Goal: Transaction & Acquisition: Purchase product/service

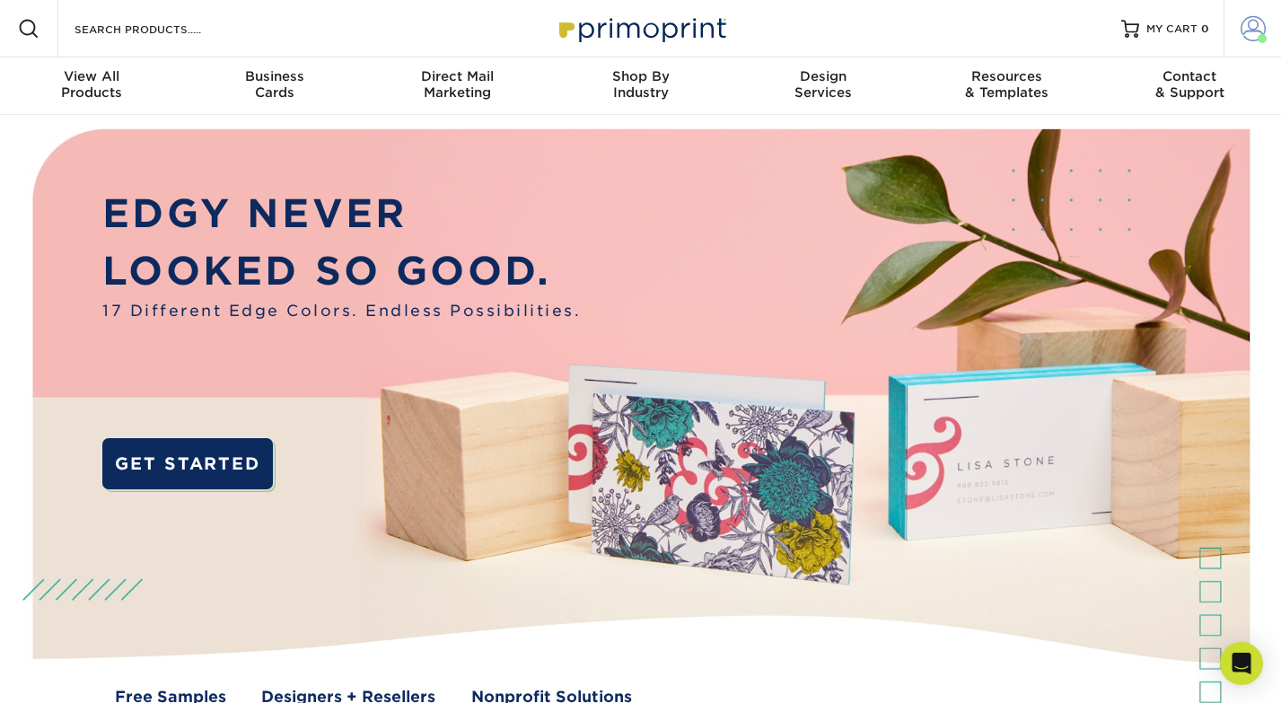
click at [1258, 36] on span at bounding box center [1262, 38] width 9 height 9
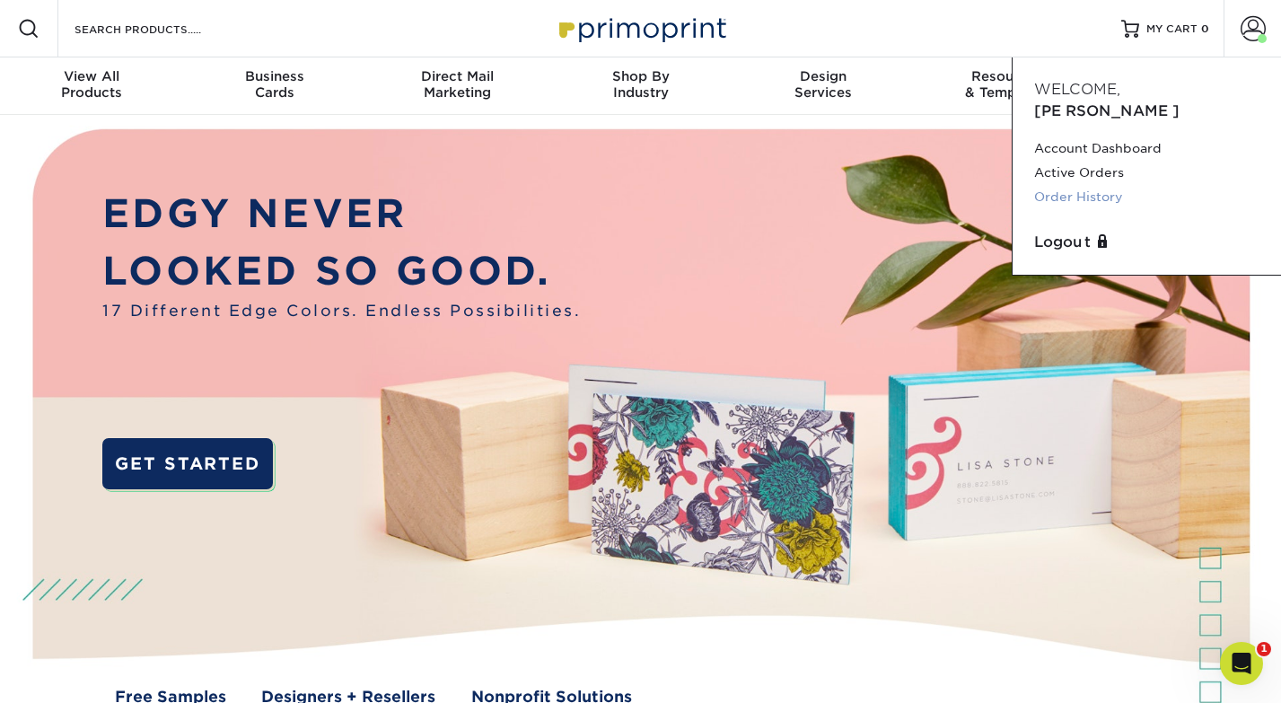
click at [1086, 185] on link "Order History" at bounding box center [1146, 197] width 225 height 24
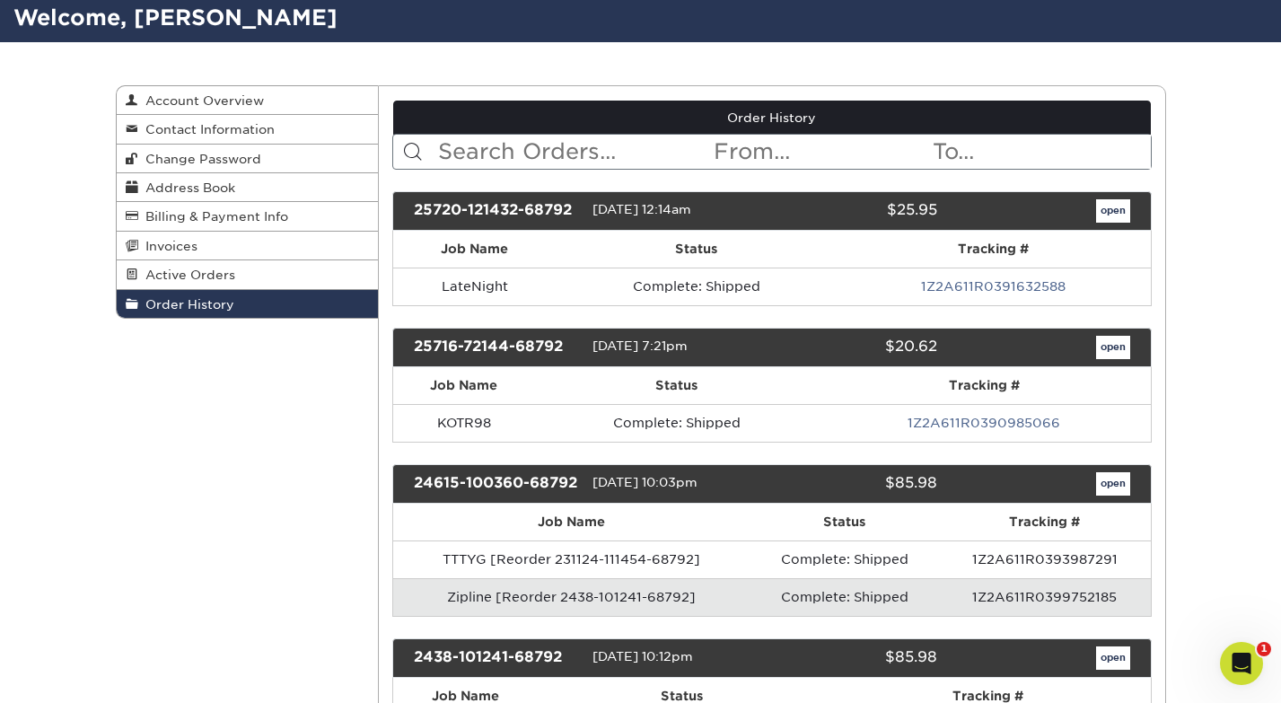
scroll to position [118, 0]
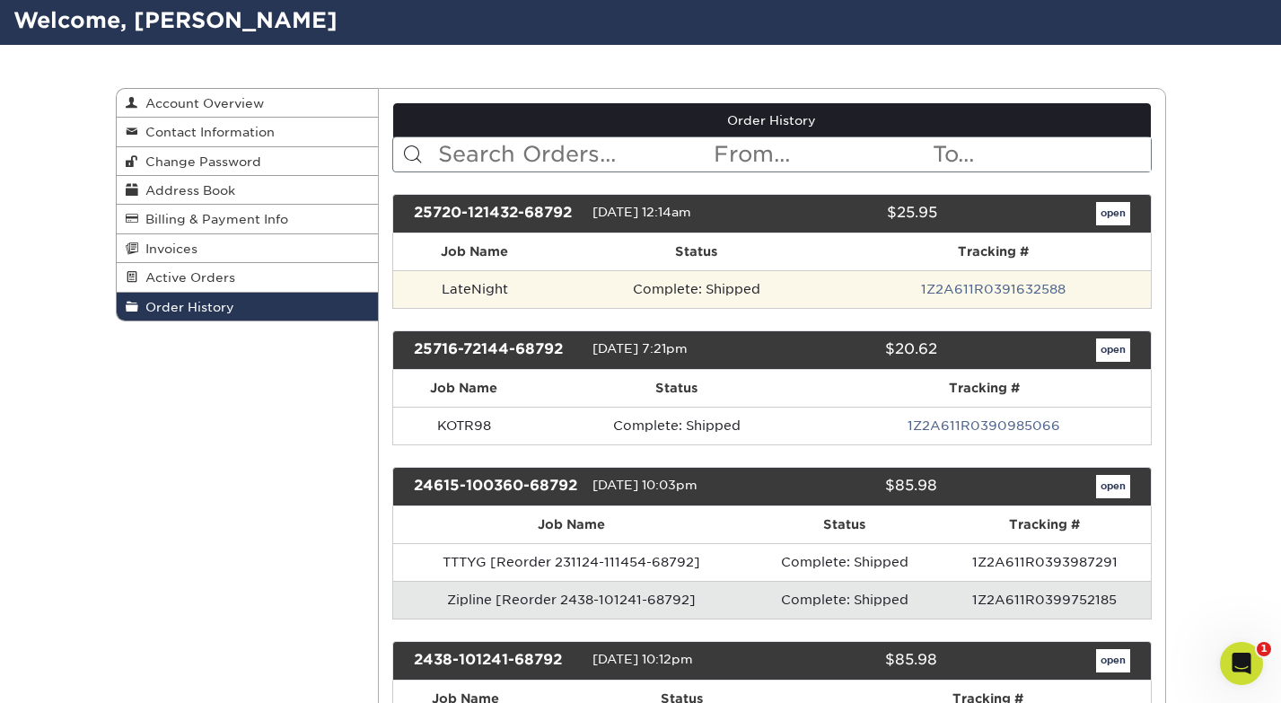
click at [483, 293] on td "LateNight" at bounding box center [474, 289] width 163 height 38
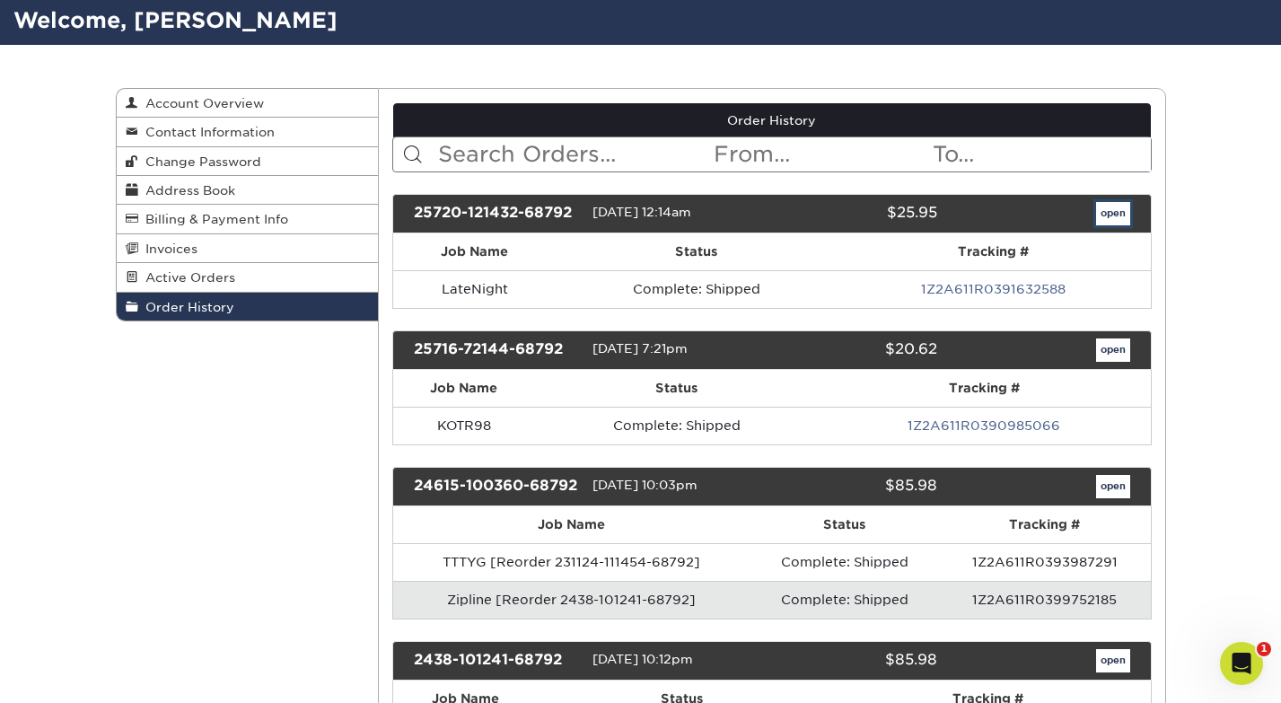
click at [1122, 208] on link "open" at bounding box center [1113, 213] width 34 height 23
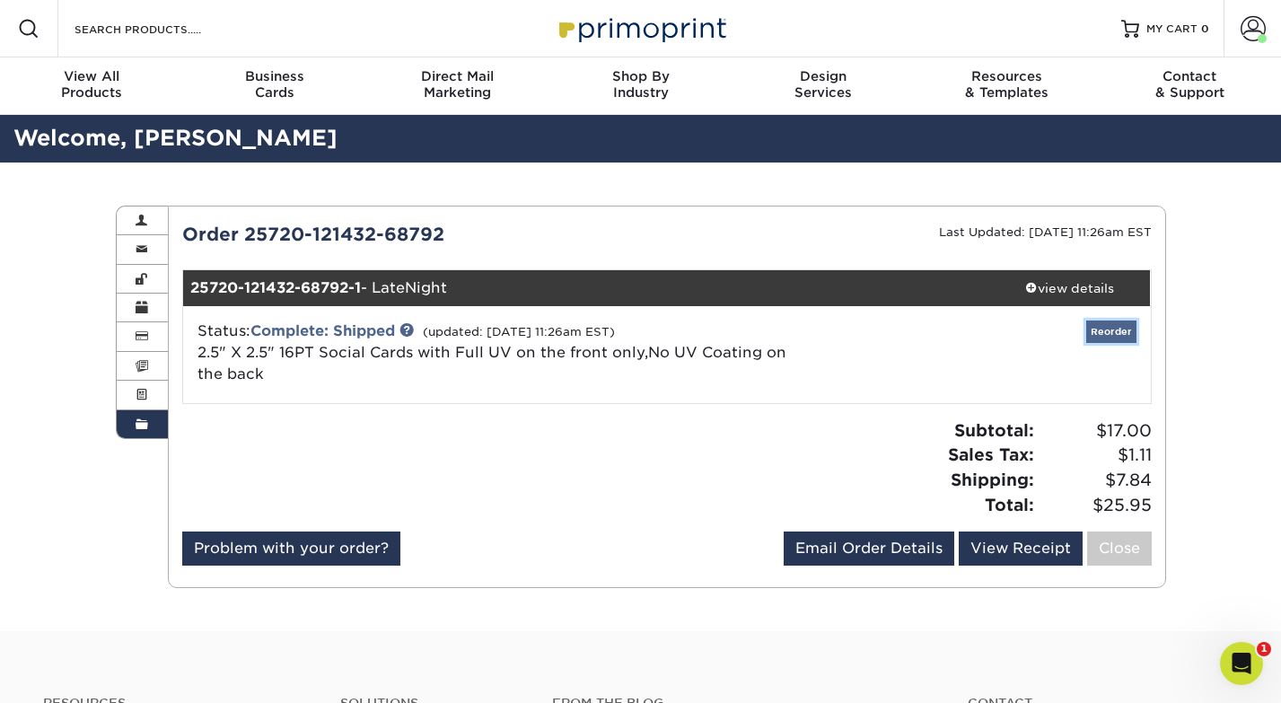
click at [1113, 338] on link "Reorder" at bounding box center [1111, 332] width 50 height 22
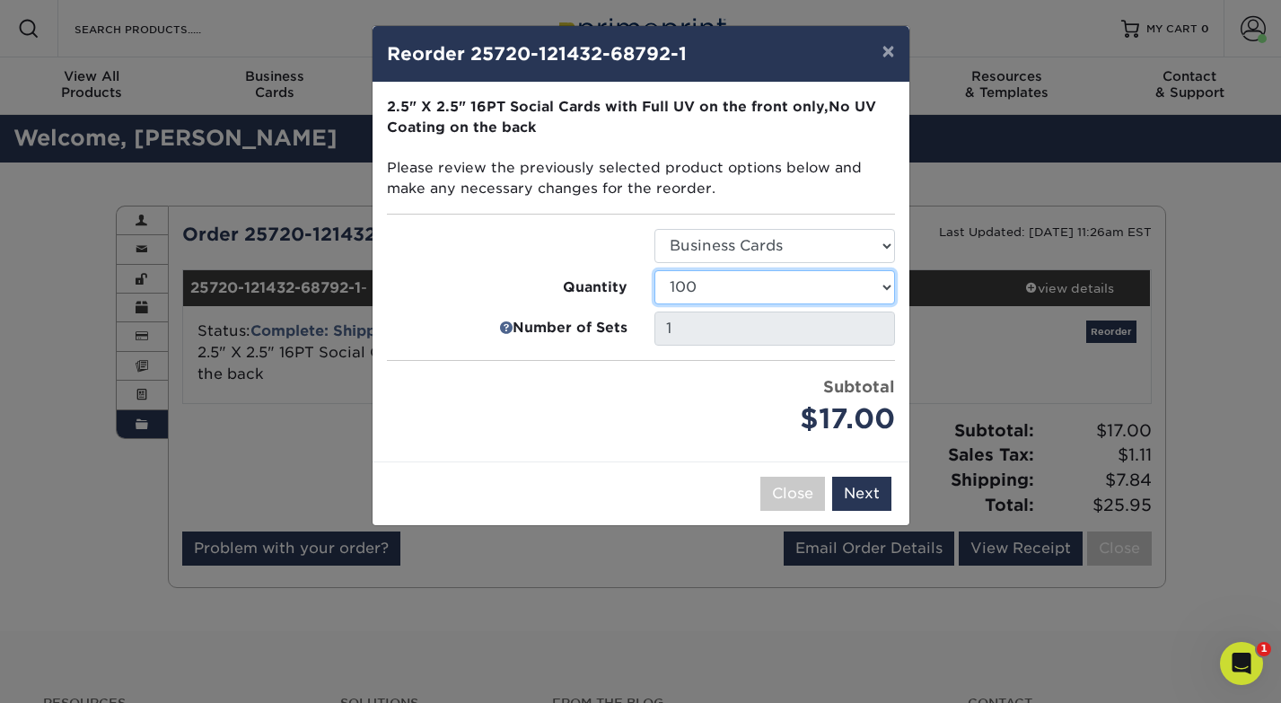
click at [682, 292] on select "100 250 500 1000 2500 5000 10000 15000 20000 25000 30000 35000 40000 45000 5000…" at bounding box center [775, 287] width 241 height 34
click at [655, 270] on select "100 250 500 1000 2500 5000 10000 15000 20000 25000 30000 35000 40000 45000 5000…" at bounding box center [775, 287] width 241 height 34
click at [682, 286] on select "100 250 500 1000 2500 5000 10000 15000 20000 25000 30000 35000 40000 45000 5000…" at bounding box center [775, 287] width 241 height 34
select select "8a3a0fd1-38ae-49a0-8736-3fedadc3dc93"
click at [655, 270] on select "100 250 500 1000 2500 5000 10000 15000 20000 25000 30000 35000 40000 45000 5000…" at bounding box center [775, 287] width 241 height 34
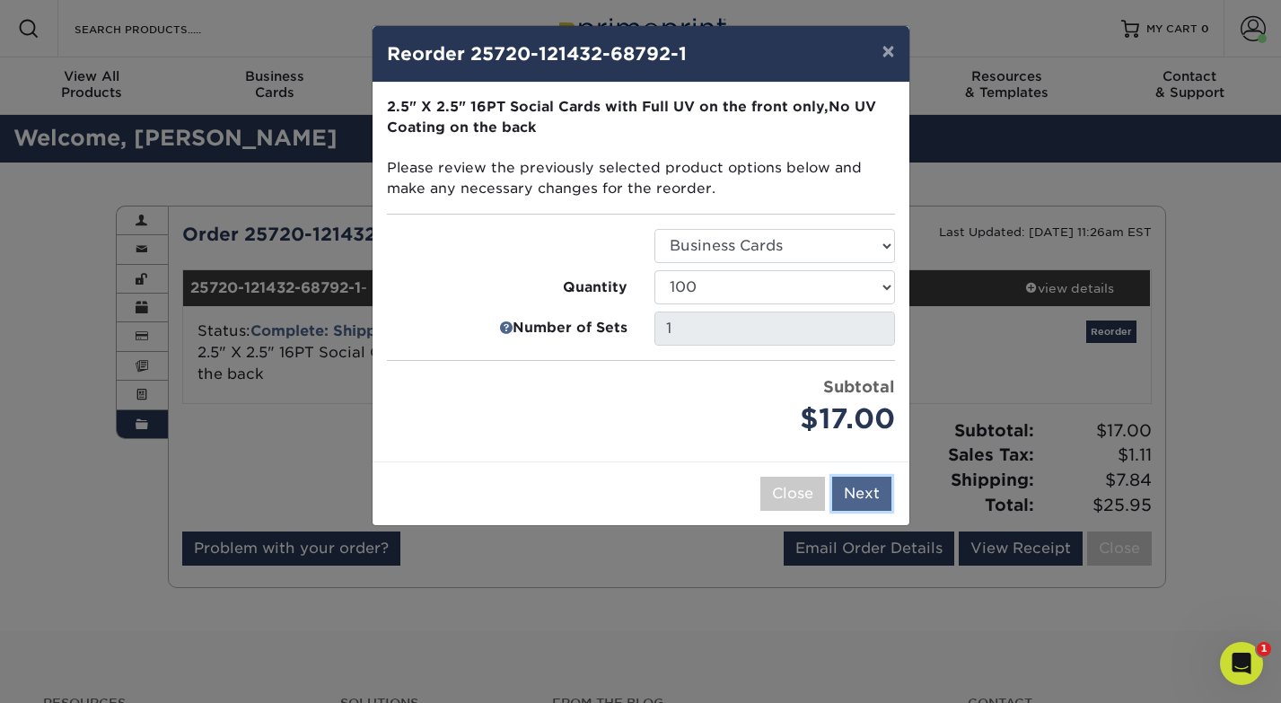
click at [860, 487] on button "Next" at bounding box center [861, 494] width 59 height 34
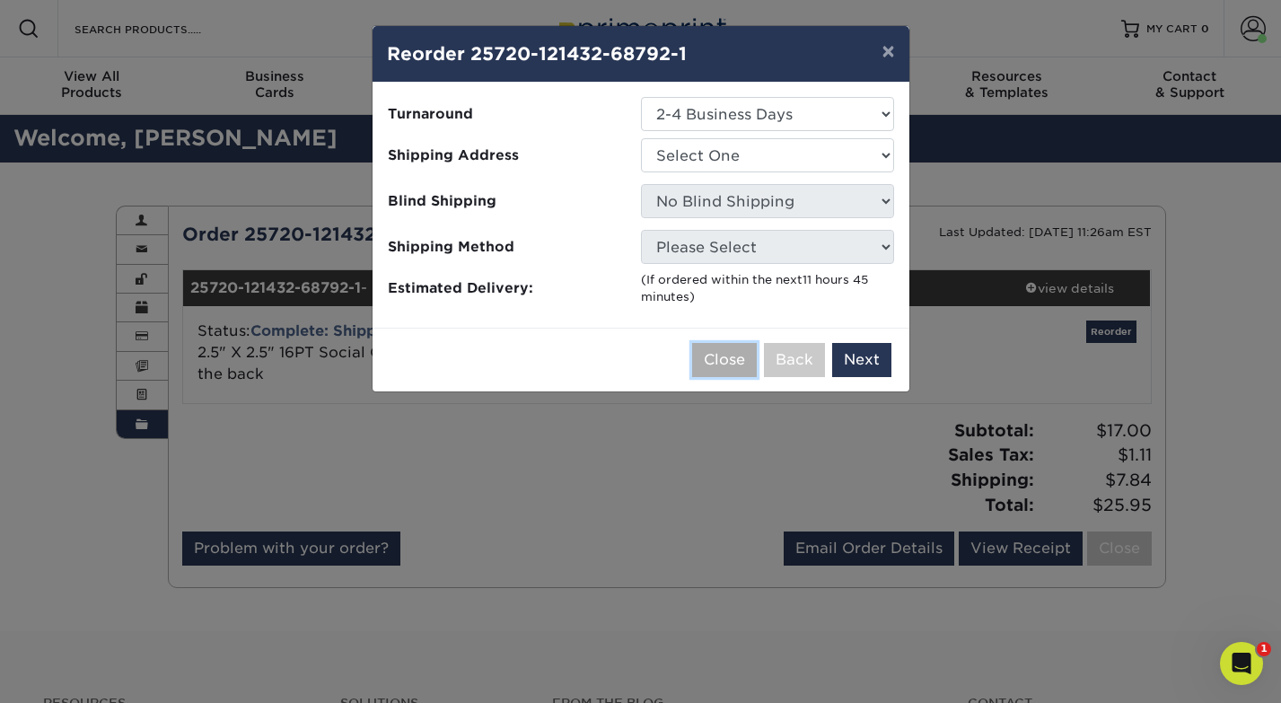
click at [724, 365] on button "Close" at bounding box center [724, 360] width 65 height 34
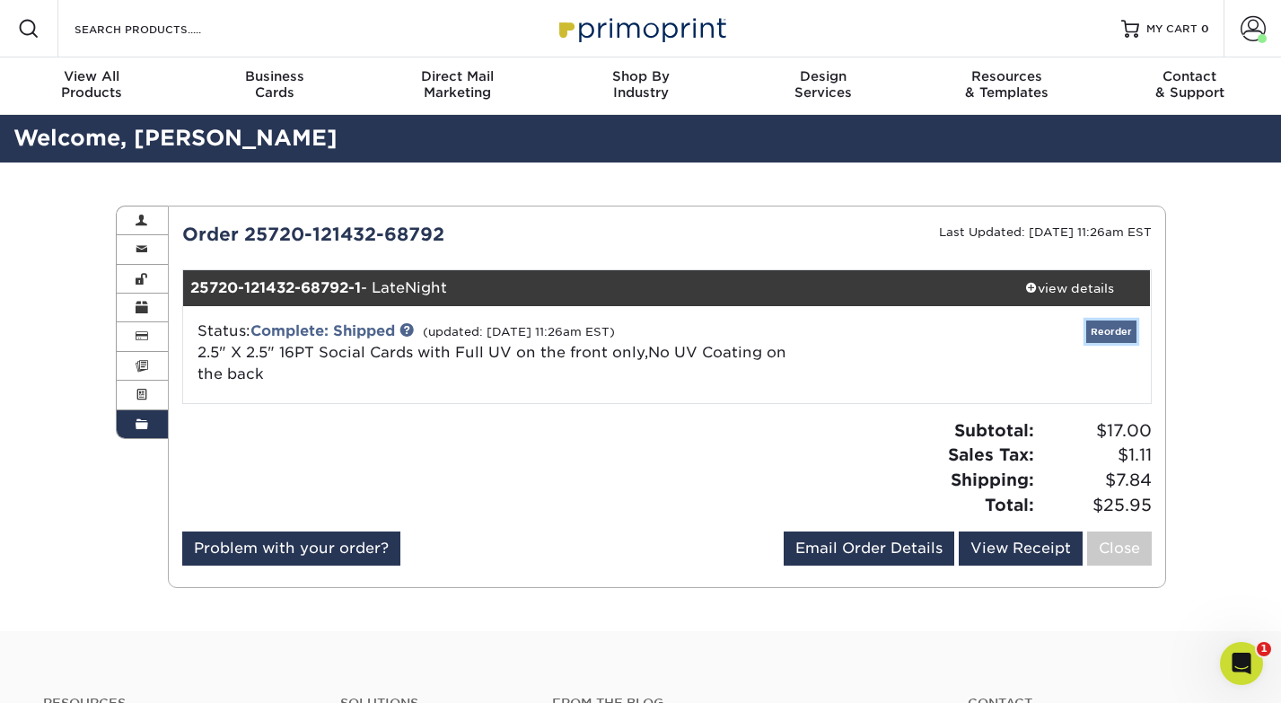
click at [1112, 338] on link "Reorder" at bounding box center [1111, 332] width 50 height 22
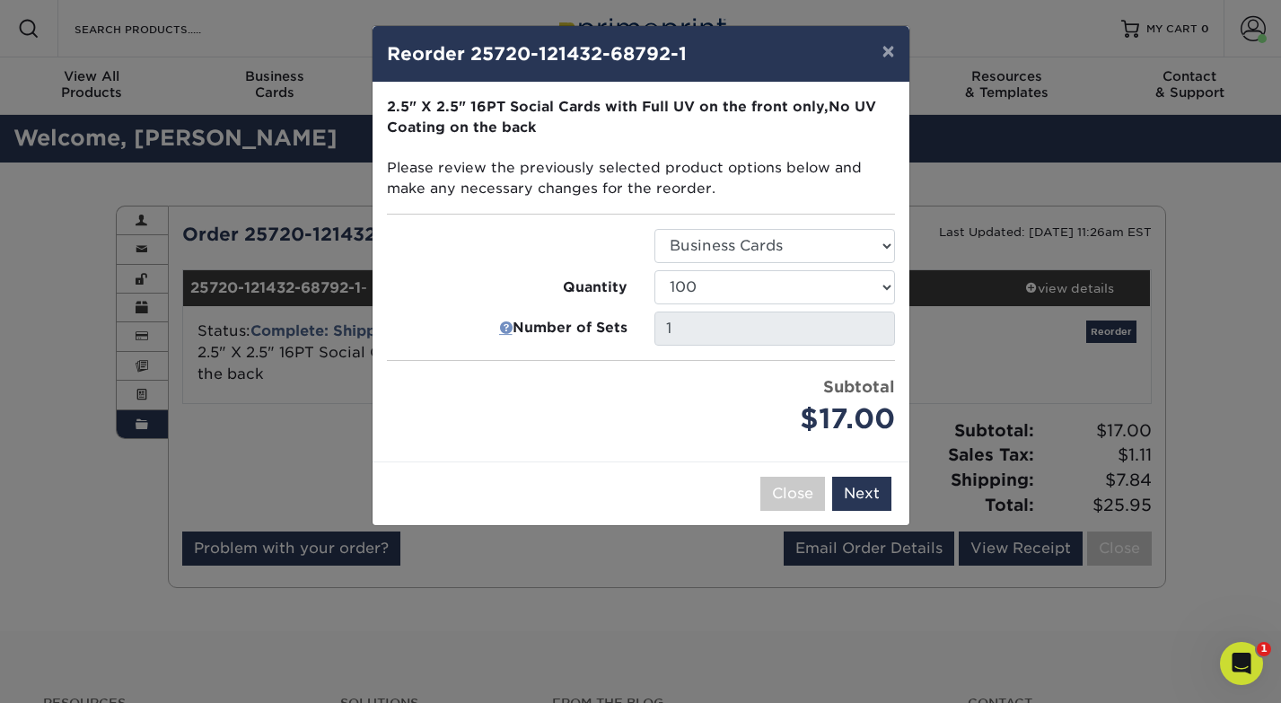
click at [507, 329] on link at bounding box center [505, 329] width 13 height 22
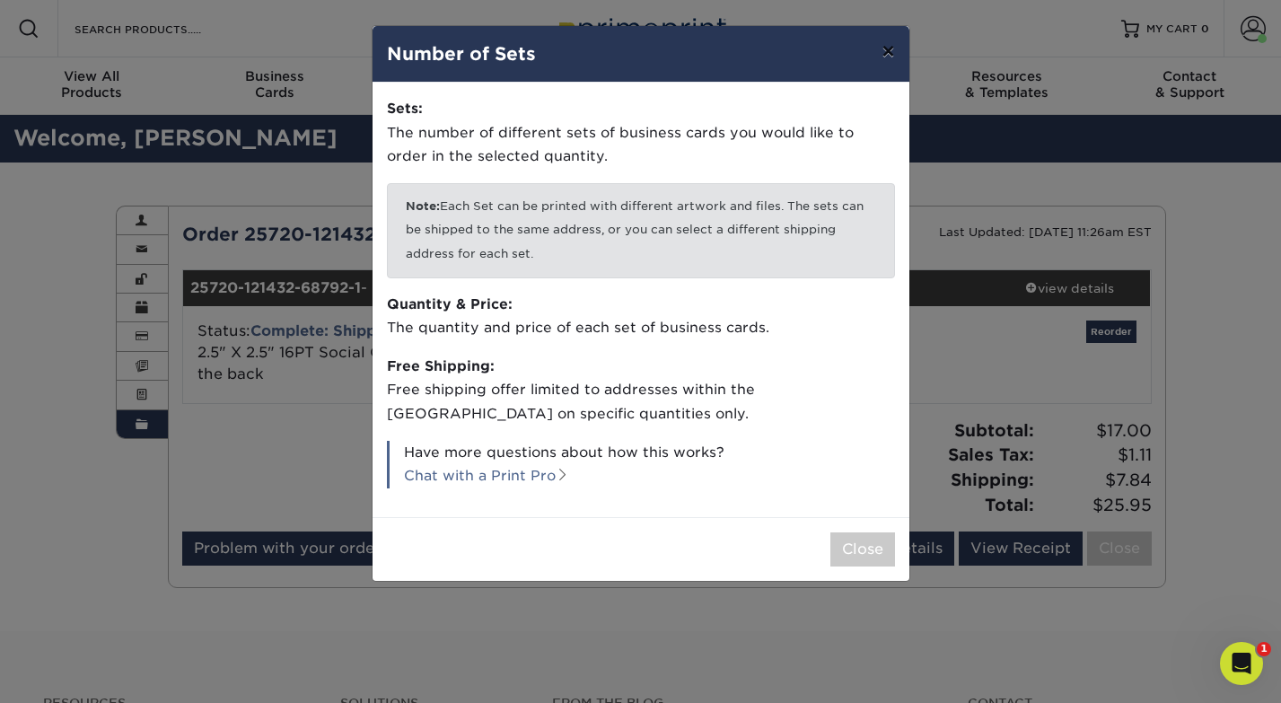
click at [895, 50] on button "×" at bounding box center [887, 51] width 41 height 50
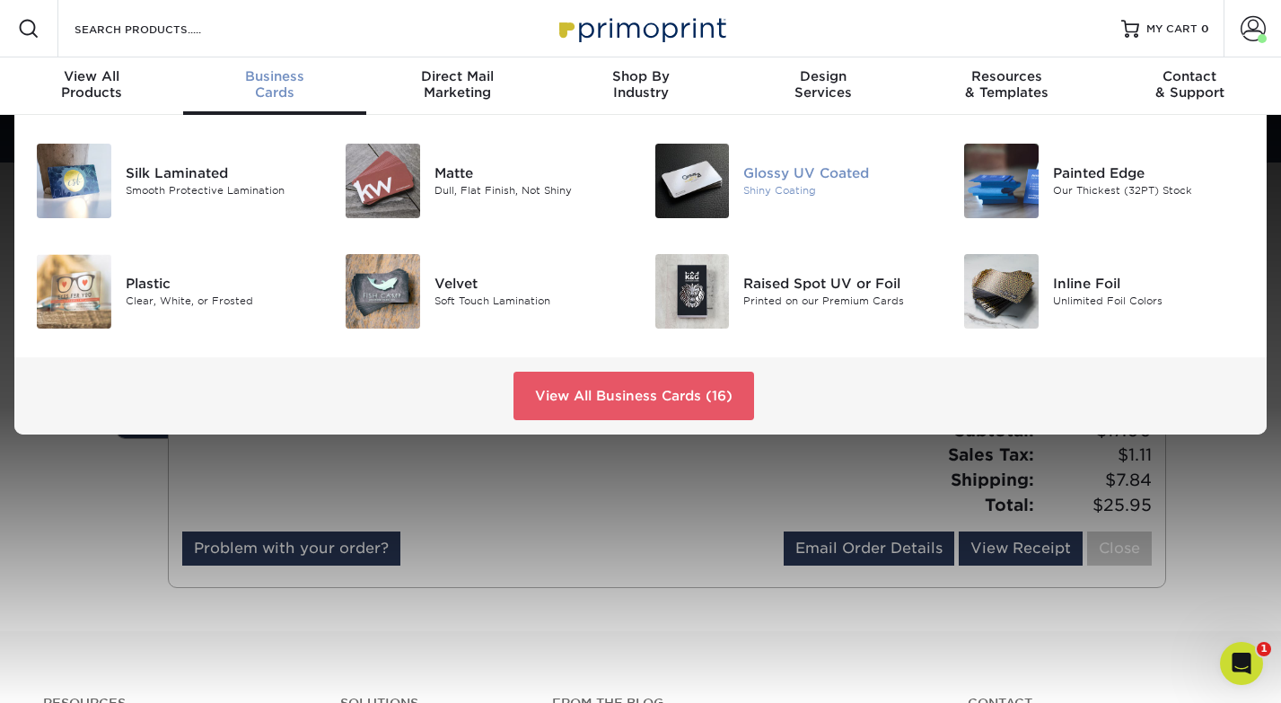
click at [653, 183] on div at bounding box center [692, 181] width 103 height 75
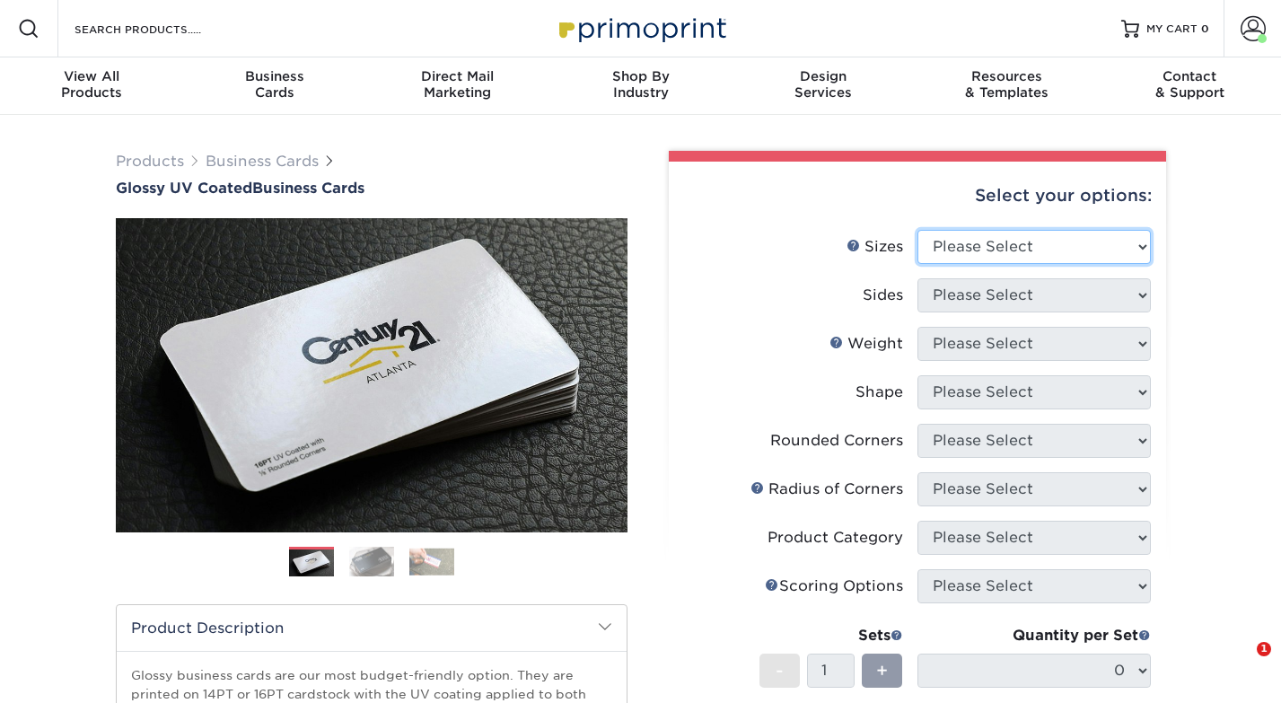
click at [1016, 243] on select "Please Select 1.5" x 3.5" - Mini 1.75" x 3.5" - Mini 2" x 2" - Square 2" x 3" -…" at bounding box center [1034, 247] width 233 height 34
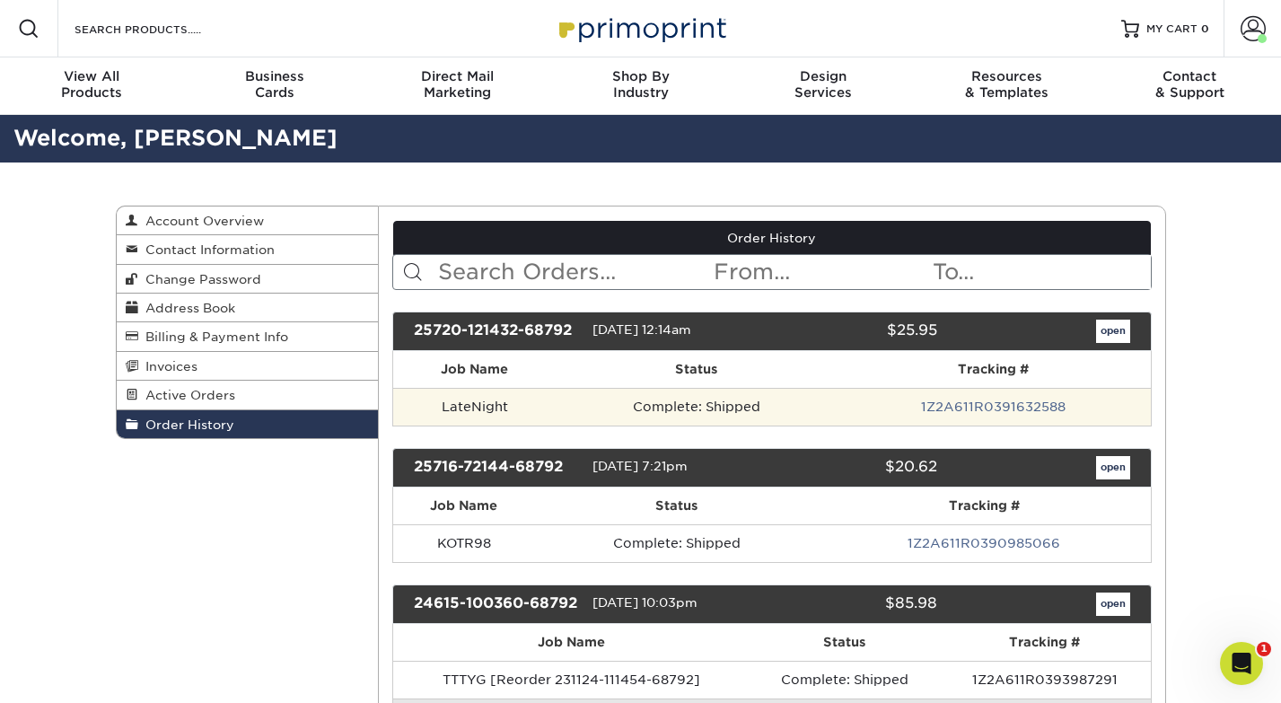
click at [475, 403] on td "LateNight" at bounding box center [474, 407] width 163 height 38
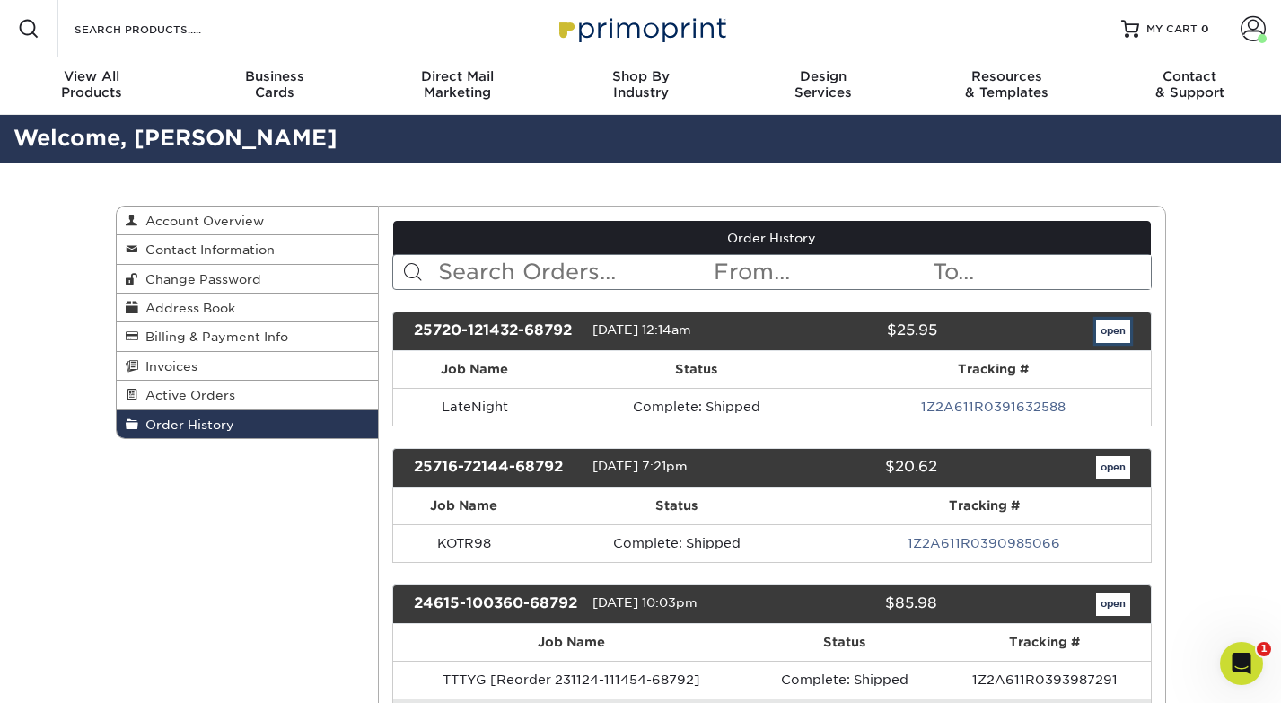
click at [1125, 329] on link "open" at bounding box center [1113, 331] width 34 height 23
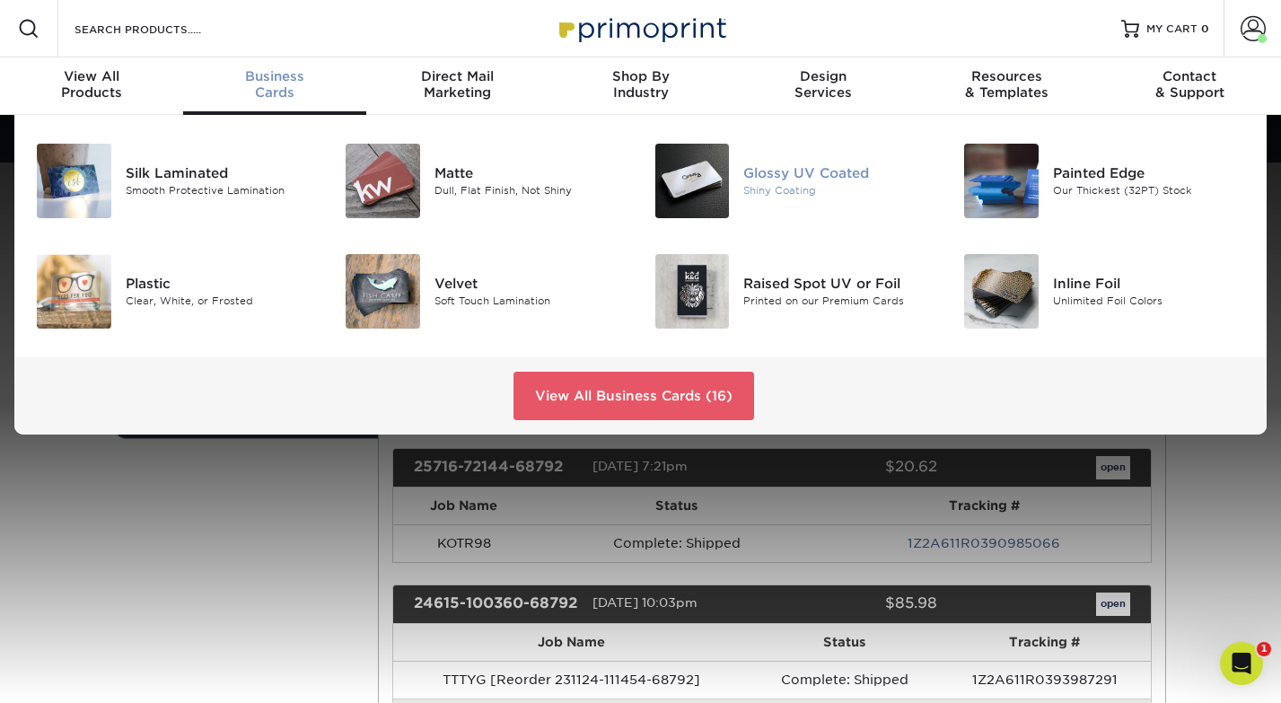
click at [690, 188] on img at bounding box center [692, 181] width 75 height 75
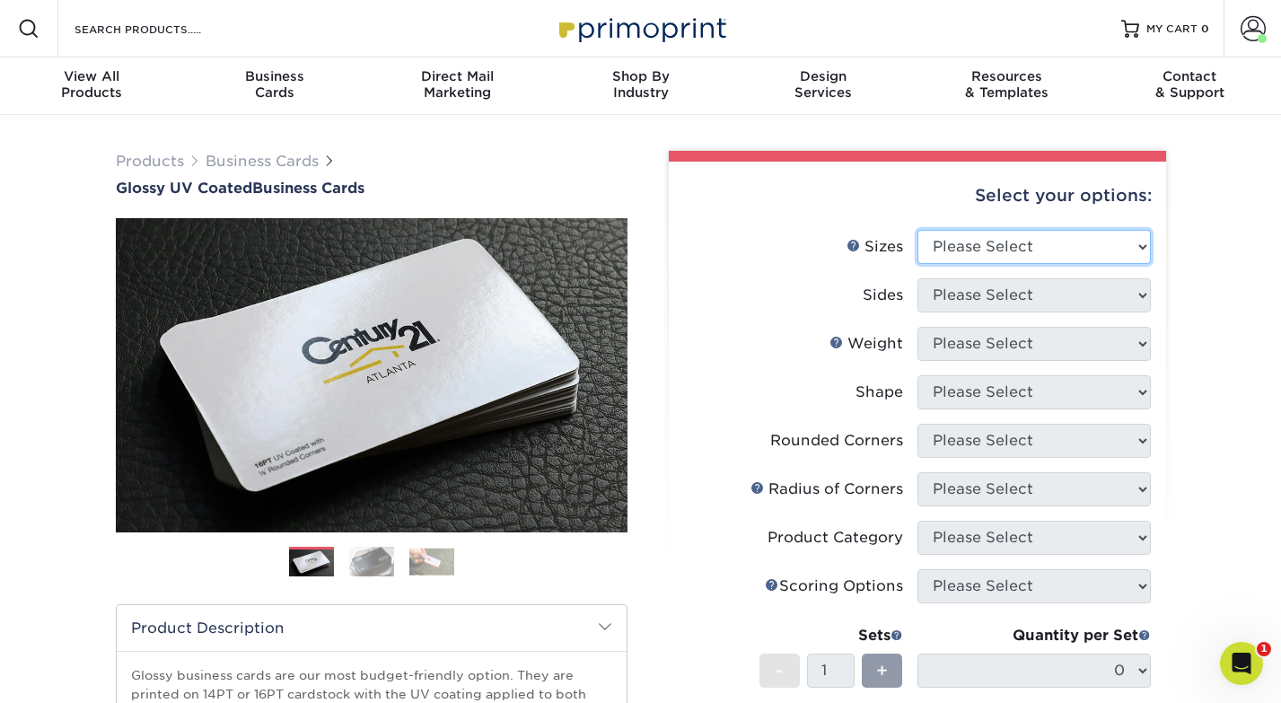
click at [1014, 245] on select "Please Select 1.5" x 3.5" - Mini 1.75" x 3.5" - Mini 2" x 2" - Square 2" x 3" -…" at bounding box center [1034, 247] width 233 height 34
select select "2.50x2.50"
click at [918, 230] on select "Please Select 1.5" x 3.5" - Mini 1.75" x 3.5" - Mini 2" x 2" - Square 2" x 3" -…" at bounding box center [1034, 247] width 233 height 34
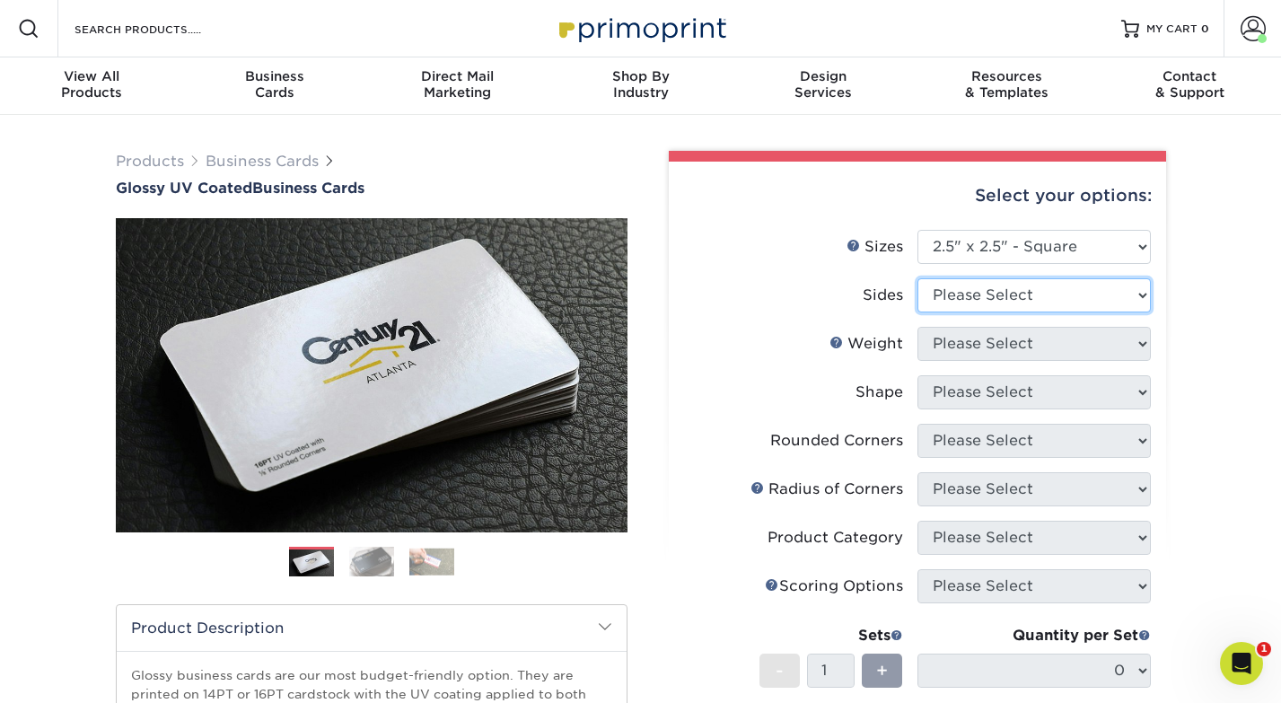
click at [980, 297] on select "Please Select Print Both Sides Print Front Only" at bounding box center [1034, 295] width 233 height 34
select select "32d3c223-f82c-492b-b915-ba065a00862f"
click at [918, 278] on select "Please Select Print Both Sides Print Front Only" at bounding box center [1034, 295] width 233 height 34
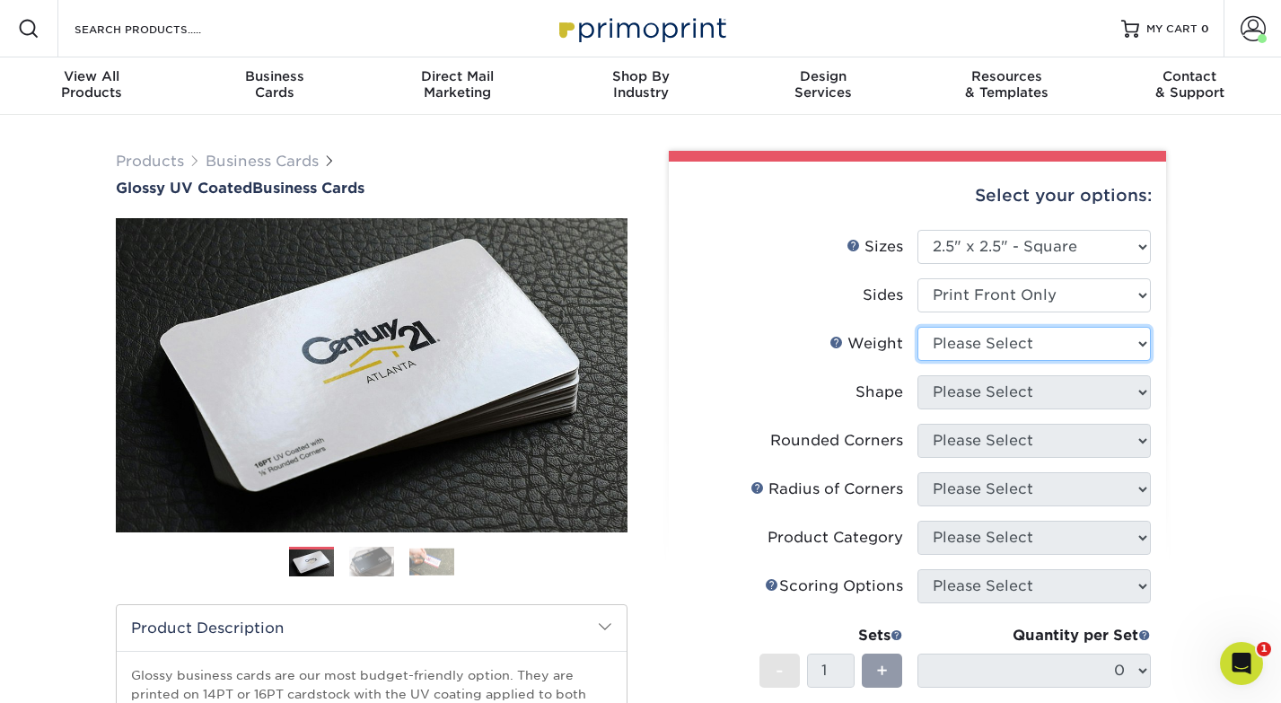
click at [967, 336] on select "Please Select 14PT 16PT" at bounding box center [1034, 344] width 233 height 34
select select "16PT"
click at [918, 327] on select "Please Select 14PT 16PT" at bounding box center [1034, 344] width 233 height 34
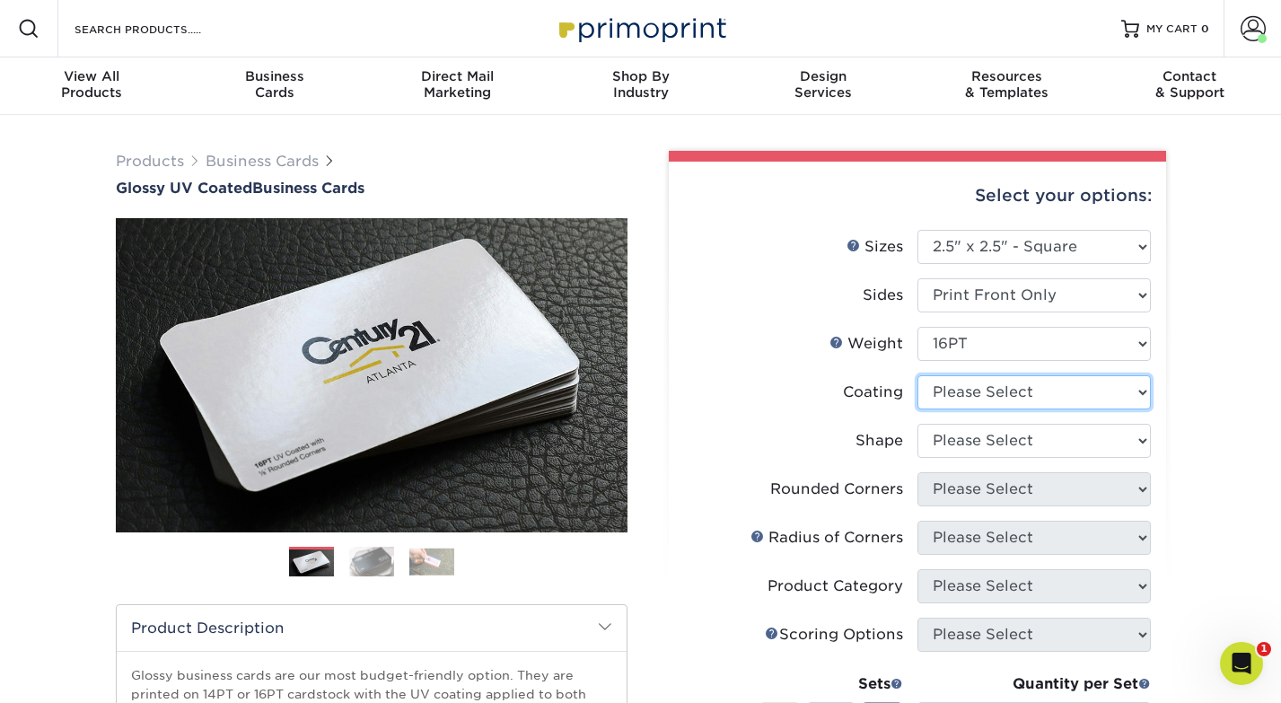
click at [963, 388] on select at bounding box center [1034, 392] width 233 height 34
select select "1e8116af-acfc-44b1-83dc-8181aa338834"
click at [918, 375] on select at bounding box center [1034, 392] width 233 height 34
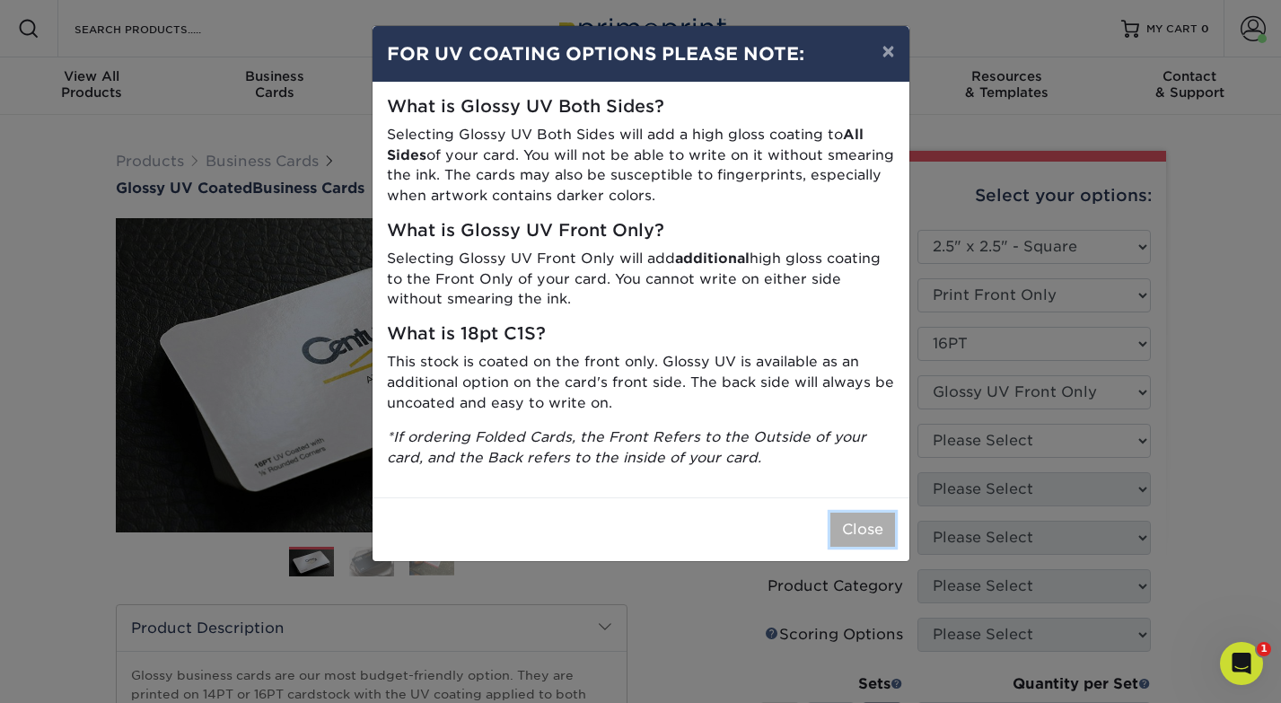
click at [835, 537] on button "Close" at bounding box center [863, 530] width 65 height 34
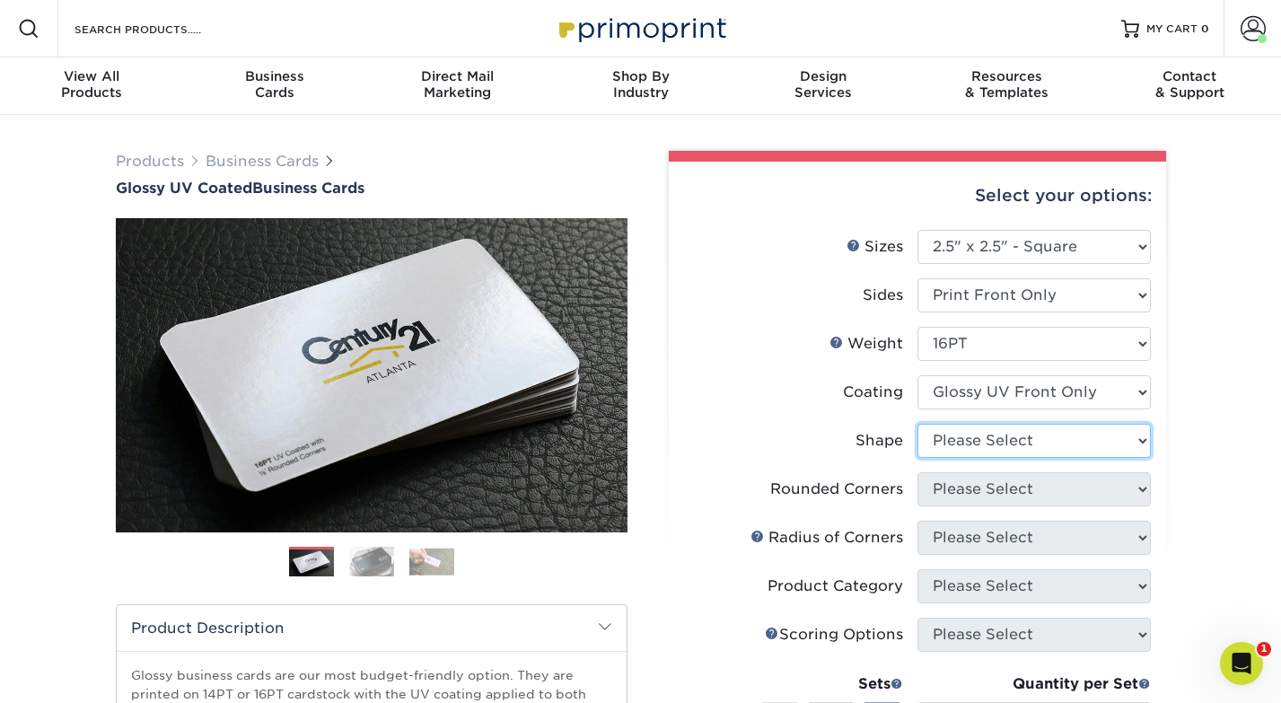
click at [1029, 442] on select "Please Select Standard" at bounding box center [1034, 441] width 233 height 34
select select "standard"
click at [918, 424] on select "Please Select Standard" at bounding box center [1034, 441] width 233 height 34
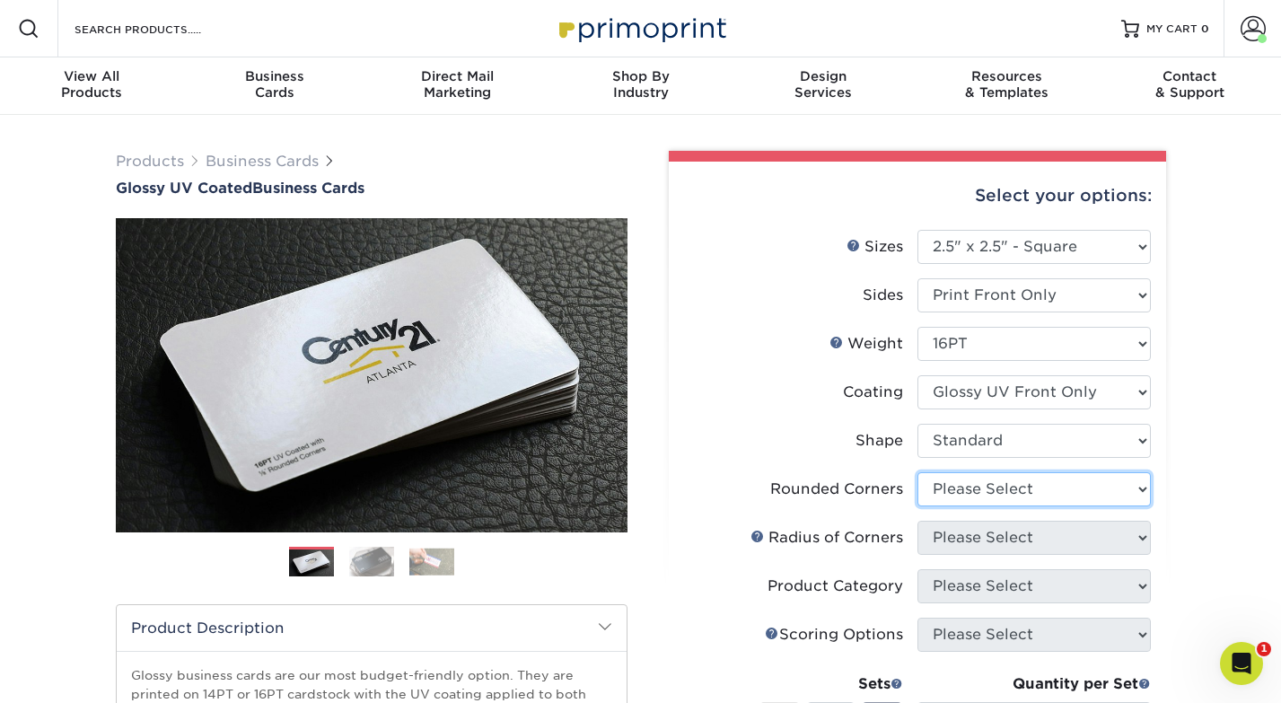
click at [986, 486] on select "Please Select Yes - Round 2 Corners Yes - Round 4 Corners No" at bounding box center [1034, 489] width 233 height 34
select select "0"
click at [918, 472] on select "Please Select Yes - Round 2 Corners Yes - Round 4 Corners No" at bounding box center [1034, 489] width 233 height 34
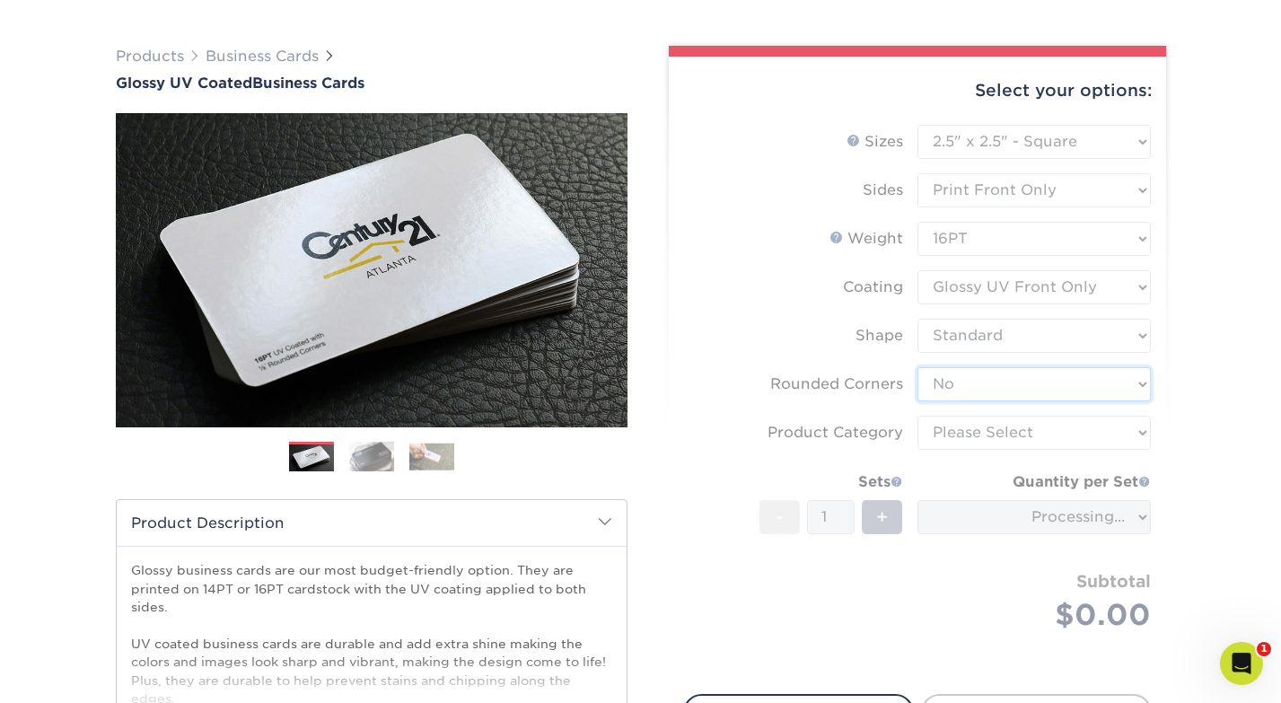
scroll to position [132, 0]
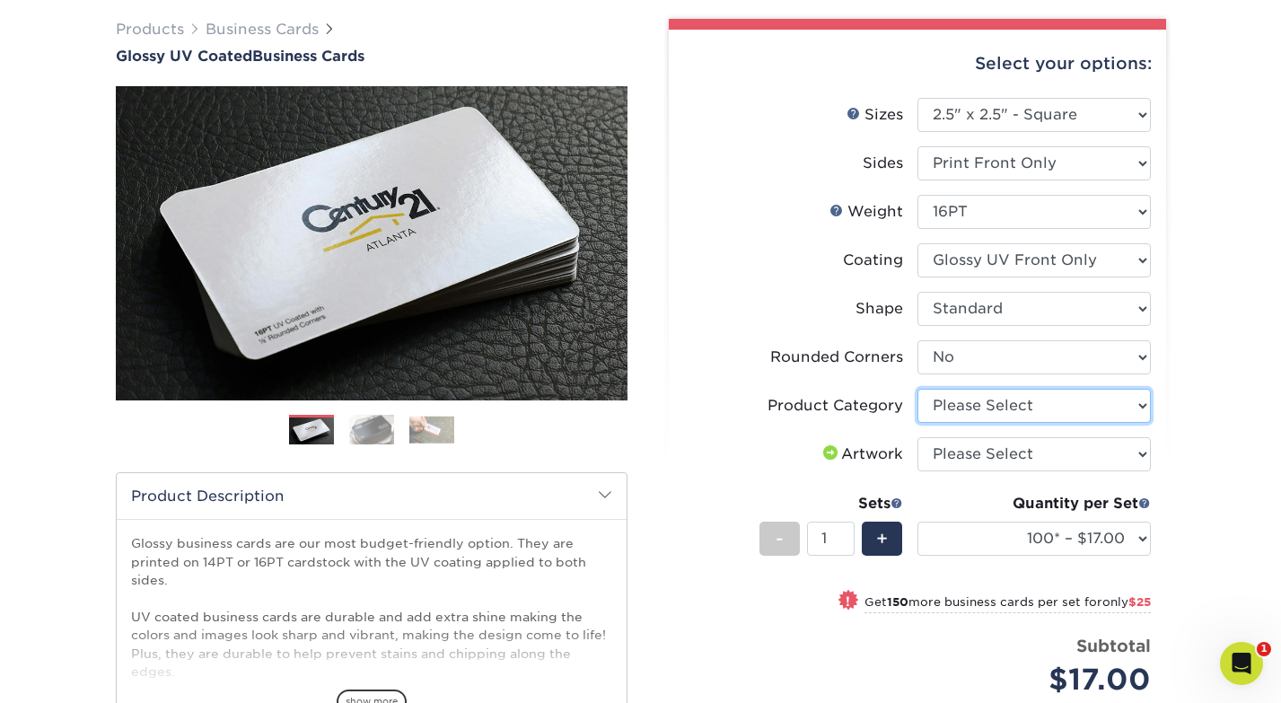
click at [990, 403] on select "Please Select Business Cards" at bounding box center [1034, 406] width 233 height 34
select select "3b5148f1-0588-4f88-a218-97bcfdce65c1"
click at [918, 389] on select "Please Select Business Cards" at bounding box center [1034, 406] width 233 height 34
click at [989, 459] on select "Please Select I will upload files I need a design - $100" at bounding box center [1034, 454] width 233 height 34
select select "upload"
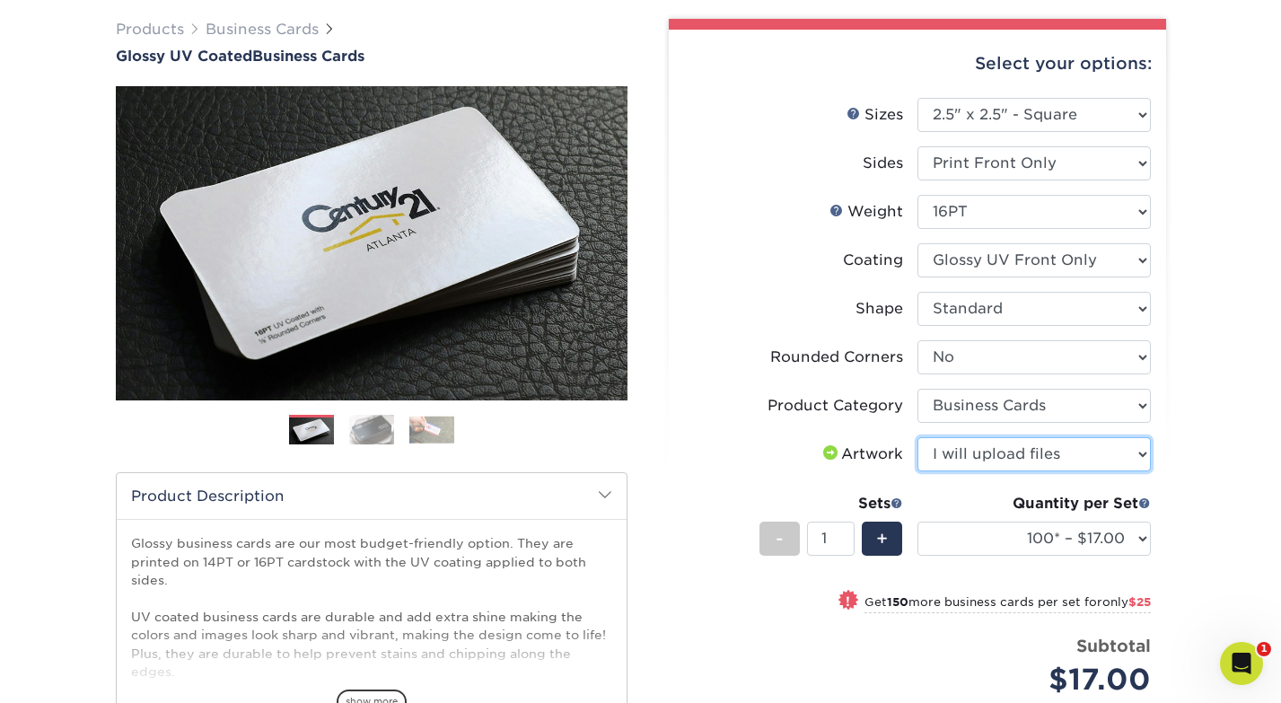
click at [918, 437] on select "Please Select I will upload files I need a design - $100" at bounding box center [1034, 454] width 233 height 34
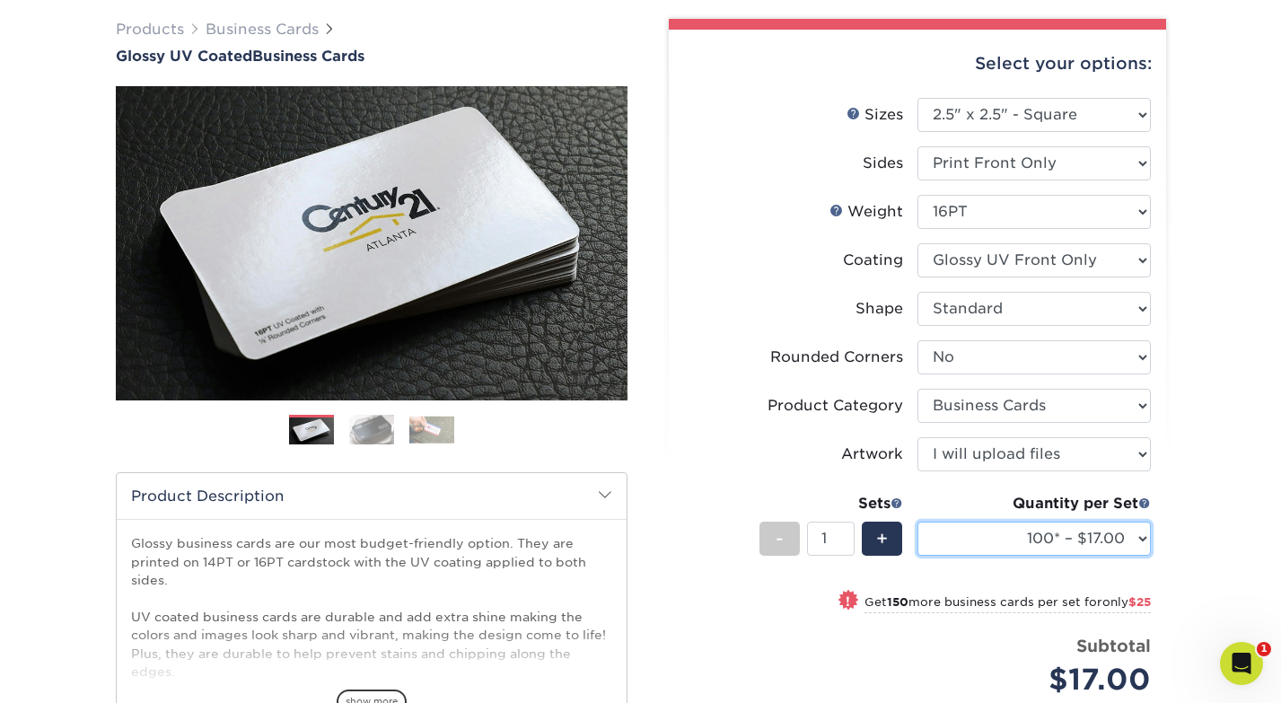
click at [1016, 525] on select "100* – $17.00 250* – $42.00 500 – $84.00 1000 – $104.00 2500 – $203.00 5000 – $…" at bounding box center [1034, 539] width 233 height 34
click at [880, 539] on span "+" at bounding box center [882, 538] width 12 height 27
type input "2"
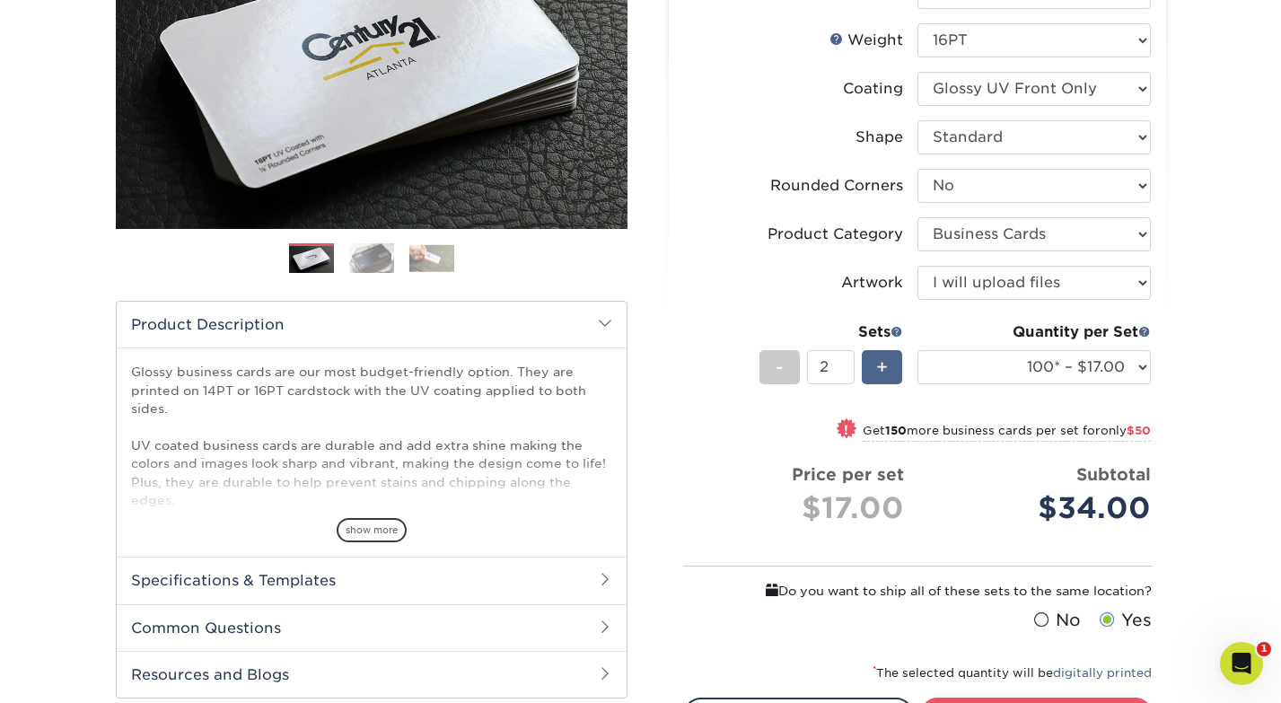
scroll to position [379, 0]
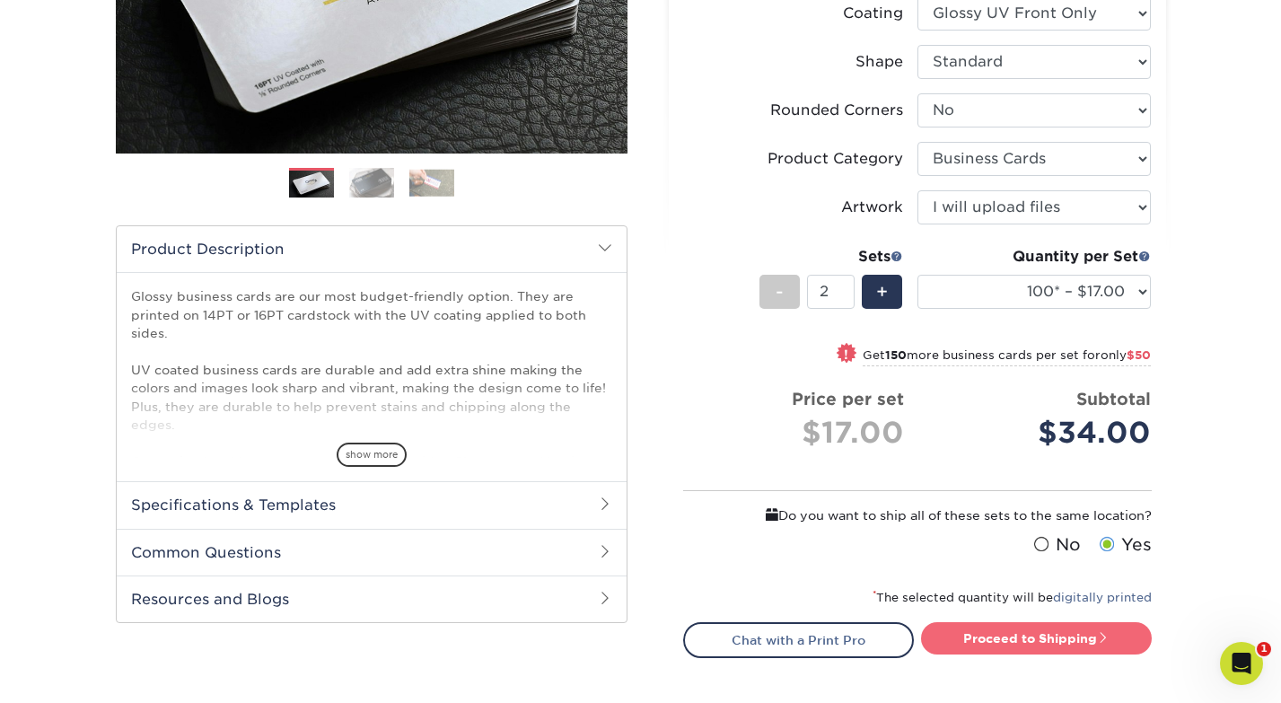
click at [1070, 642] on link "Proceed to Shipping" at bounding box center [1036, 638] width 231 height 32
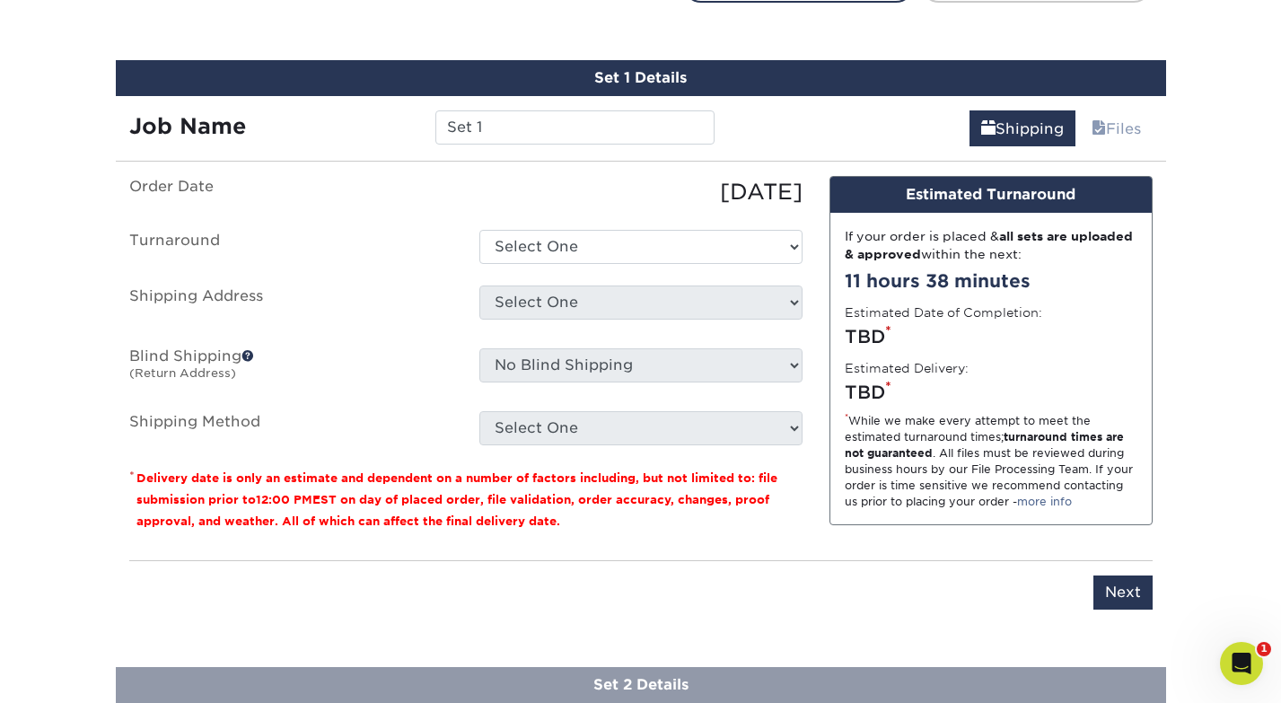
scroll to position [1049, 0]
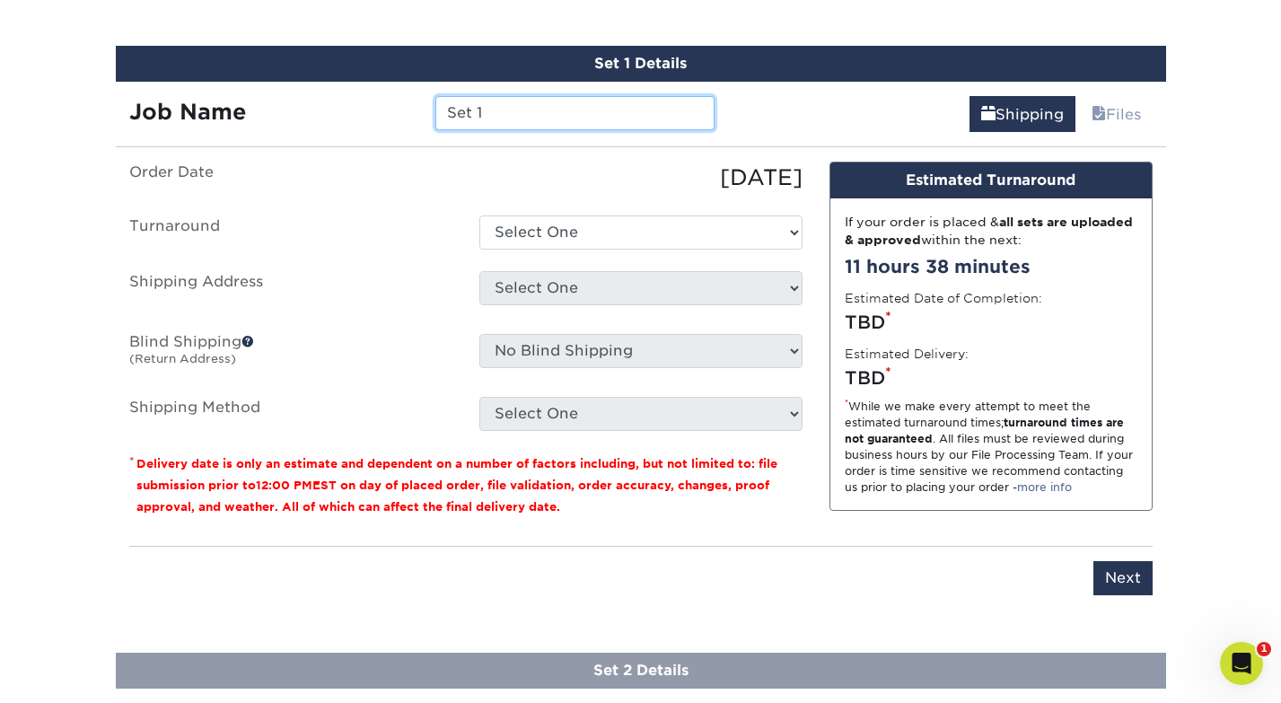
drag, startPoint x: 513, startPoint y: 113, endPoint x: 366, endPoint y: 81, distance: 149.9
click at [366, 82] on div "Job Name Set 1" at bounding box center [422, 107] width 613 height 50
type input "LateNight"
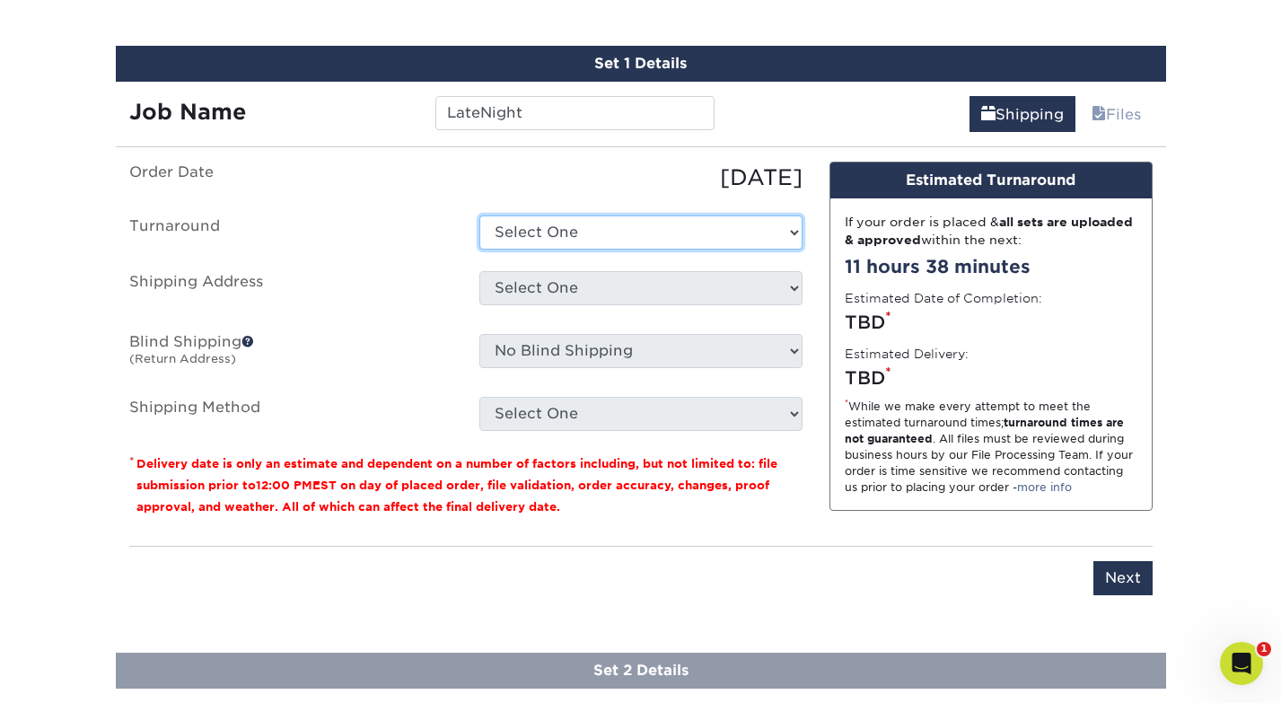
click at [701, 242] on select "Select One 2-4 Business Days 2 Day Next Business Day" at bounding box center [640, 233] width 323 height 34
select select "3a91fb8c-7fe4-4315-8360-615e1e3c1de1"
click at [479, 216] on select "Select One 2-4 Business Days 2 Day Next Business Day" at bounding box center [640, 233] width 323 height 34
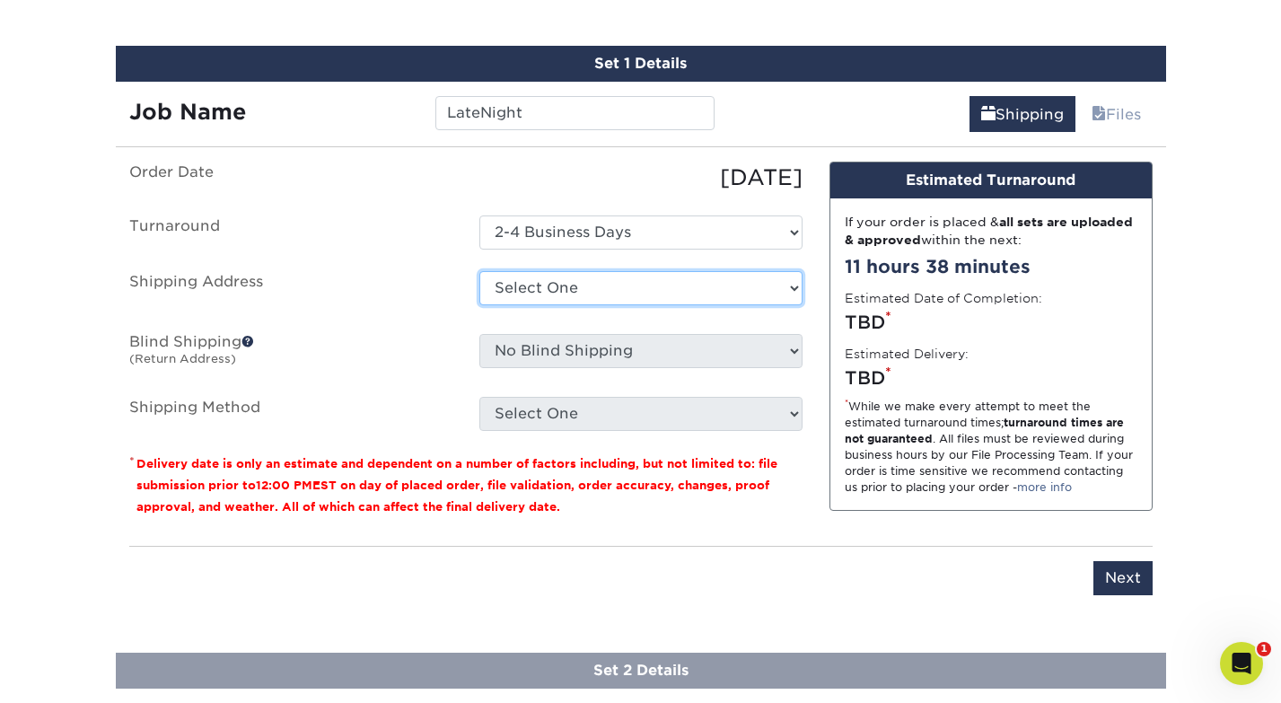
click at [613, 283] on select "Select One Fairway Home Maplewood WCW Worldwide + Add New Address" at bounding box center [640, 288] width 323 height 34
select select "256093"
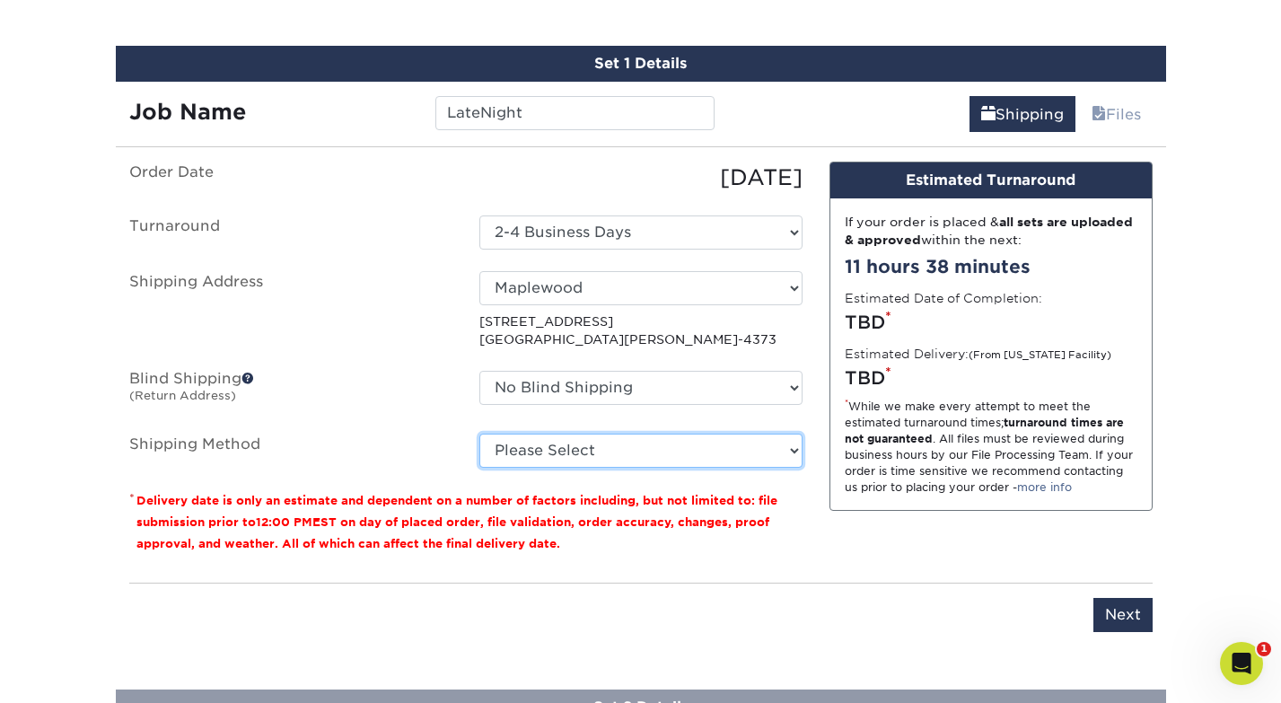
click at [548, 444] on select "Please Select Ground Shipping (+$15.68) 3 Day Shipping Service (+$20.09) 2 Day …" at bounding box center [640, 451] width 323 height 34
select select "03"
click at [479, 434] on select "Please Select Ground Shipping (+$15.68) 3 Day Shipping Service (+$20.09) 2 Day …" at bounding box center [640, 451] width 323 height 34
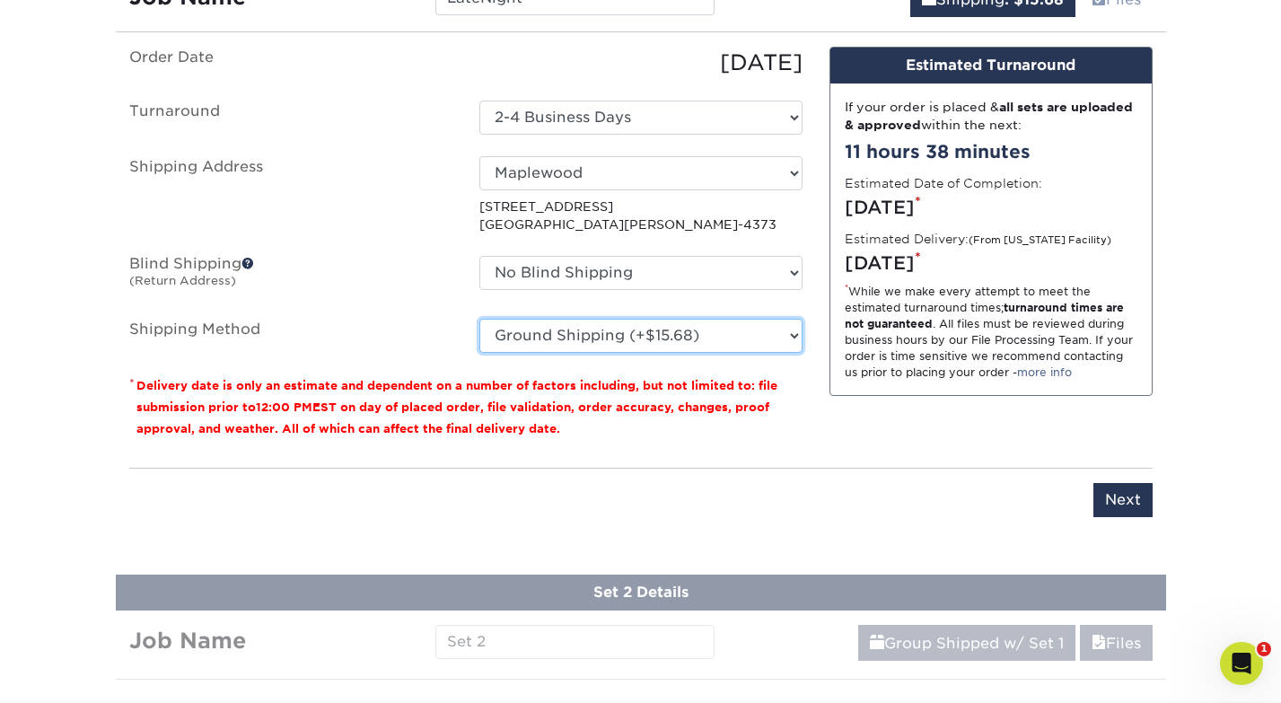
scroll to position [1149, 0]
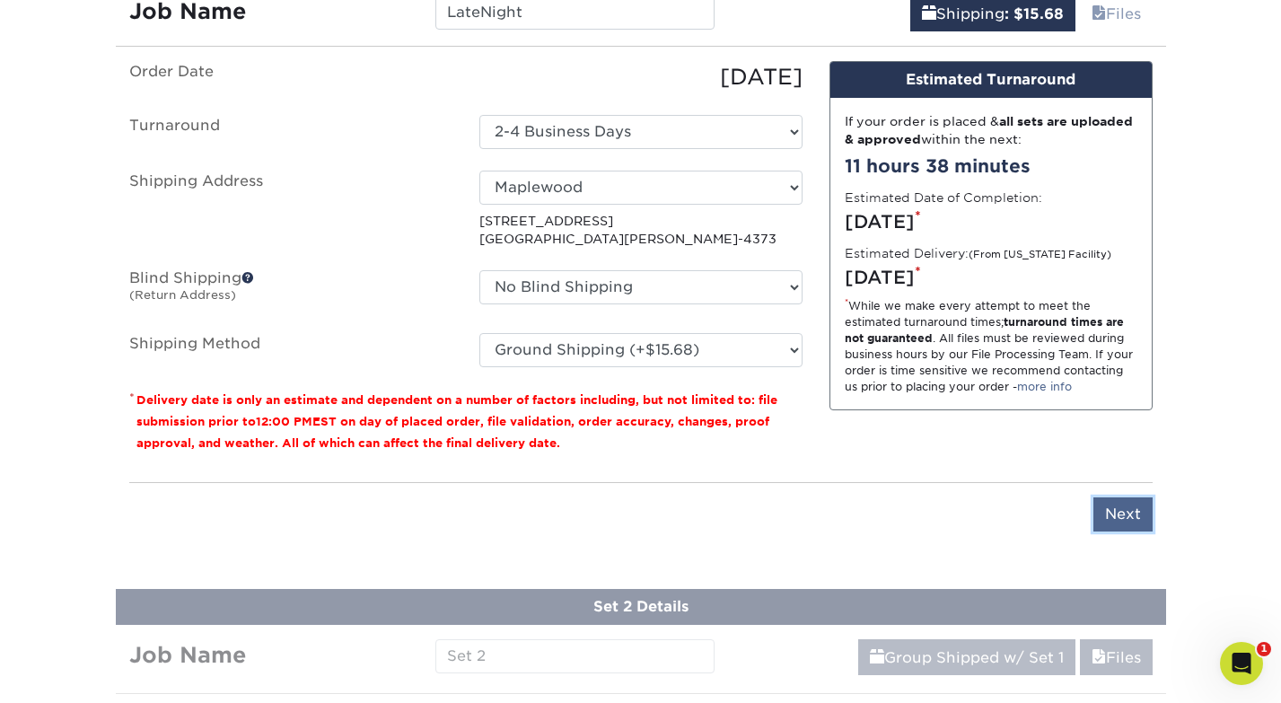
click at [1146, 524] on input "Next" at bounding box center [1123, 514] width 59 height 34
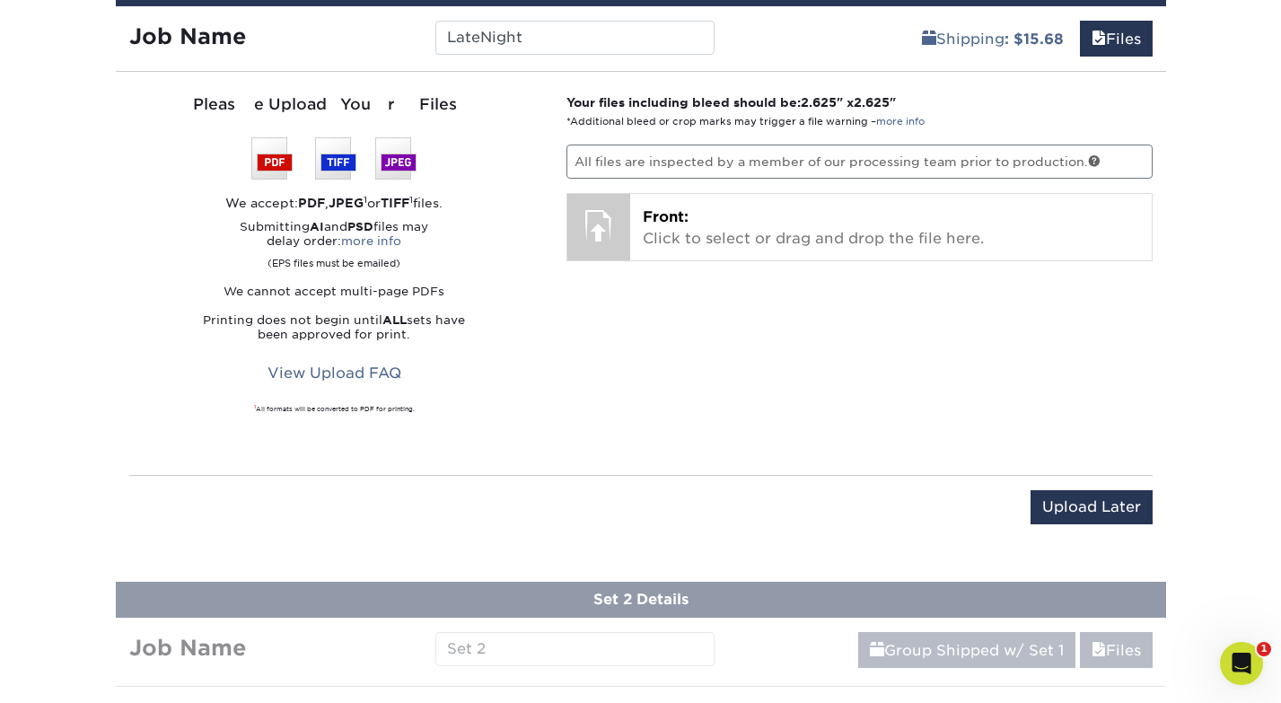
scroll to position [1034, 0]
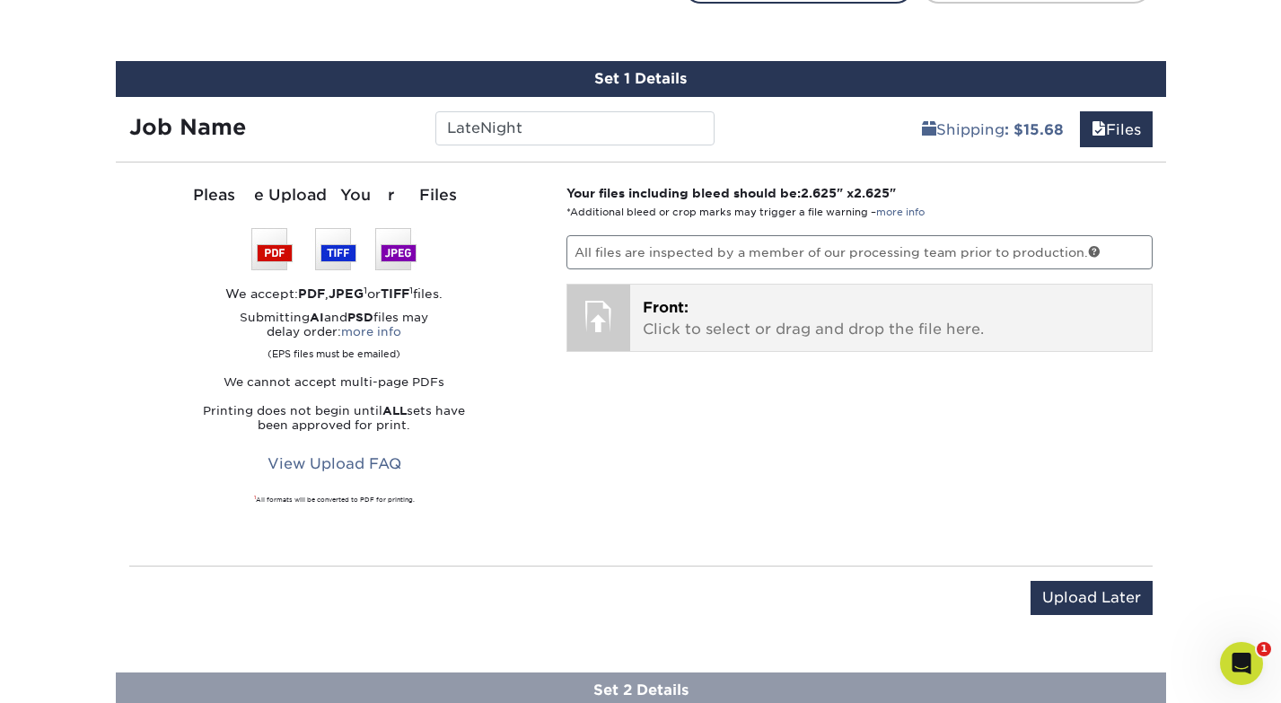
click at [654, 315] on p "Front: Click to select or drag and drop the file here." at bounding box center [891, 318] width 497 height 43
click at [655, 327] on p "Front: Click to select or drag and drop the file here." at bounding box center [891, 318] width 497 height 43
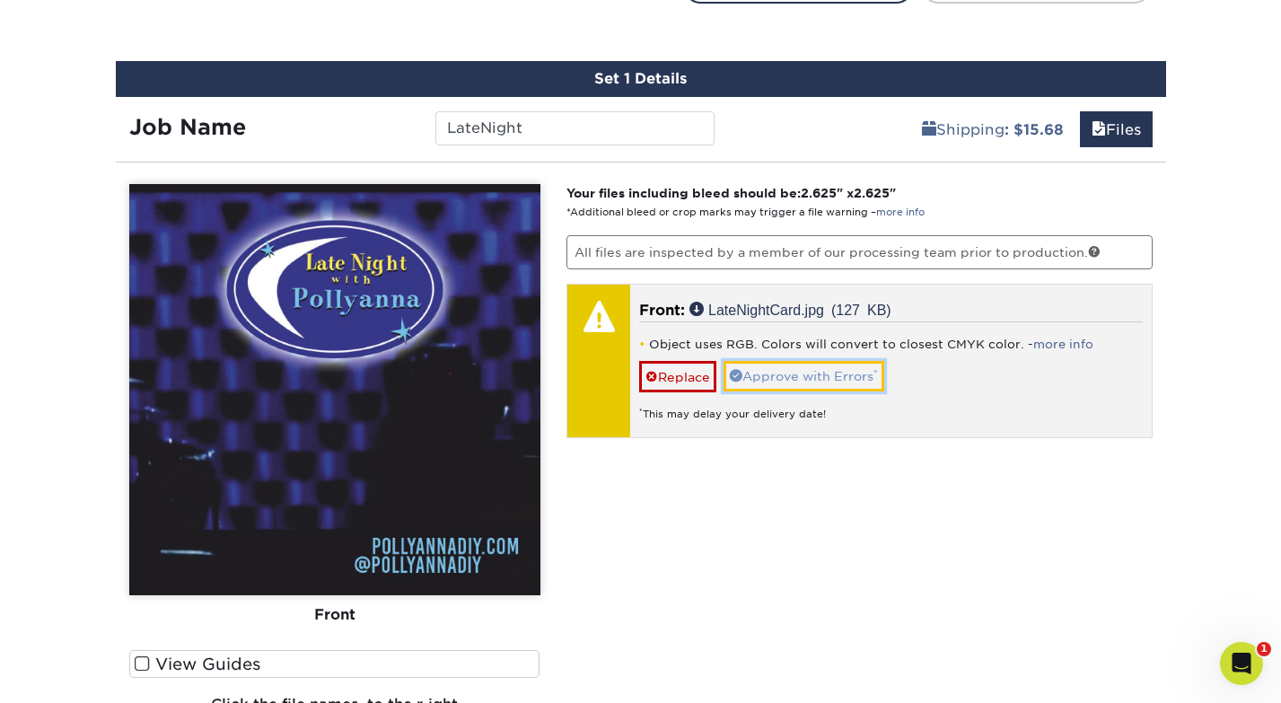
click at [819, 377] on link "Approve with Errors *" at bounding box center [804, 376] width 161 height 31
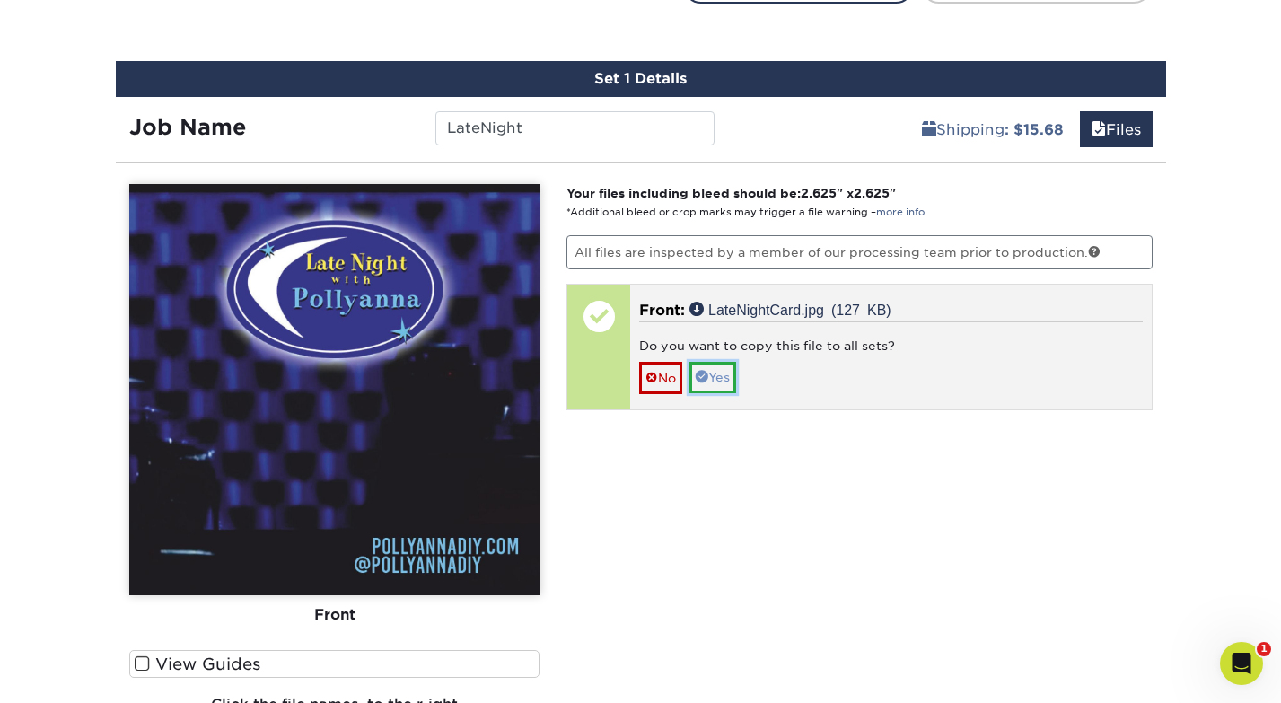
click at [722, 382] on link "Yes" at bounding box center [713, 377] width 47 height 31
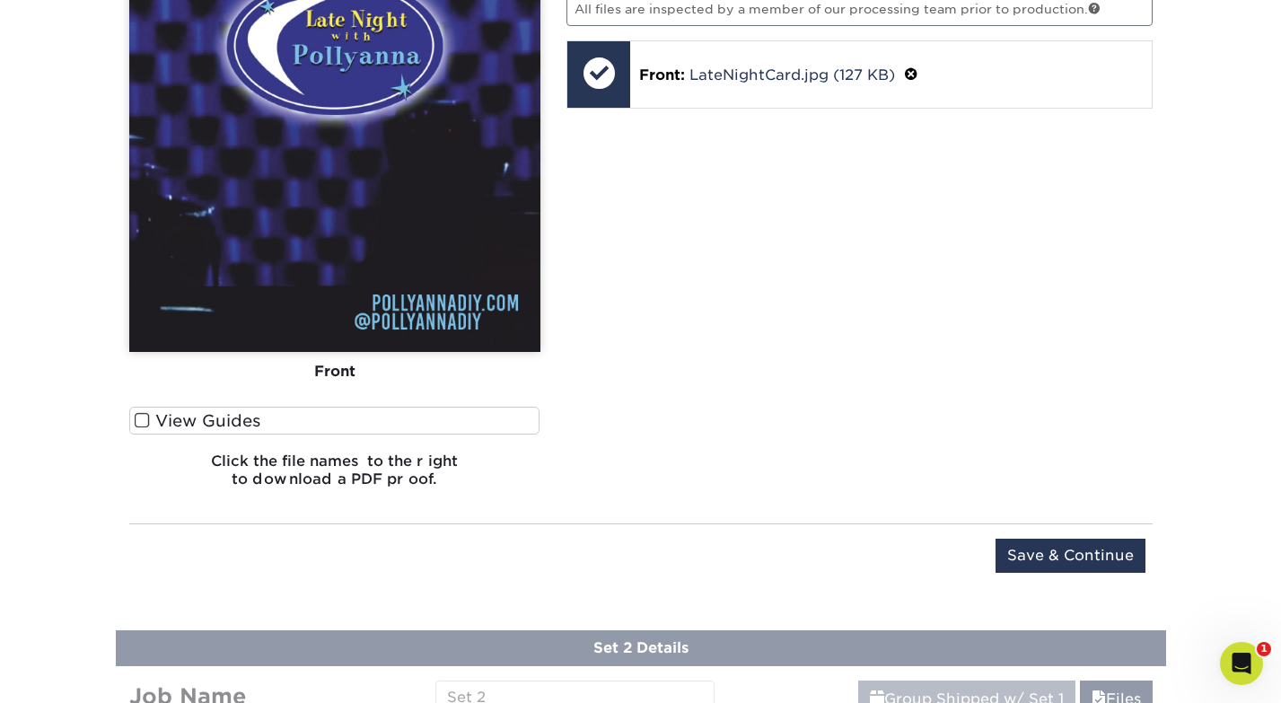
scroll to position [1281, 0]
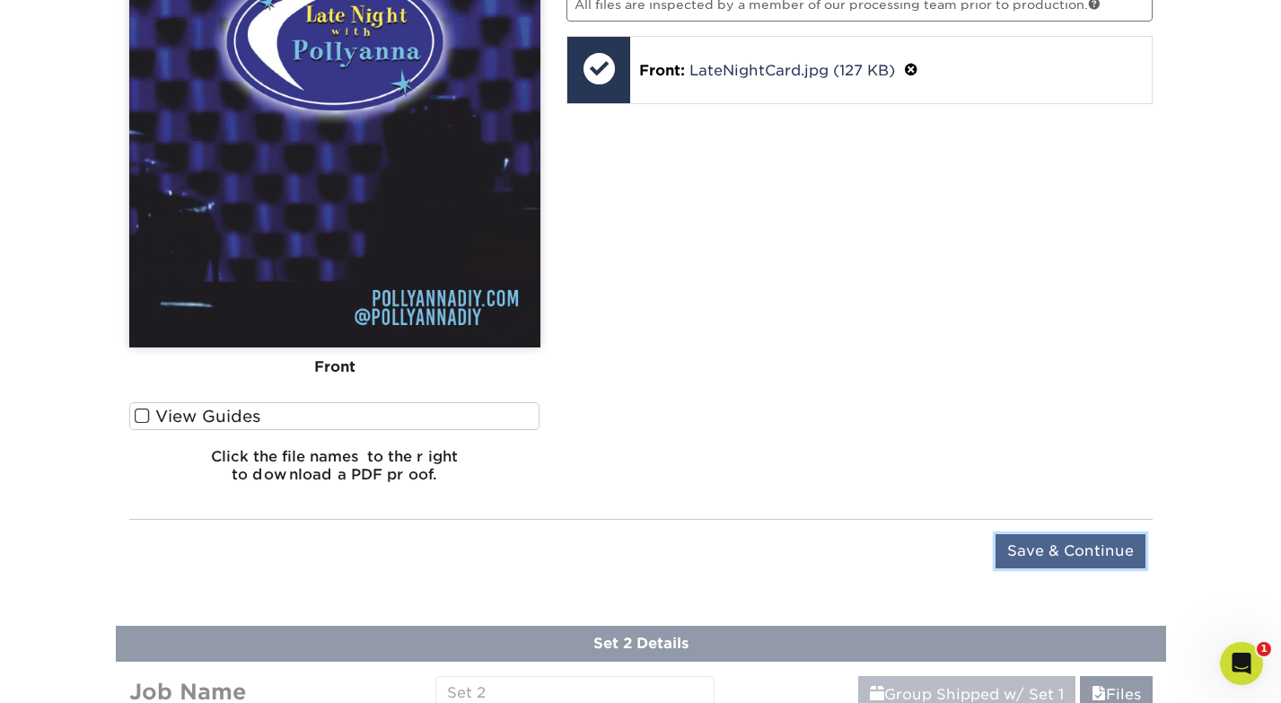
click at [1071, 552] on input "Save & Continue" at bounding box center [1071, 551] width 150 height 34
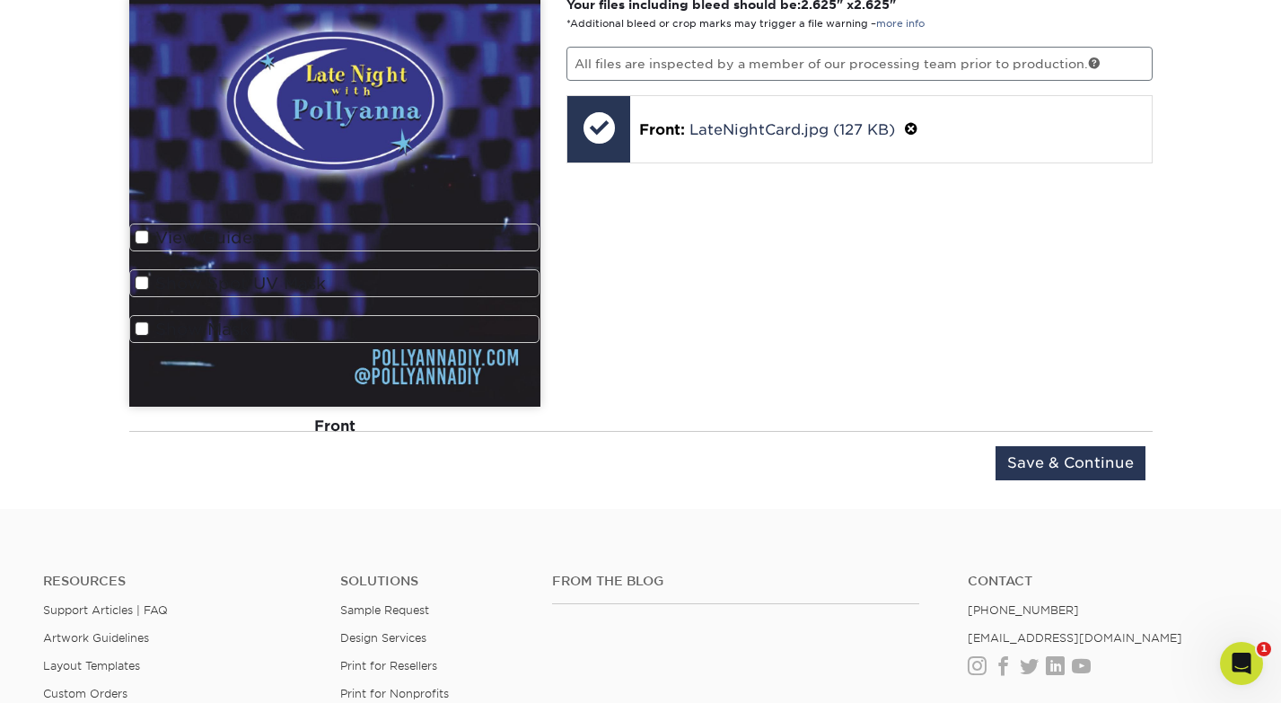
scroll to position [1368, 0]
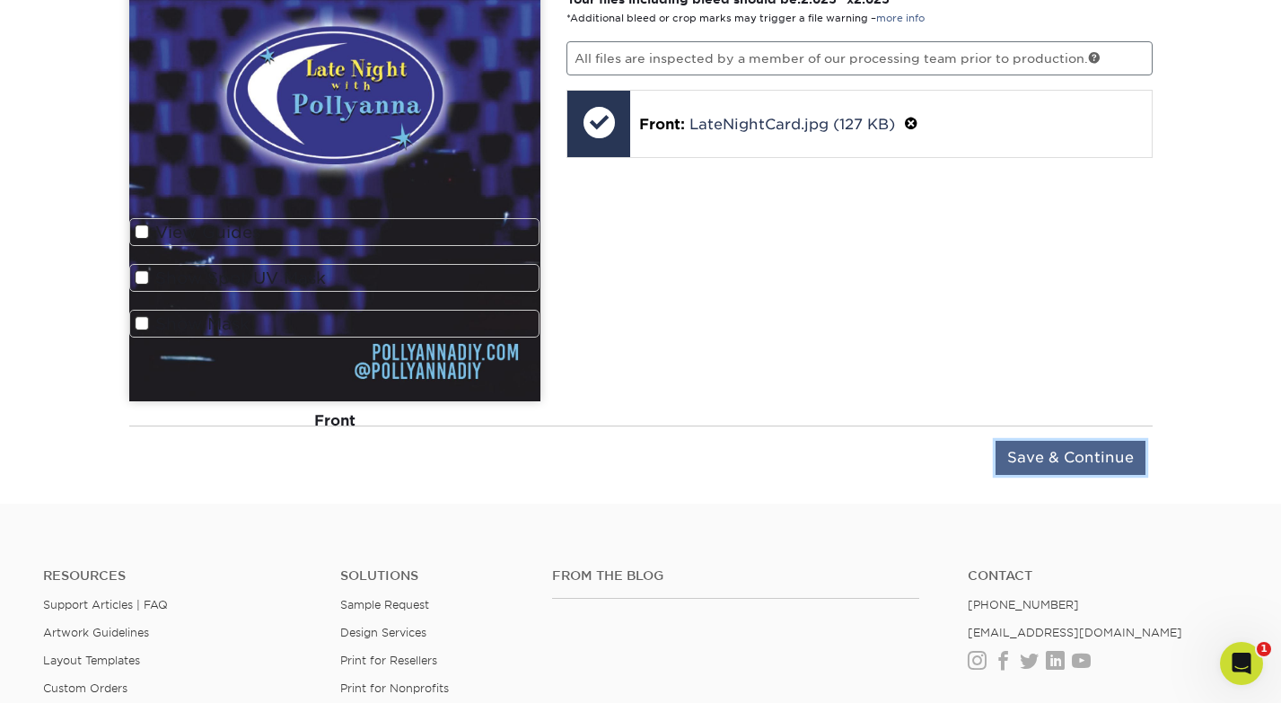
click at [1075, 461] on input "Save & Continue" at bounding box center [1071, 458] width 150 height 34
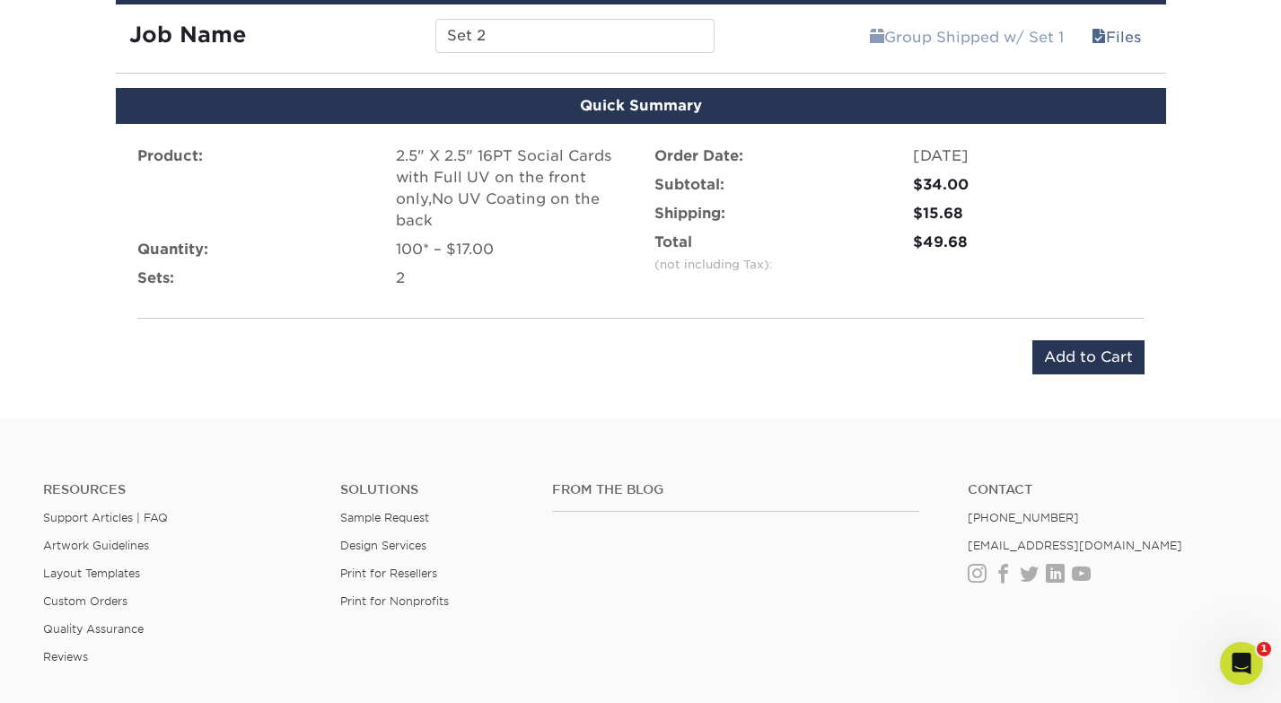
scroll to position [1262, 0]
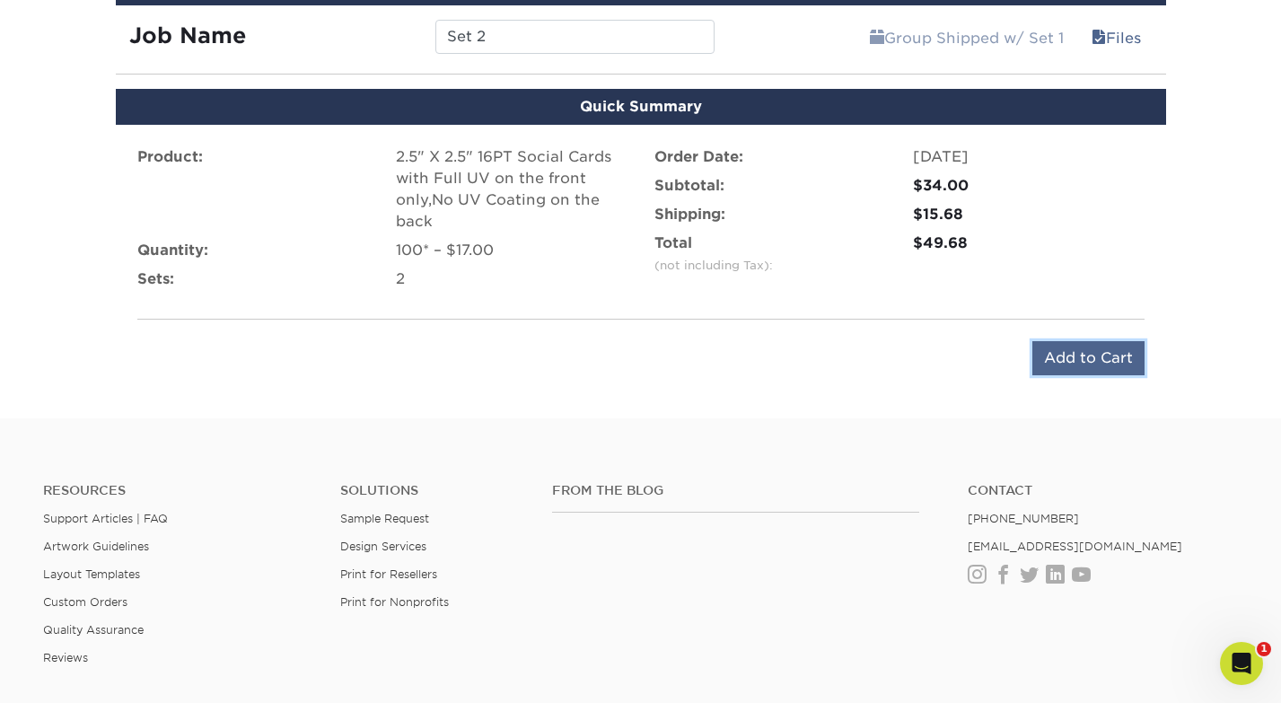
click at [1113, 349] on input "Add to Cart" at bounding box center [1089, 358] width 112 height 34
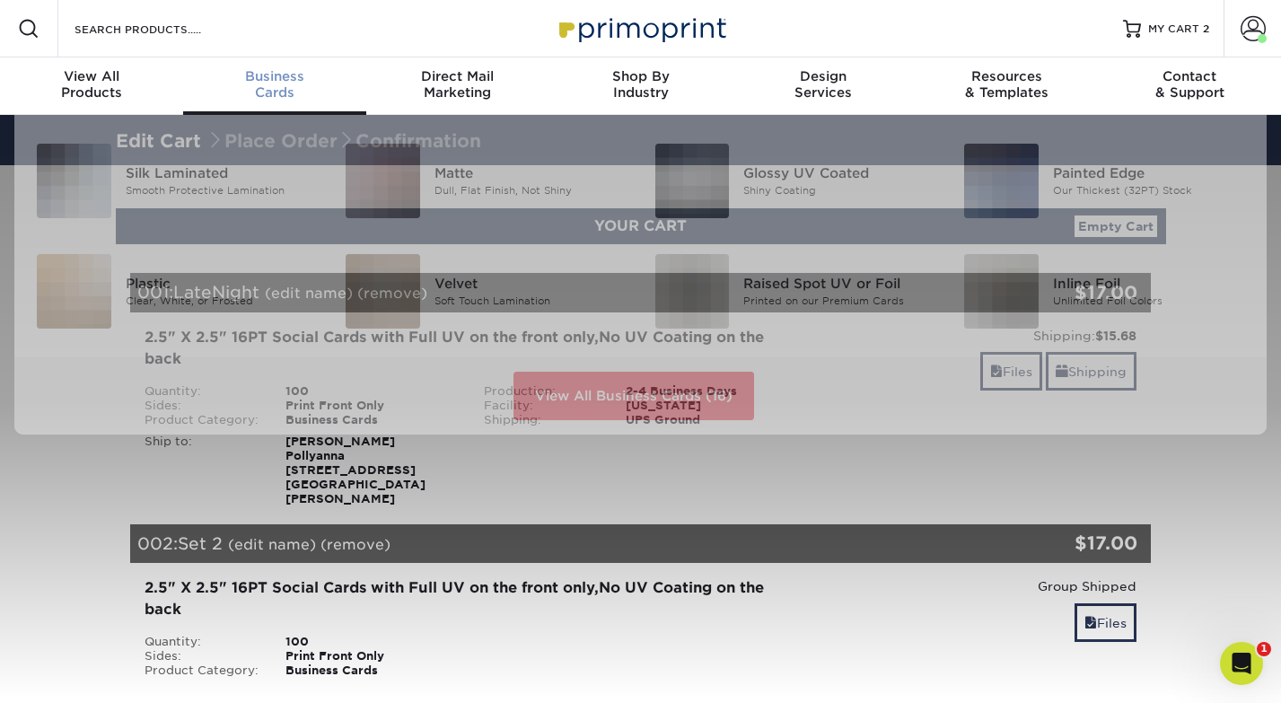
click at [283, 84] on span "Business" at bounding box center [274, 76] width 183 height 16
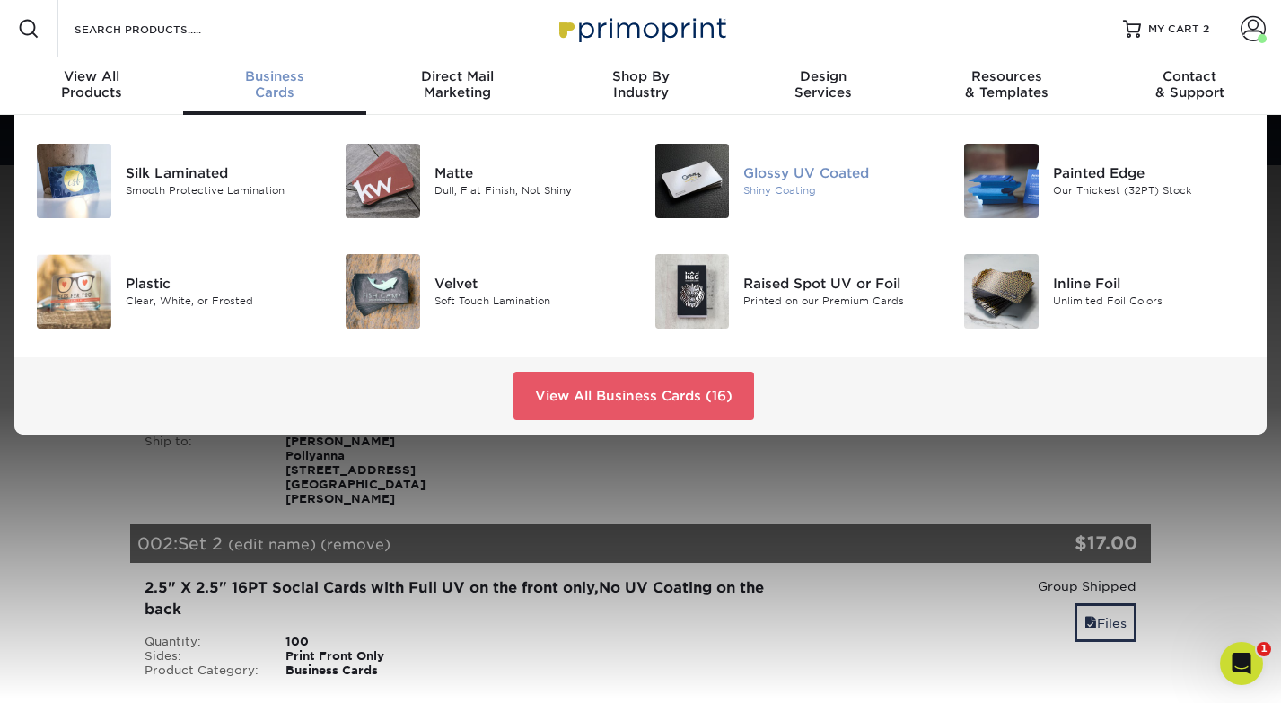
click at [676, 177] on img at bounding box center [692, 181] width 75 height 75
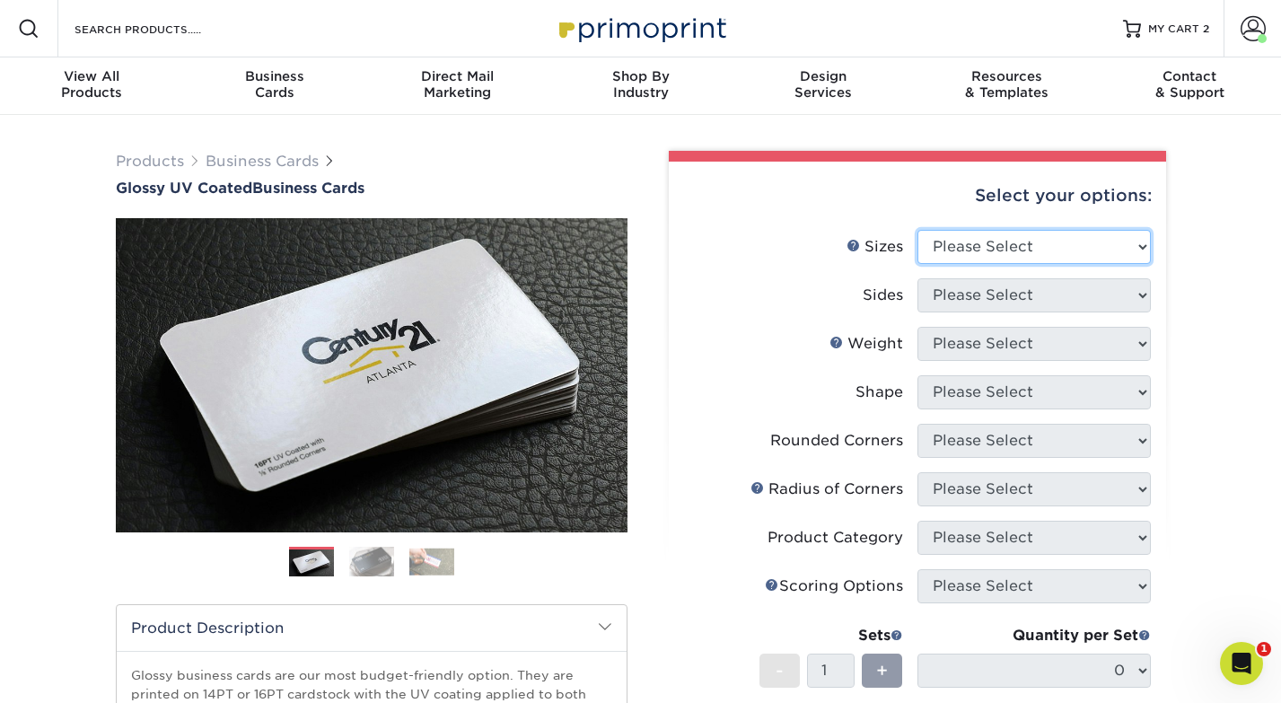
click at [1009, 249] on select "Please Select 1.5" x 3.5" - Mini 1.75" x 3.5" - Mini 2" x 2" - Square 2" x 3" -…" at bounding box center [1034, 247] width 233 height 34
select select "2.50x2.50"
click at [918, 230] on select "Please Select 1.5" x 3.5" - Mini 1.75" x 3.5" - Mini 2" x 2" - Square 2" x 3" -…" at bounding box center [1034, 247] width 233 height 34
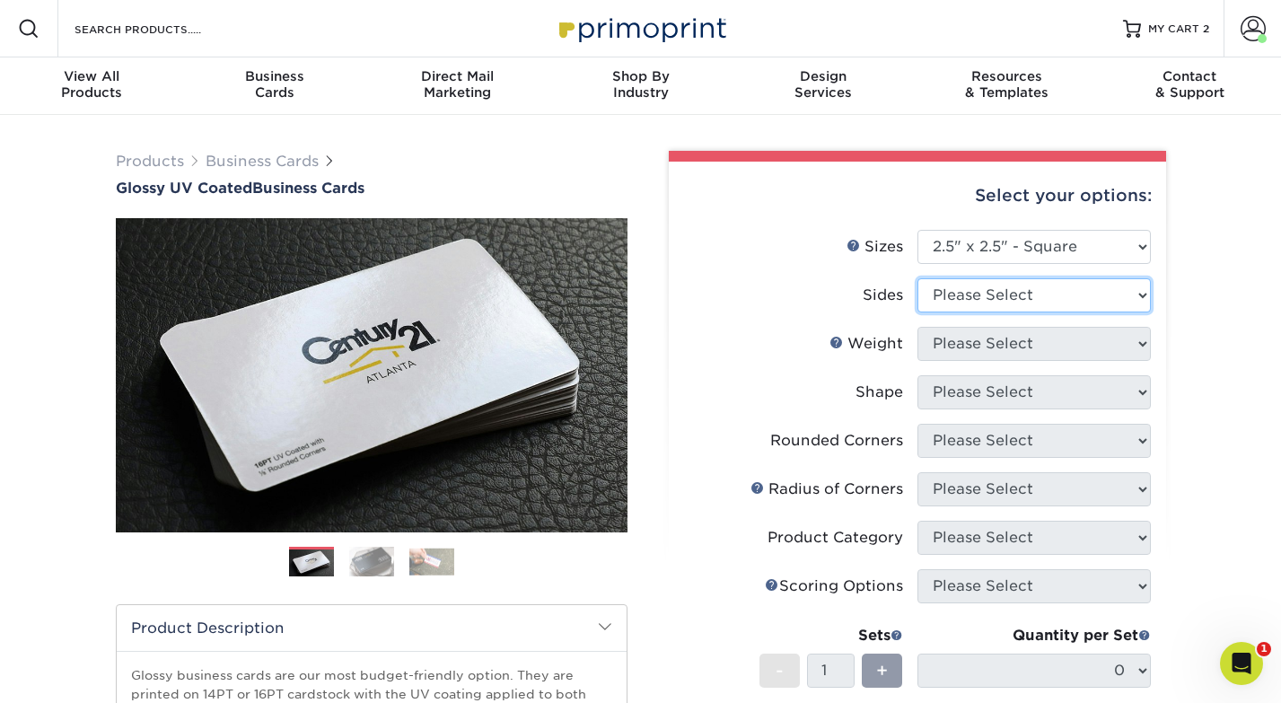
click at [974, 298] on select "Please Select Print Both Sides Print Front Only" at bounding box center [1034, 295] width 233 height 34
select select "32d3c223-f82c-492b-b915-ba065a00862f"
click at [918, 278] on select "Please Select Print Both Sides Print Front Only" at bounding box center [1034, 295] width 233 height 34
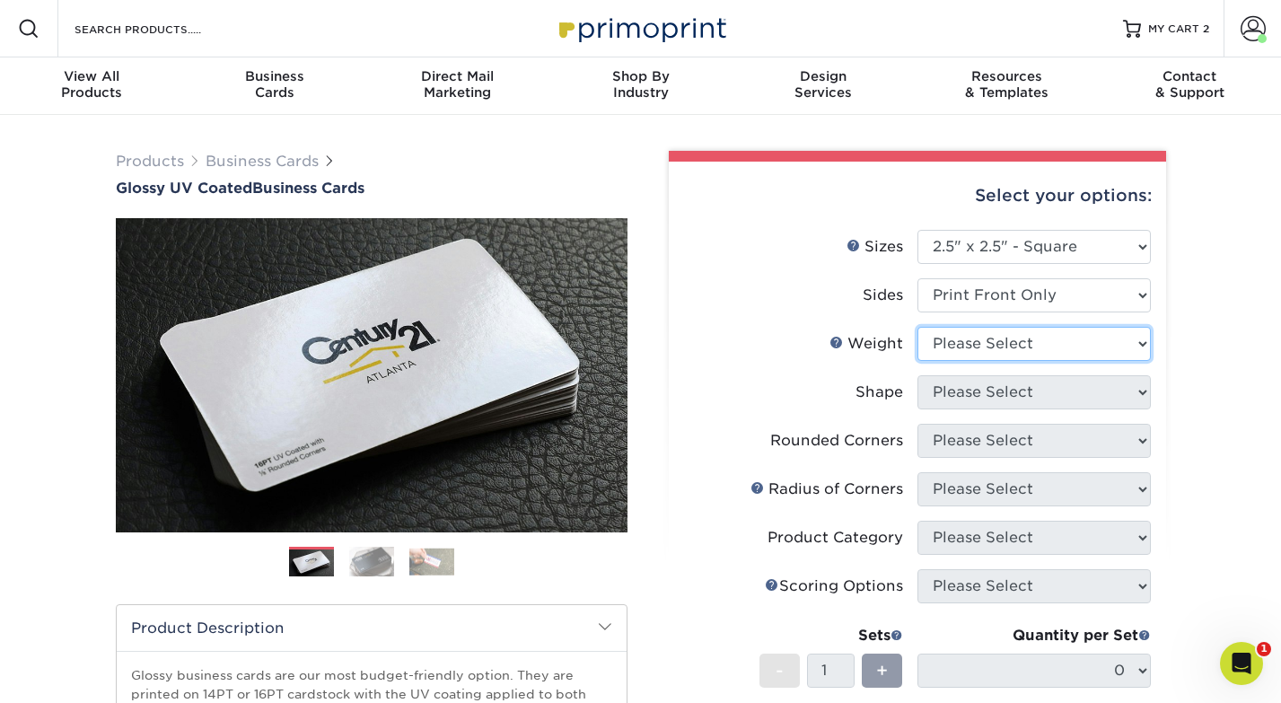
click at [976, 343] on select "Please Select 14PT 16PT" at bounding box center [1034, 344] width 233 height 34
select select "16PT"
click at [918, 327] on select "Please Select 14PT 16PT" at bounding box center [1034, 344] width 233 height 34
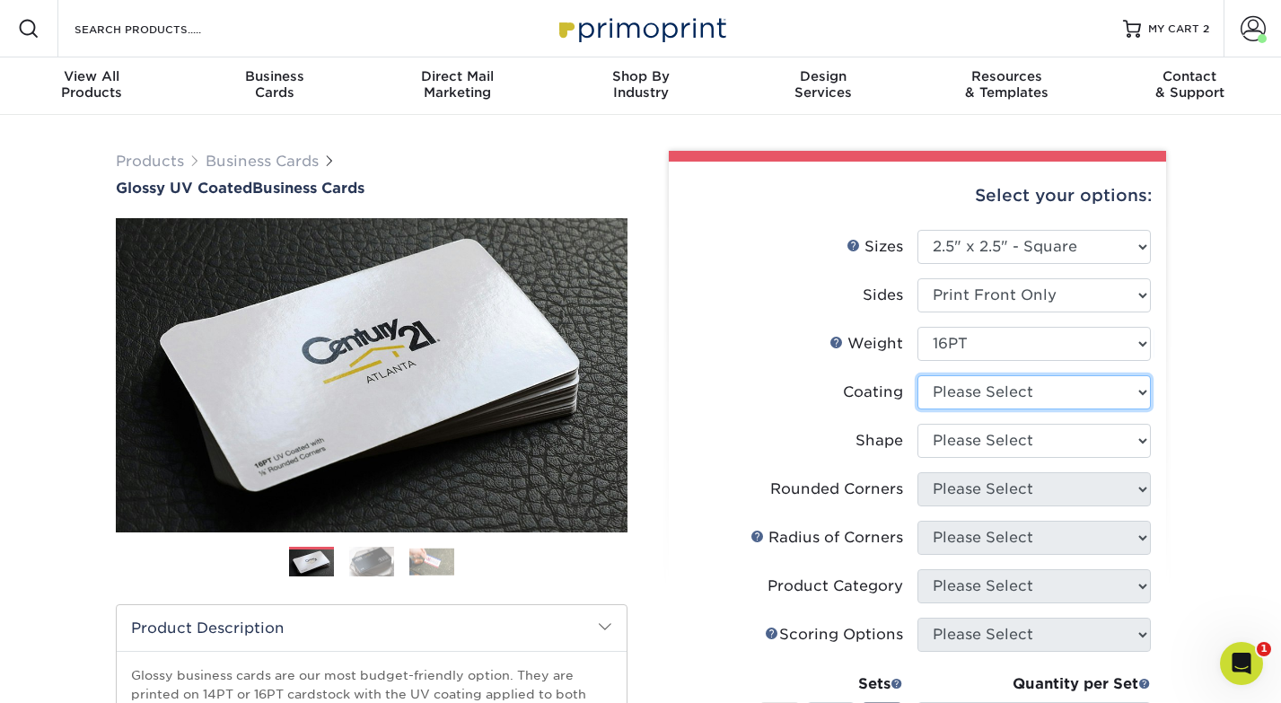
click at [994, 388] on select at bounding box center [1034, 392] width 233 height 34
select select "1e8116af-acfc-44b1-83dc-8181aa338834"
click at [918, 375] on select at bounding box center [1034, 392] width 233 height 34
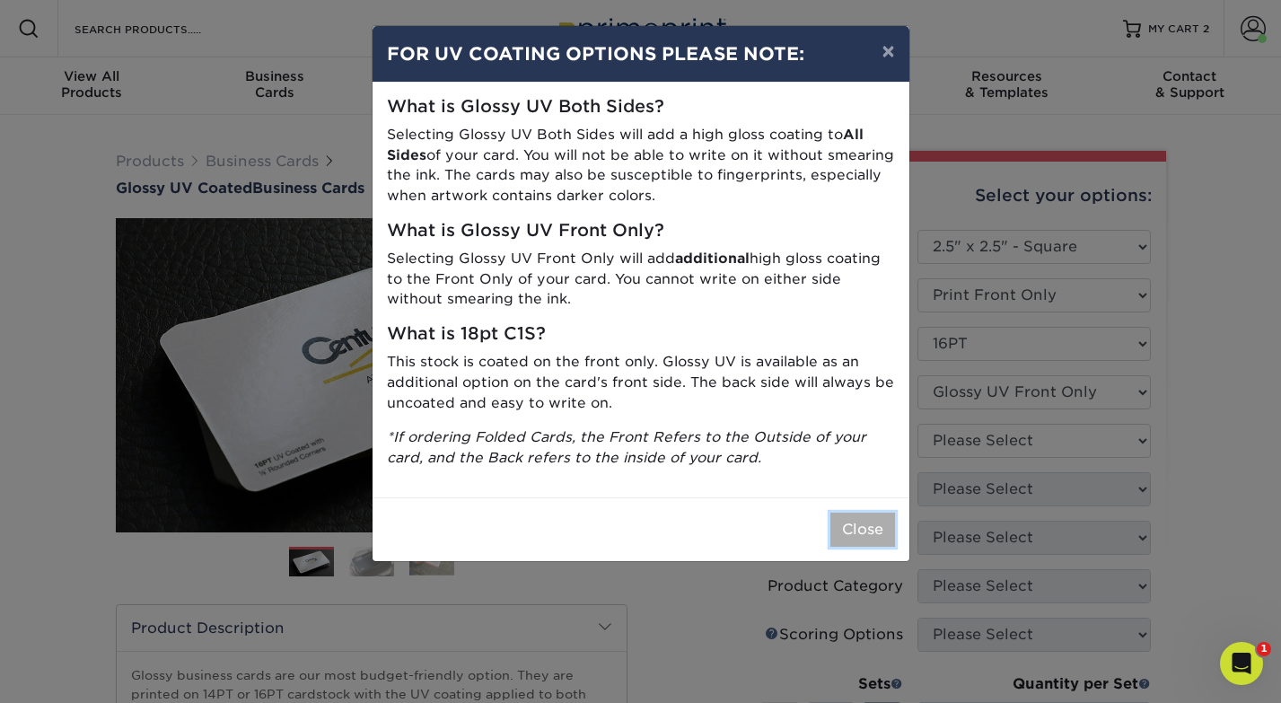
click at [879, 531] on button "Close" at bounding box center [863, 530] width 65 height 34
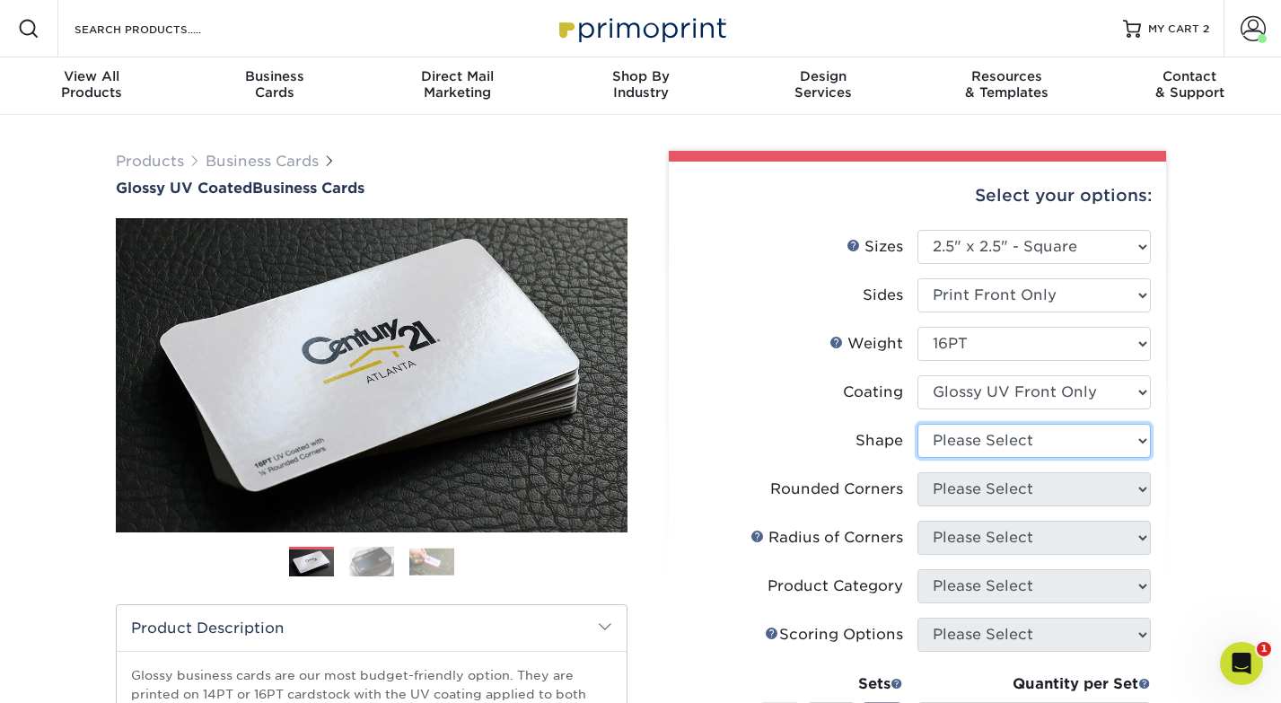
click at [1001, 451] on select "Please Select Standard" at bounding box center [1034, 441] width 233 height 34
select select "standard"
click at [918, 424] on select "Please Select Standard" at bounding box center [1034, 441] width 233 height 34
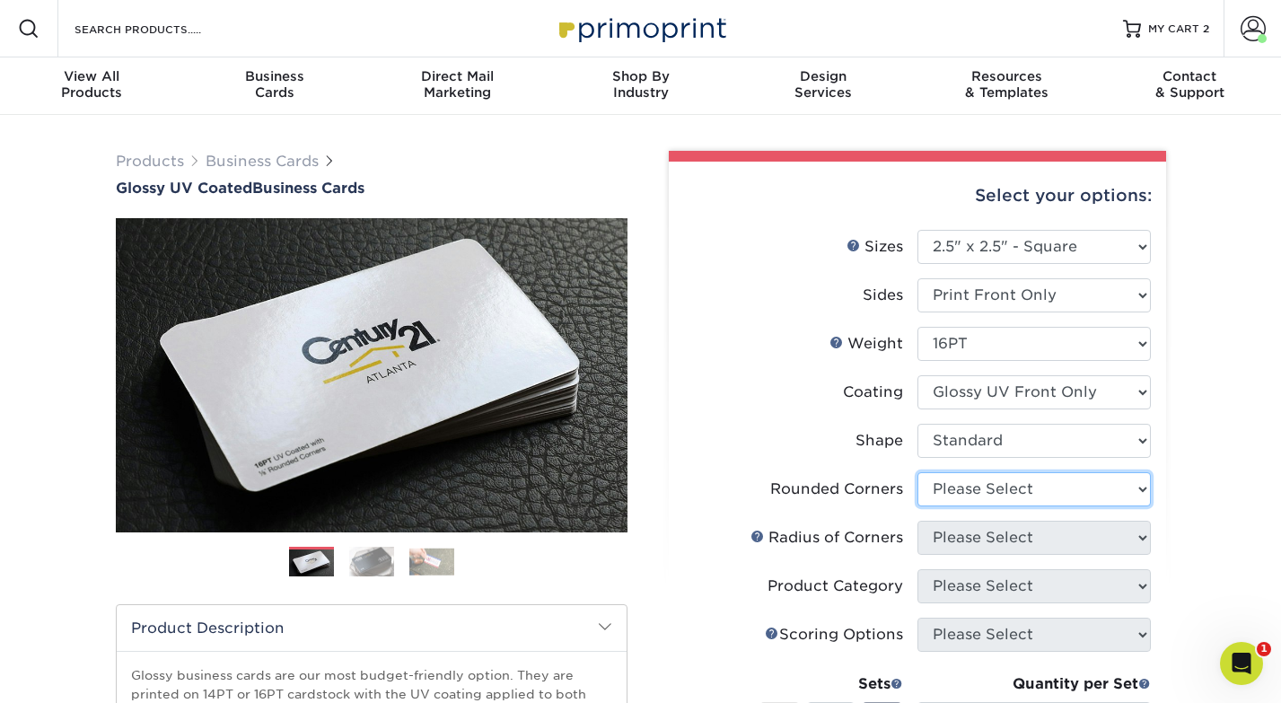
click at [976, 494] on select "Please Select Yes - Round 2 Corners Yes - Round 4 Corners No" at bounding box center [1034, 489] width 233 height 34
select select "0"
click at [918, 472] on select "Please Select Yes - Round 2 Corners Yes - Round 4 Corners No" at bounding box center [1034, 489] width 233 height 34
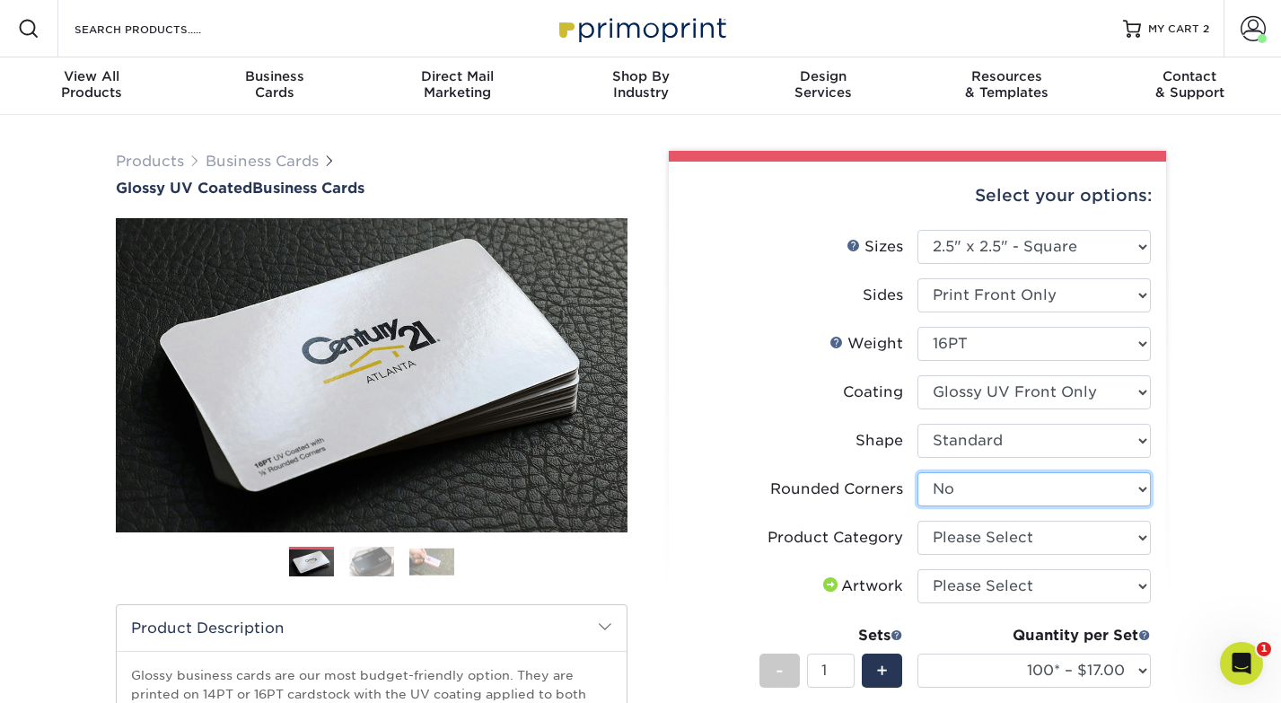
scroll to position [100, 0]
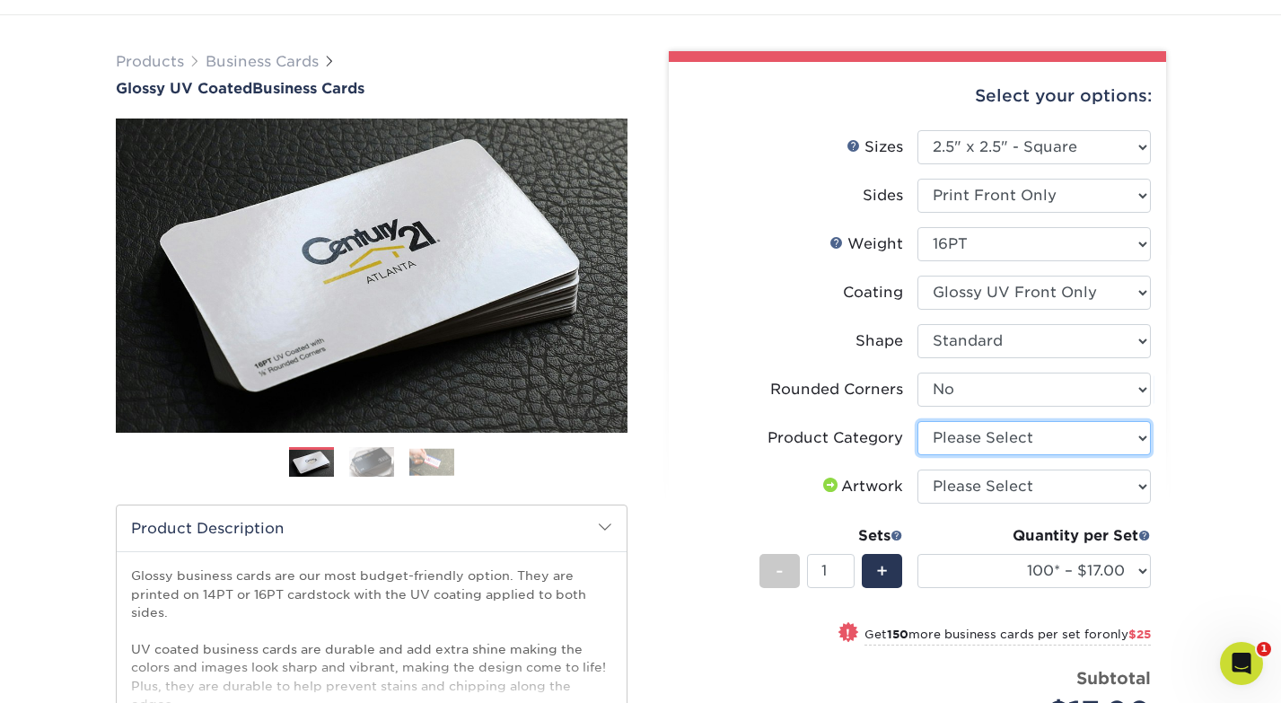
click at [976, 443] on select "Please Select Business Cards" at bounding box center [1034, 438] width 233 height 34
select select "3b5148f1-0588-4f88-a218-97bcfdce65c1"
click at [918, 421] on select "Please Select Business Cards" at bounding box center [1034, 438] width 233 height 34
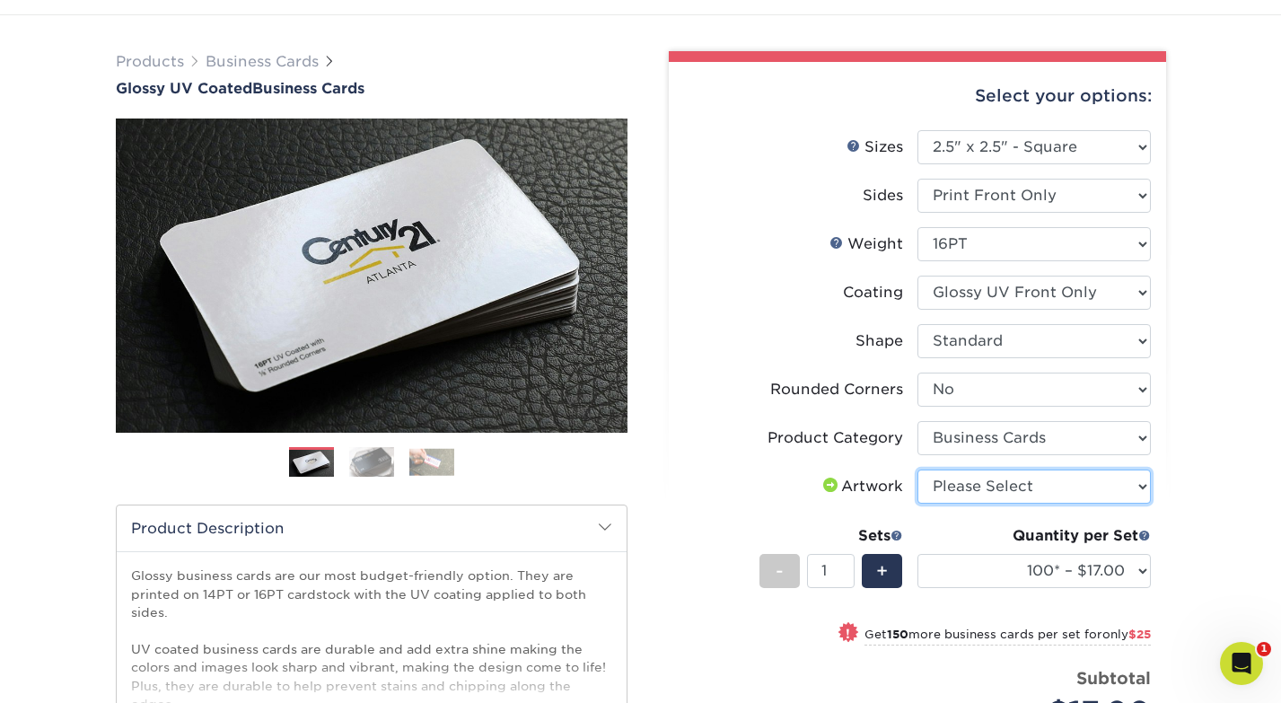
click at [957, 487] on select "Please Select I will upload files I need a design - $100" at bounding box center [1034, 487] width 233 height 34
select select "upload"
click at [918, 470] on select "Please Select I will upload files I need a design - $100" at bounding box center [1034, 487] width 233 height 34
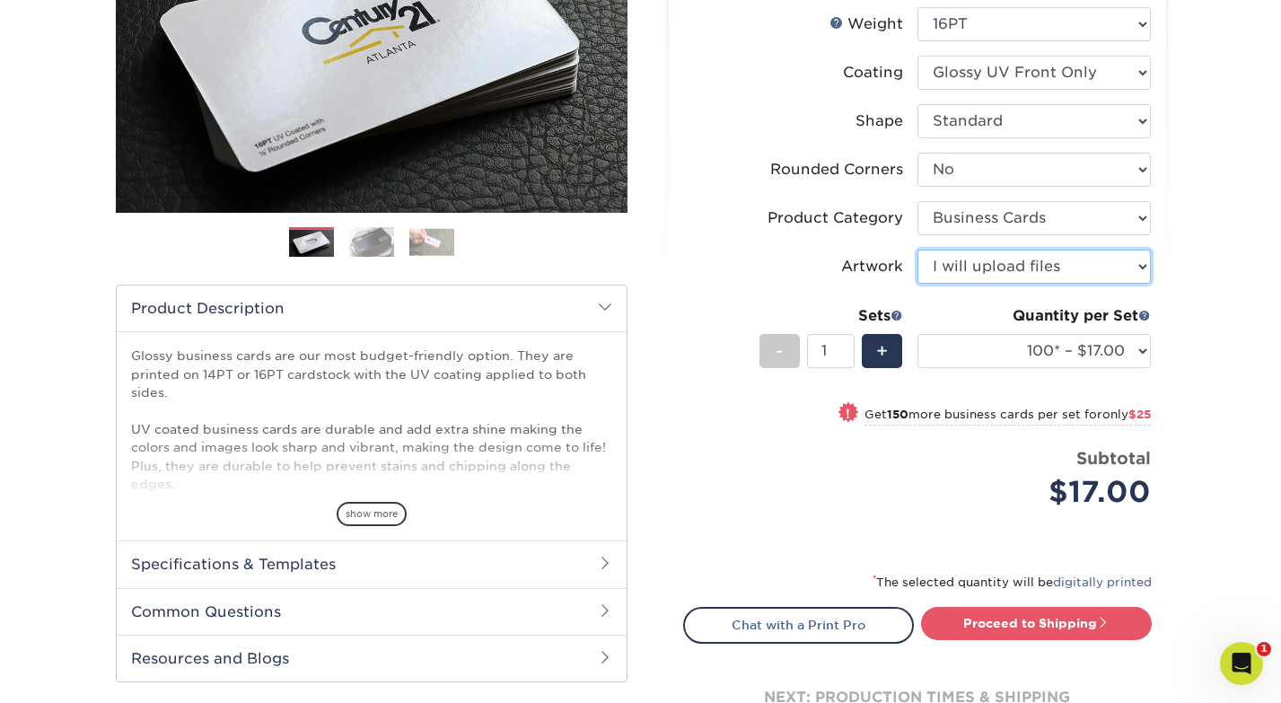
scroll to position [326, 0]
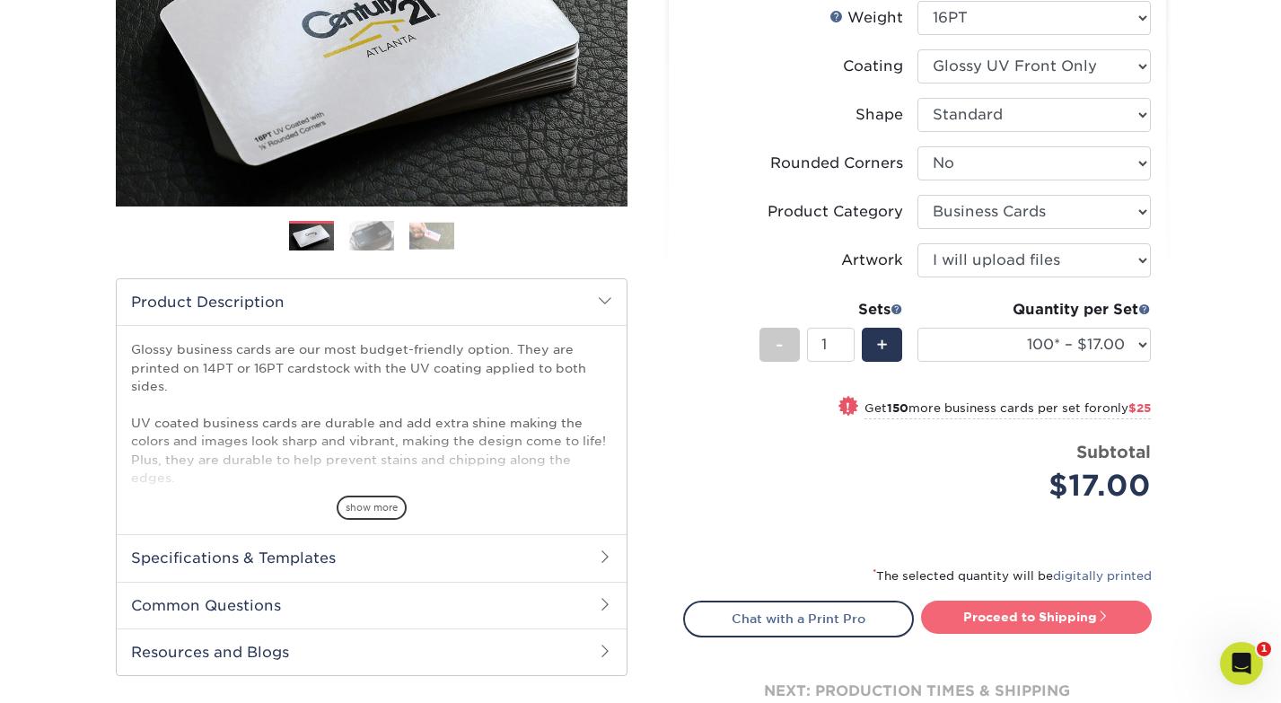
click at [1029, 618] on link "Proceed to Shipping" at bounding box center [1036, 617] width 231 height 32
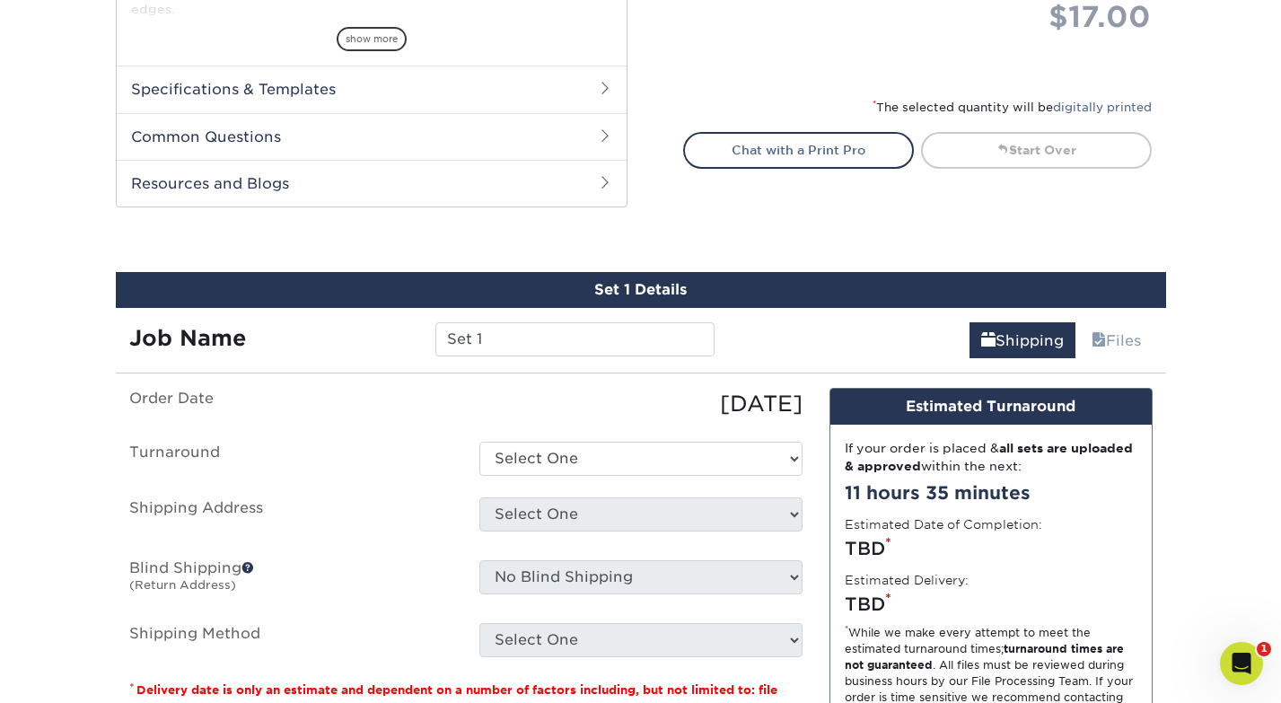
scroll to position [975, 0]
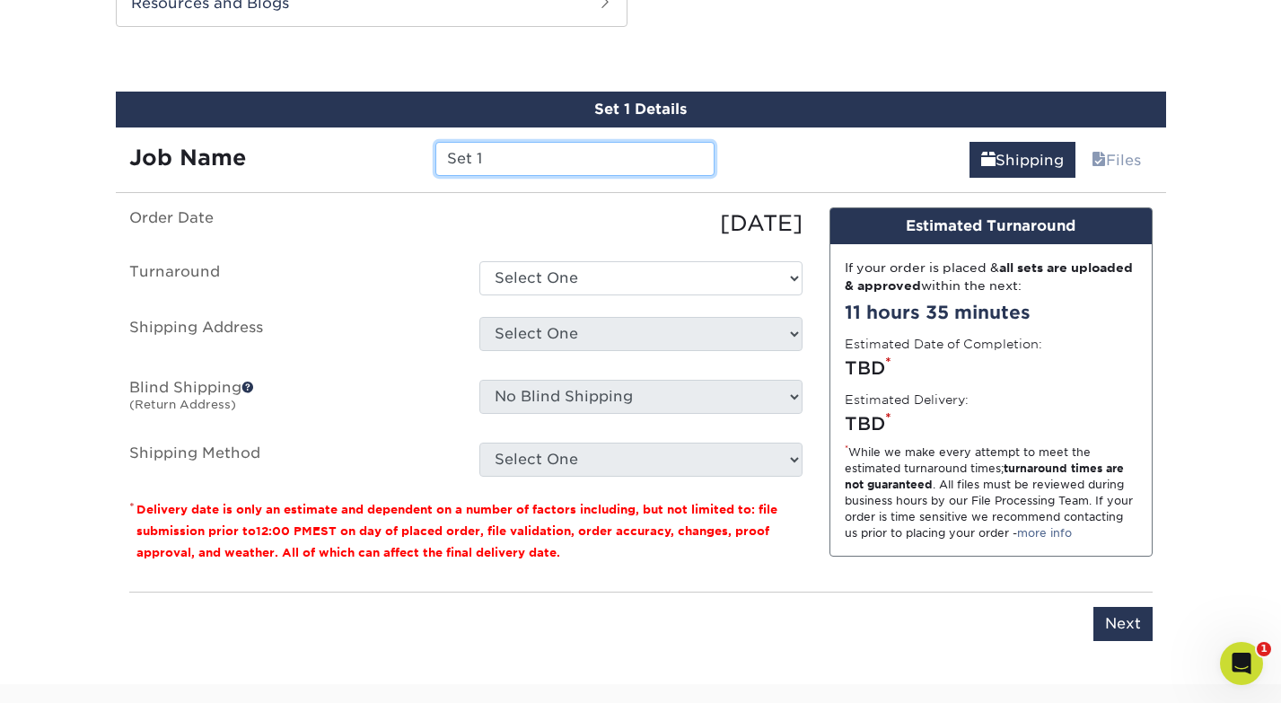
drag, startPoint x: 495, startPoint y: 154, endPoint x: 400, endPoint y: 129, distance: 97.6
click at [410, 135] on div "Job Name Set 1" at bounding box center [422, 153] width 613 height 50
type input "Meredith"
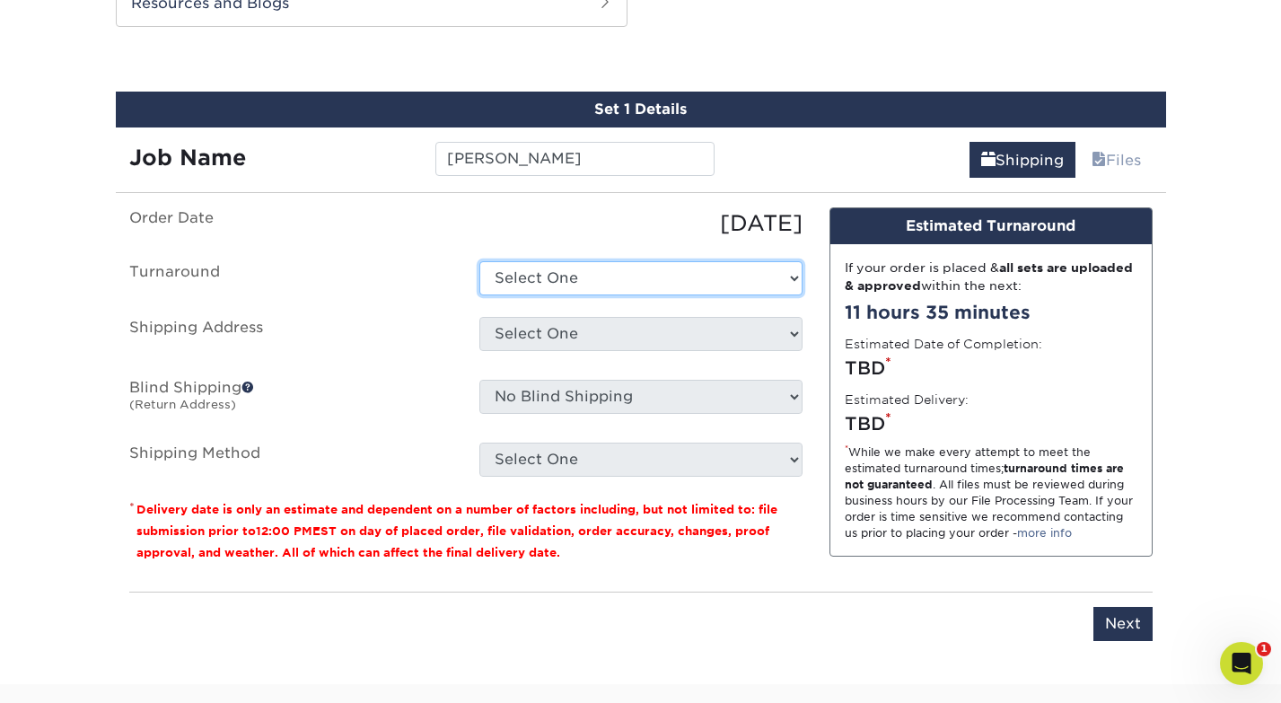
click at [722, 276] on select "Select One 2-4 Business Days 2 Day Next Business Day" at bounding box center [640, 278] width 323 height 34
select select "3a91fb8c-7fe4-4315-8360-615e1e3c1de1"
click at [479, 261] on select "Select One 2-4 Business Days 2 Day Next Business Day" at bounding box center [640, 278] width 323 height 34
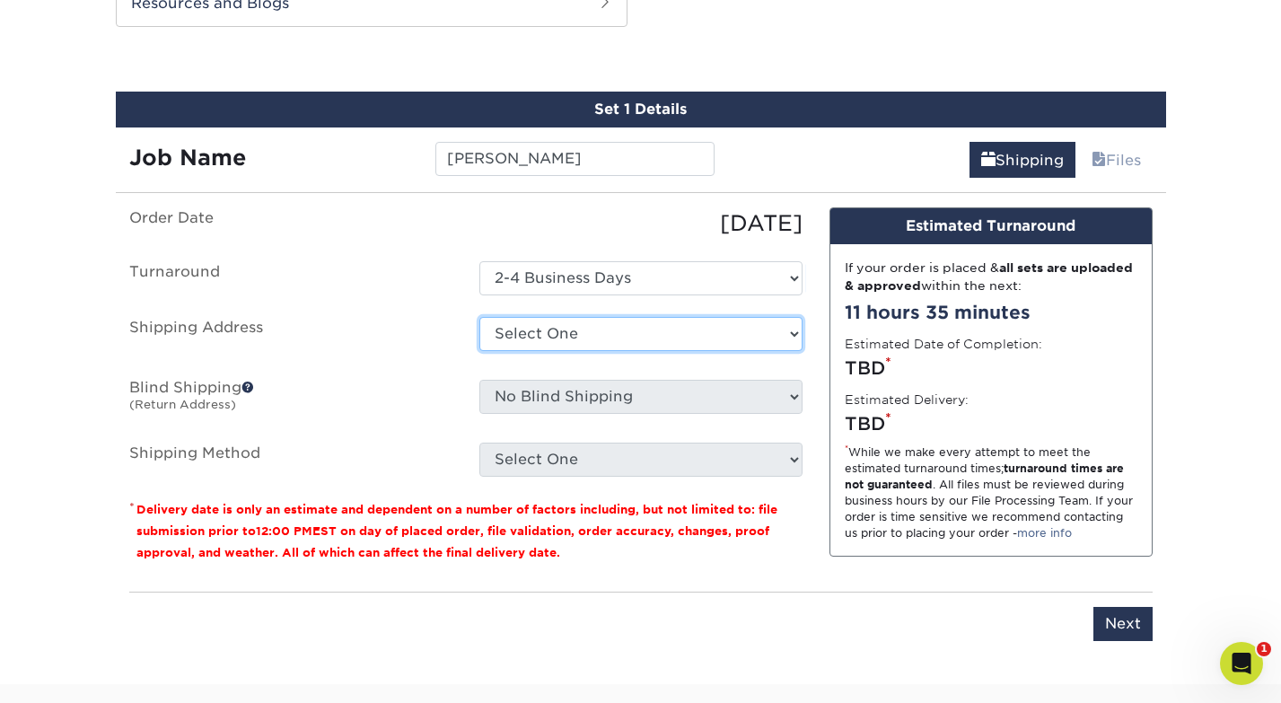
click at [621, 330] on select "Select One Fairway Home Maplewood WCW Worldwide + Add New Address" at bounding box center [640, 334] width 323 height 34
select select "256093"
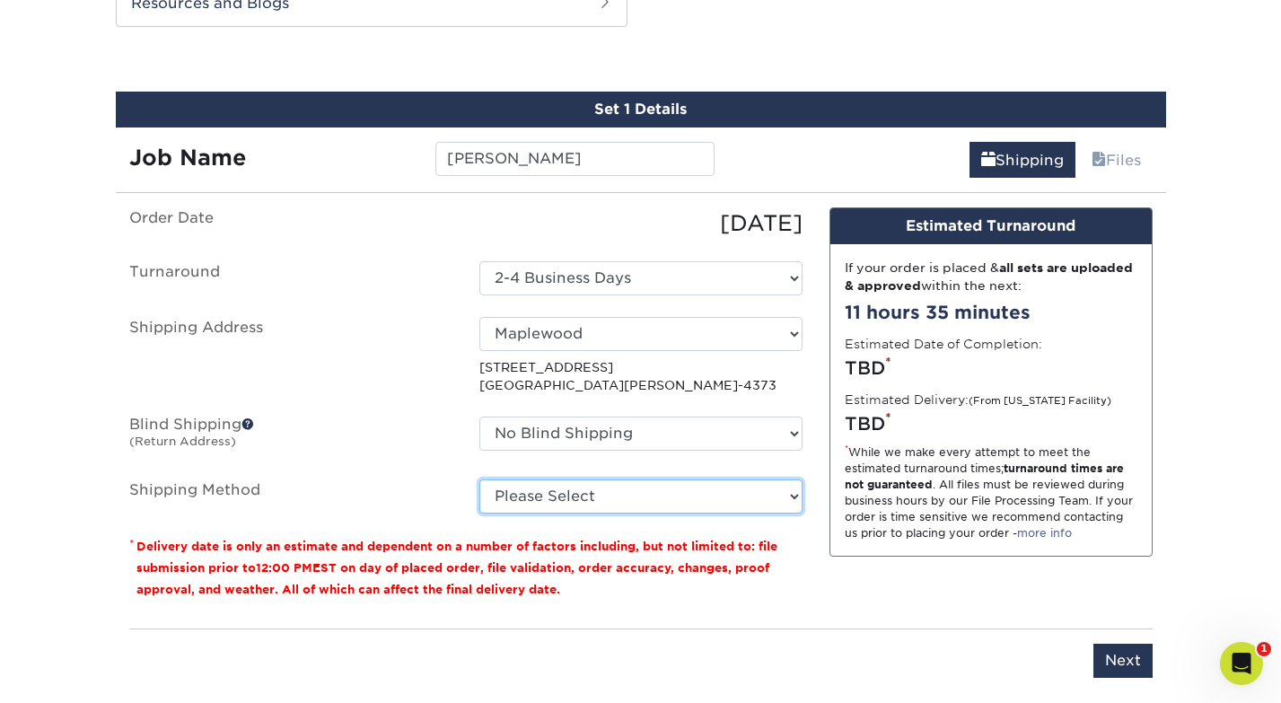
click at [587, 496] on select "Please Select Ground Shipping (+$7.84) 3 Day Shipping Service (+$20.12) 2 Day A…" at bounding box center [640, 496] width 323 height 34
select select "03"
click at [479, 479] on select "Please Select Ground Shipping (+$7.84) 3 Day Shipping Service (+$20.12) 2 Day A…" at bounding box center [640, 496] width 323 height 34
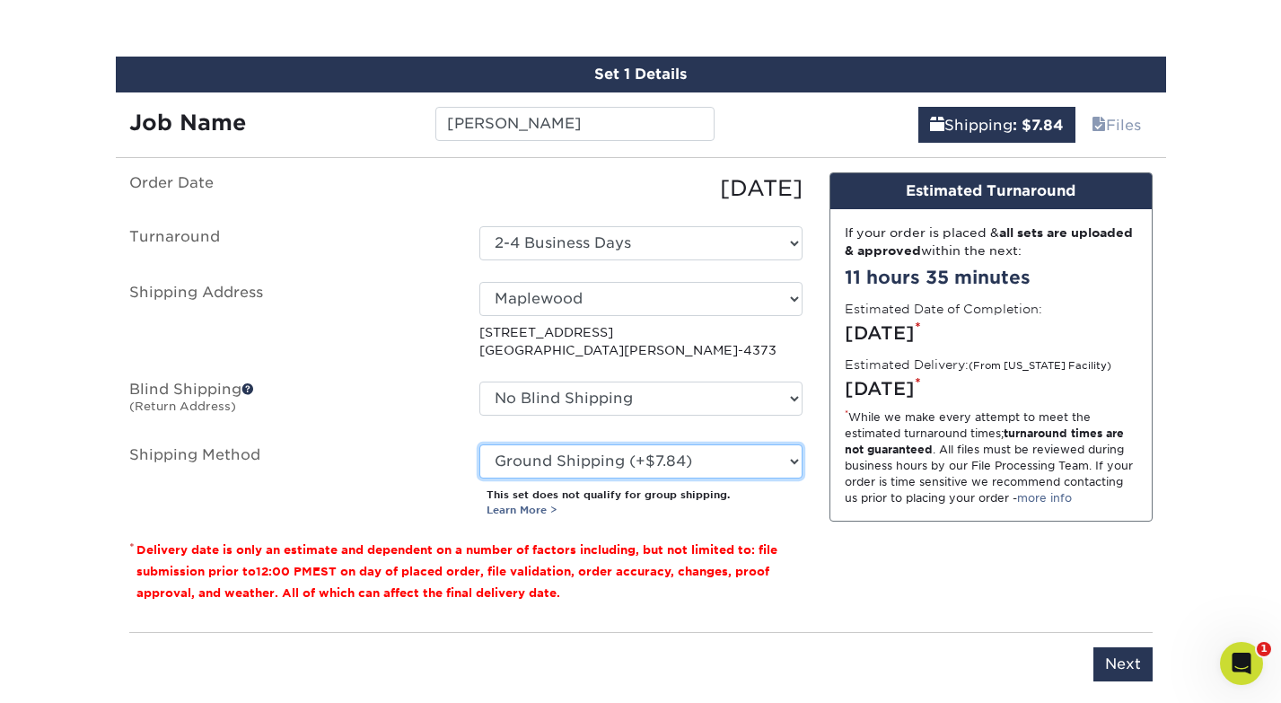
scroll to position [1016, 0]
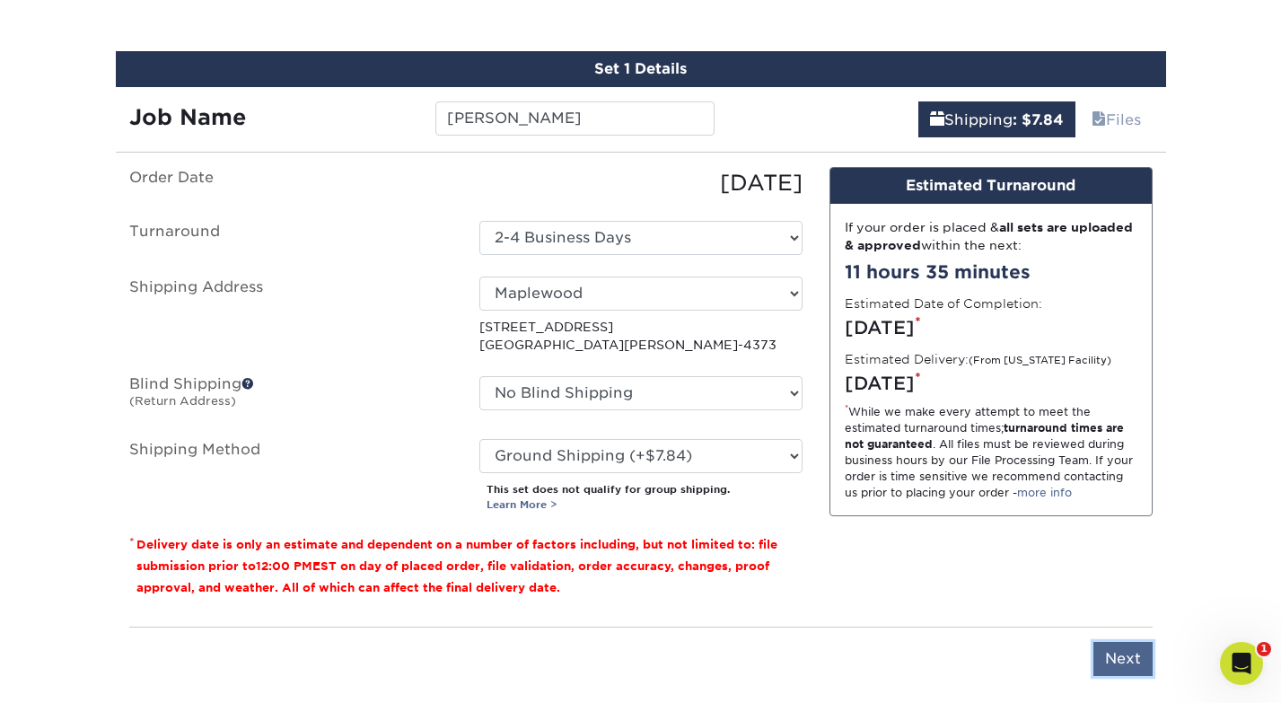
click at [1116, 660] on input "Next" at bounding box center [1123, 659] width 59 height 34
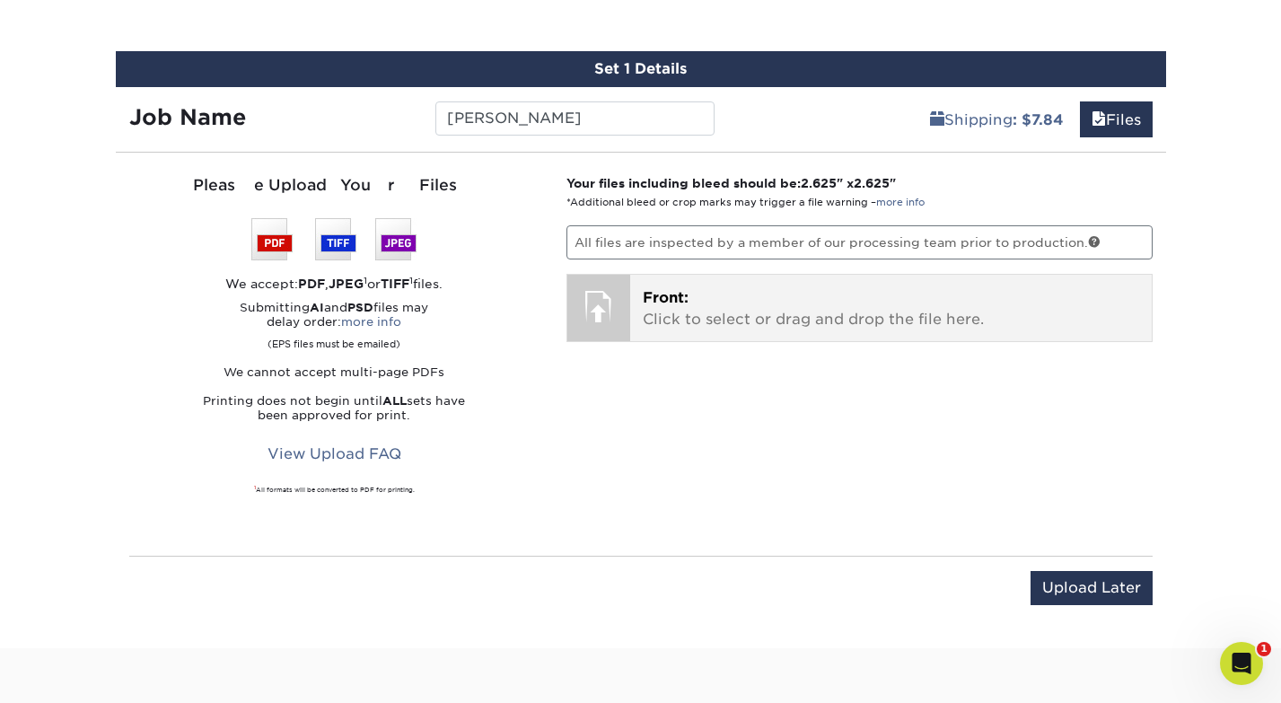
click at [847, 323] on p "Front: Click to select or drag and drop the file here." at bounding box center [891, 308] width 497 height 43
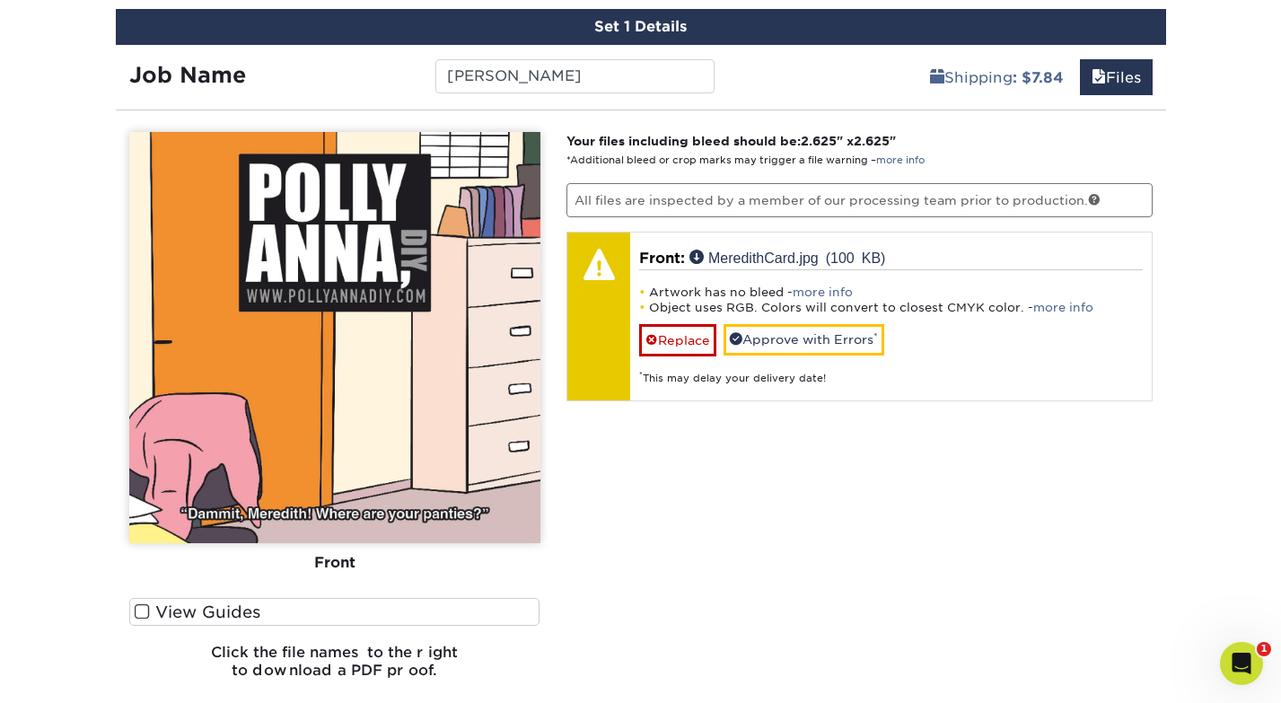
scroll to position [1082, 0]
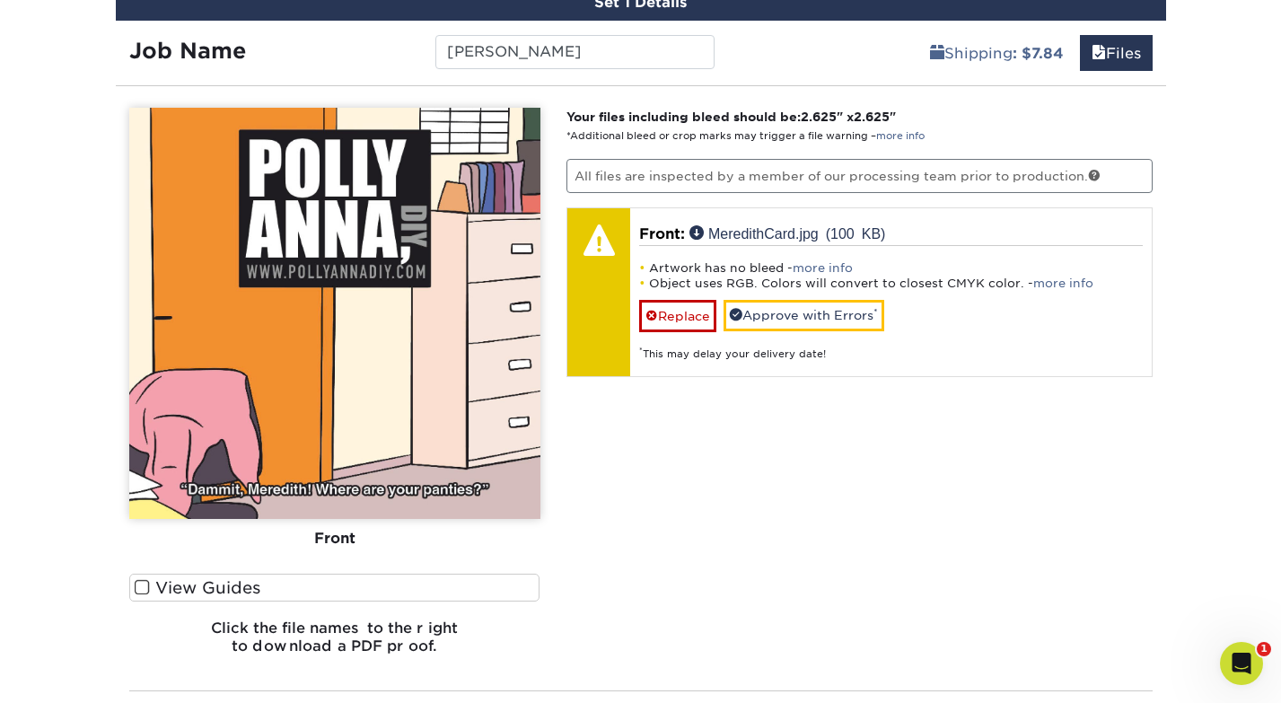
click at [204, 598] on label "View Guides" at bounding box center [334, 588] width 411 height 28
click at [0, 0] on input "View Guides" at bounding box center [0, 0] width 0 height 0
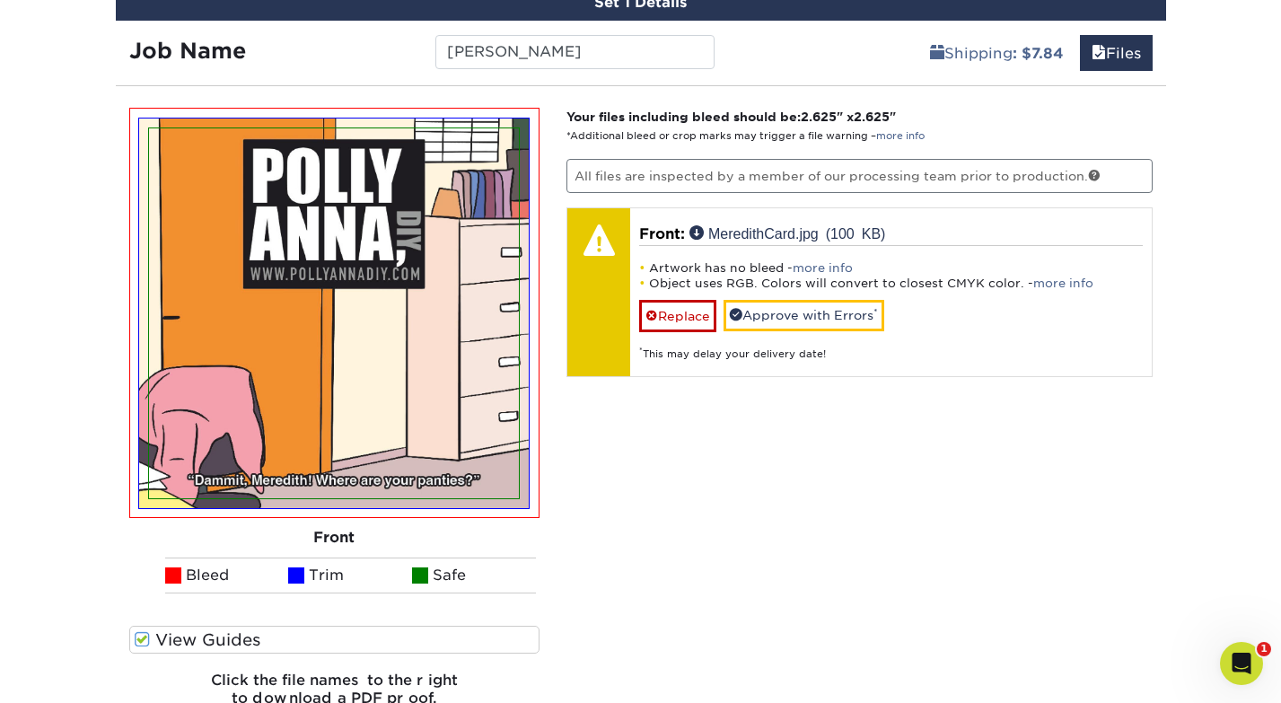
click at [140, 640] on span at bounding box center [142, 639] width 15 height 17
click at [0, 0] on input "View Guides" at bounding box center [0, 0] width 0 height 0
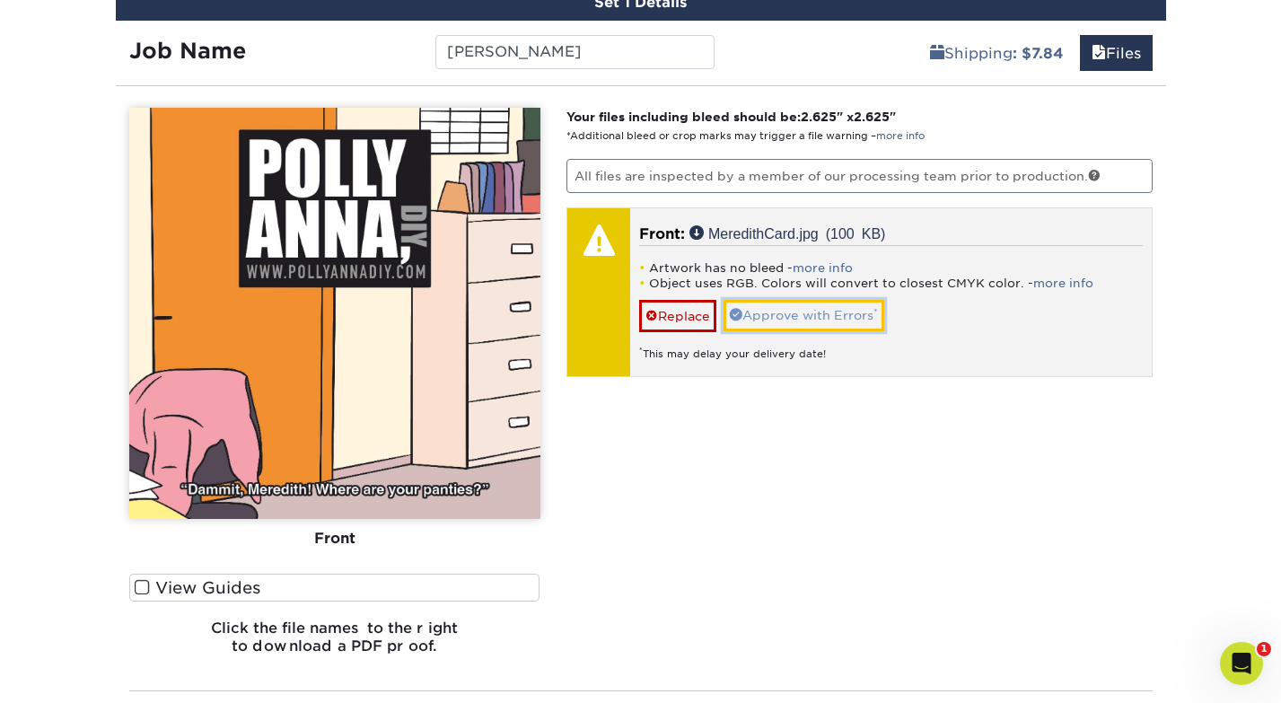
click at [795, 320] on link "Approve with Errors *" at bounding box center [804, 315] width 161 height 31
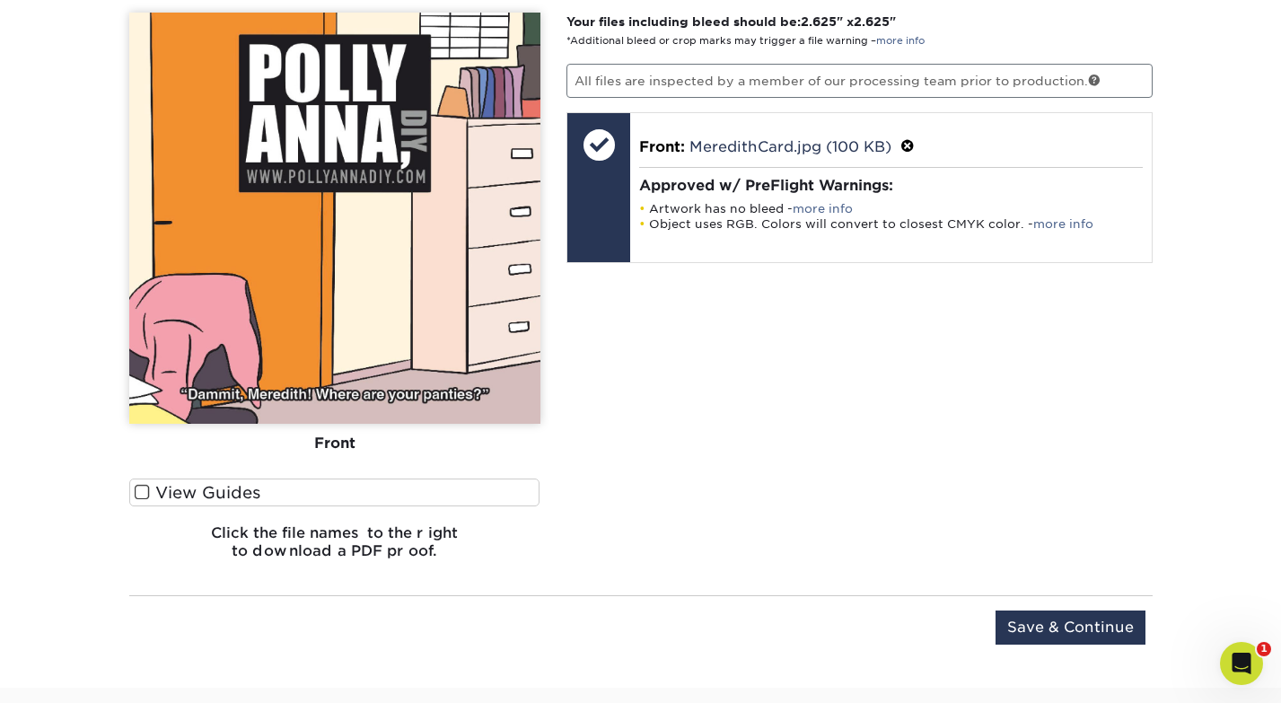
scroll to position [1179, 0]
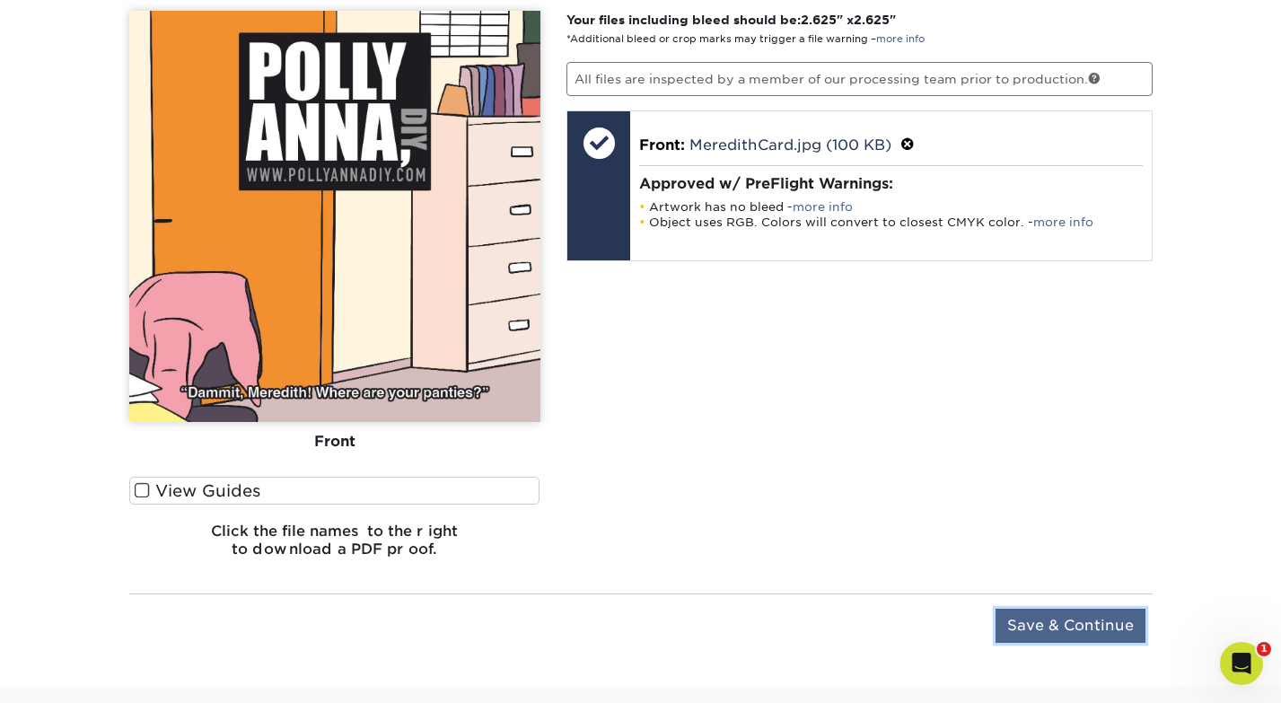
click at [1060, 632] on input "Save & Continue" at bounding box center [1071, 626] width 150 height 34
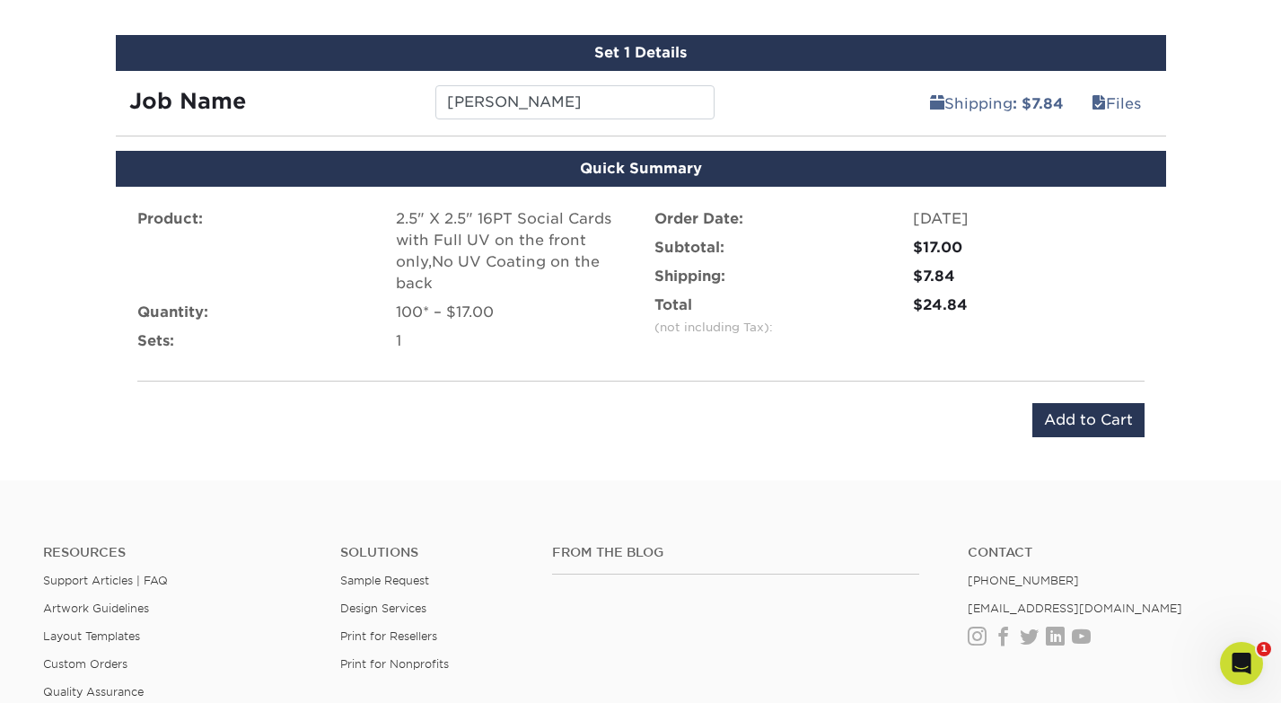
scroll to position [1034, 0]
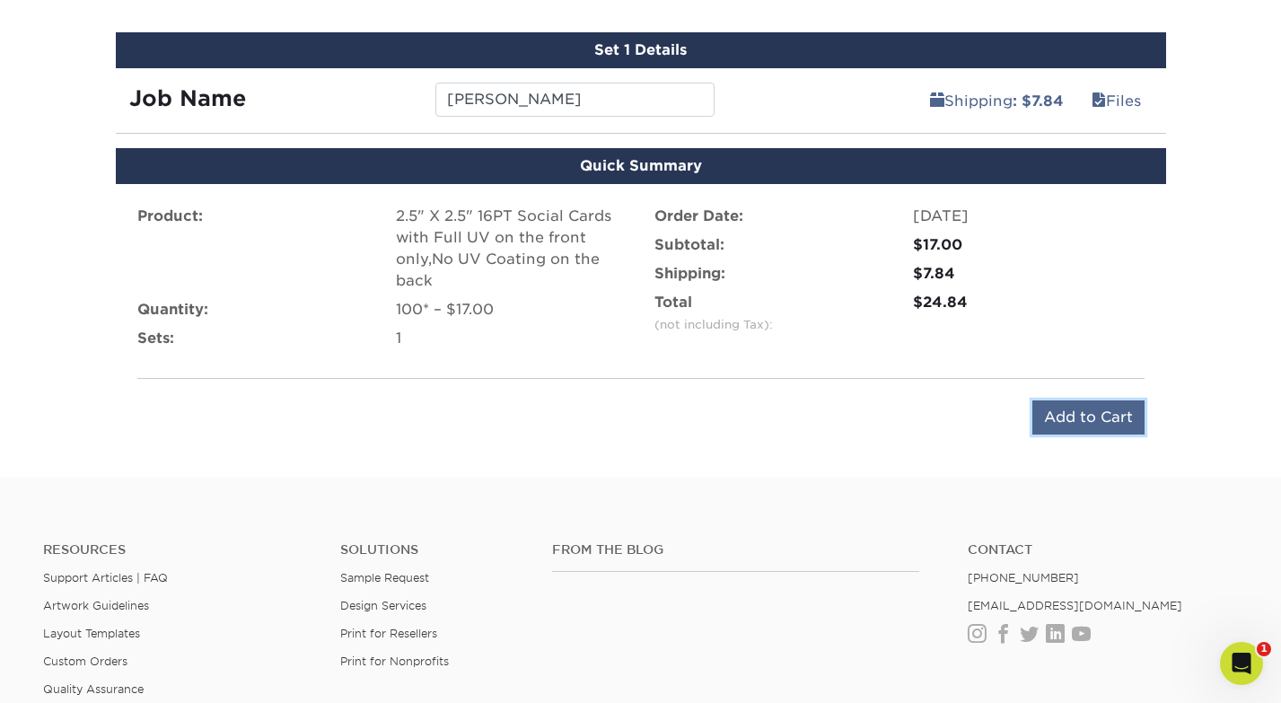
click at [1104, 416] on input "Add to Cart" at bounding box center [1089, 417] width 112 height 34
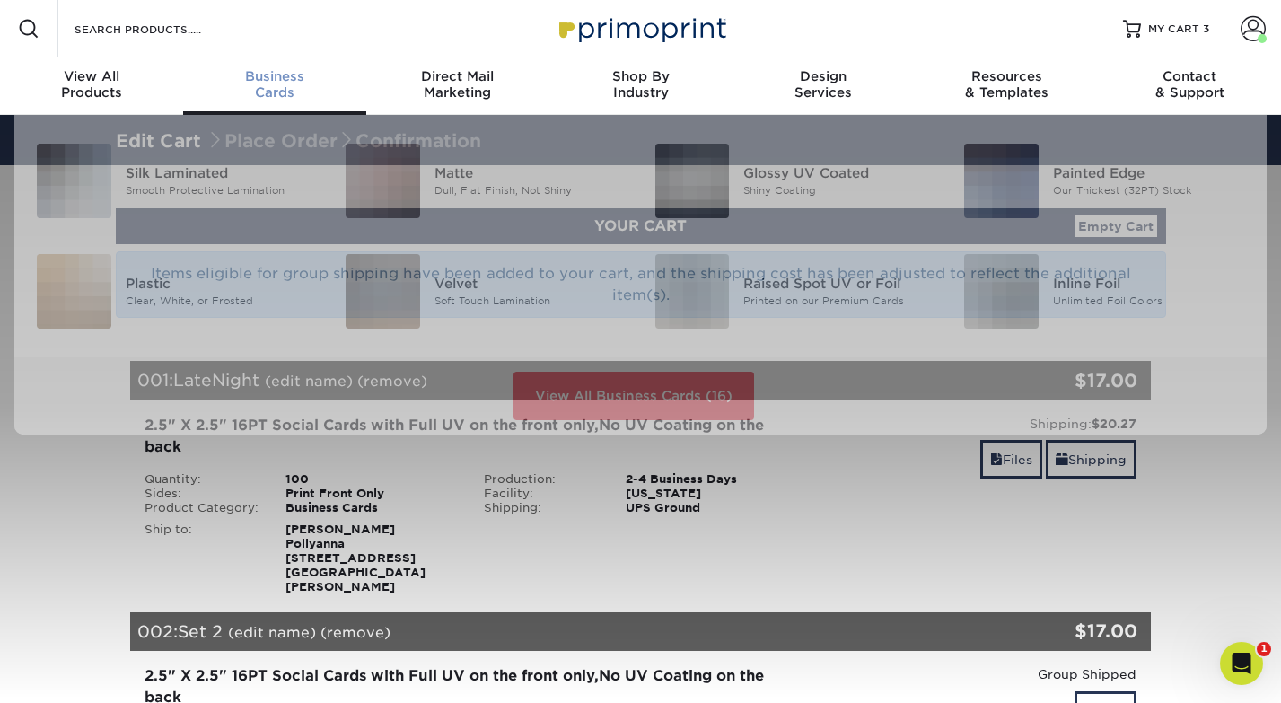
click at [288, 75] on span "Business" at bounding box center [274, 76] width 183 height 16
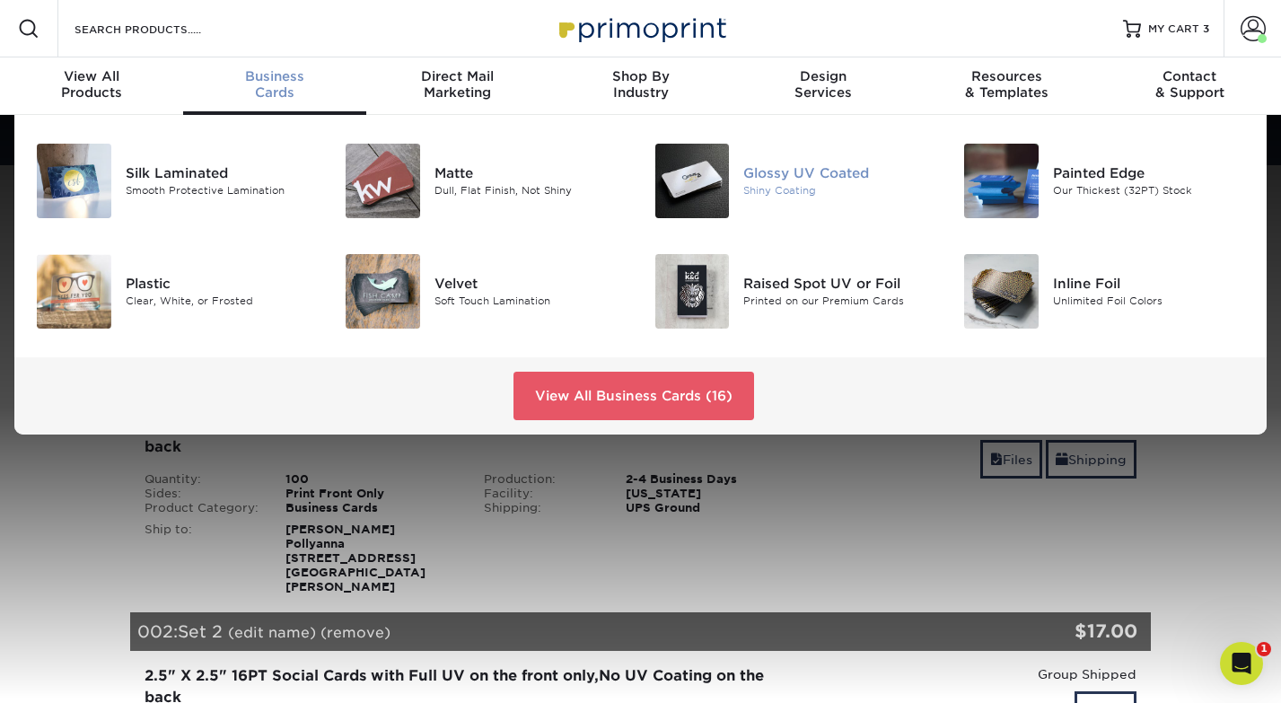
click at [713, 176] on img at bounding box center [692, 181] width 75 height 75
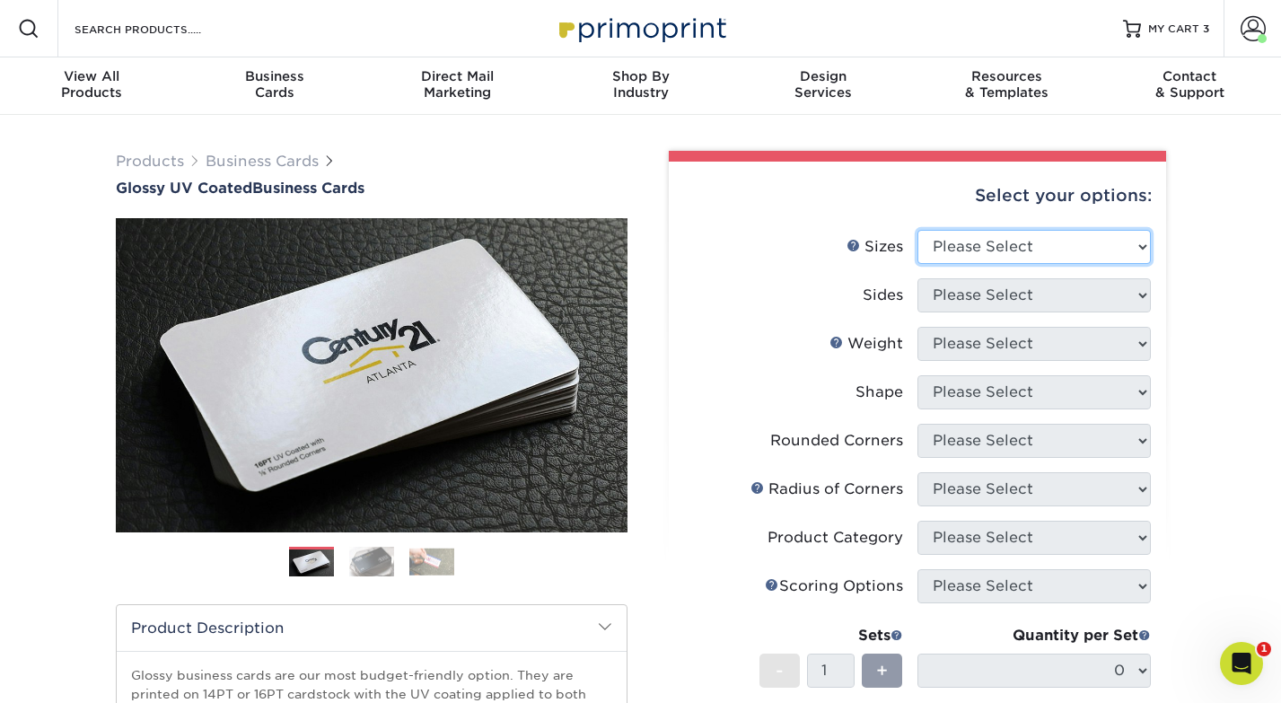
click at [1013, 248] on select "Please Select 1.5" x 3.5" - Mini 1.75" x 3.5" - Mini 2" x 2" - Square 2" x 3" -…" at bounding box center [1034, 247] width 233 height 34
select select "2.50x2.50"
click at [918, 230] on select "Please Select 1.5" x 3.5" - Mini 1.75" x 3.5" - Mini 2" x 2" - Square 2" x 3" -…" at bounding box center [1034, 247] width 233 height 34
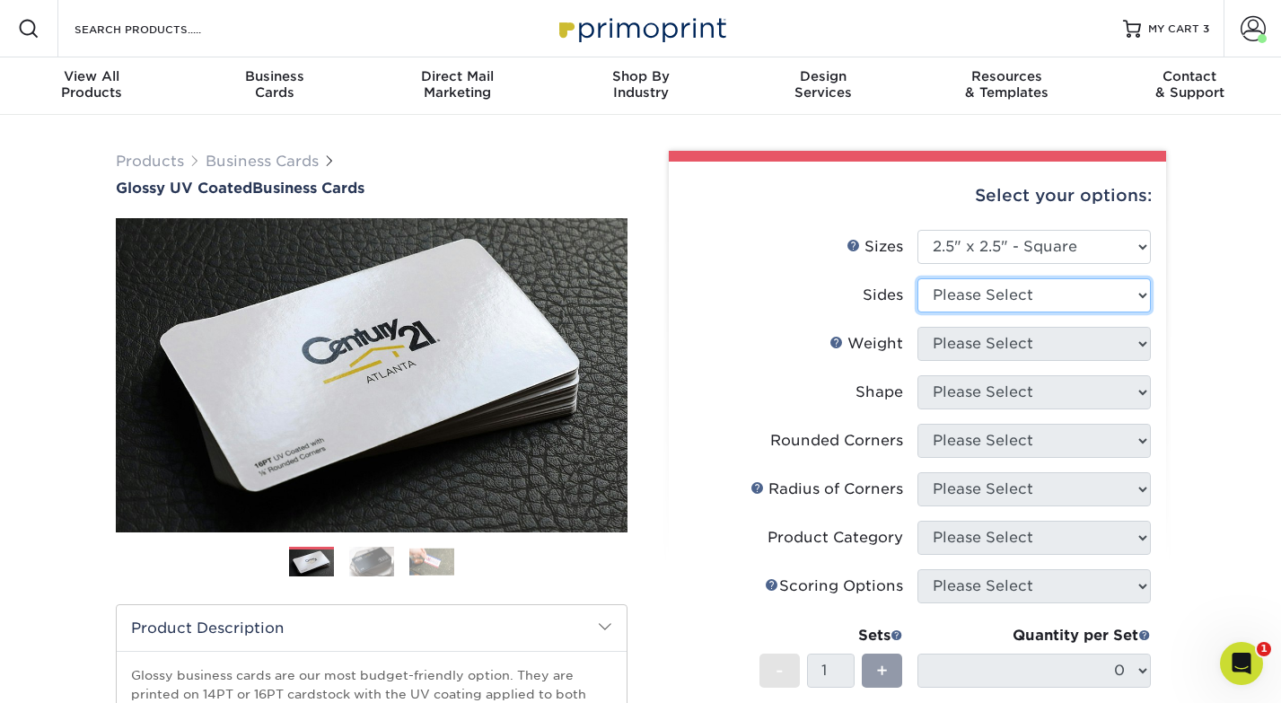
click at [974, 303] on select "Please Select Print Both Sides Print Front Only" at bounding box center [1034, 295] width 233 height 34
select select "32d3c223-f82c-492b-b915-ba065a00862f"
click at [918, 278] on select "Please Select Print Both Sides Print Front Only" at bounding box center [1034, 295] width 233 height 34
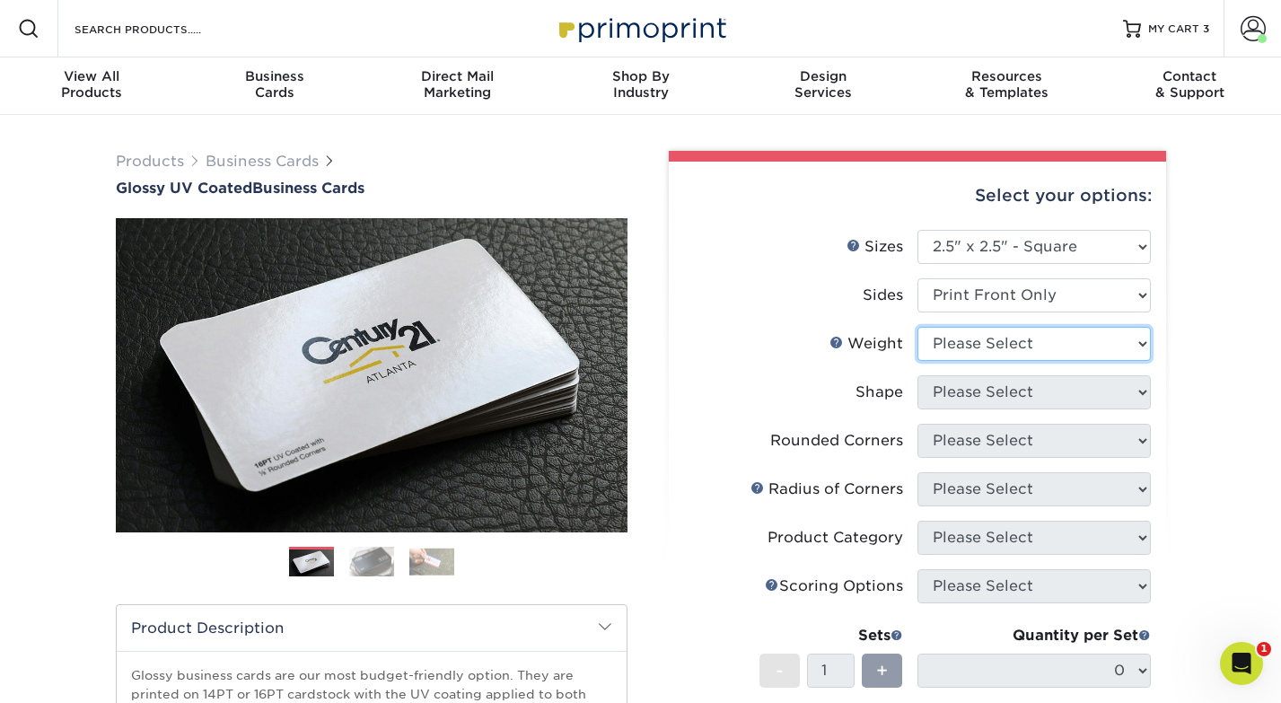
click at [991, 344] on select "Please Select 14PT 16PT" at bounding box center [1034, 344] width 233 height 34
select select "16PT"
click at [918, 327] on select "Please Select 14PT 16PT" at bounding box center [1034, 344] width 233 height 34
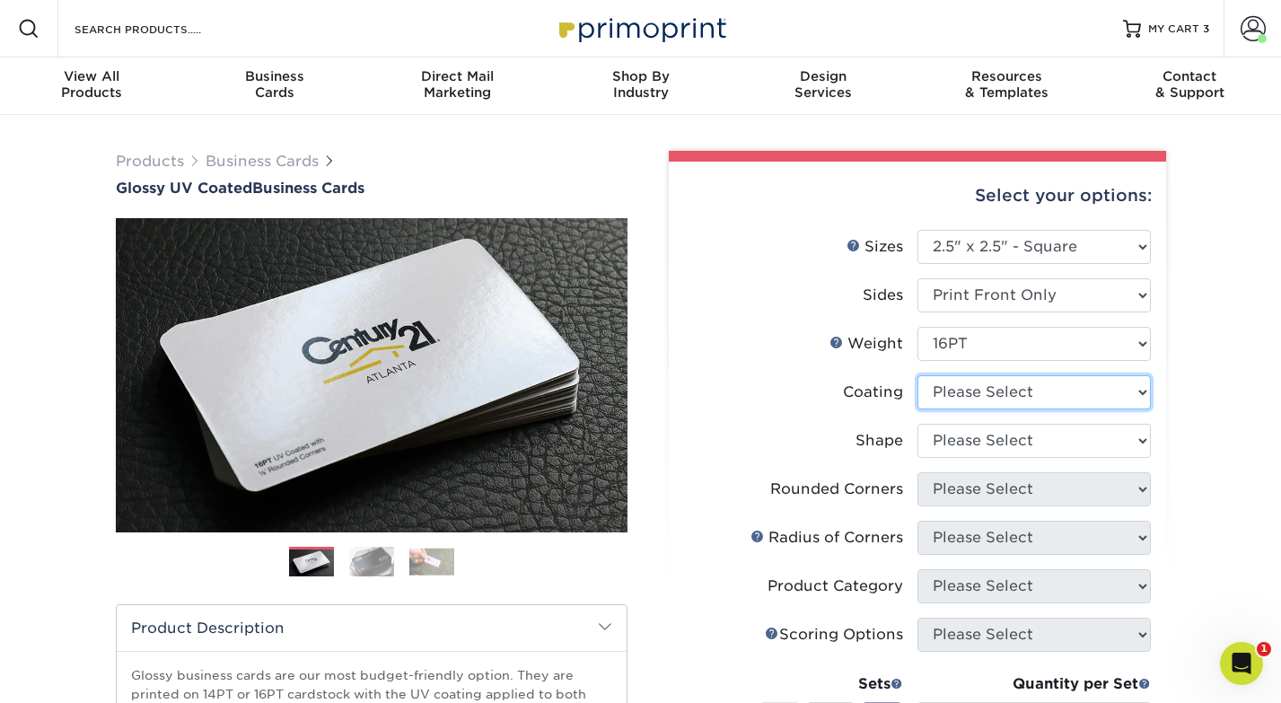
click at [981, 391] on select at bounding box center [1034, 392] width 233 height 34
select select "1e8116af-acfc-44b1-83dc-8181aa338834"
click at [918, 375] on select at bounding box center [1034, 392] width 233 height 34
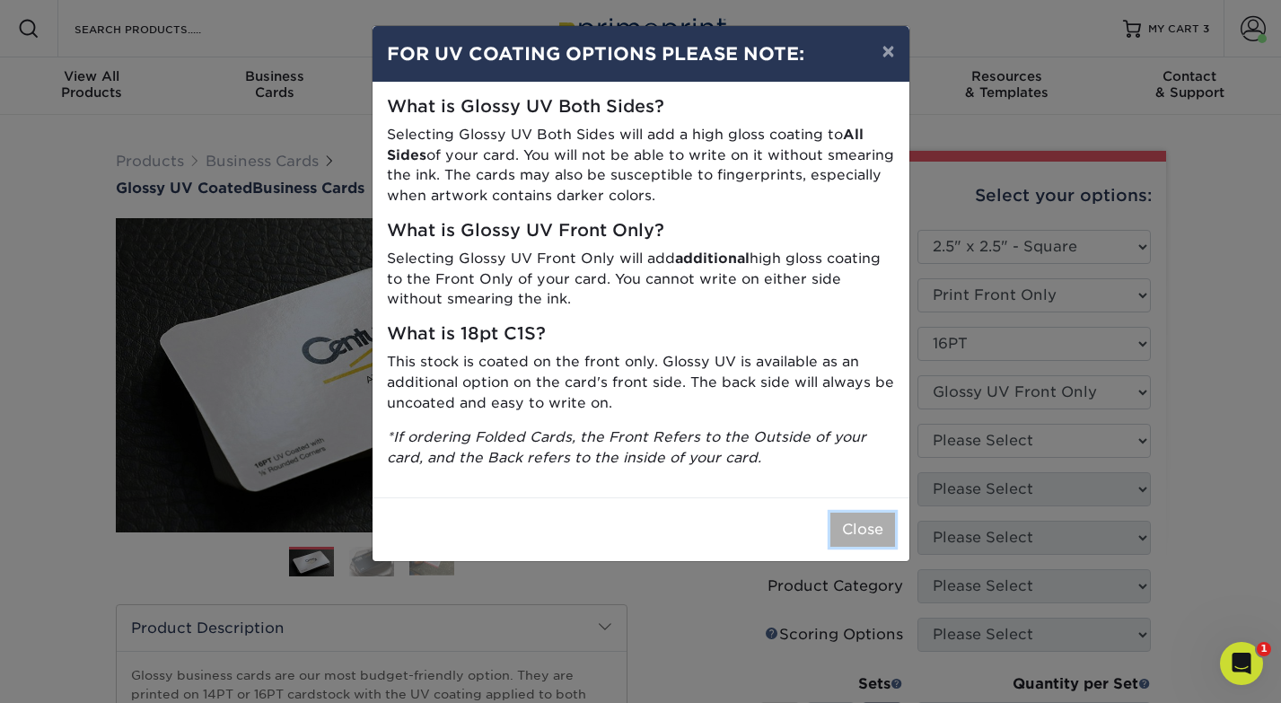
click at [879, 532] on button "Close" at bounding box center [863, 530] width 65 height 34
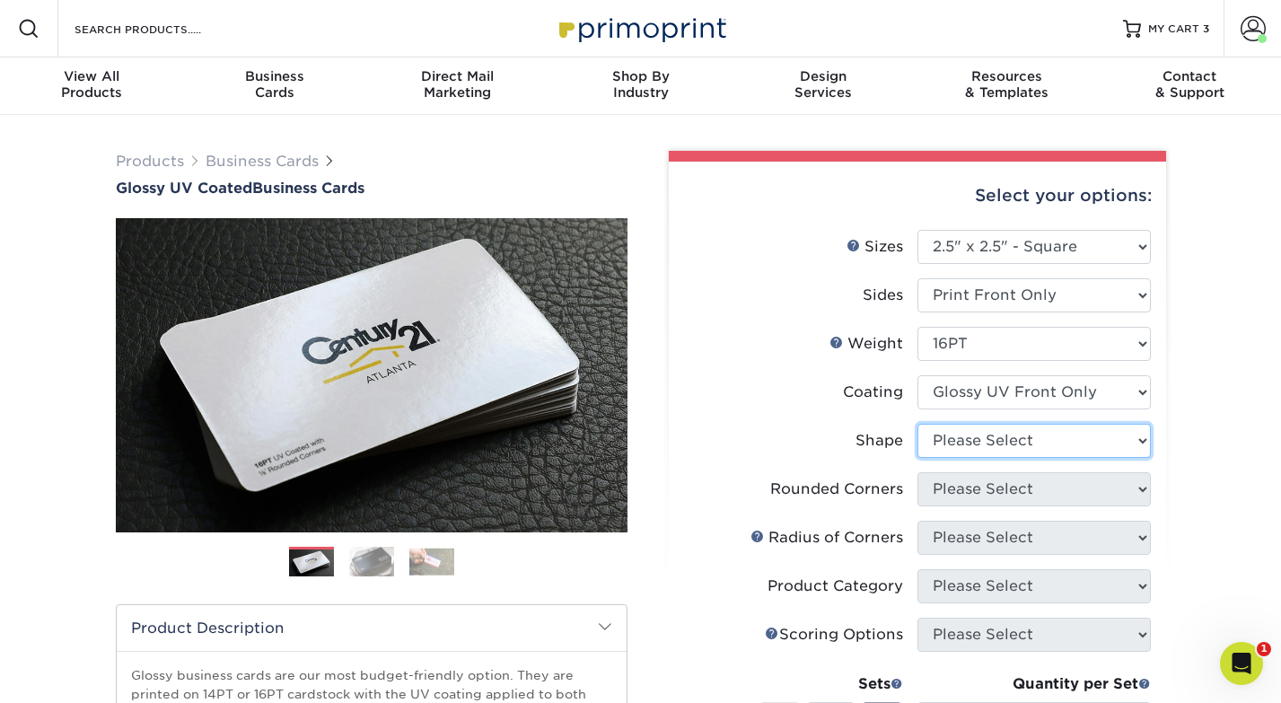
click at [1034, 433] on select "Please Select Standard" at bounding box center [1034, 441] width 233 height 34
select select "standard"
click at [918, 424] on select "Please Select Standard" at bounding box center [1034, 441] width 233 height 34
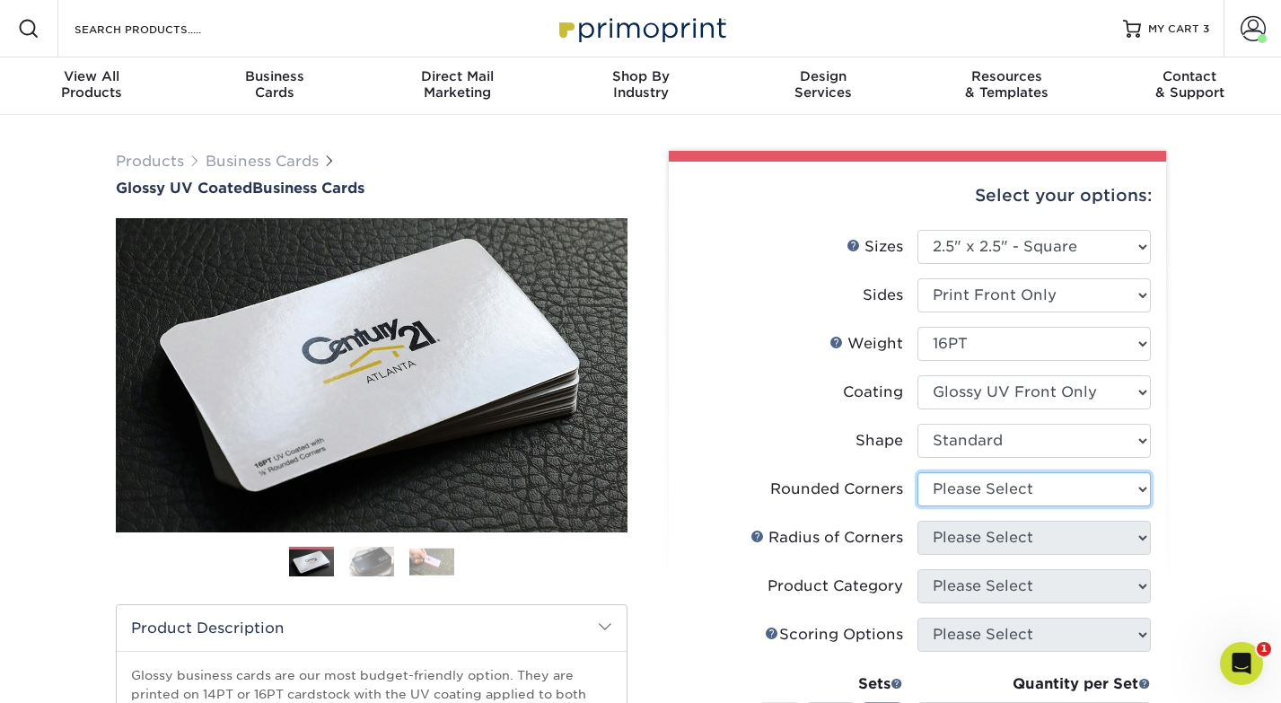
click at [1006, 491] on select "Please Select Yes - Round 2 Corners Yes - Round 4 Corners No" at bounding box center [1034, 489] width 233 height 34
select select "0"
click at [918, 472] on select "Please Select Yes - Round 2 Corners Yes - Round 4 Corners No" at bounding box center [1034, 489] width 233 height 34
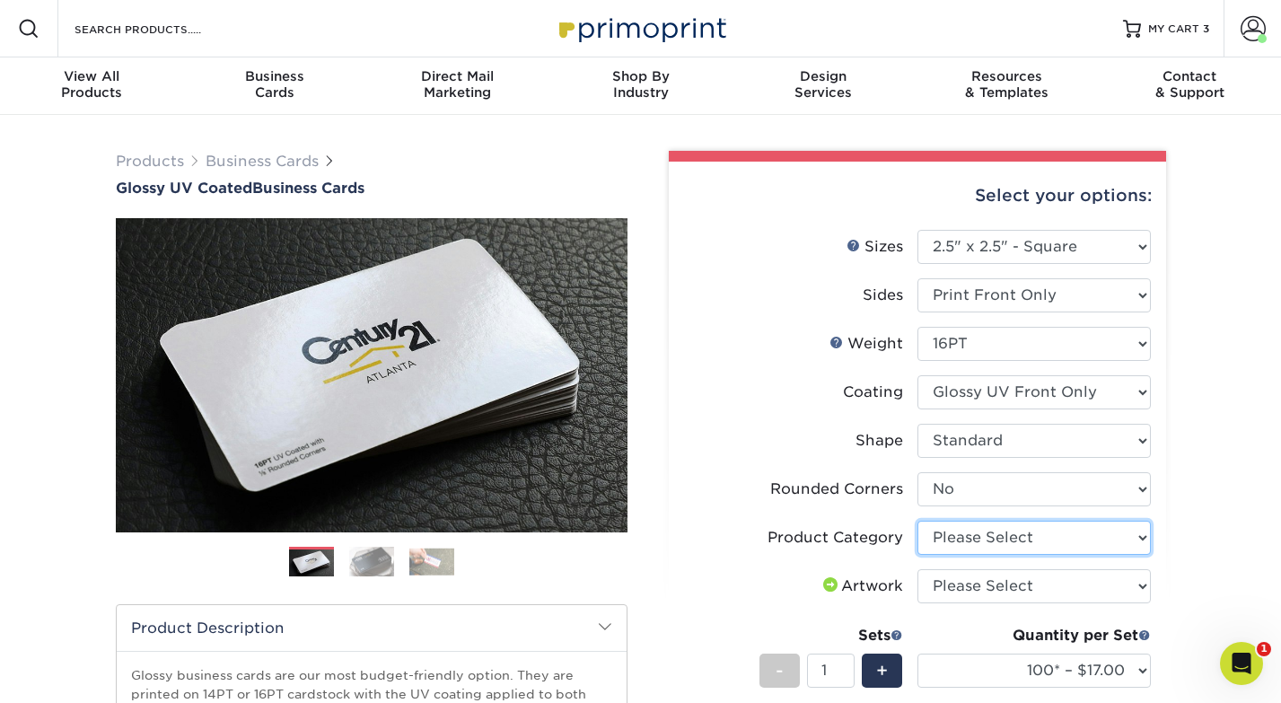
click at [981, 534] on select "Please Select Business Cards" at bounding box center [1034, 538] width 233 height 34
select select "3b5148f1-0588-4f88-a218-97bcfdce65c1"
click at [918, 521] on select "Please Select Business Cards" at bounding box center [1034, 538] width 233 height 34
click at [1000, 594] on select "Please Select I will upload files I need a design - $100" at bounding box center [1034, 586] width 233 height 34
select select "upload"
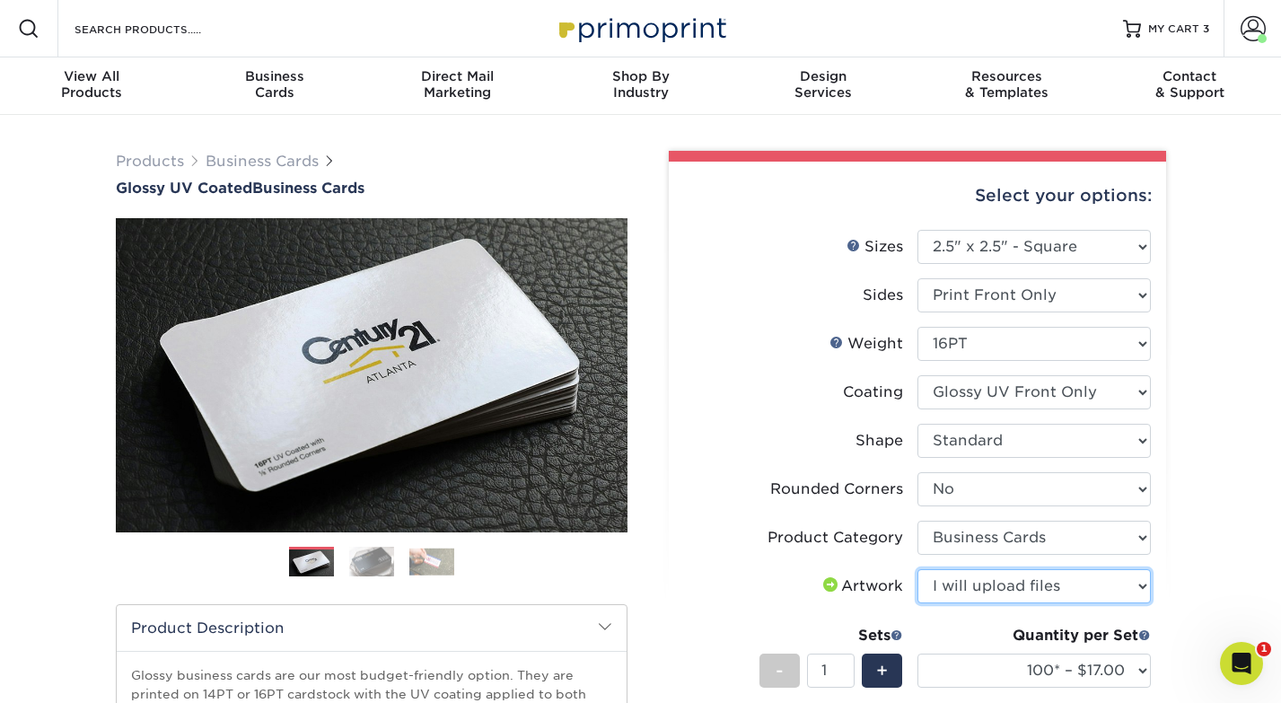
click at [918, 569] on select "Please Select I will upload files I need a design - $100" at bounding box center [1034, 586] width 233 height 34
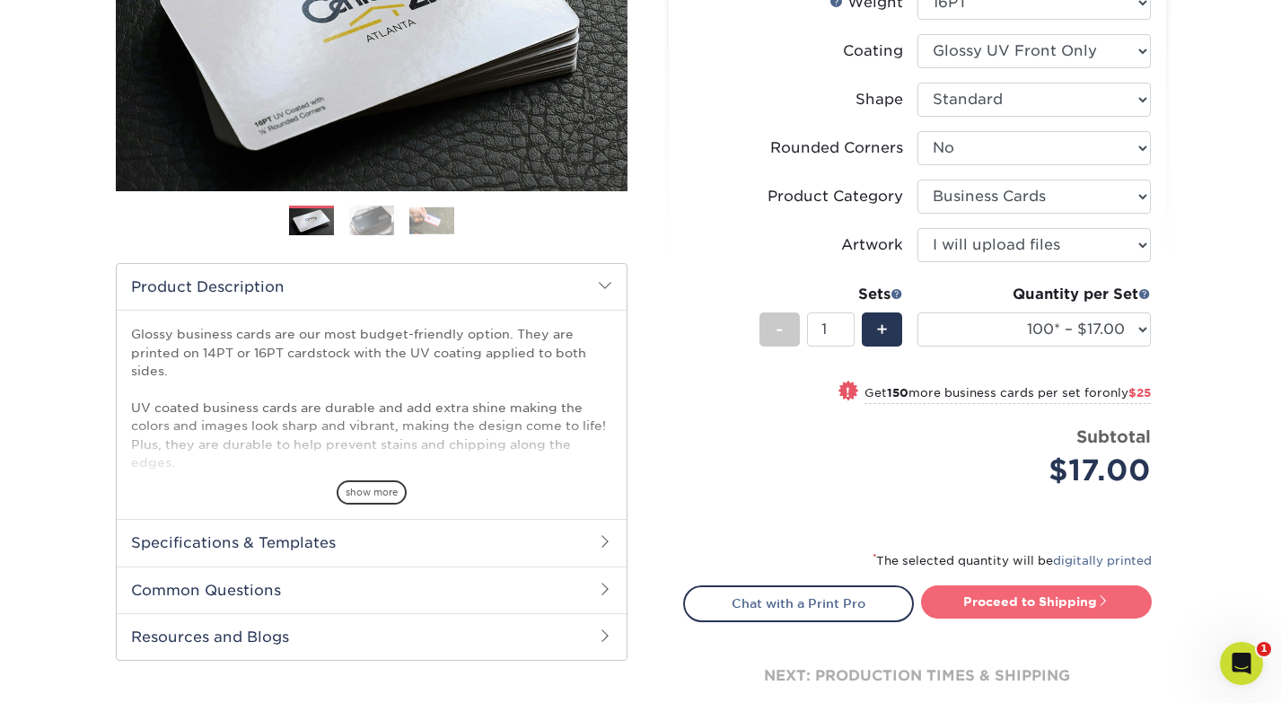
click at [1035, 611] on link "Proceed to Shipping" at bounding box center [1036, 601] width 231 height 32
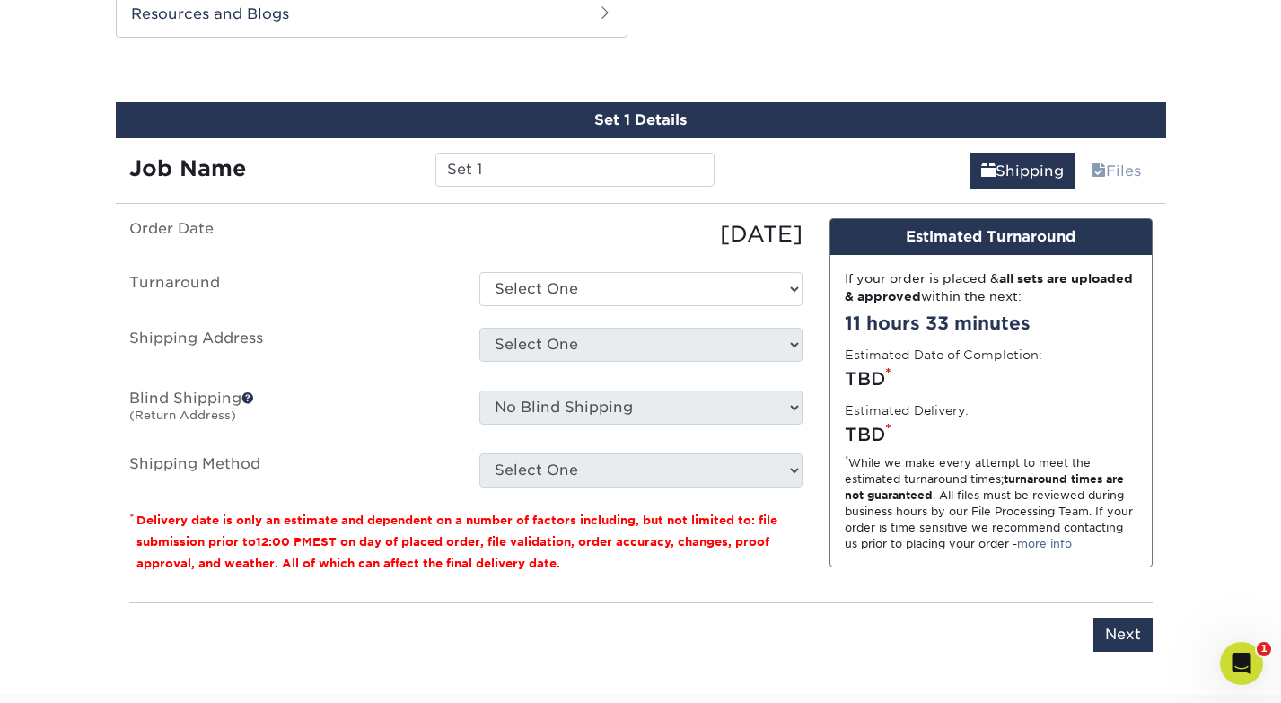
scroll to position [975, 0]
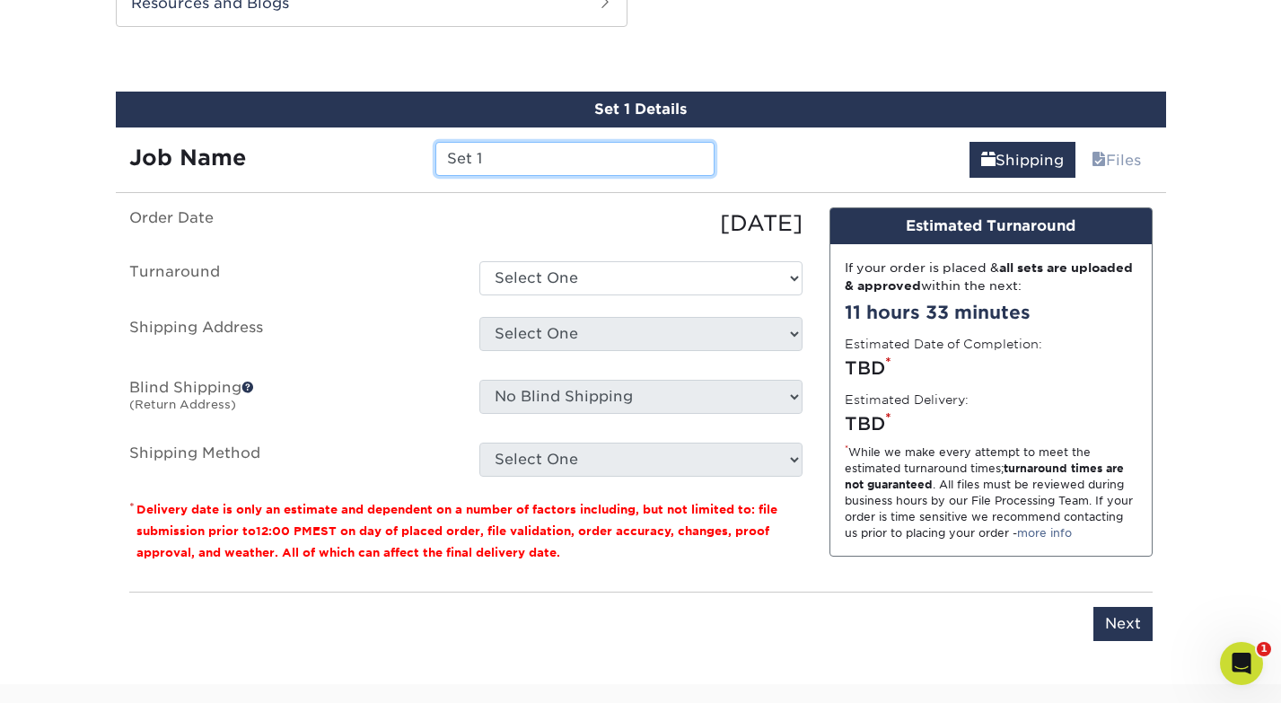
drag, startPoint x: 526, startPoint y: 174, endPoint x: 359, endPoint y: 136, distance: 171.2
click at [362, 137] on div "Job Name Set 1" at bounding box center [422, 153] width 613 height 50
type input "AJPW"
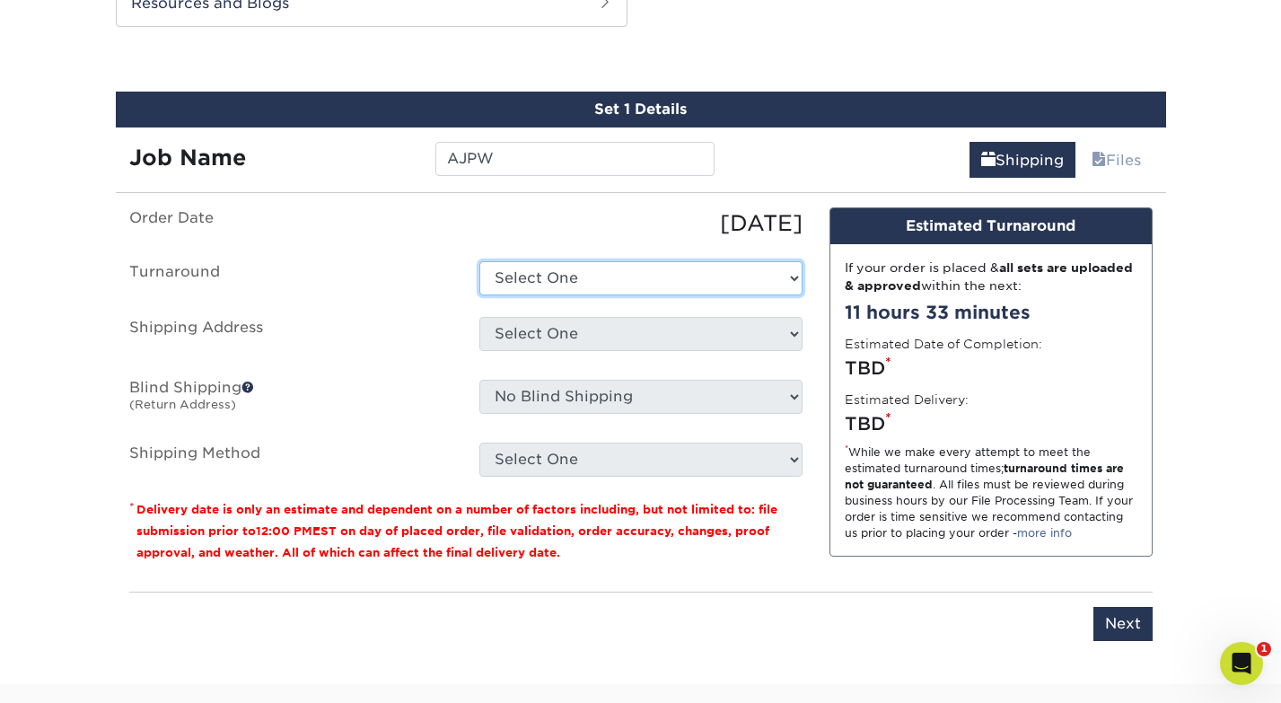
click at [584, 271] on select "Select One 2-4 Business Days 2 Day Next Business Day" at bounding box center [640, 278] width 323 height 34
select select "3a91fb8c-7fe4-4315-8360-615e1e3c1de1"
click at [479, 261] on select "Select One 2-4 Business Days 2 Day Next Business Day" at bounding box center [640, 278] width 323 height 34
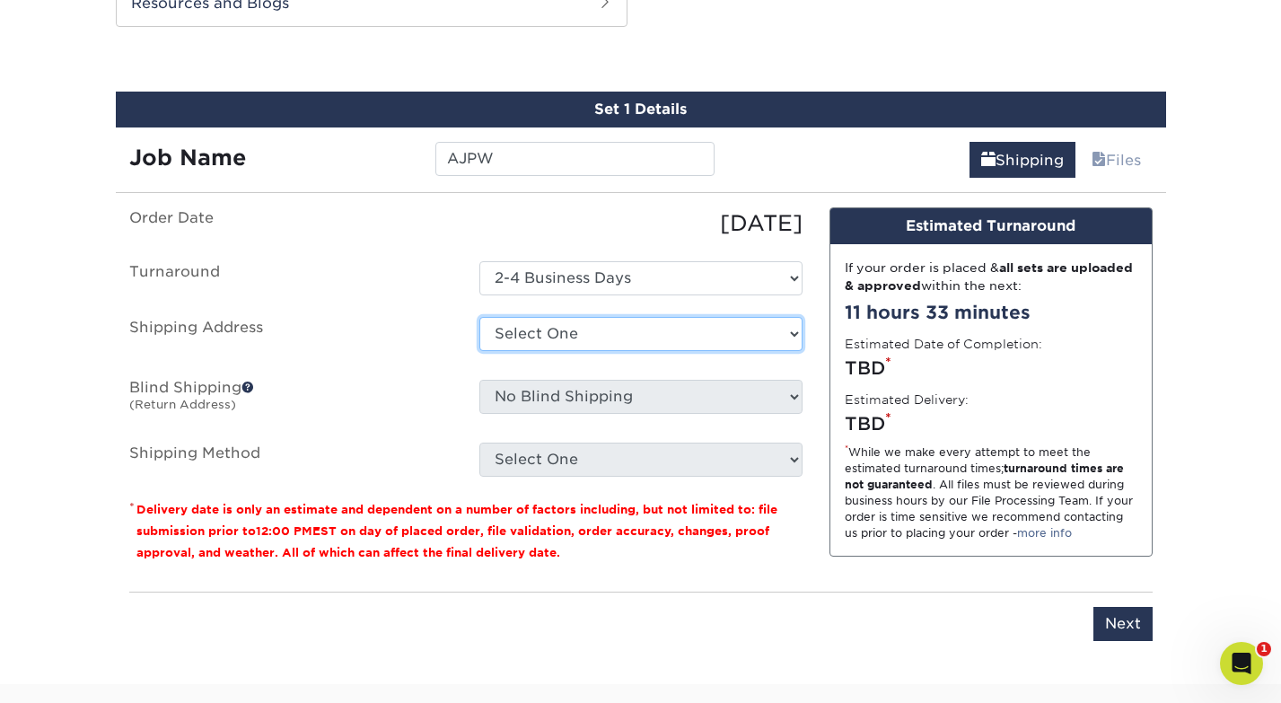
click at [579, 338] on select "Select One Fairway Home Maplewood WCW Worldwide + Add New Address" at bounding box center [640, 334] width 323 height 34
select select "256093"
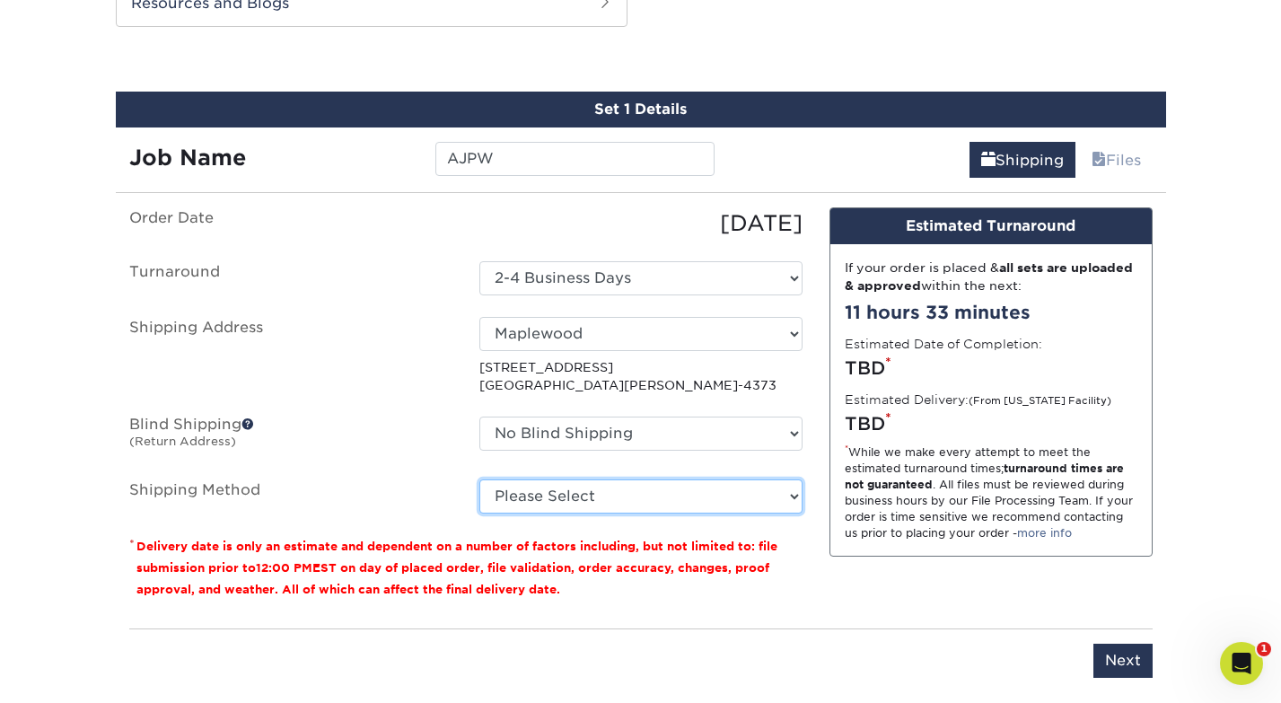
click at [572, 487] on select "Please Select Ground Shipping (+$7.84) 3 Day Shipping Service (+$20.12) 2 Day A…" at bounding box center [640, 496] width 323 height 34
select select "03"
click at [479, 479] on select "Please Select Ground Shipping (+$7.84) 3 Day Shipping Service (+$20.12) 2 Day A…" at bounding box center [640, 496] width 323 height 34
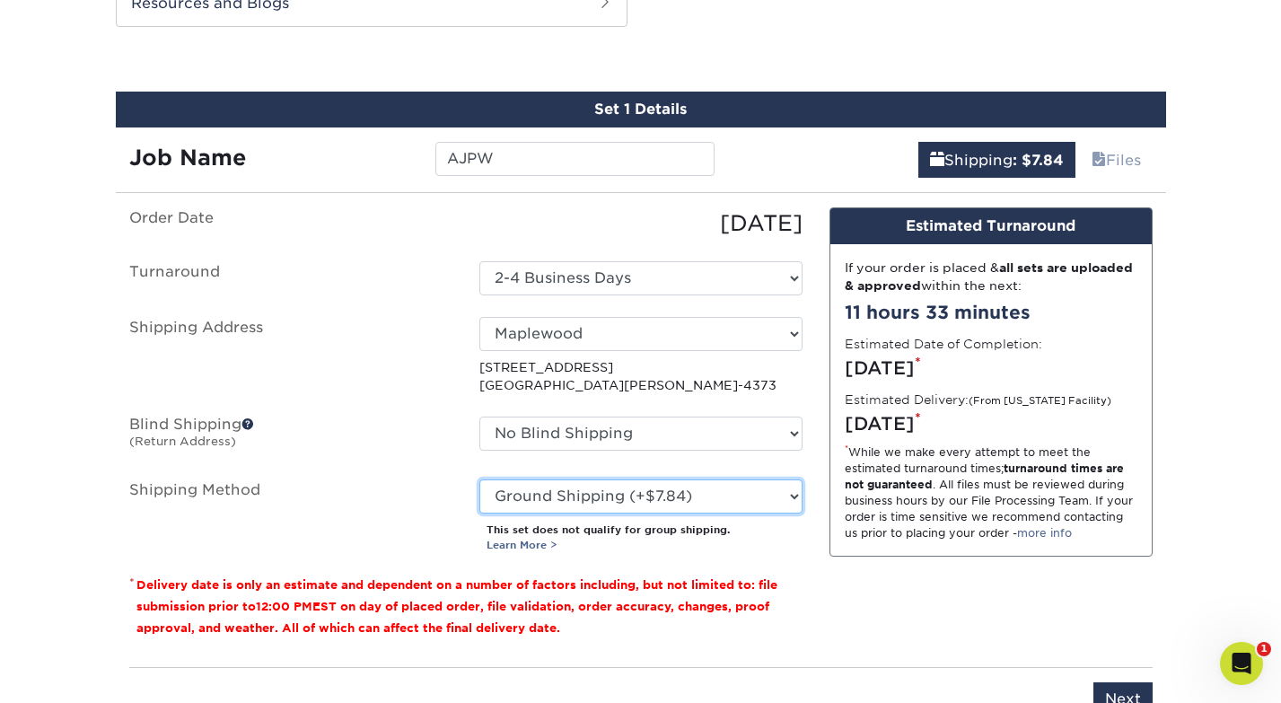
scroll to position [1041, 0]
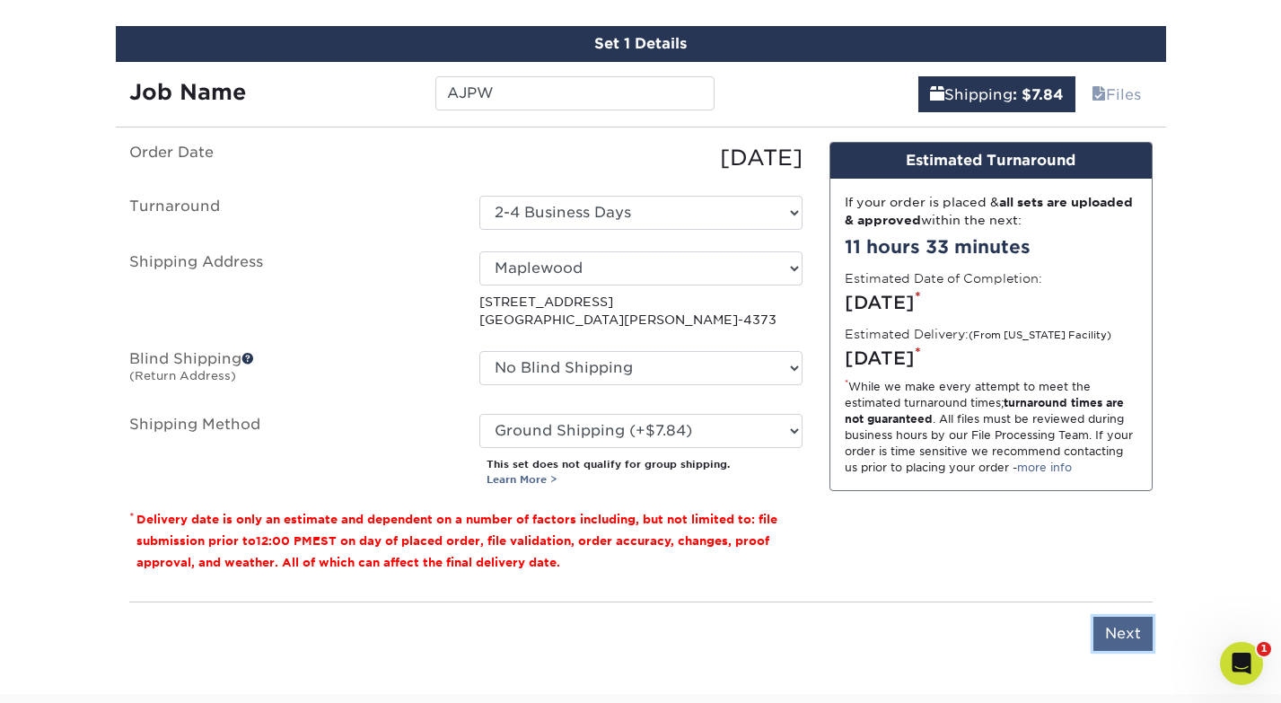
click at [1124, 629] on input "Next" at bounding box center [1123, 634] width 59 height 34
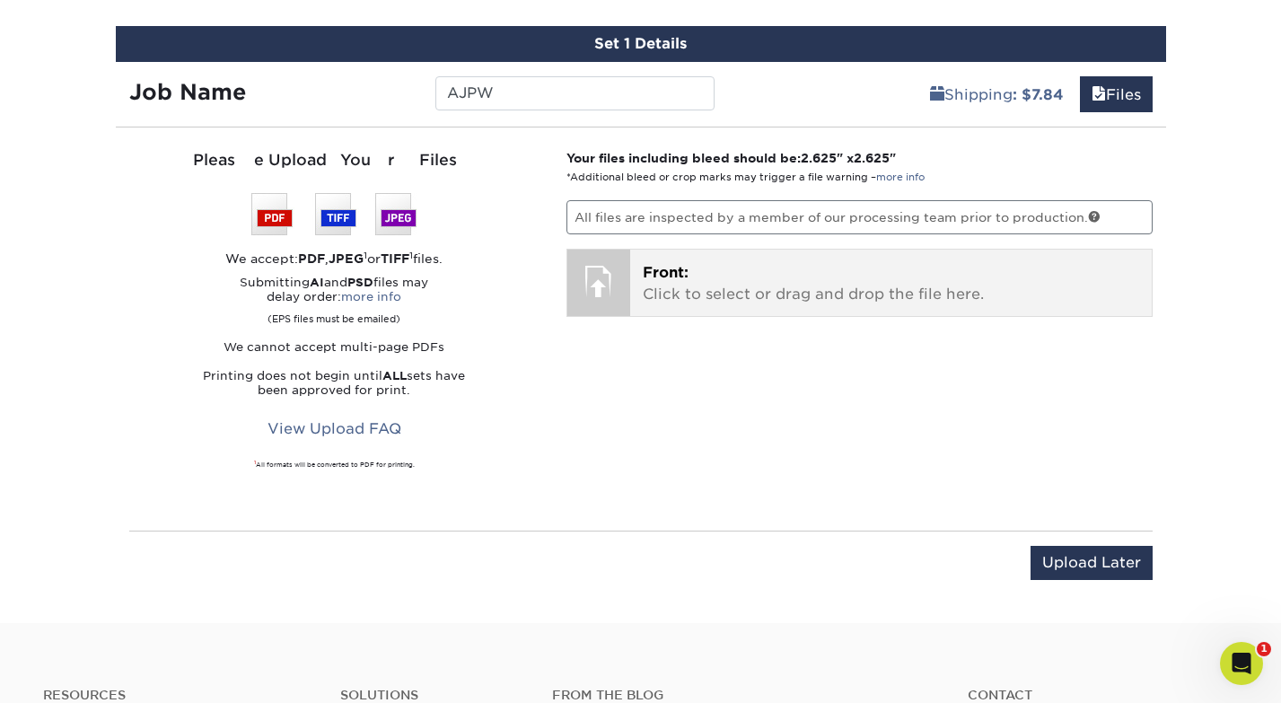
click at [735, 279] on p "Front: Click to select or drag and drop the file here." at bounding box center [891, 283] width 497 height 43
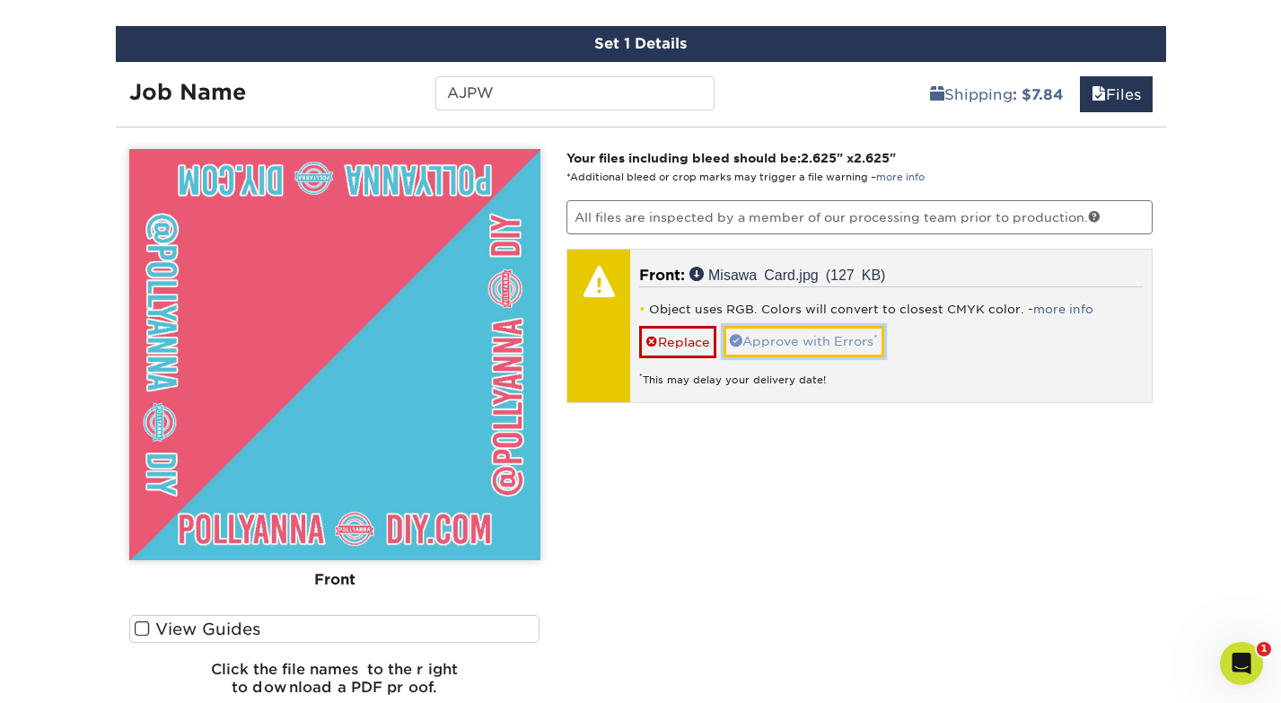
click at [781, 338] on link "Approve with Errors *" at bounding box center [804, 341] width 161 height 31
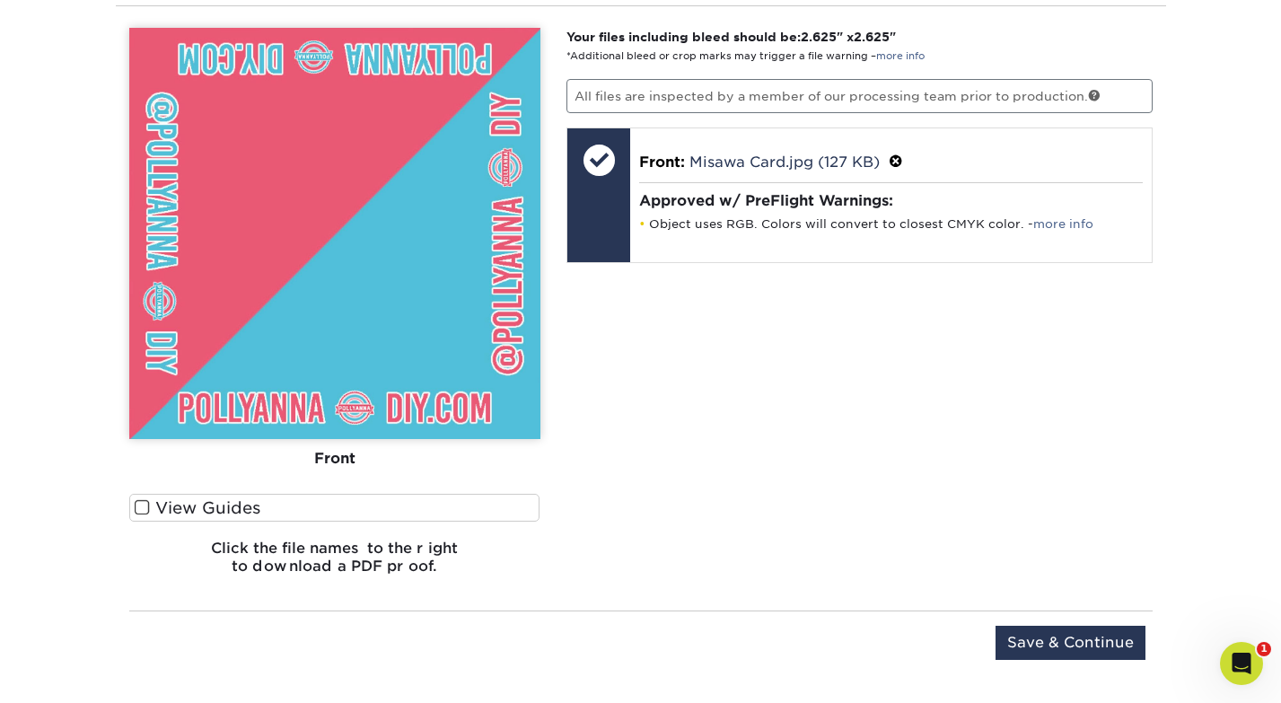
scroll to position [1164, 0]
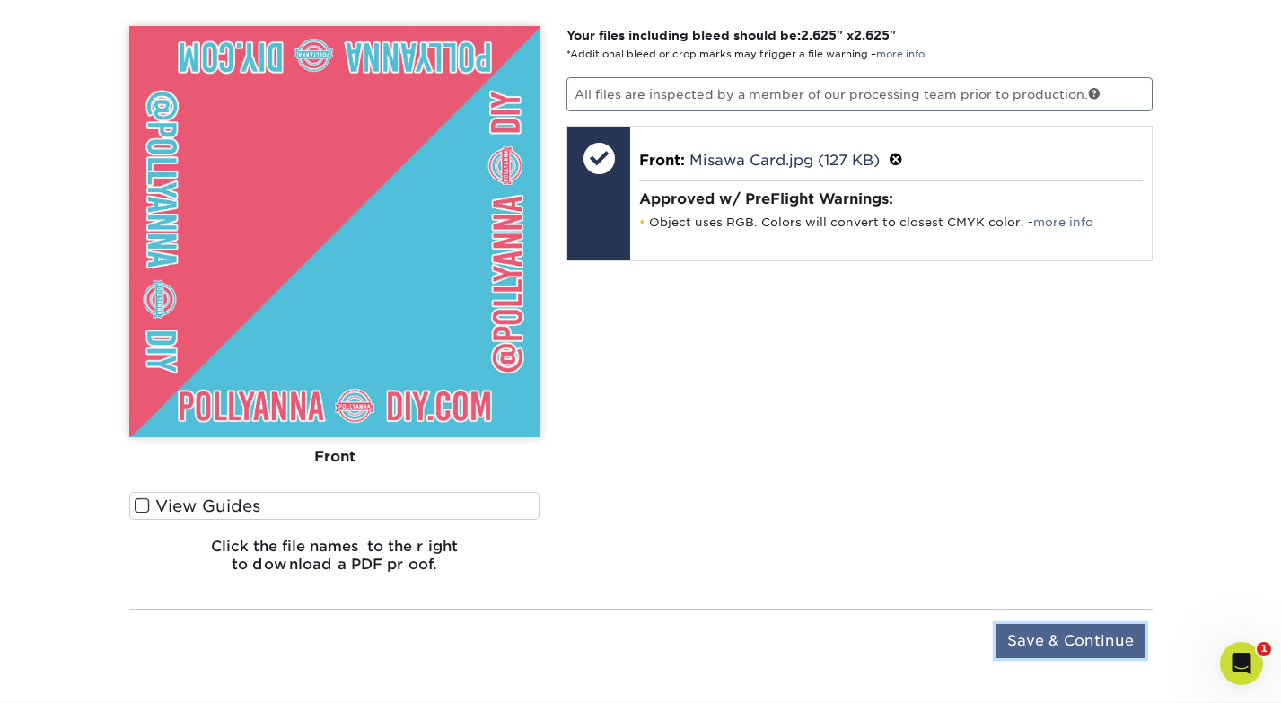
click at [1055, 645] on input "Save & Continue" at bounding box center [1071, 641] width 150 height 34
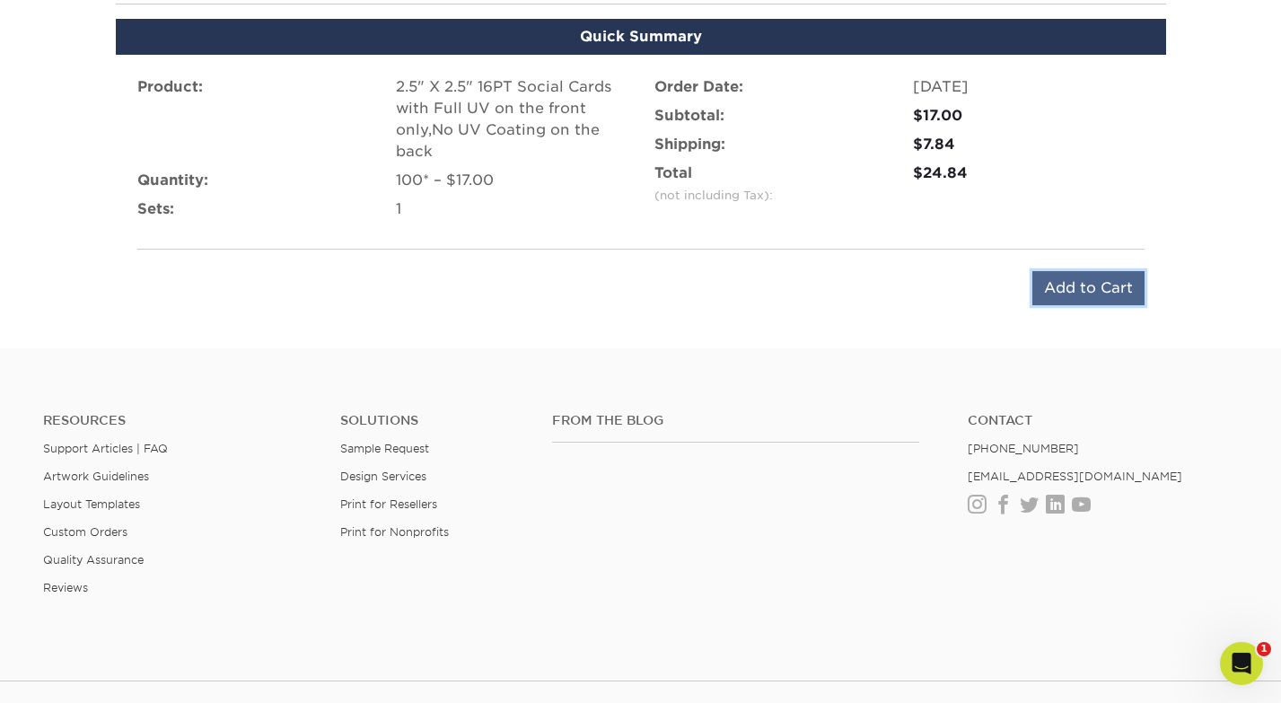
click at [1080, 296] on input "Add to Cart" at bounding box center [1089, 288] width 112 height 34
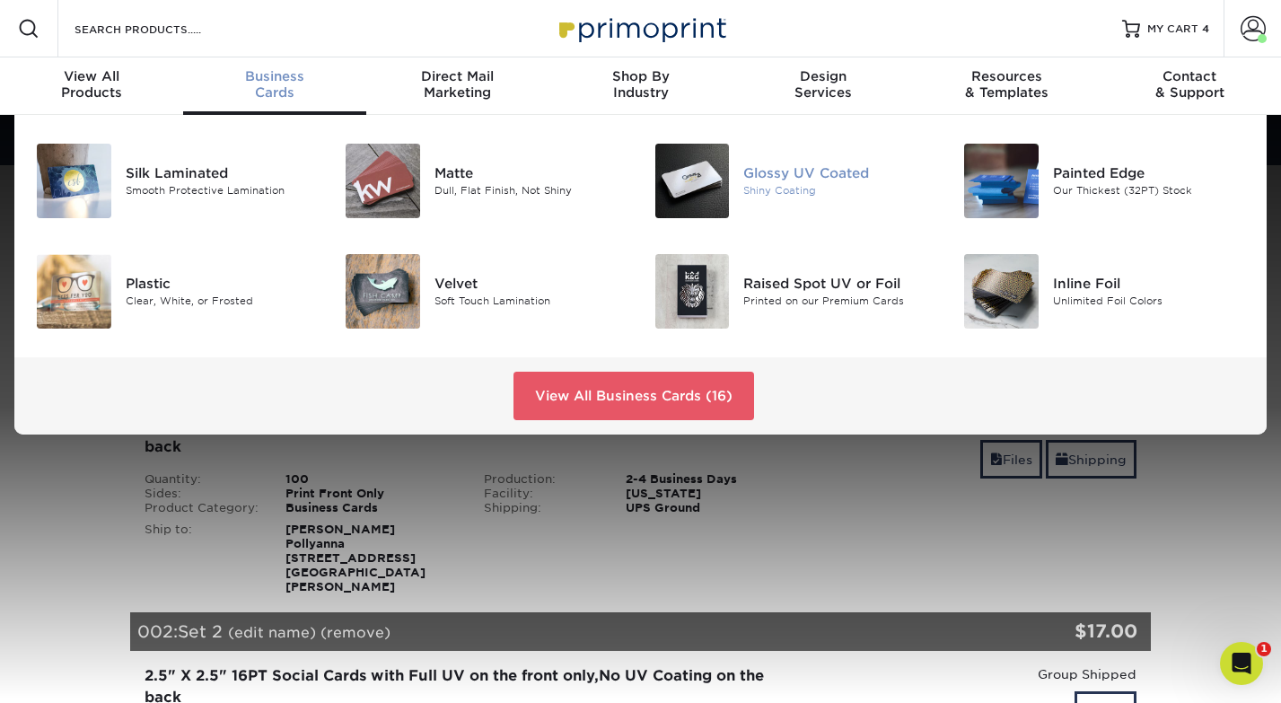
click at [748, 166] on div "Glossy UV Coated" at bounding box center [839, 173] width 193 height 20
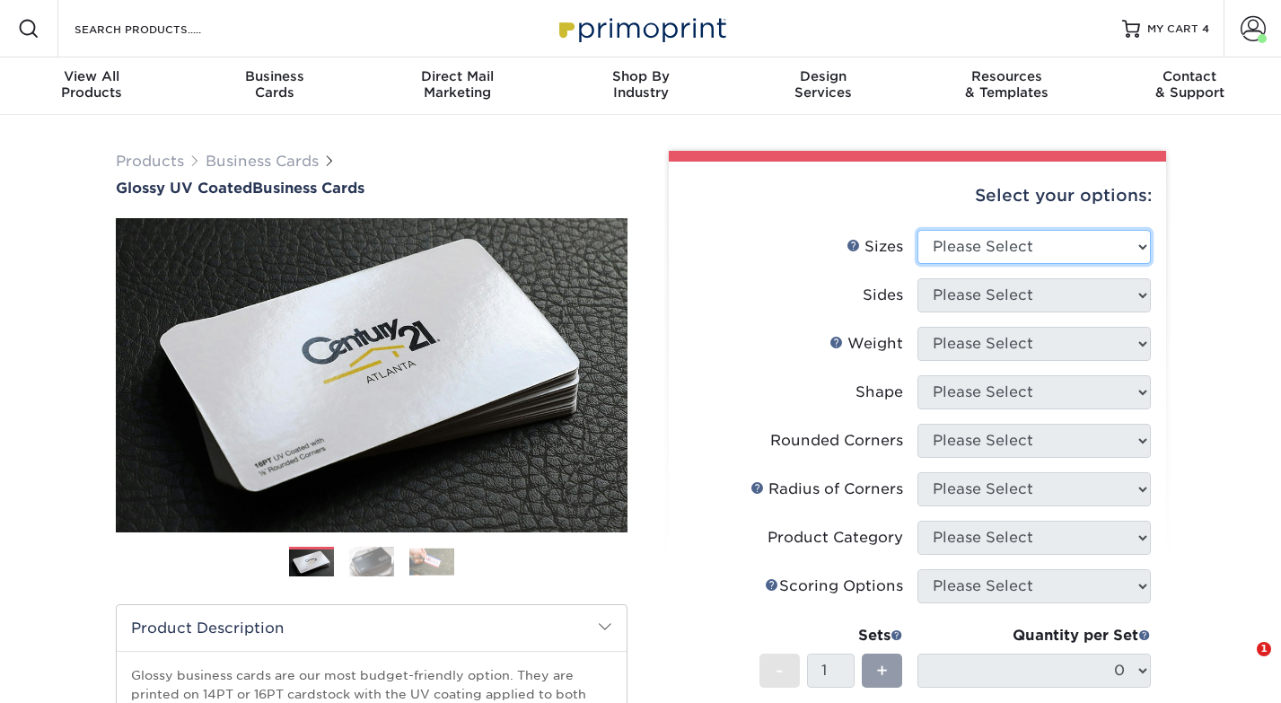
click at [1001, 247] on select "Please Select 1.5" x 3.5" - Mini 1.75" x 3.5" - Mini 2" x 2" - Square 2" x 3" -…" at bounding box center [1034, 247] width 233 height 34
select select "2.00x3.50"
click at [918, 230] on select "Please Select 1.5" x 3.5" - Mini 1.75" x 3.5" - Mini 2" x 2" - Square 2" x 3" -…" at bounding box center [1034, 247] width 233 height 34
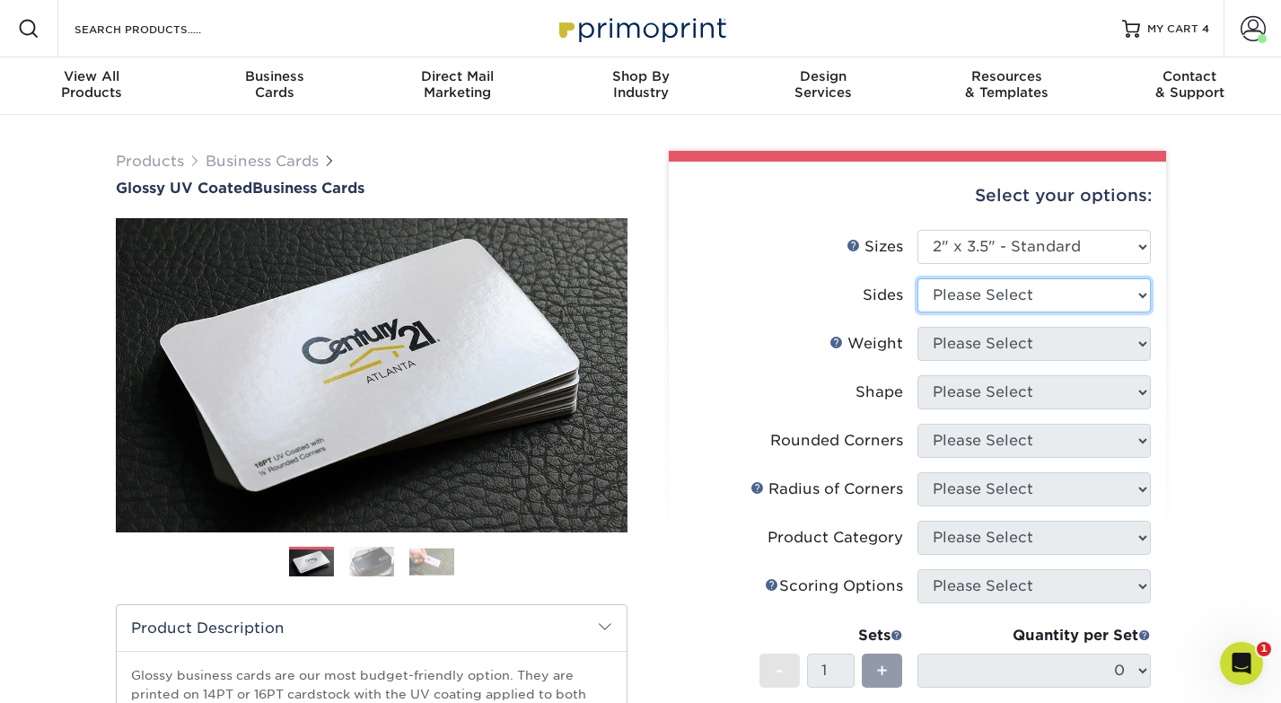
click at [985, 295] on select "Please Select Print Both Sides Print Front Only" at bounding box center [1034, 295] width 233 height 34
select select "13abbda7-1d64-4f25-8bb2-c179b224825d"
click at [918, 278] on select "Please Select Print Both Sides Print Front Only" at bounding box center [1034, 295] width 233 height 34
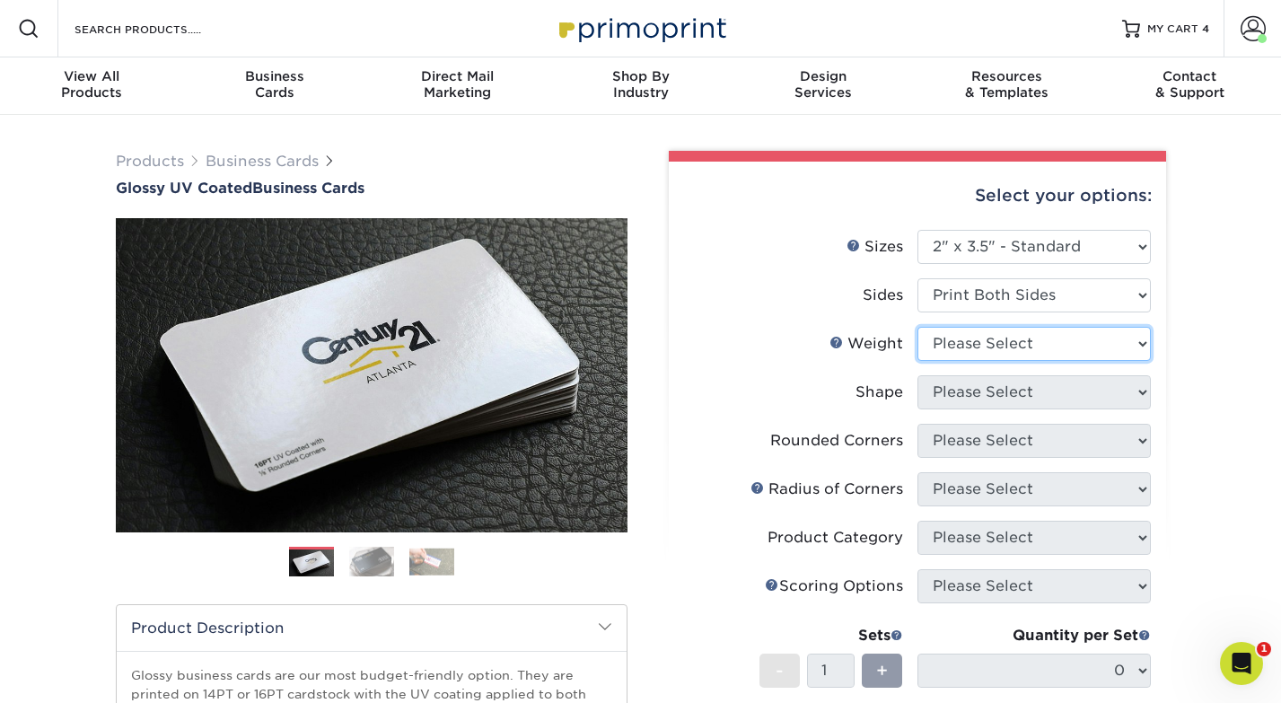
click at [1009, 358] on select "Please Select 16PT 14PT" at bounding box center [1034, 344] width 233 height 34
select select "16PT"
click at [918, 327] on select "Please Select 16PT 14PT" at bounding box center [1034, 344] width 233 height 34
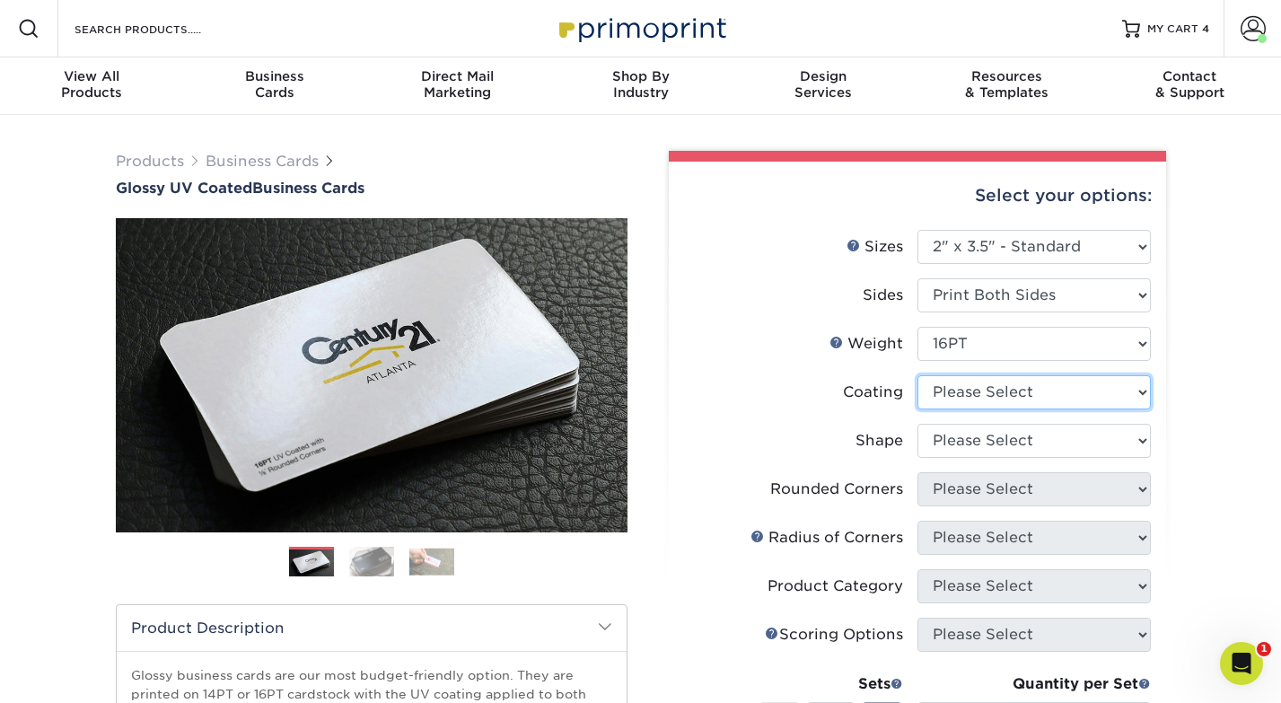
click at [991, 391] on select at bounding box center [1034, 392] width 233 height 34
select select "ae367451-b2b8-45df-a344-0f05b6a12993"
click at [918, 375] on select at bounding box center [1034, 392] width 233 height 34
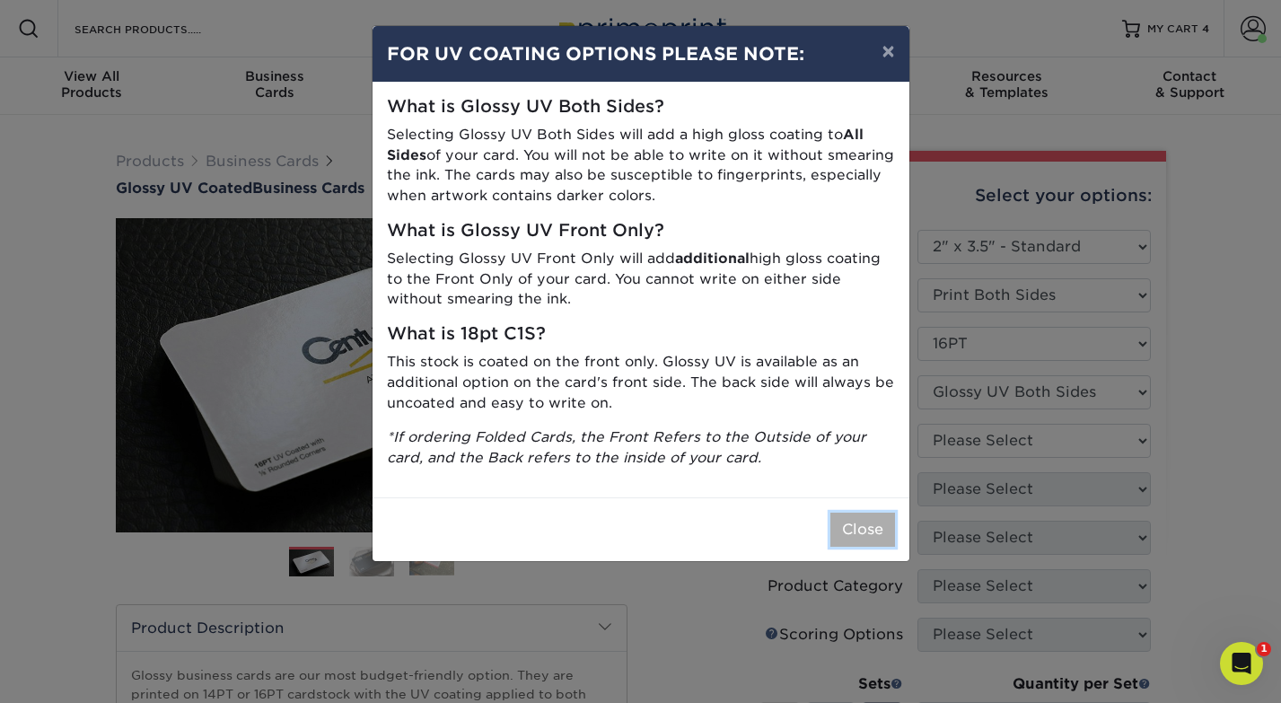
click at [861, 530] on button "Close" at bounding box center [863, 530] width 65 height 34
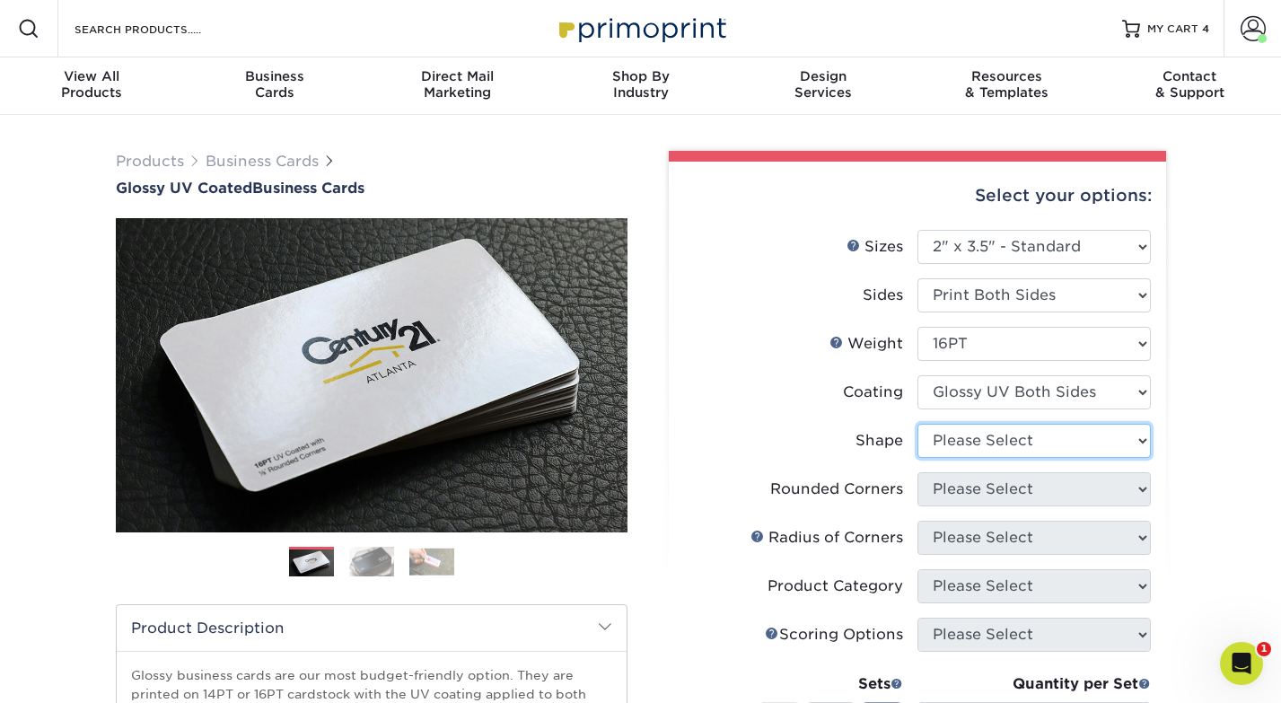
click at [992, 442] on select "Please Select Standard Oval" at bounding box center [1034, 441] width 233 height 34
select select "standard"
click at [918, 424] on select "Please Select Standard Oval" at bounding box center [1034, 441] width 233 height 34
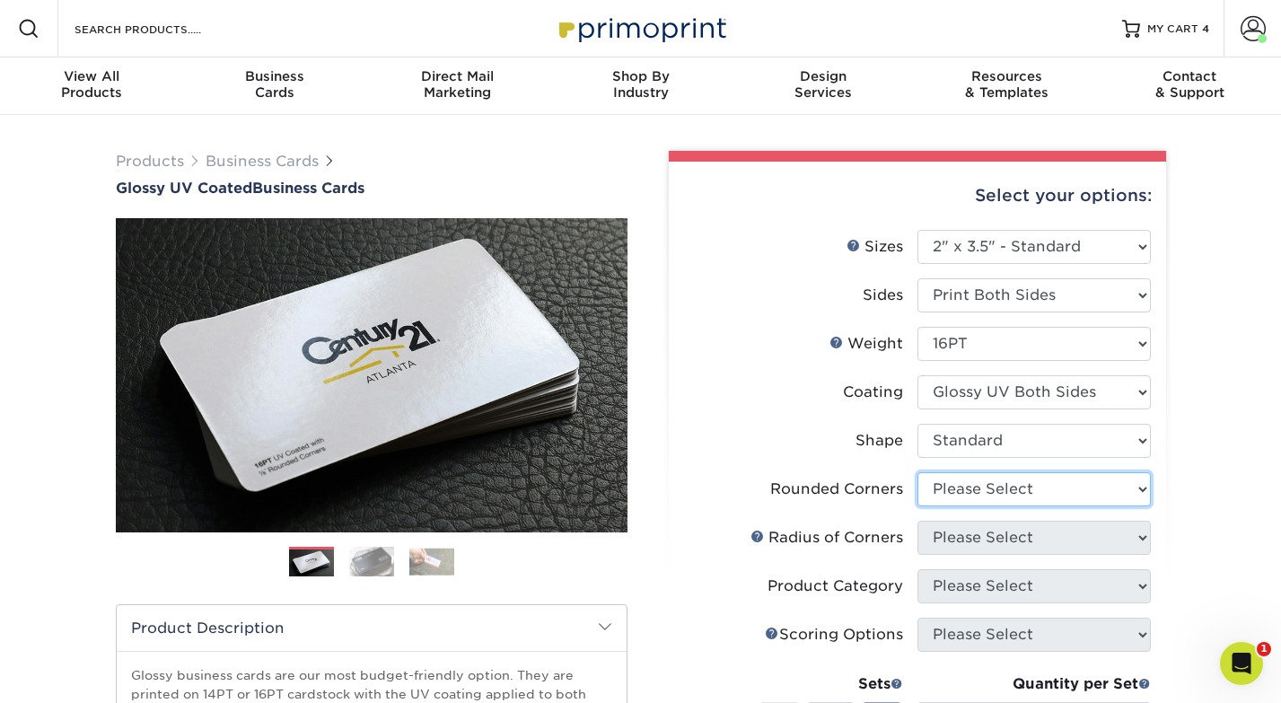
click at [978, 487] on select "Please Select Yes - Round 2 Corners Yes - Round 4 Corners No" at bounding box center [1034, 489] width 233 height 34
select select "0"
click at [918, 472] on select "Please Select Yes - Round 2 Corners Yes - Round 4 Corners No" at bounding box center [1034, 489] width 233 height 34
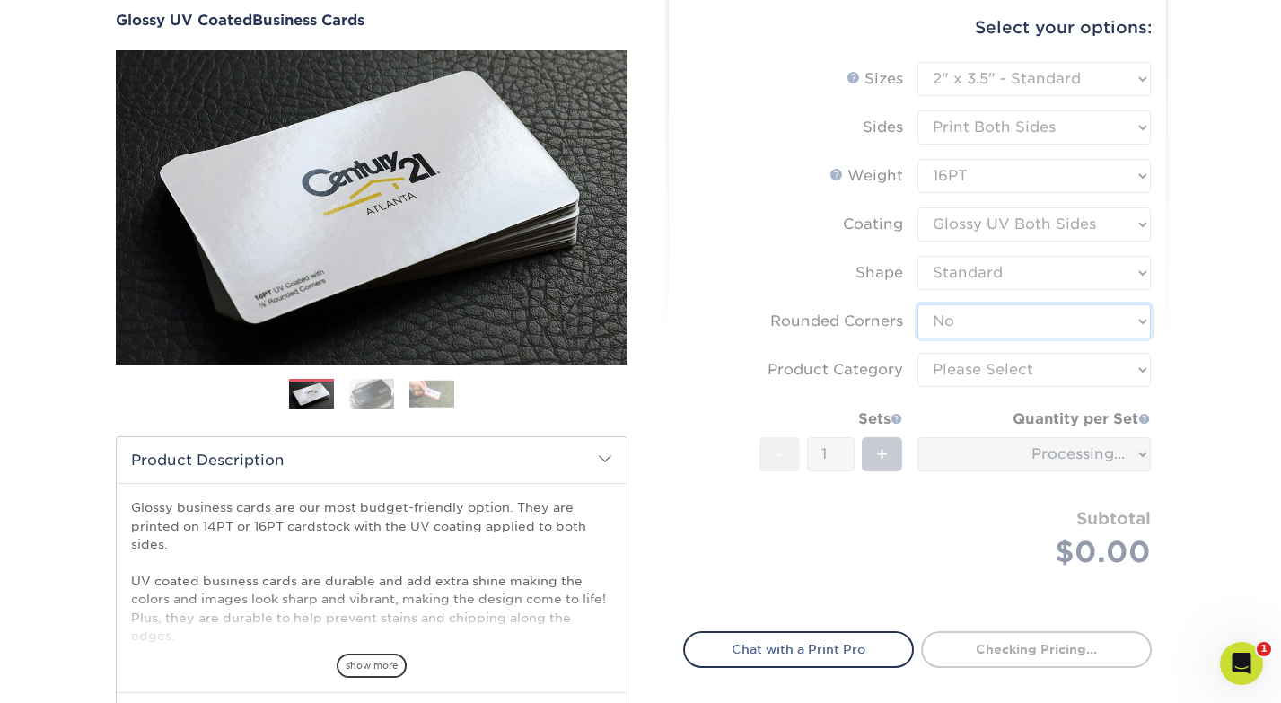
scroll to position [166, 0]
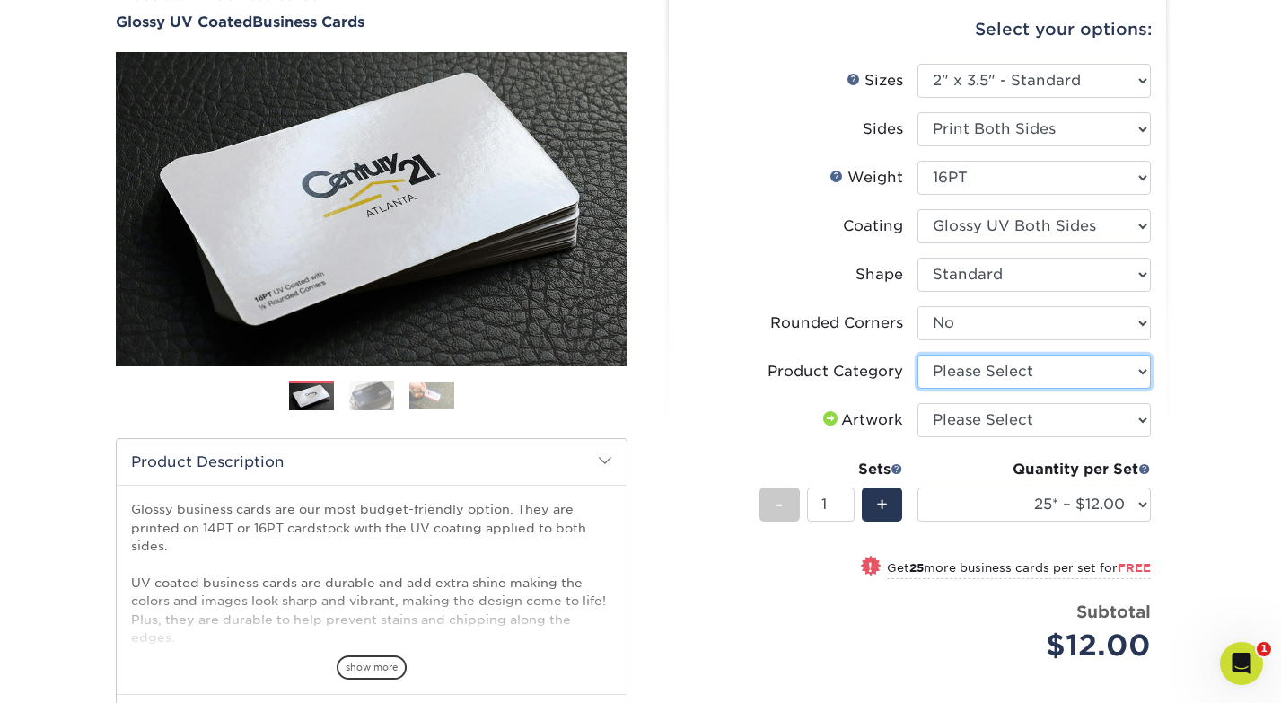
click at [996, 369] on select "Please Select Business Cards" at bounding box center [1034, 372] width 233 height 34
select select "3b5148f1-0588-4f88-a218-97bcfdce65c1"
click at [918, 355] on select "Please Select Business Cards" at bounding box center [1034, 372] width 233 height 34
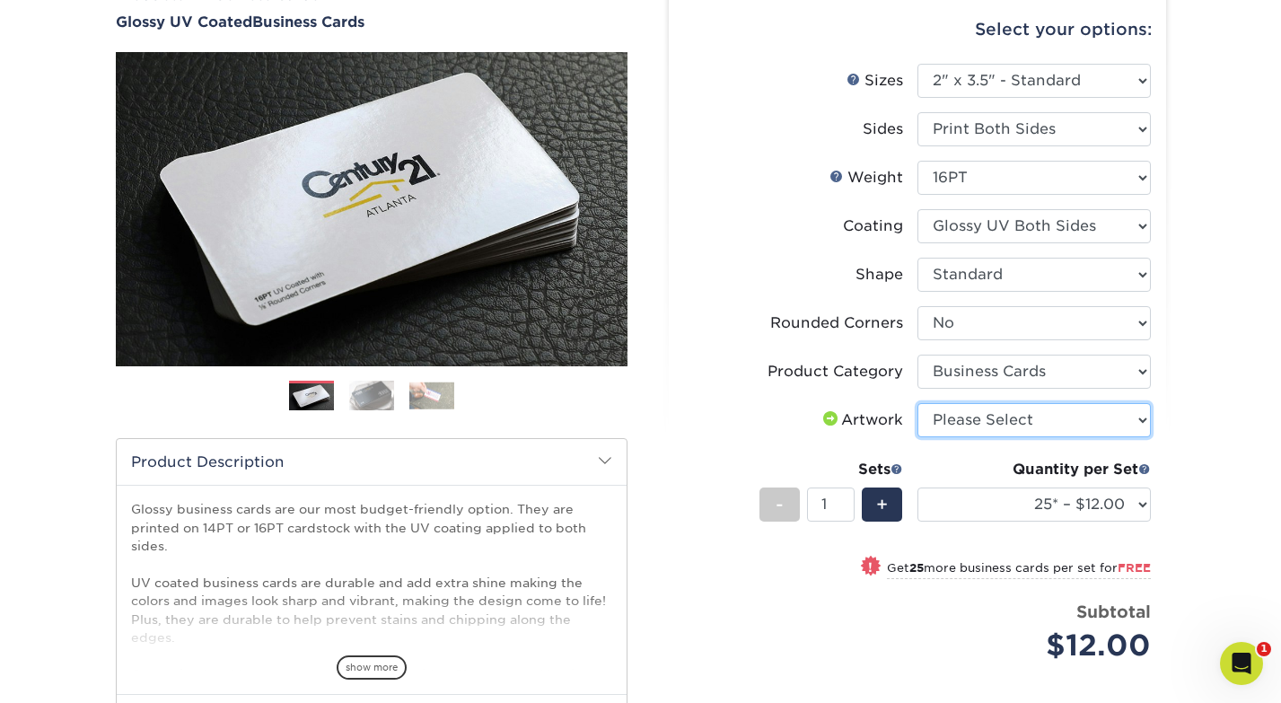
click at [998, 420] on select "Please Select I will upload files I need a design - $100" at bounding box center [1034, 420] width 233 height 34
select select "upload"
click at [918, 403] on select "Please Select I will upload files I need a design - $100" at bounding box center [1034, 420] width 233 height 34
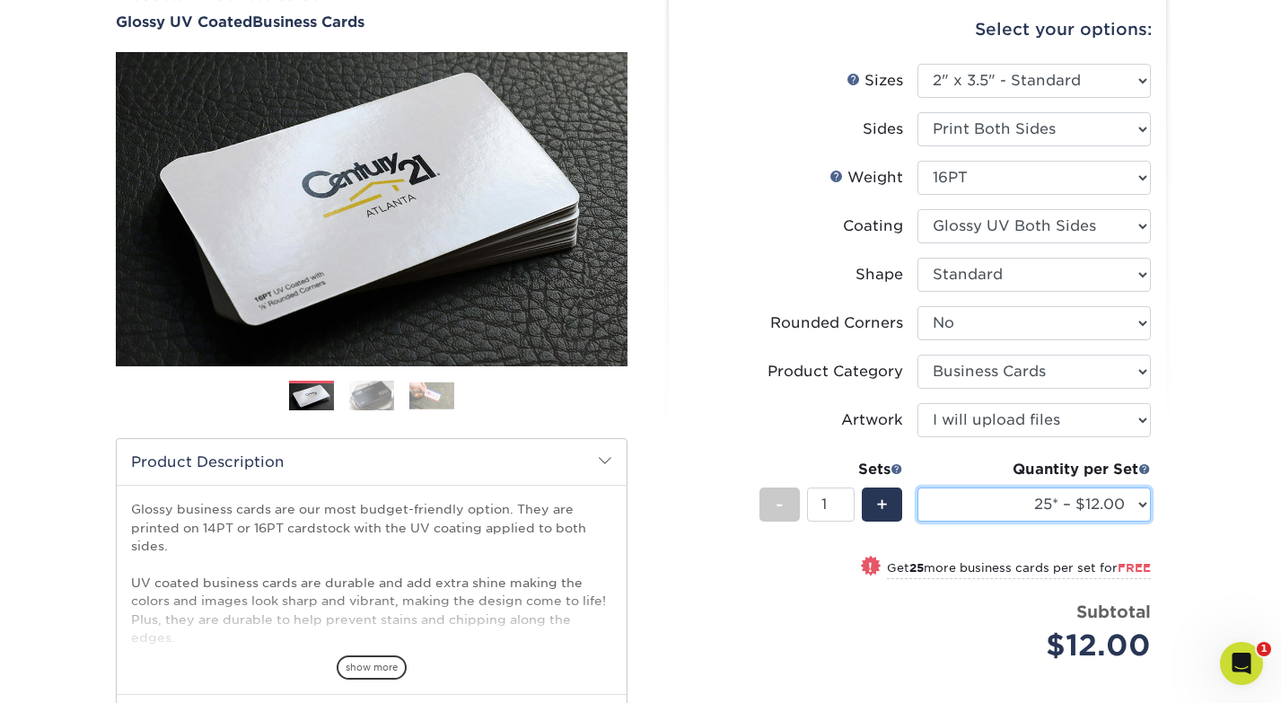
click at [1018, 497] on select "25* – $12.00 50* – $12.00 100* – $12.00 250* – $21.00 500 – $42.00 1000 – $53.0…" at bounding box center [1034, 505] width 233 height 34
select select "100* – $12.00"
click at [918, 488] on select "25* – $12.00 50* – $12.00 100* – $12.00 250* – $21.00 500 – $42.00 1000 – $53.0…" at bounding box center [1034, 505] width 233 height 34
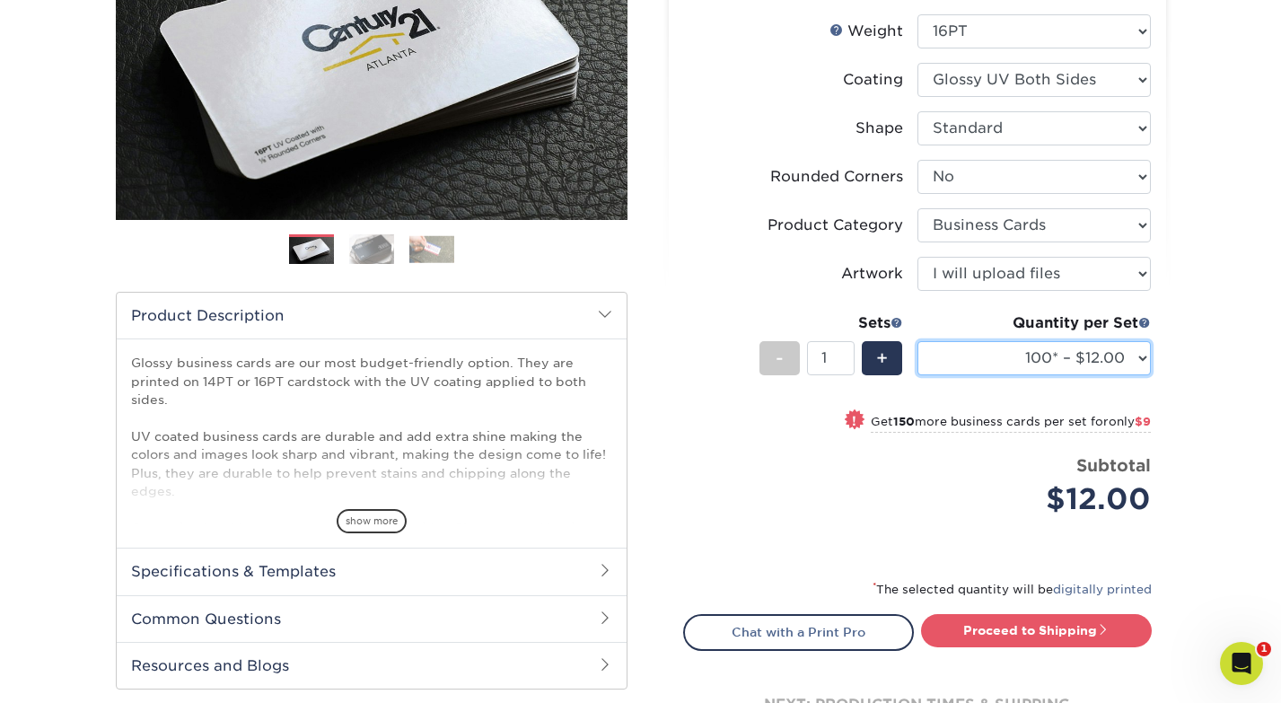
scroll to position [322, 0]
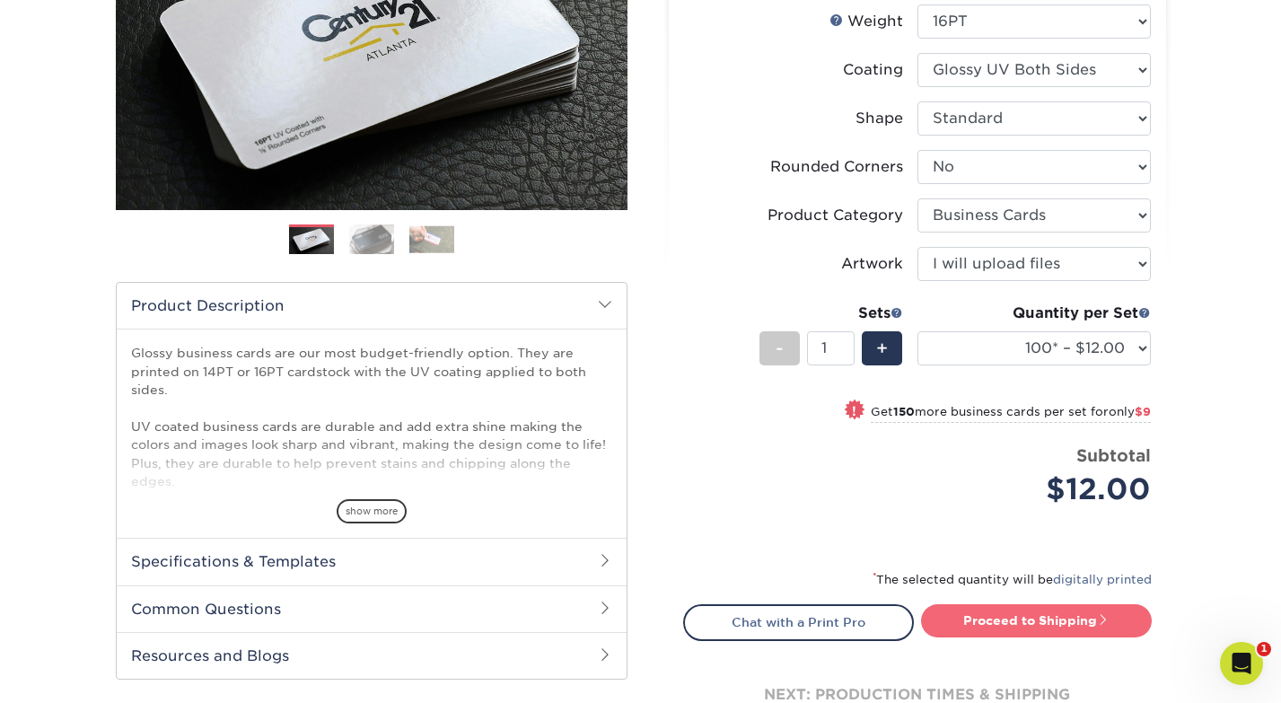
click at [1077, 627] on link "Proceed to Shipping" at bounding box center [1036, 620] width 231 height 32
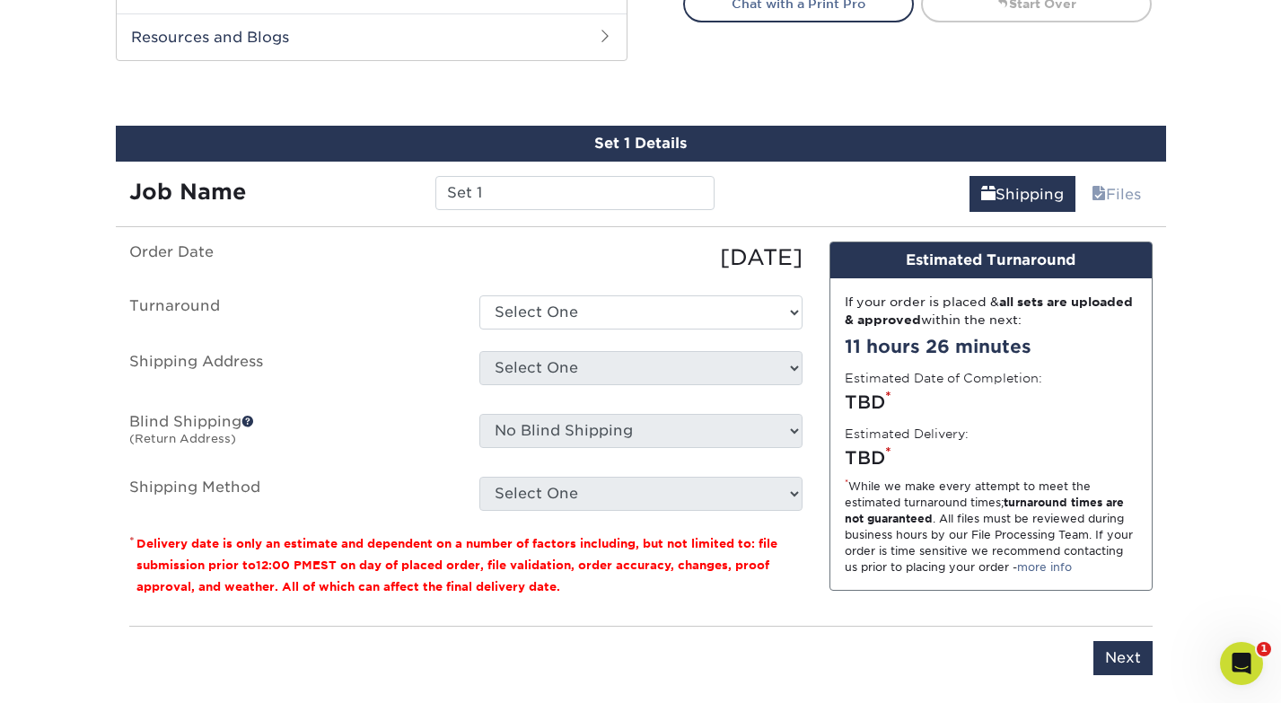
scroll to position [975, 0]
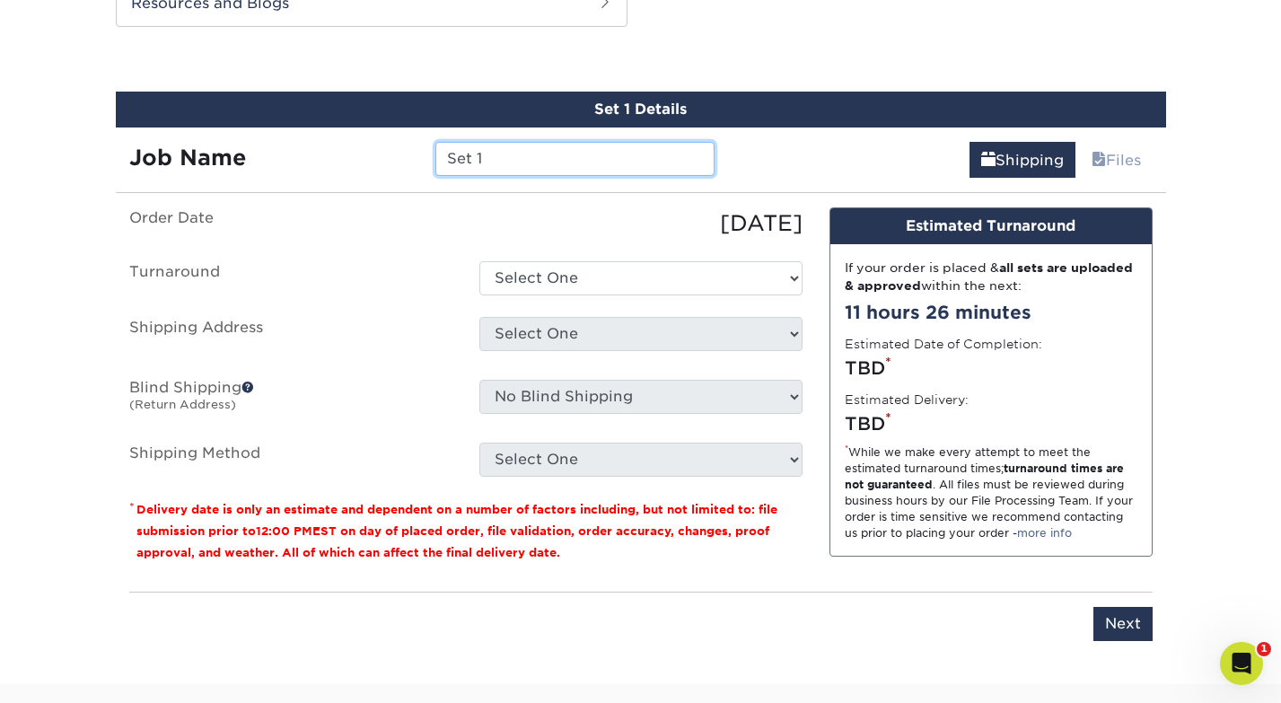
drag, startPoint x: 477, startPoint y: 150, endPoint x: 330, endPoint y: 119, distance: 150.4
click at [334, 122] on div "Set 1 Details Job Name Set 1 Shipping Files You've choosen mailing services! If…" at bounding box center [641, 377] width 1051 height 571
drag, startPoint x: 505, startPoint y: 164, endPoint x: 293, endPoint y: 101, distance: 221.3
click at [303, 105] on div "Set 1 Details Job Name Set 1 Shipping Files You've choosen mailing services! If…" at bounding box center [641, 377] width 1051 height 571
type input "PBS"
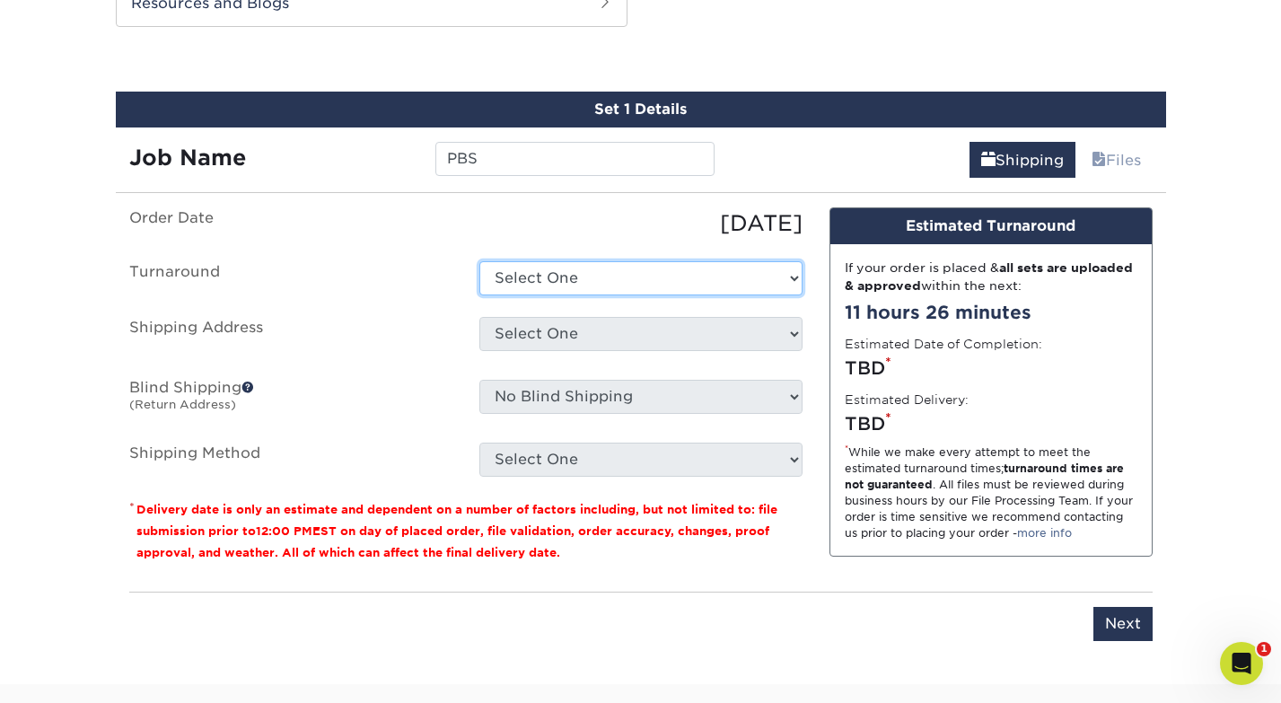
click at [532, 291] on select "Select One 2-4 Business Days 2 Day Next Business Day" at bounding box center [640, 278] width 323 height 34
select select "ea971dfa-8efb-47ed-b013-ebcc4ca480f7"
click at [479, 261] on select "Select One 2-4 Business Days 2 Day Next Business Day" at bounding box center [640, 278] width 323 height 34
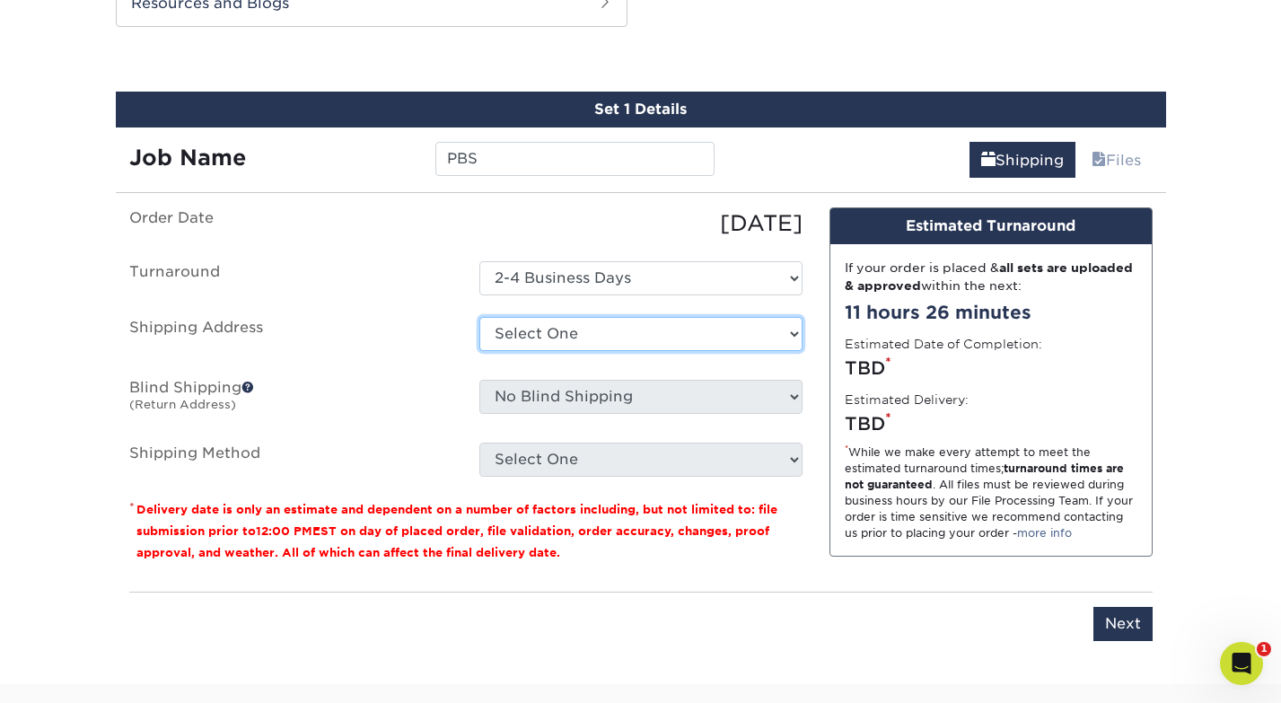
click at [551, 346] on select "Select One Fairway Home Maplewood WCW Worldwide + Add New Address" at bounding box center [640, 334] width 323 height 34
select select "256093"
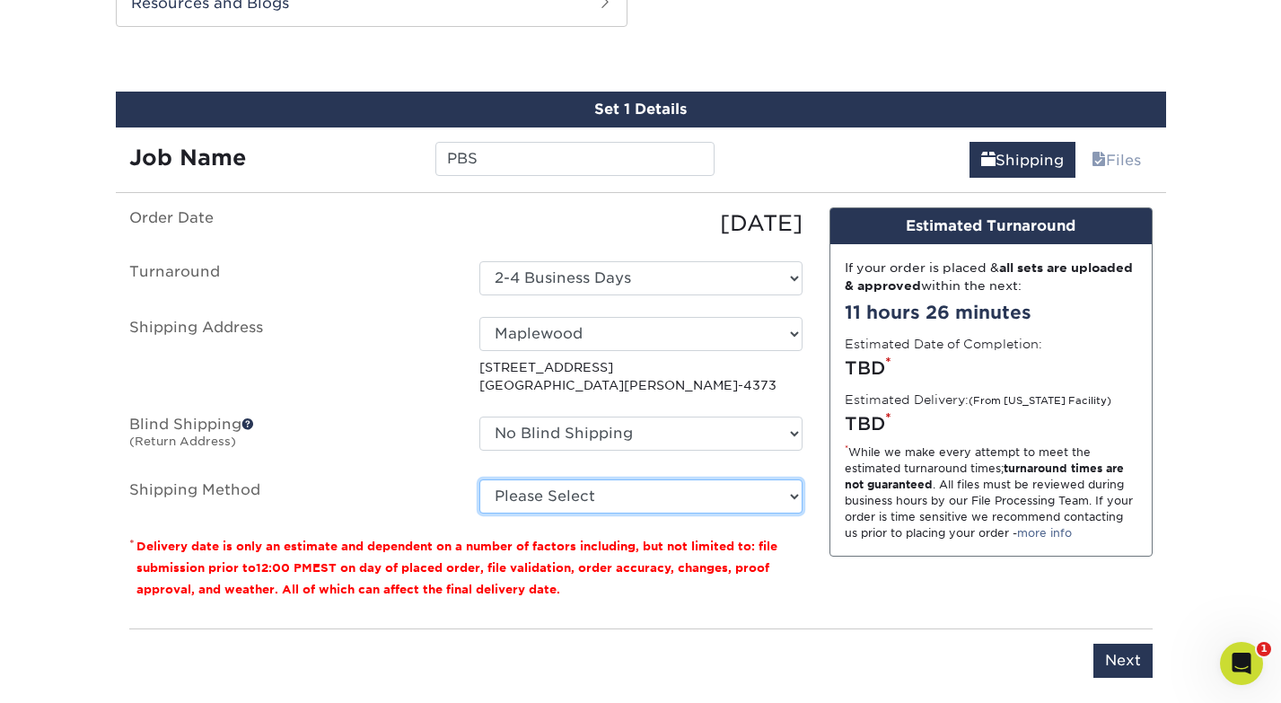
click at [553, 504] on select "Please Select Ground Shipping (+$7.84) 3 Day Shipping Service (+$20.12) 2 Day A…" at bounding box center [640, 496] width 323 height 34
select select "03"
click at [479, 479] on select "Please Select Ground Shipping (+$7.84) 3 Day Shipping Service (+$20.12) 2 Day A…" at bounding box center [640, 496] width 323 height 34
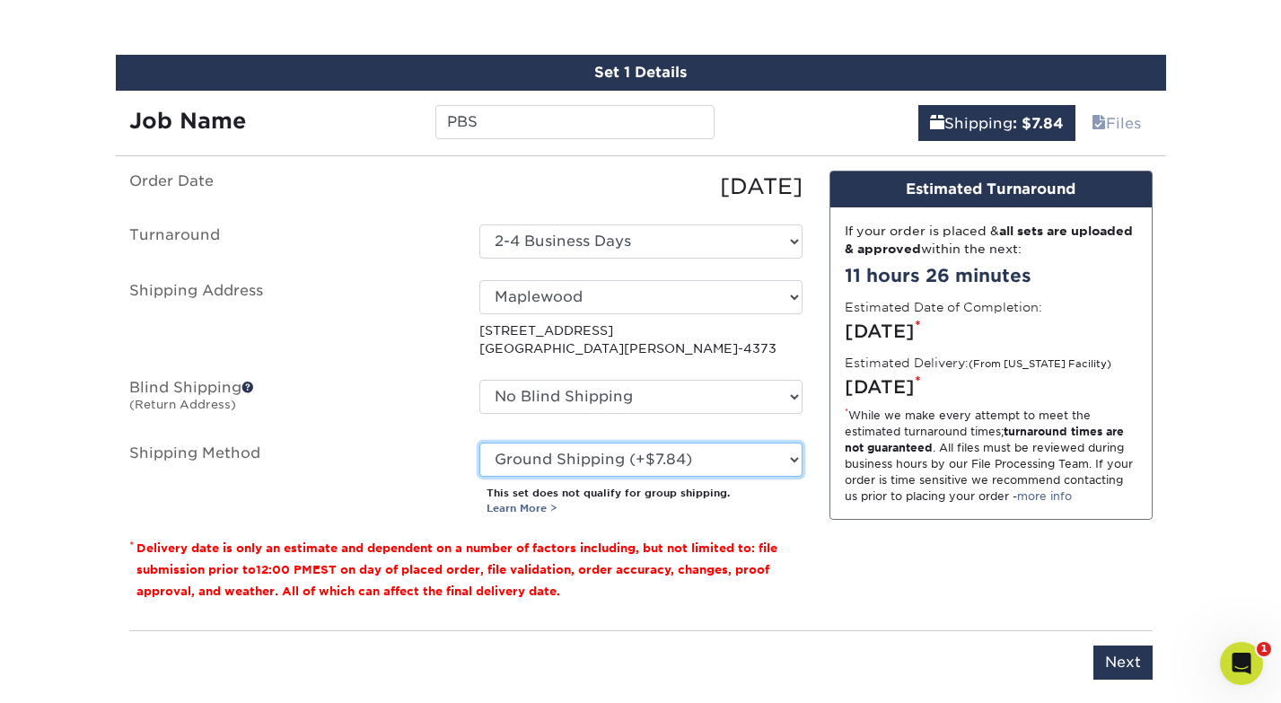
scroll to position [1024, 0]
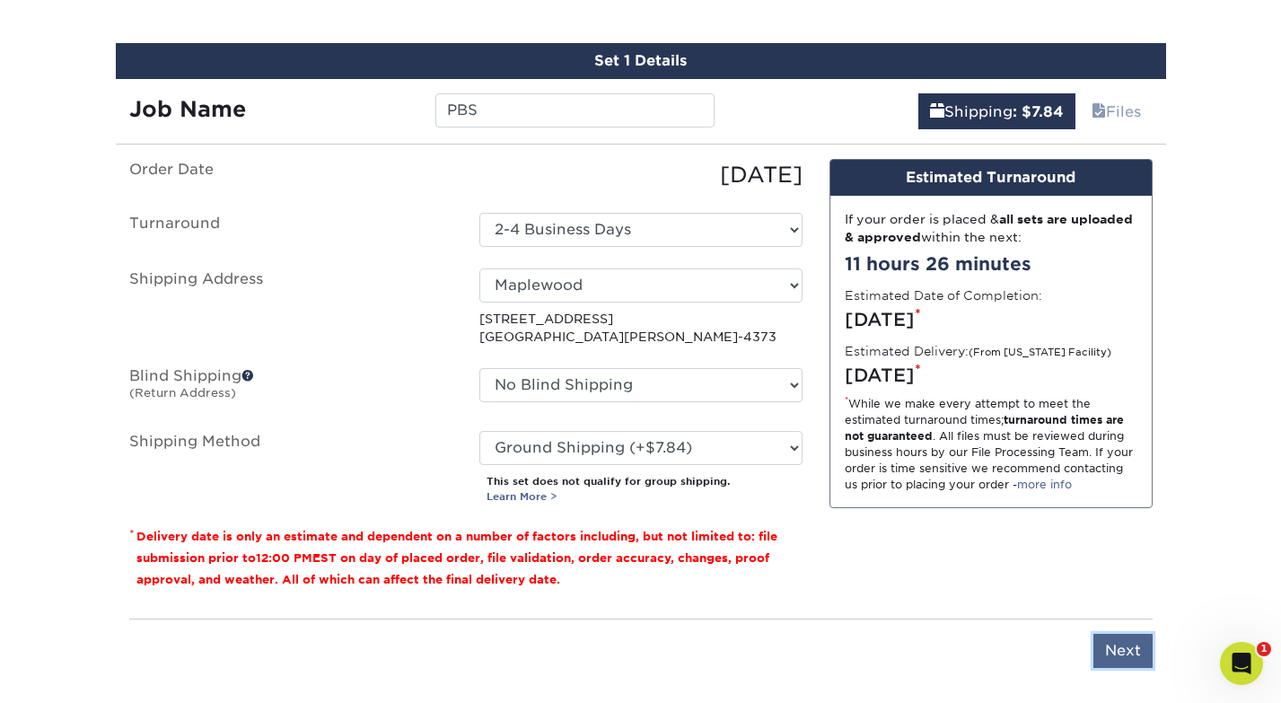
click at [1107, 647] on input "Next" at bounding box center [1123, 651] width 59 height 34
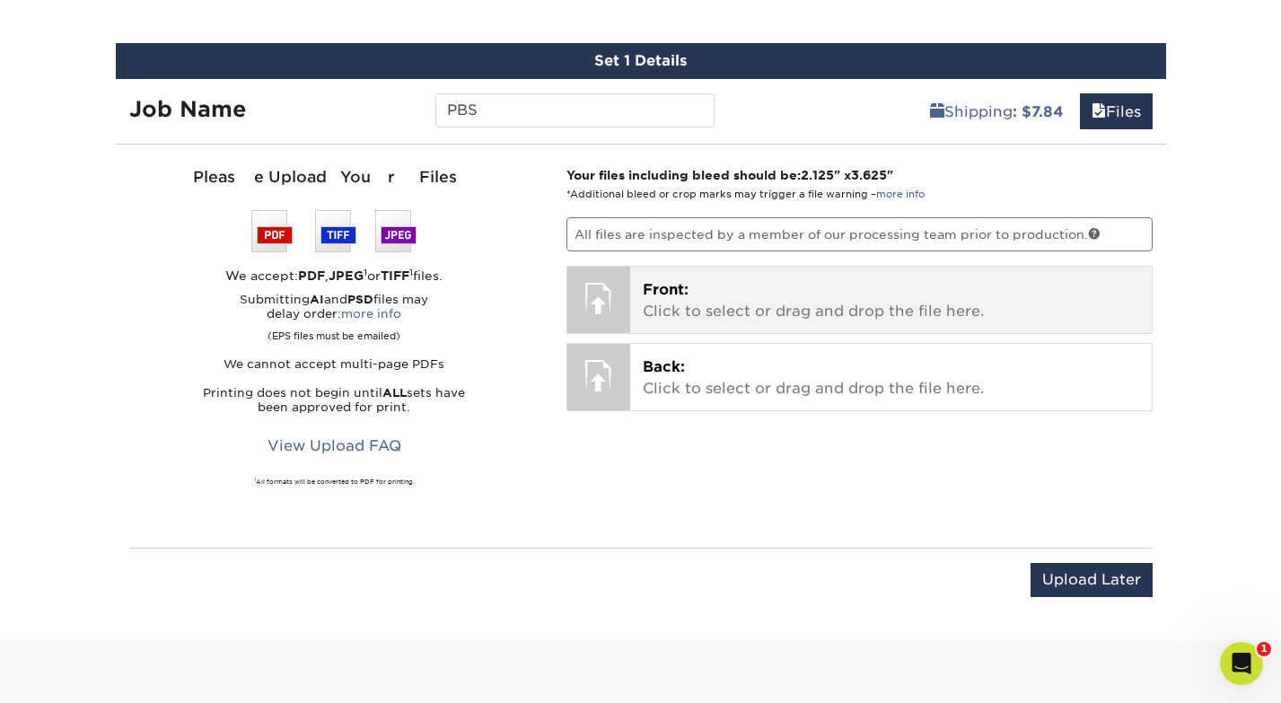
click at [708, 282] on p "Front: Click to select or drag and drop the file here." at bounding box center [891, 300] width 497 height 43
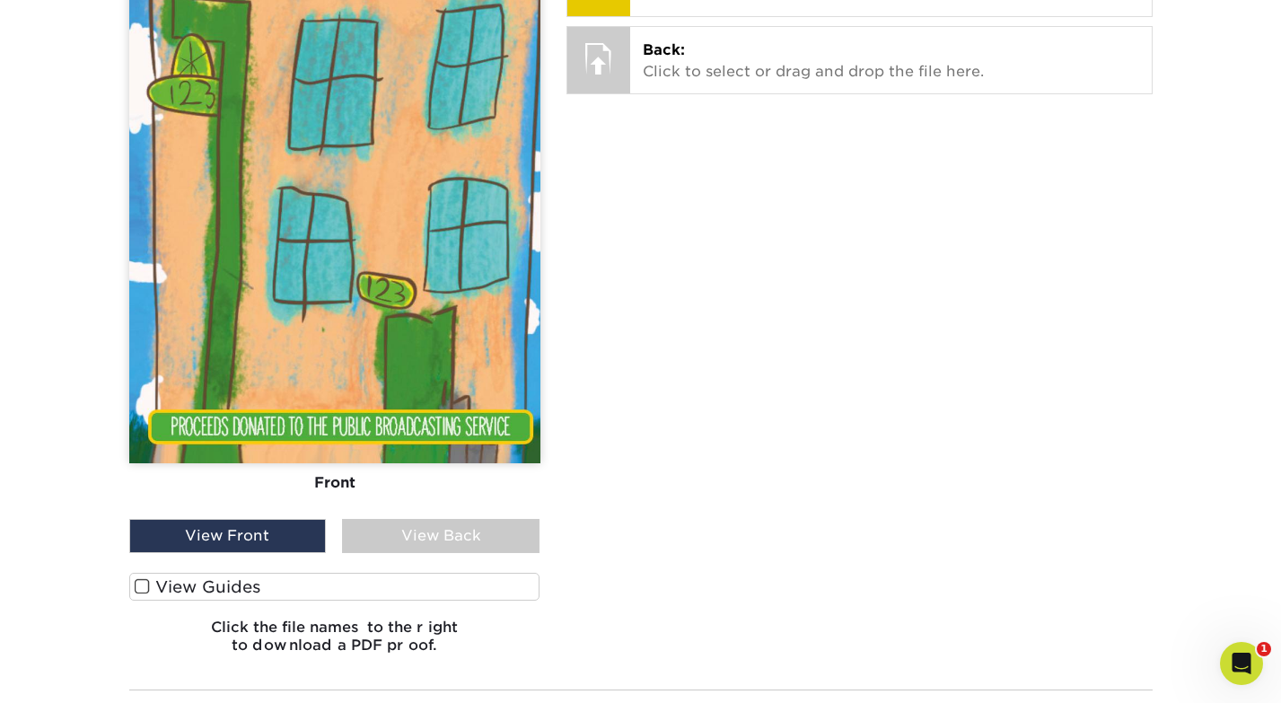
scroll to position [1446, 0]
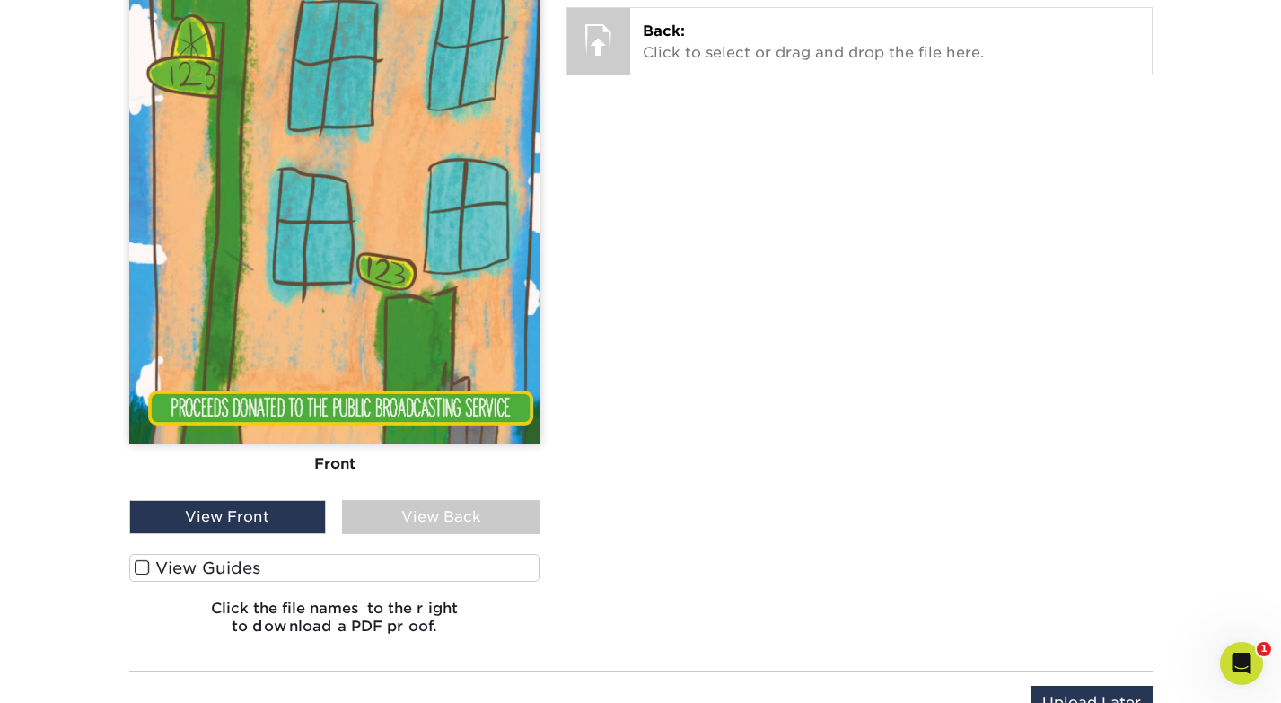
click at [169, 567] on label "View Guides" at bounding box center [334, 568] width 411 height 28
click at [0, 0] on input "View Guides" at bounding box center [0, 0] width 0 height 0
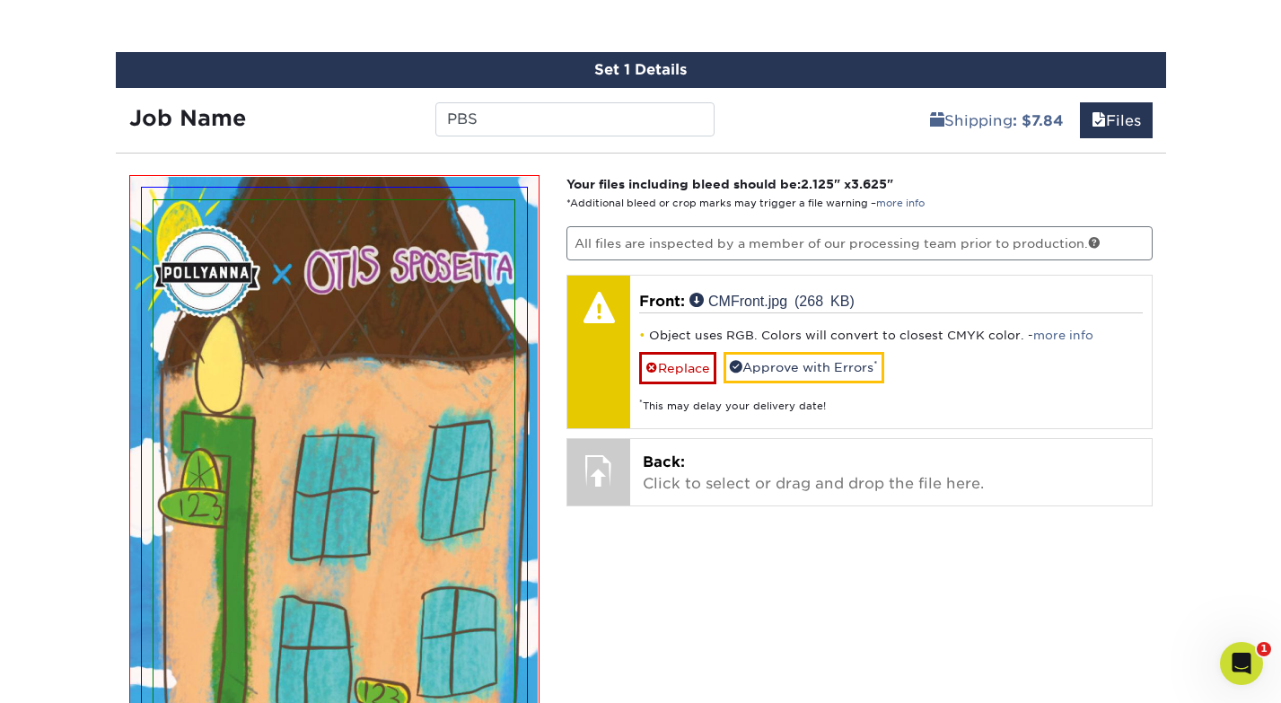
scroll to position [993, 0]
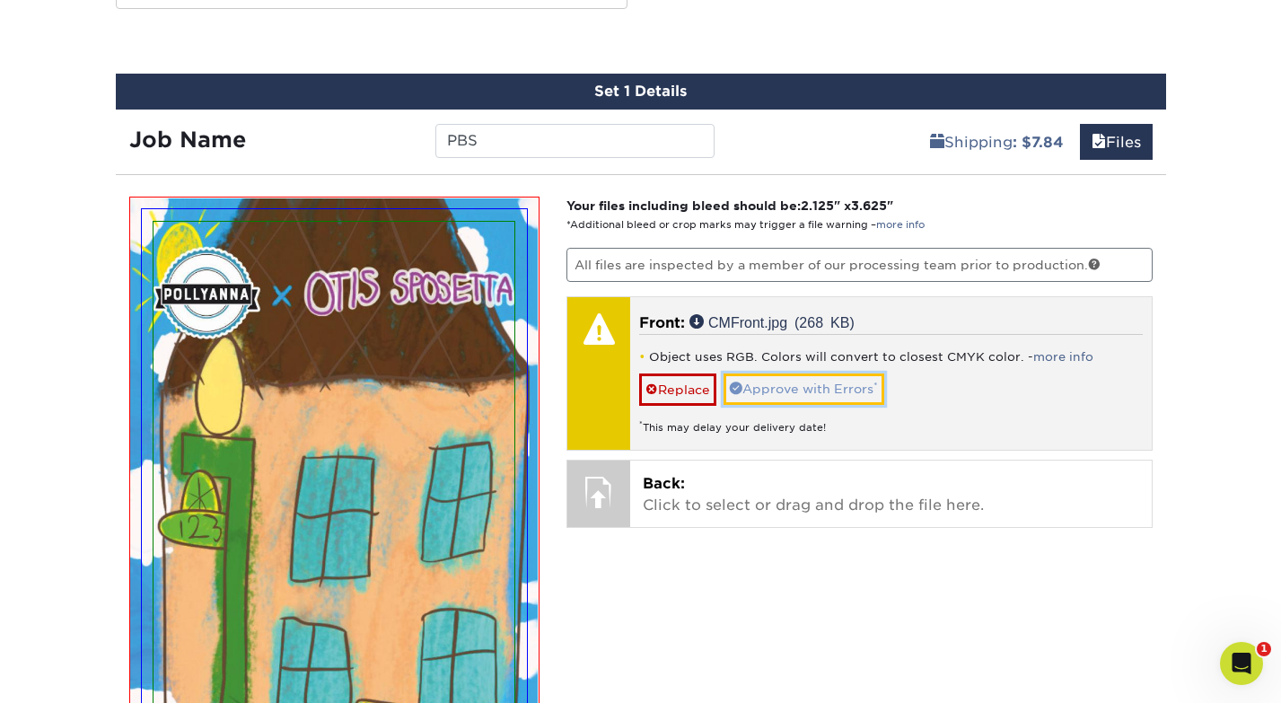
click at [794, 395] on link "Approve with Errors *" at bounding box center [804, 389] width 161 height 31
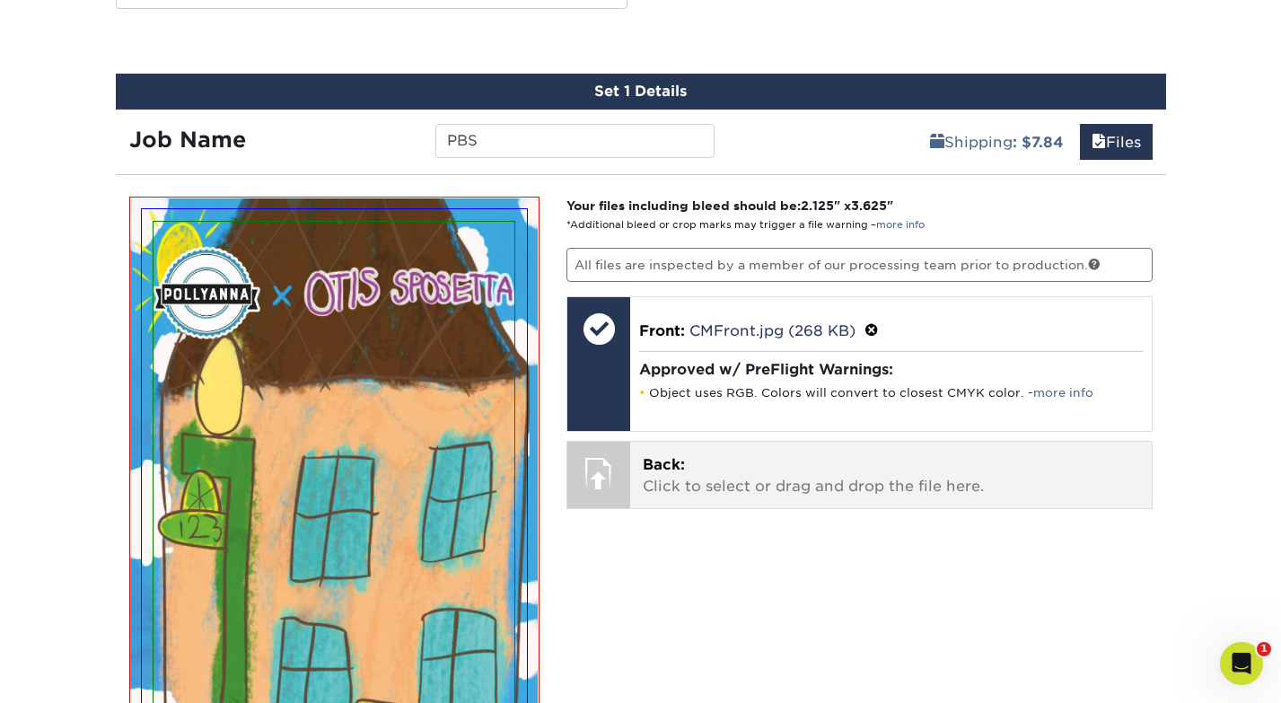
click at [764, 495] on p "Back: Click to select or drag and drop the file here." at bounding box center [891, 475] width 497 height 43
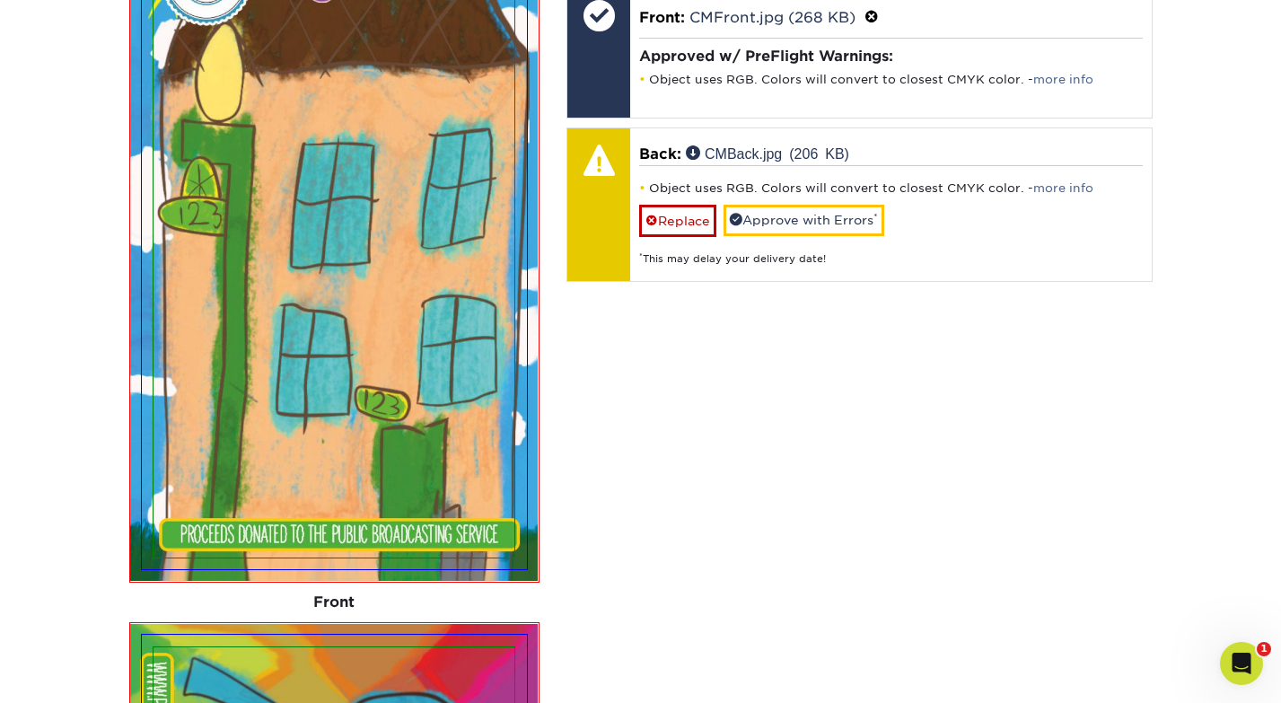
scroll to position [1304, 0]
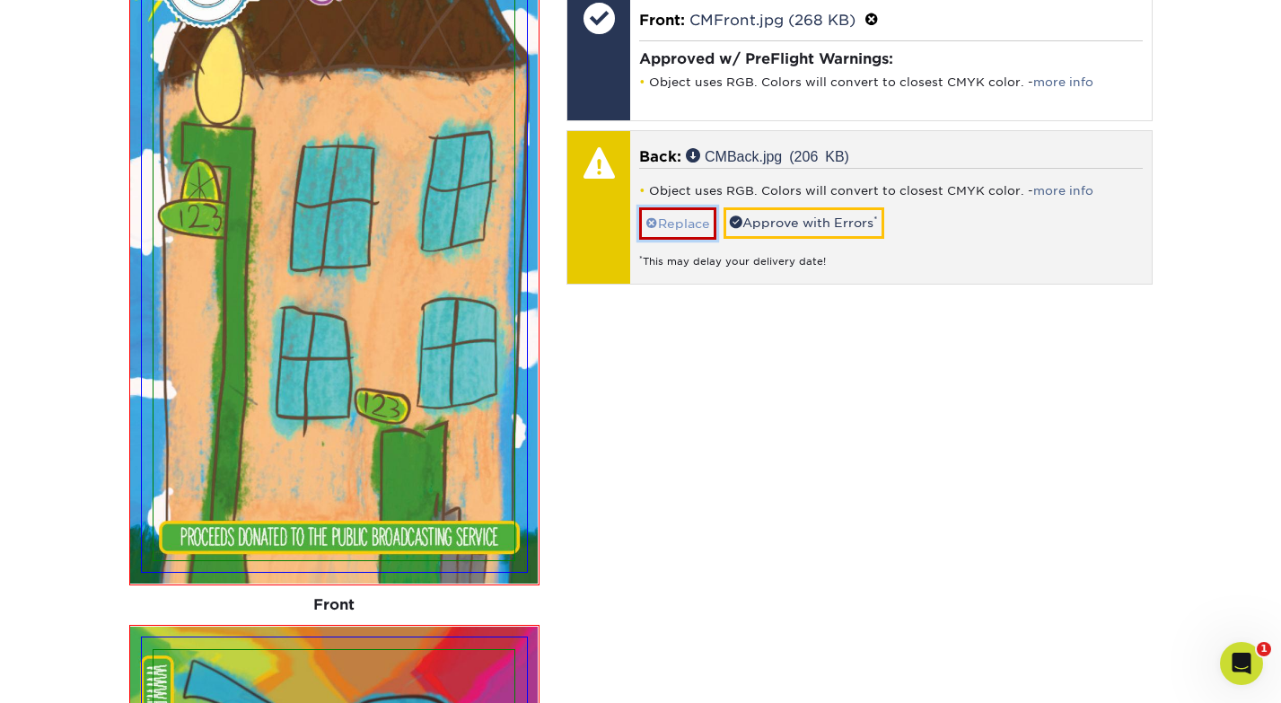
click at [673, 223] on link "Replace" at bounding box center [677, 222] width 77 height 31
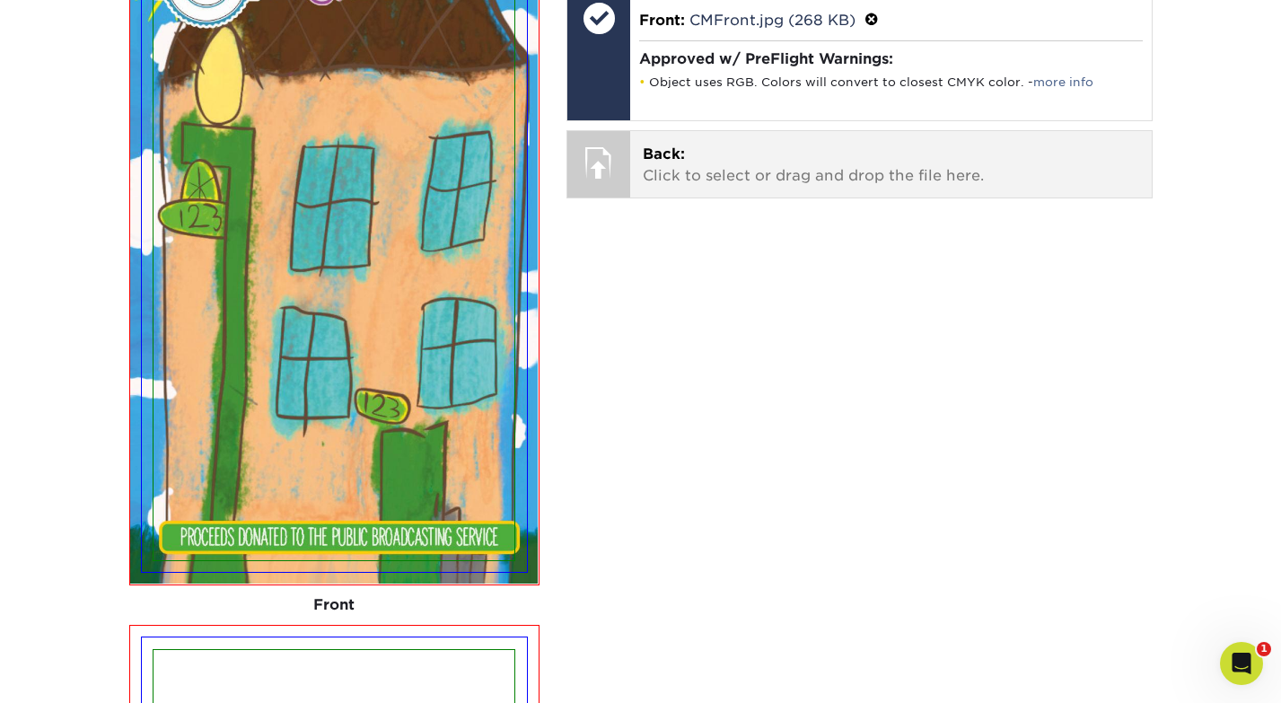
click at [693, 174] on p "Back: Click to select or drag and drop the file here." at bounding box center [891, 165] width 497 height 43
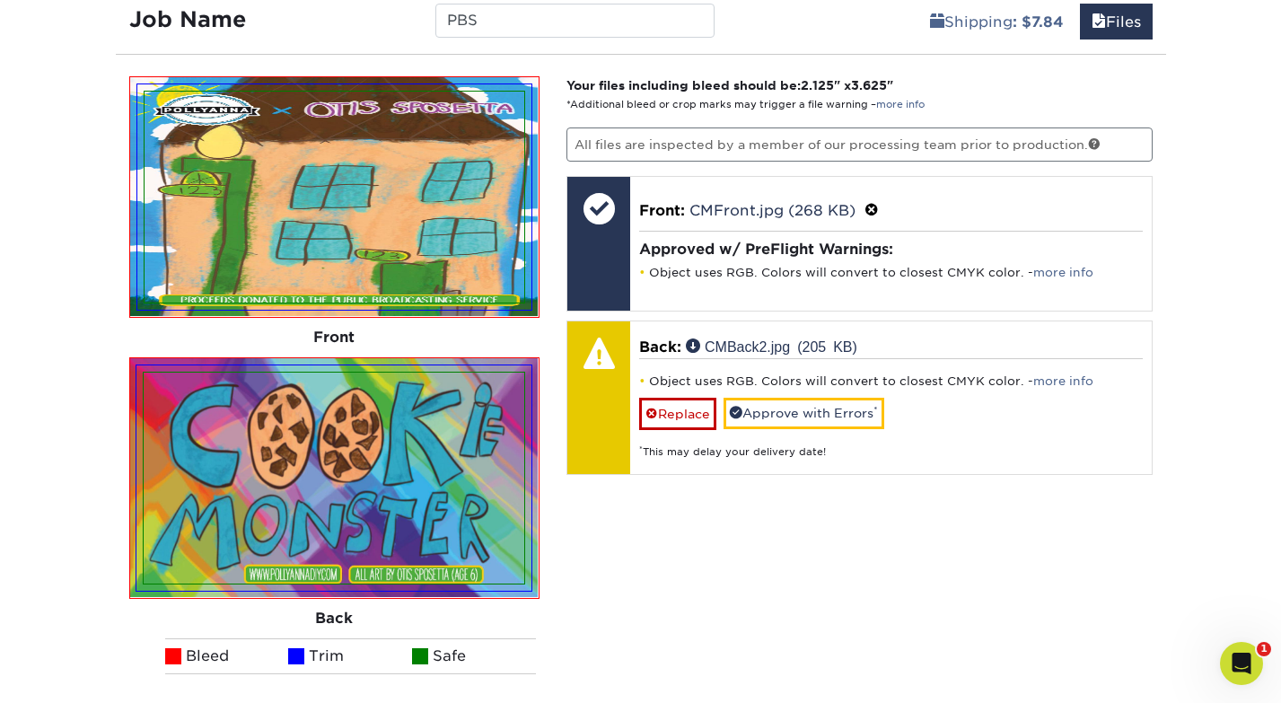
scroll to position [1107, 0]
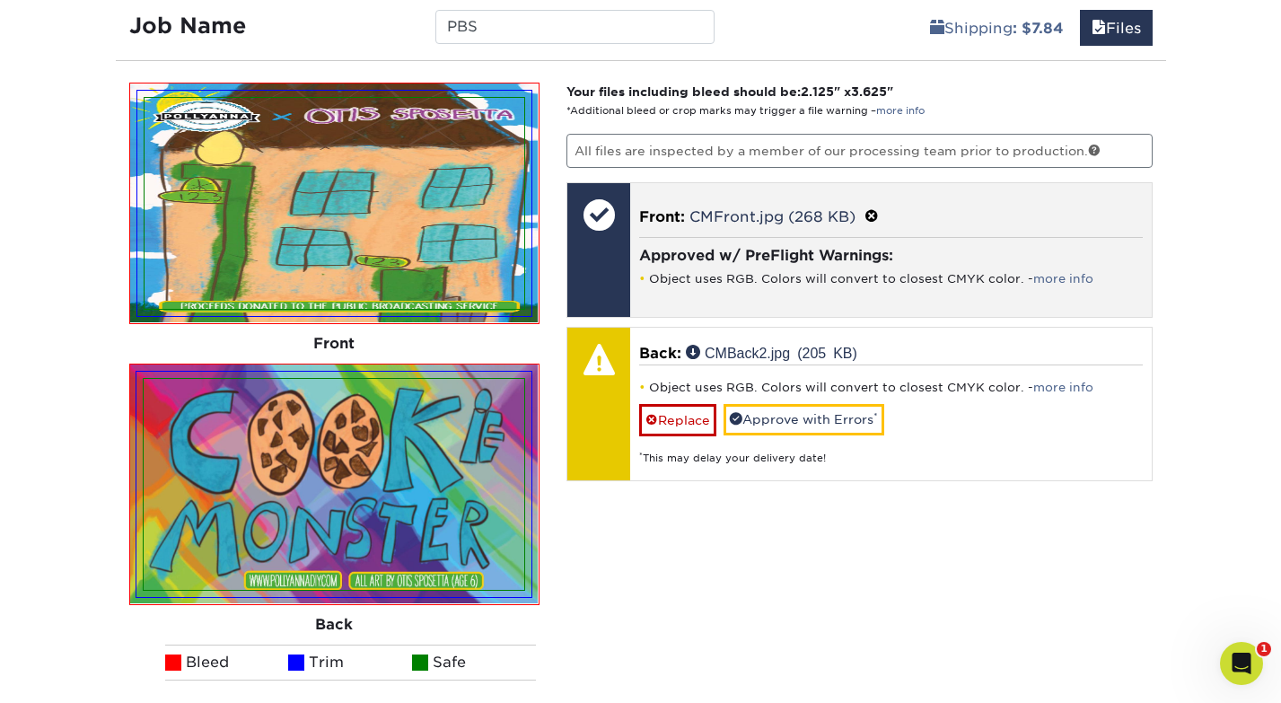
click at [718, 277] on li "Object uses RGB. Colors will convert to closest CMYK color. - more info" at bounding box center [891, 278] width 504 height 15
click at [722, 206] on p "Front: CMFront.jpg (268 KB)" at bounding box center [891, 216] width 504 height 23
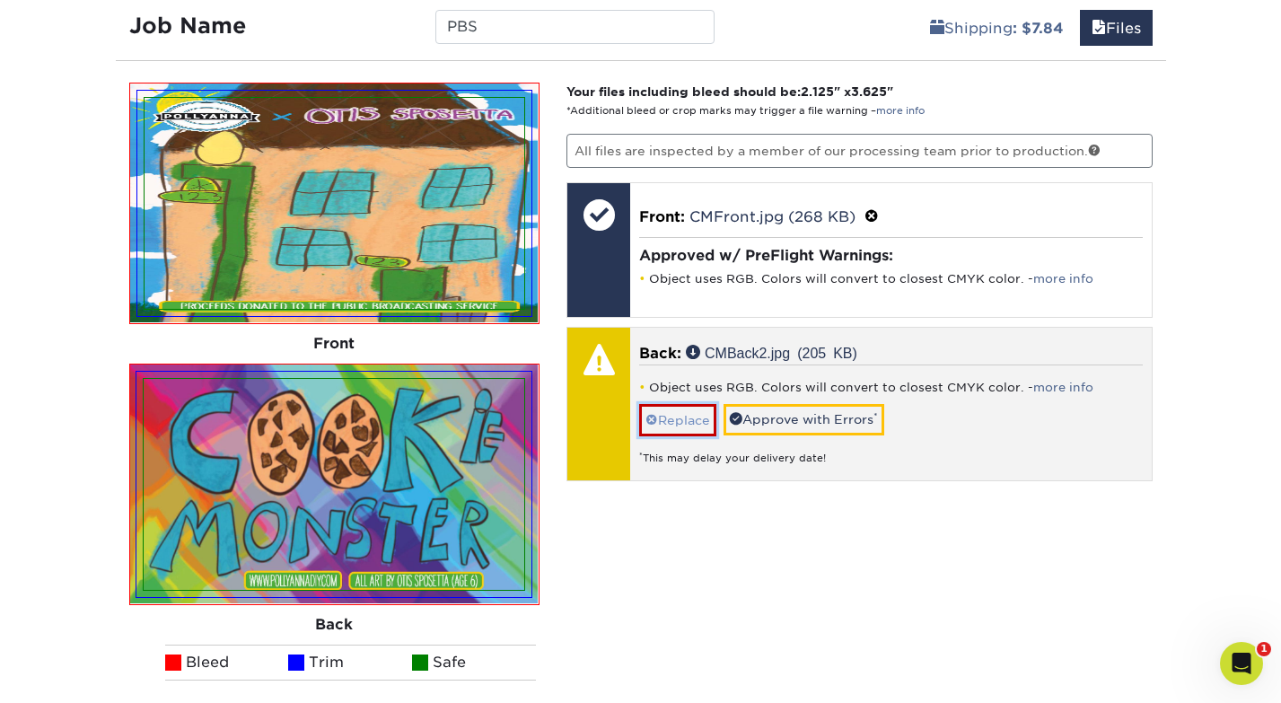
click at [684, 415] on link "Replace" at bounding box center [677, 419] width 77 height 31
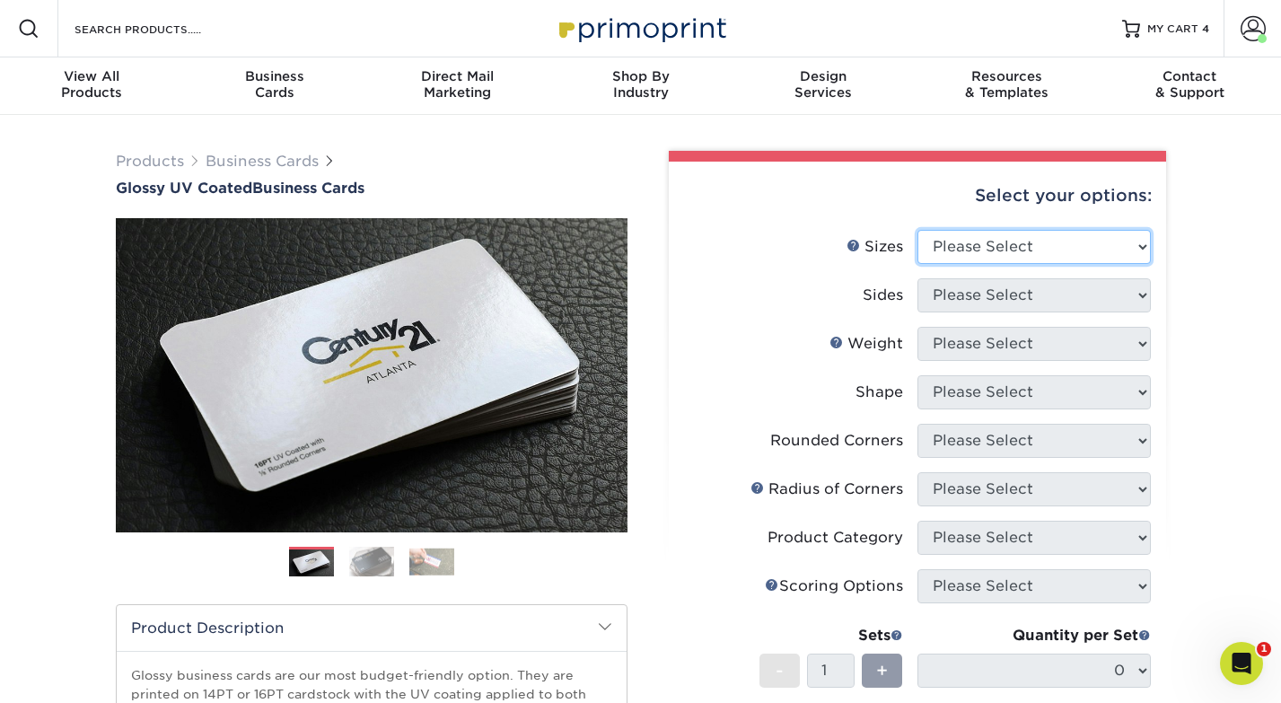
click at [981, 251] on select "Please Select 1.5" x 3.5" - Mini 1.75" x 3.5" - Mini 2" x 2" - Square 2" x 3" -…" at bounding box center [1034, 247] width 233 height 34
select select "2.00x3.50"
click at [918, 230] on select "Please Select 1.5" x 3.5" - Mini 1.75" x 3.5" - Mini 2" x 2" - Square 2" x 3" -…" at bounding box center [1034, 247] width 233 height 34
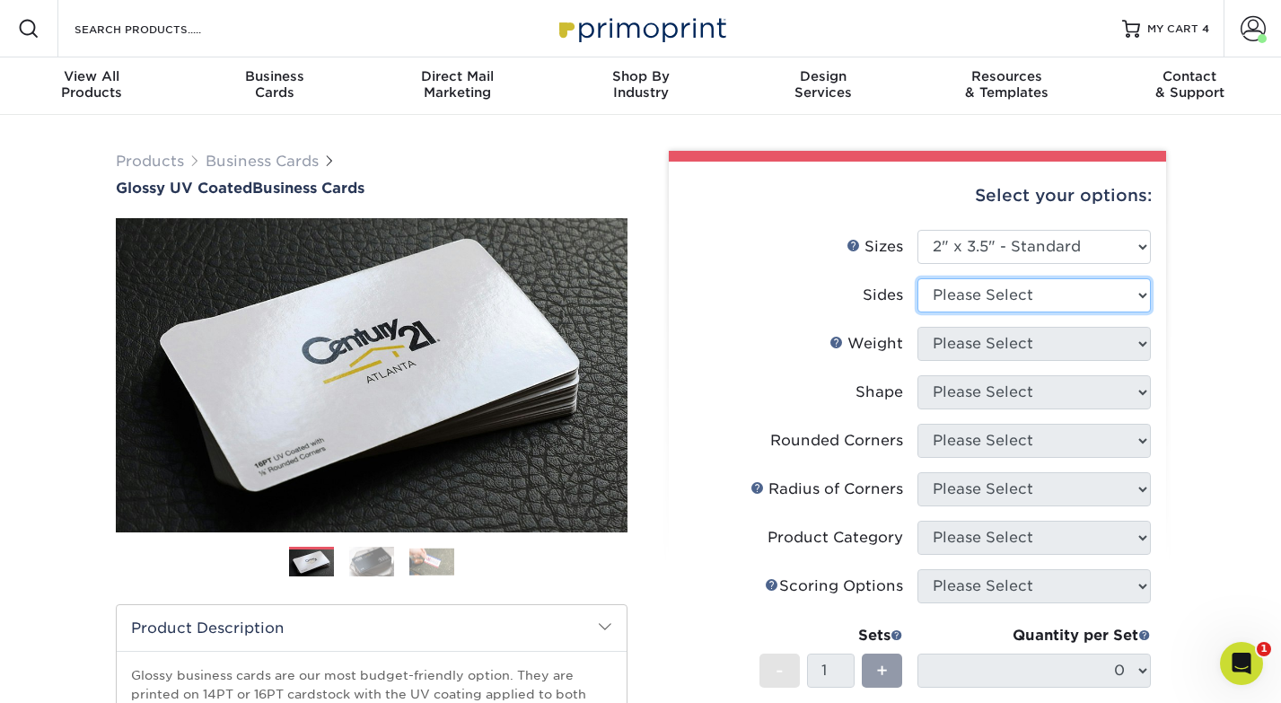
click at [989, 306] on select "Please Select Print Both Sides Print Front Only" at bounding box center [1034, 295] width 233 height 34
select select "13abbda7-1d64-4f25-8bb2-c179b224825d"
click at [918, 278] on select "Please Select Print Both Sides Print Front Only" at bounding box center [1034, 295] width 233 height 34
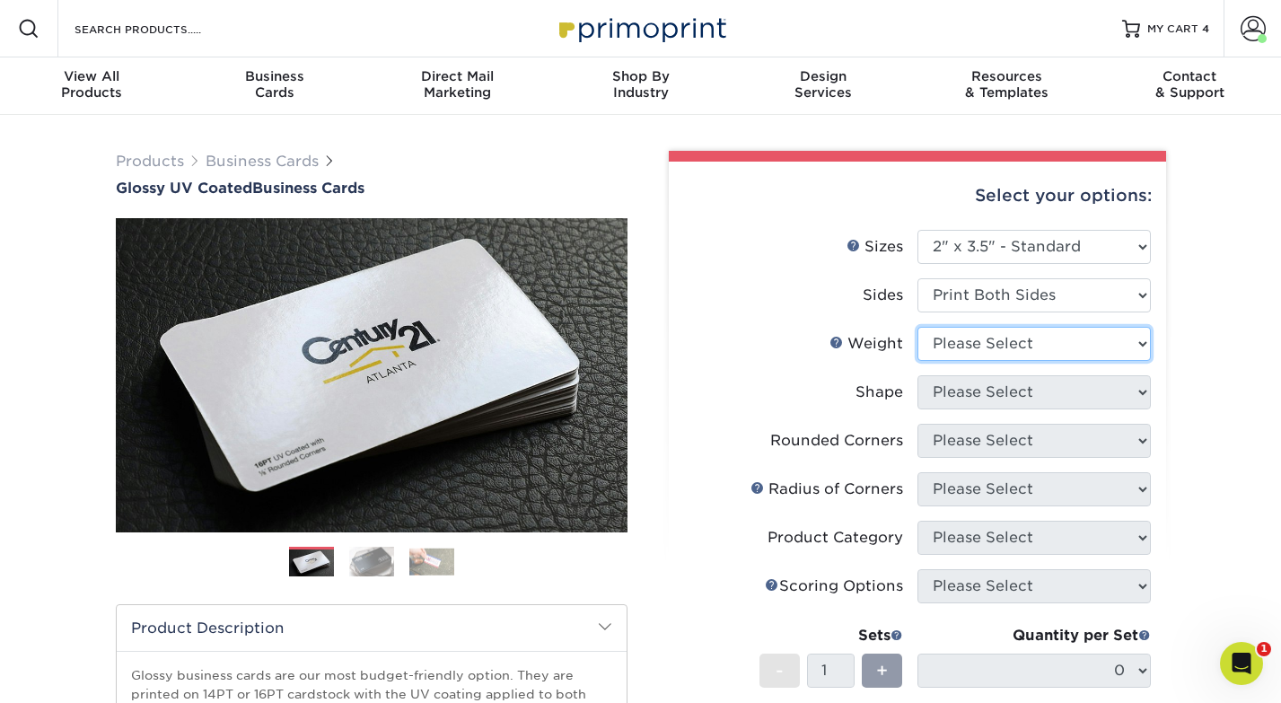
click at [991, 343] on select "Please Select 16PT 14PT" at bounding box center [1034, 344] width 233 height 34
select select "16PT"
click at [918, 327] on select "Please Select 16PT 14PT" at bounding box center [1034, 344] width 233 height 34
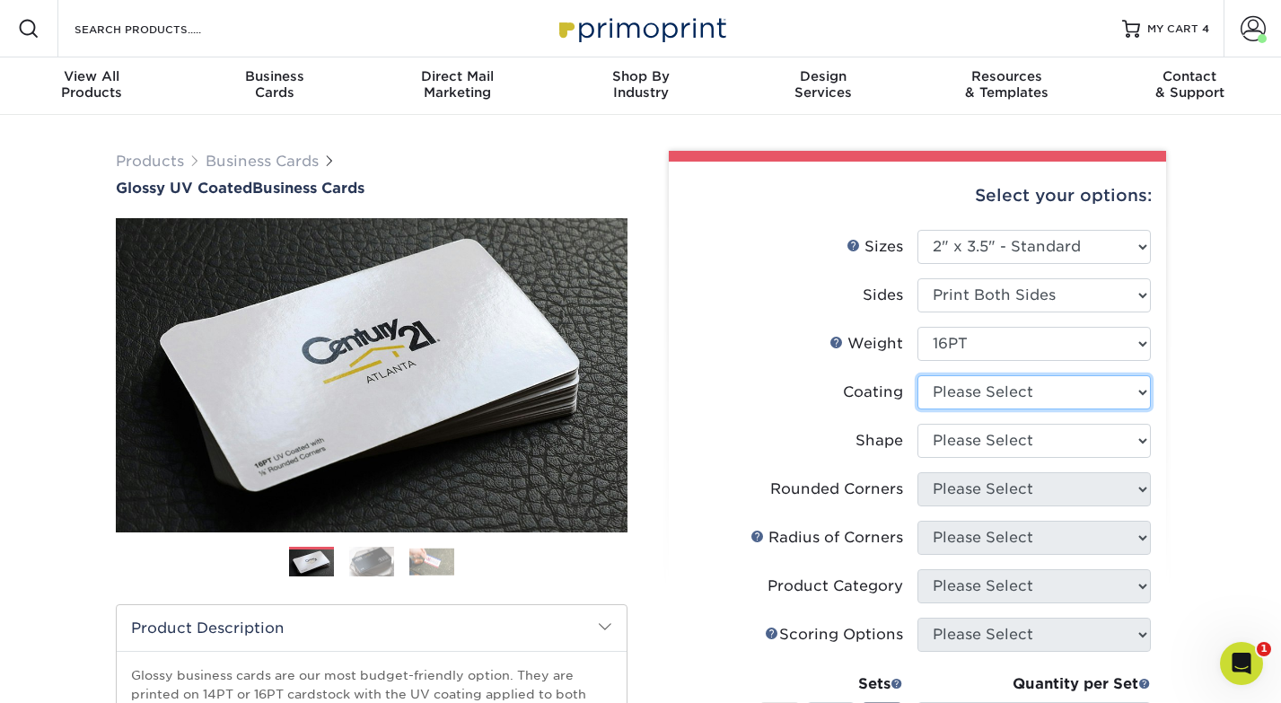
click at [989, 391] on select at bounding box center [1034, 392] width 233 height 34
select select "ae367451-b2b8-45df-a344-0f05b6a12993"
click at [918, 375] on select at bounding box center [1034, 392] width 233 height 34
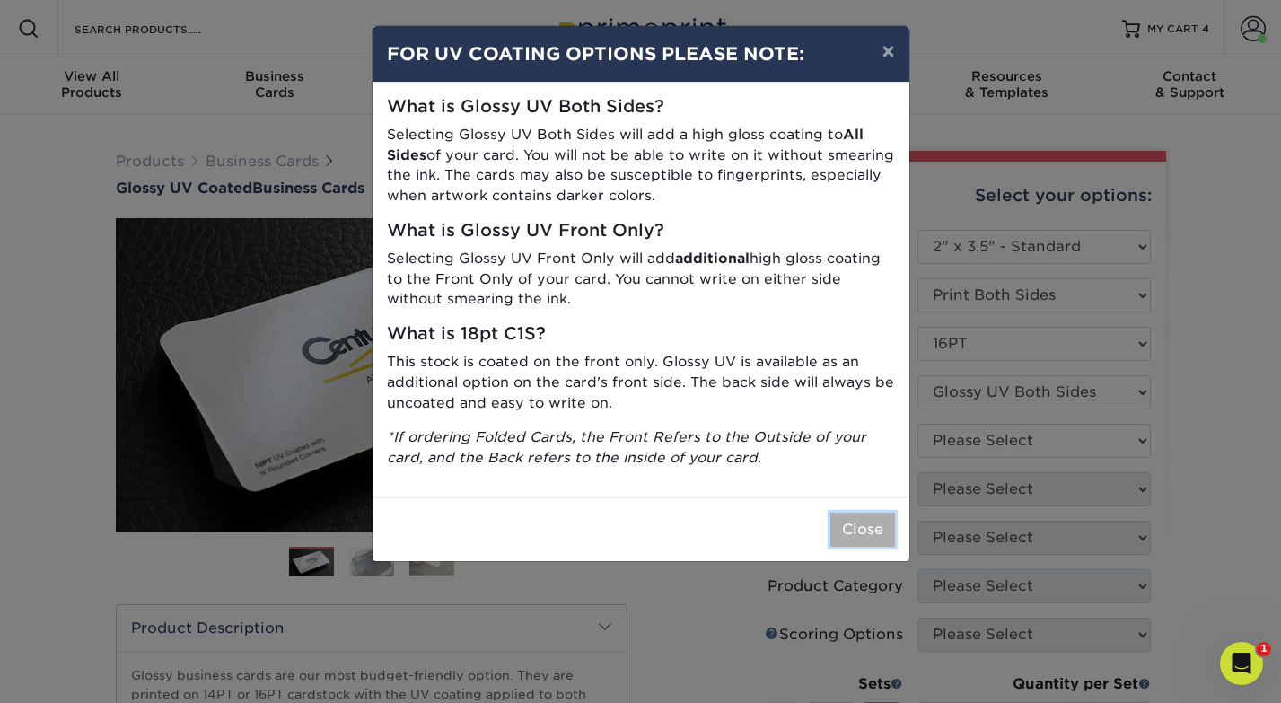
click at [871, 523] on button "Close" at bounding box center [863, 530] width 65 height 34
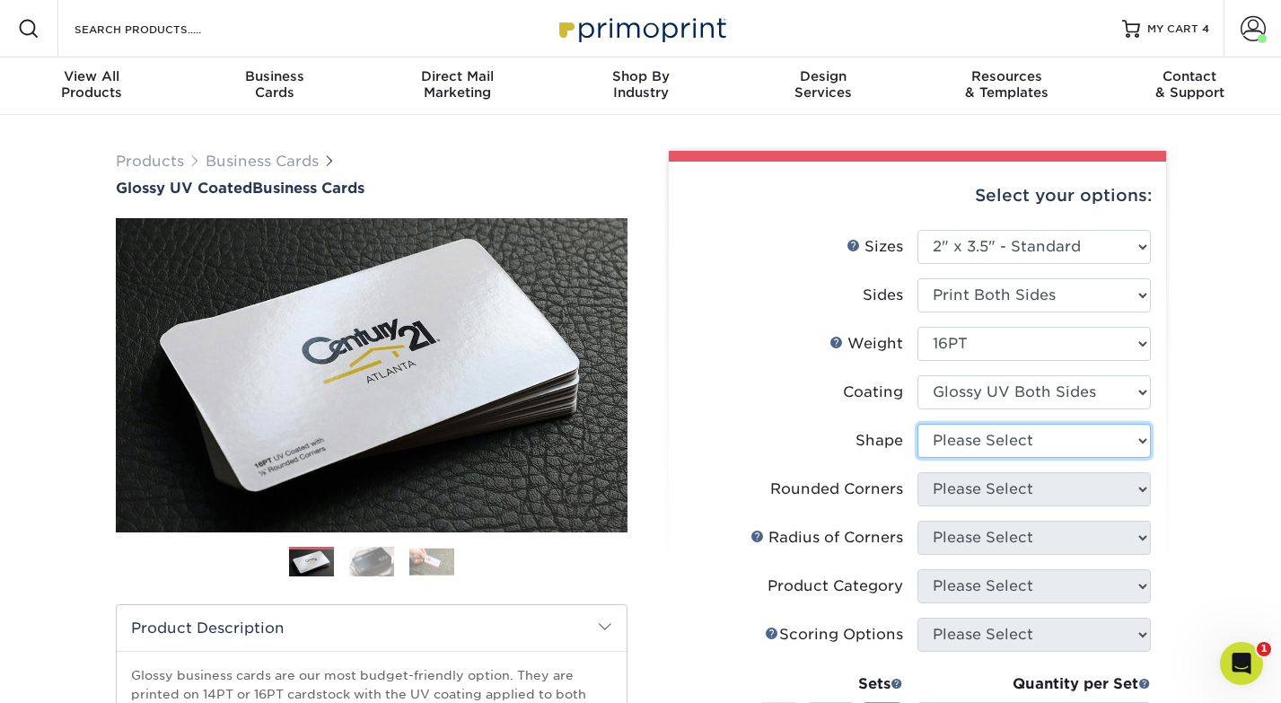
click at [1003, 436] on select "Please Select Standard Oval" at bounding box center [1034, 441] width 233 height 34
select select "standard"
click at [918, 424] on select "Please Select Standard Oval" at bounding box center [1034, 441] width 233 height 34
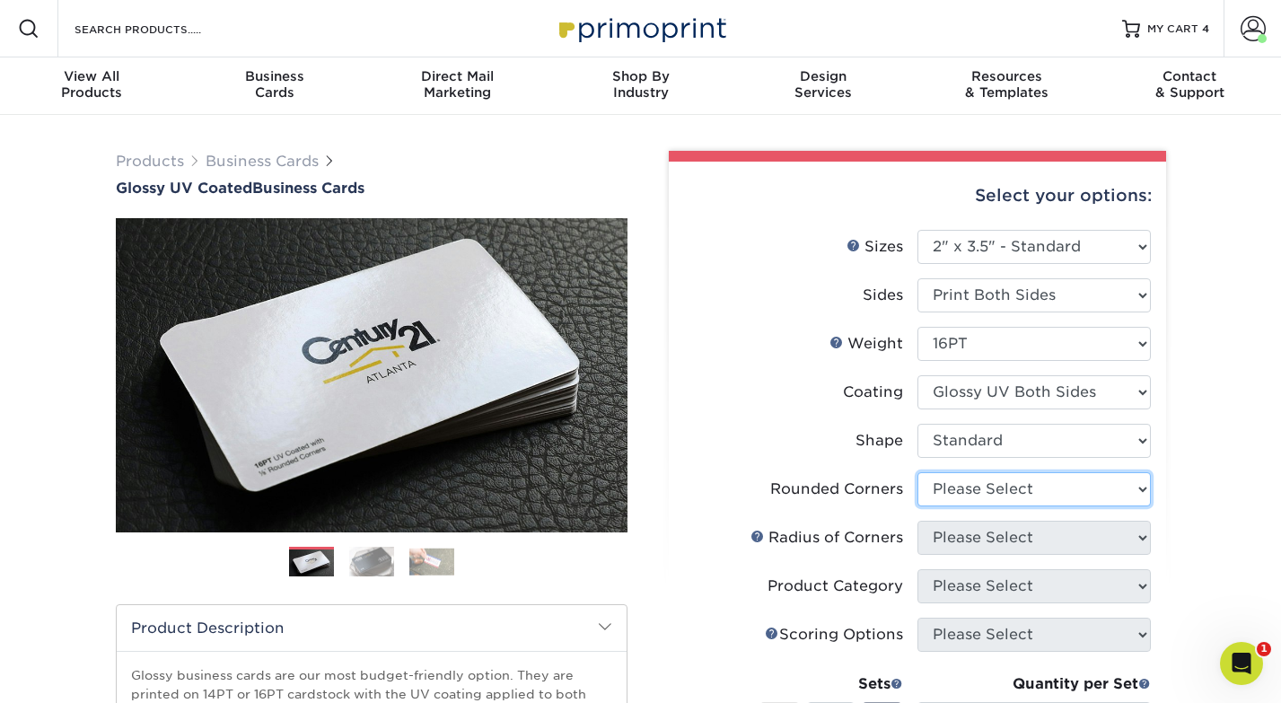
click at [974, 499] on select "Please Select Yes - Round 2 Corners Yes - Round 4 Corners No" at bounding box center [1034, 489] width 233 height 34
select select "0"
click at [918, 472] on select "Please Select Yes - Round 2 Corners Yes - Round 4 Corners No" at bounding box center [1034, 489] width 233 height 34
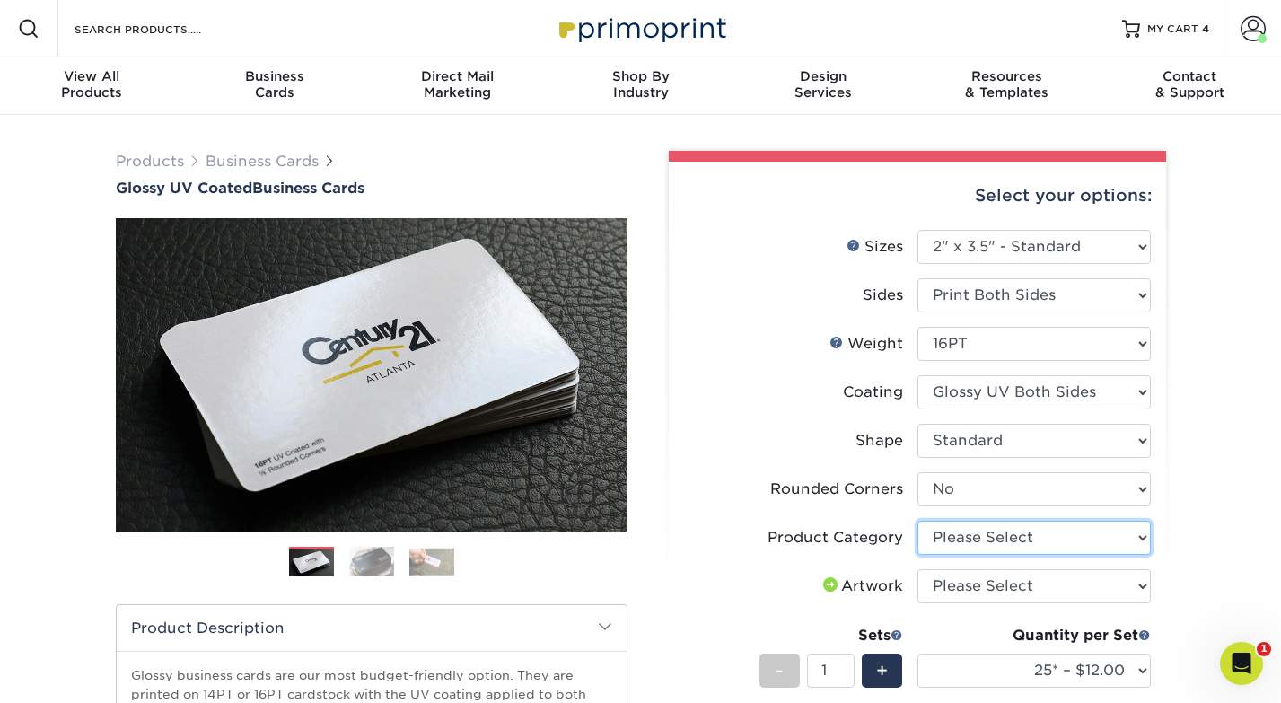
click at [1000, 545] on select "Please Select Business Cards" at bounding box center [1034, 538] width 233 height 34
select select "3b5148f1-0588-4f88-a218-97bcfdce65c1"
click at [918, 521] on select "Please Select Business Cards" at bounding box center [1034, 538] width 233 height 34
click at [999, 585] on select "Please Select I will upload files I need a design - $100" at bounding box center [1034, 586] width 233 height 34
select select "upload"
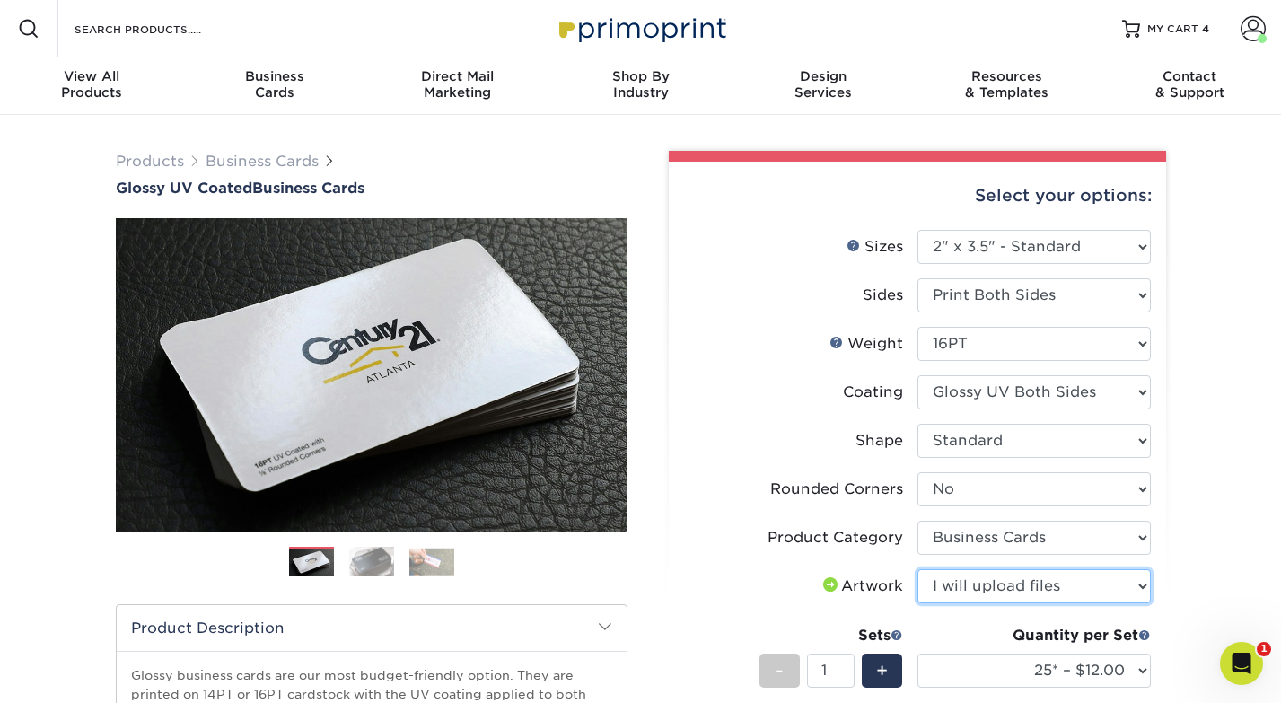
click at [918, 569] on select "Please Select I will upload files I need a design - $100" at bounding box center [1034, 586] width 233 height 34
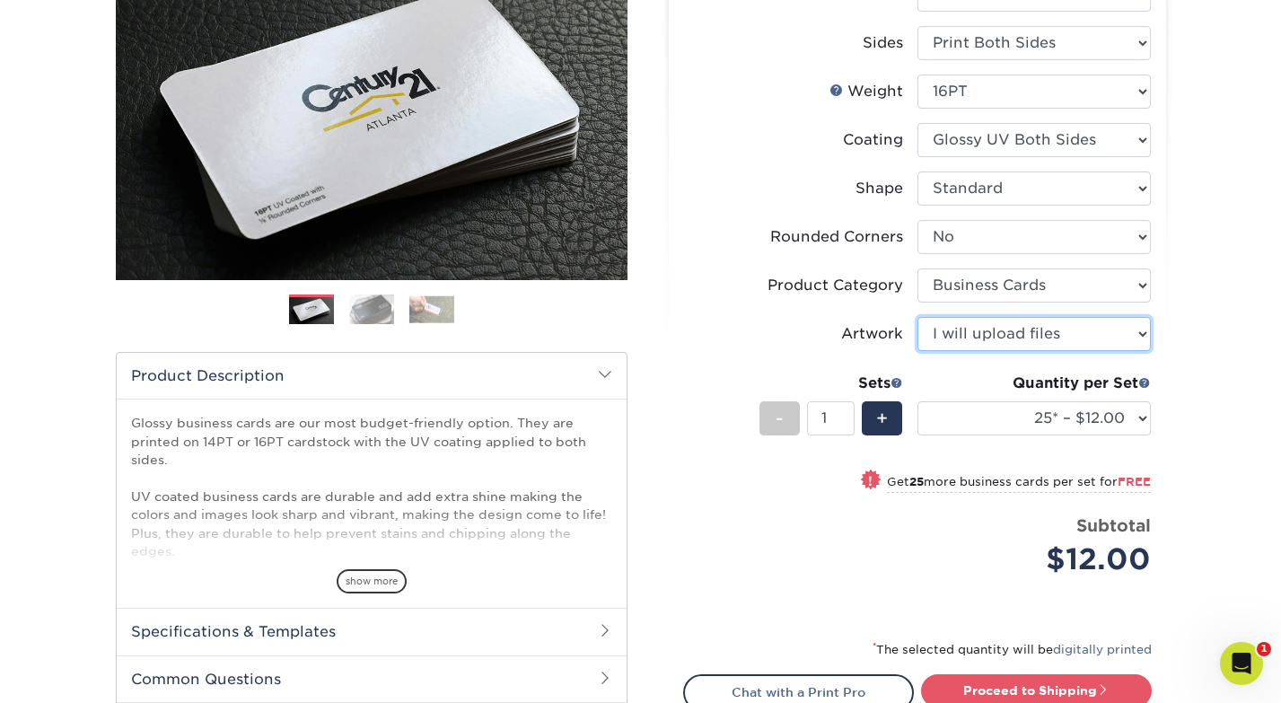
scroll to position [255, 0]
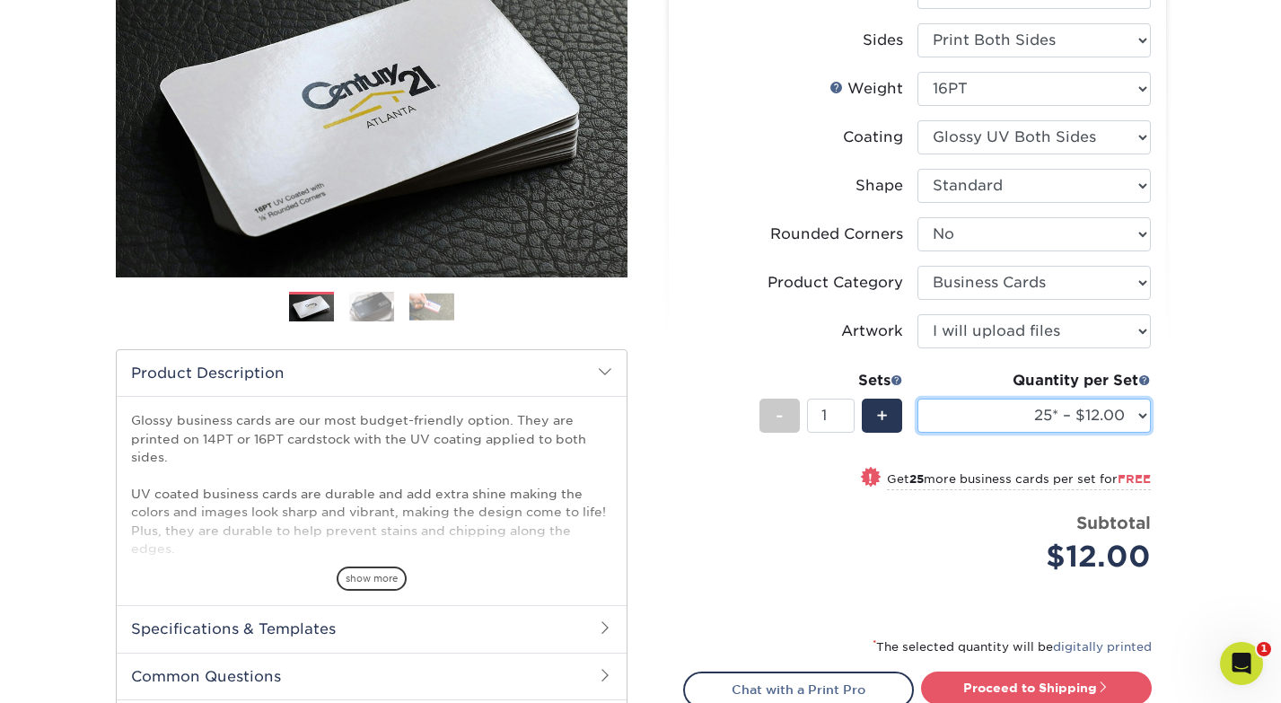
click at [1056, 403] on select "25* – $12.00 50* – $12.00 100* – $12.00 250* – $21.00 500 – $42.00 1000 – $53.0…" at bounding box center [1034, 416] width 233 height 34
select select "100* – $12.00"
click at [918, 399] on select "25* – $12.00 50* – $12.00 100* – $12.00 250* – $21.00 500 – $42.00 1000 – $53.0…" at bounding box center [1034, 416] width 233 height 34
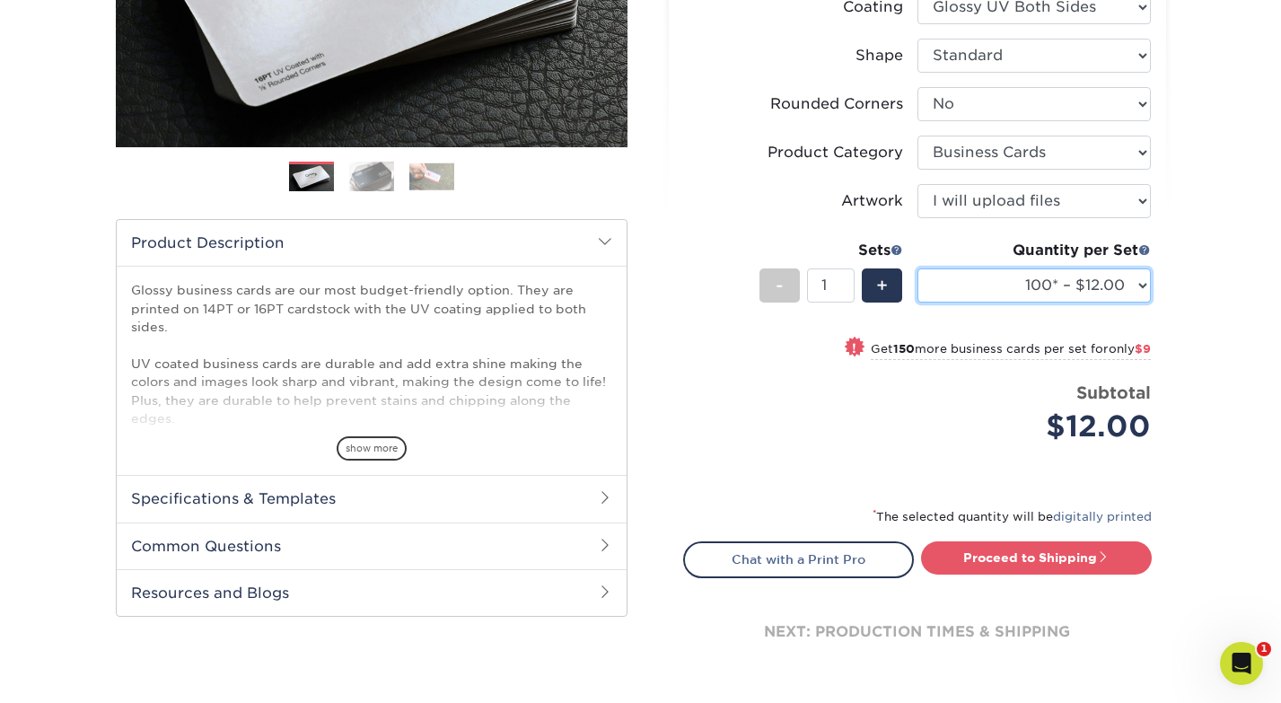
scroll to position [387, 0]
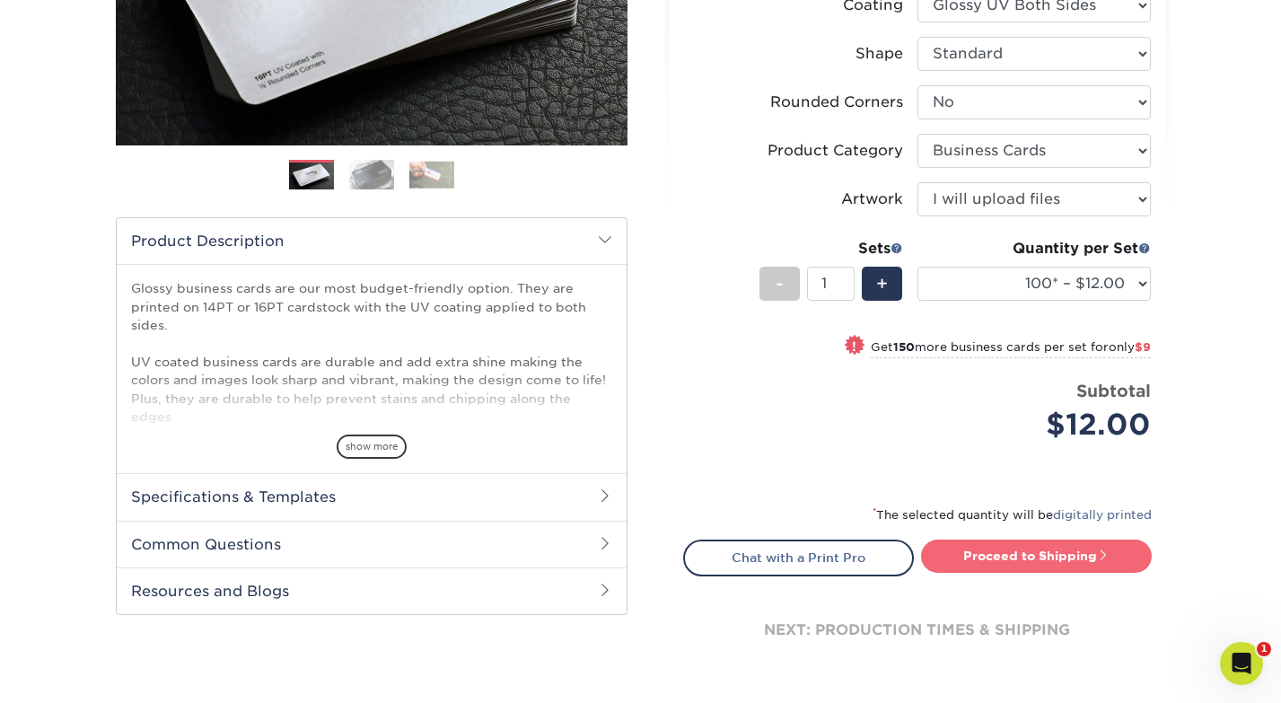
click at [1077, 553] on link "Proceed to Shipping" at bounding box center [1036, 556] width 231 height 32
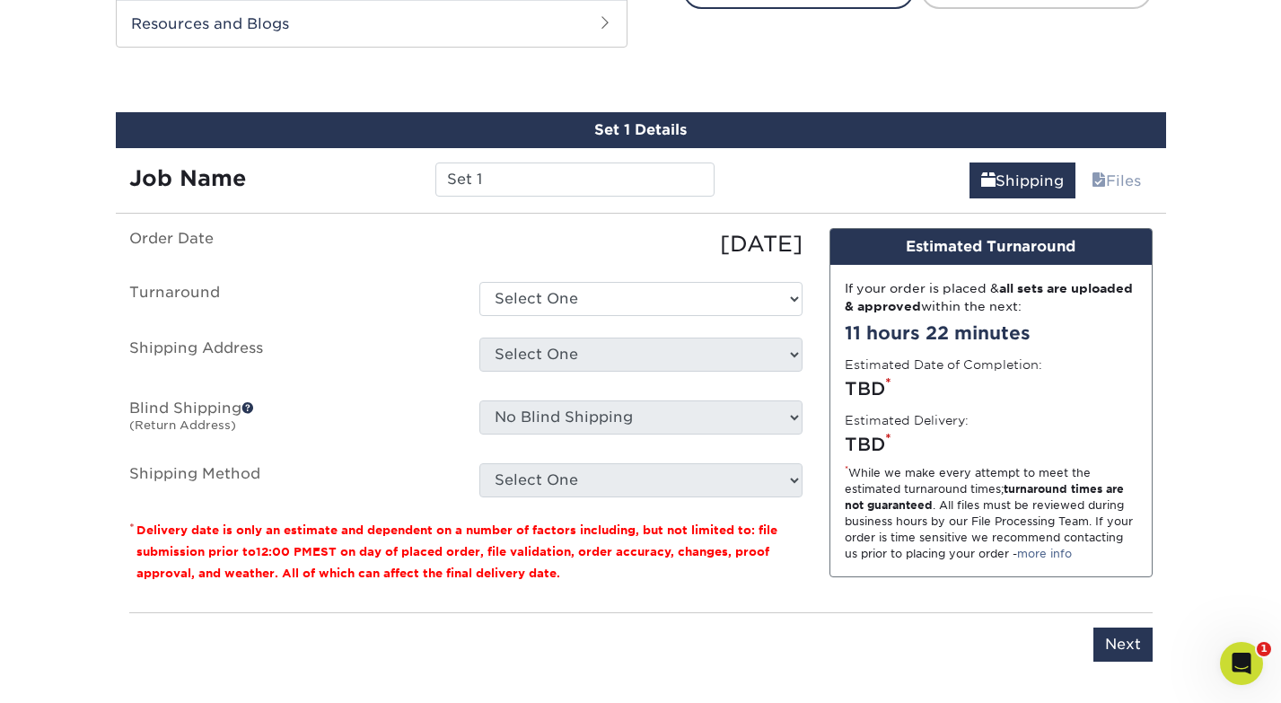
scroll to position [975, 0]
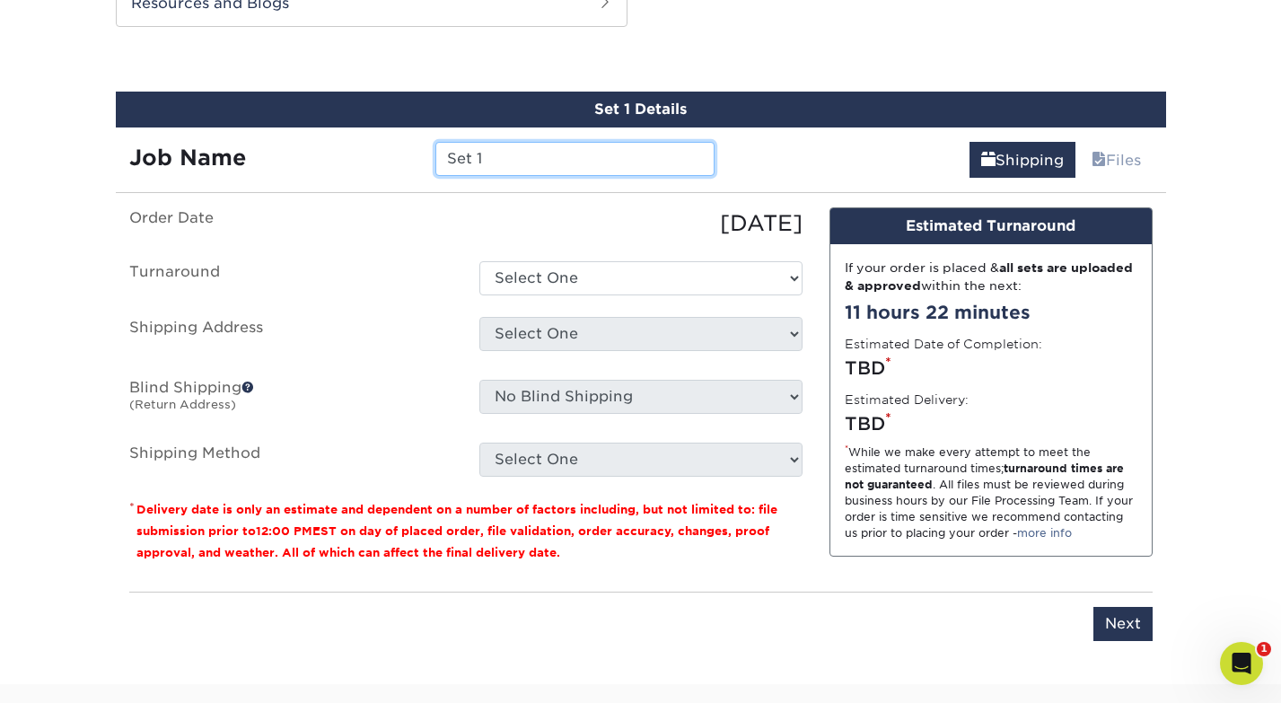
drag, startPoint x: 555, startPoint y: 151, endPoint x: 342, endPoint y: 112, distance: 216.3
click at [350, 115] on div "Set 1 Details Job Name Set 1 Shipping Files You've choosen mailing services! If…" at bounding box center [641, 377] width 1051 height 571
type input "C"
type input "PBS"
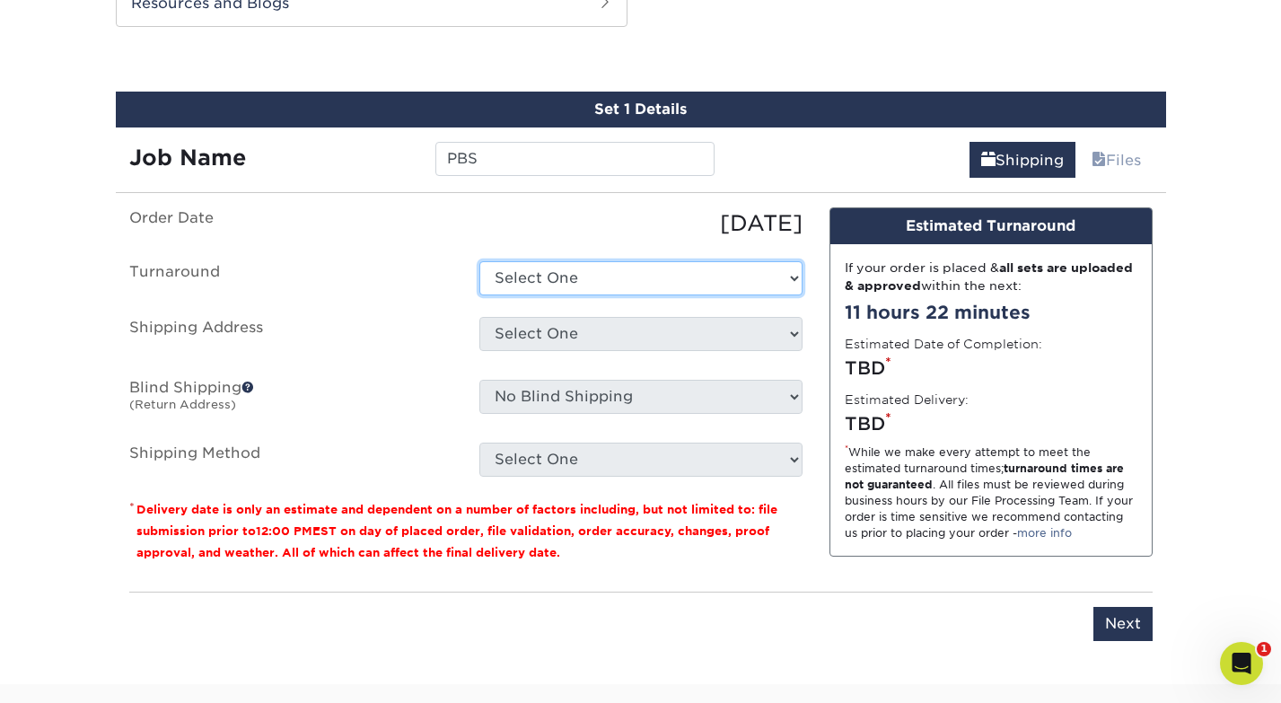
click at [571, 277] on select "Select One 2-4 Business Days 2 Day Next Business Day" at bounding box center [640, 278] width 323 height 34
select select "ea971dfa-8efb-47ed-b013-ebcc4ca480f7"
click at [479, 261] on select "Select One 2-4 Business Days 2 Day Next Business Day" at bounding box center [640, 278] width 323 height 34
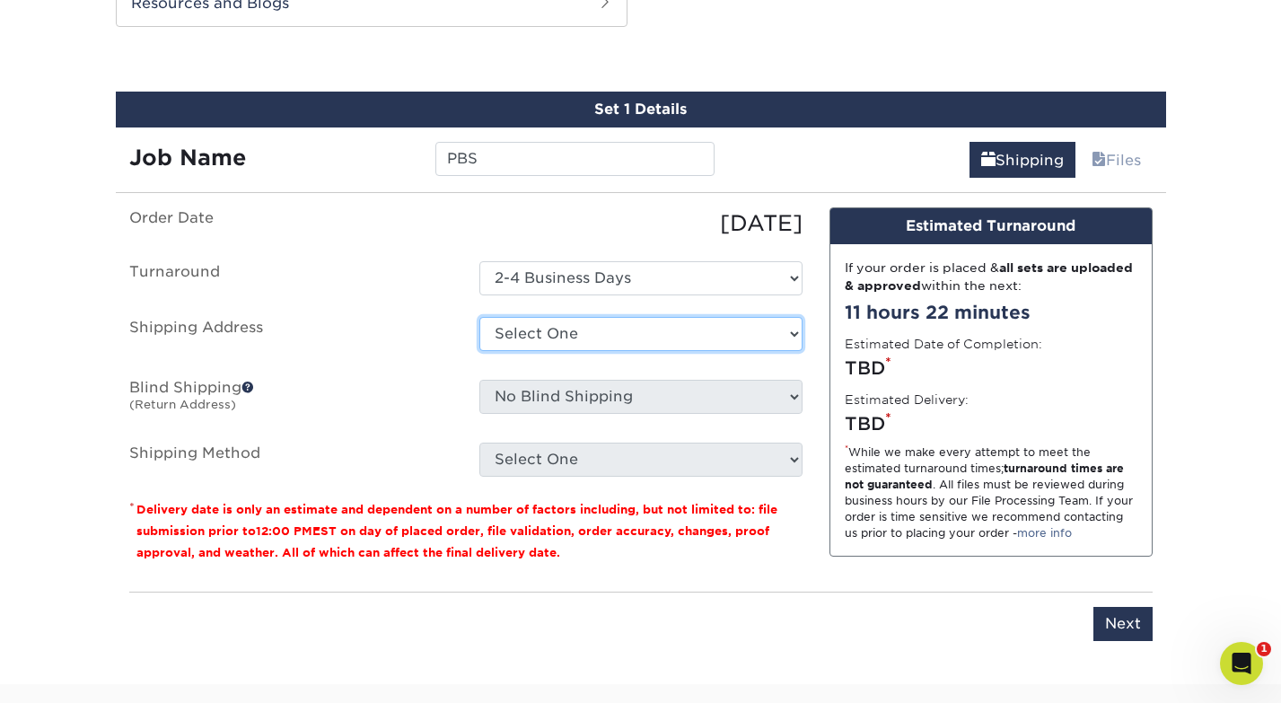
click at [561, 330] on select "Select One Fairway Home Maplewood WCW Worldwide + Add New Address" at bounding box center [640, 334] width 323 height 34
select select "256093"
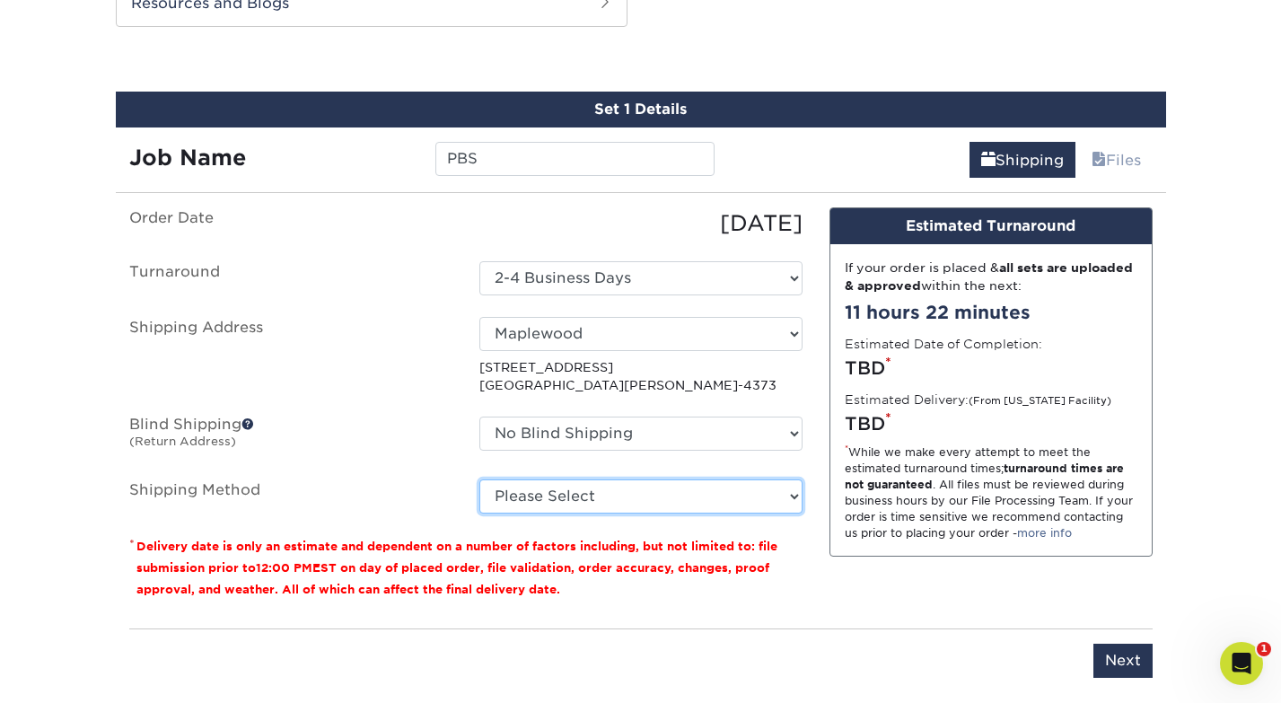
click at [540, 482] on select "Please Select Ground Shipping (+$7.84) 3 Day Shipping Service (+$20.12) 2 Day A…" at bounding box center [640, 496] width 323 height 34
select select "03"
click at [479, 479] on select "Please Select Ground Shipping (+$7.84) 3 Day Shipping Service (+$20.12) 2 Day A…" at bounding box center [640, 496] width 323 height 34
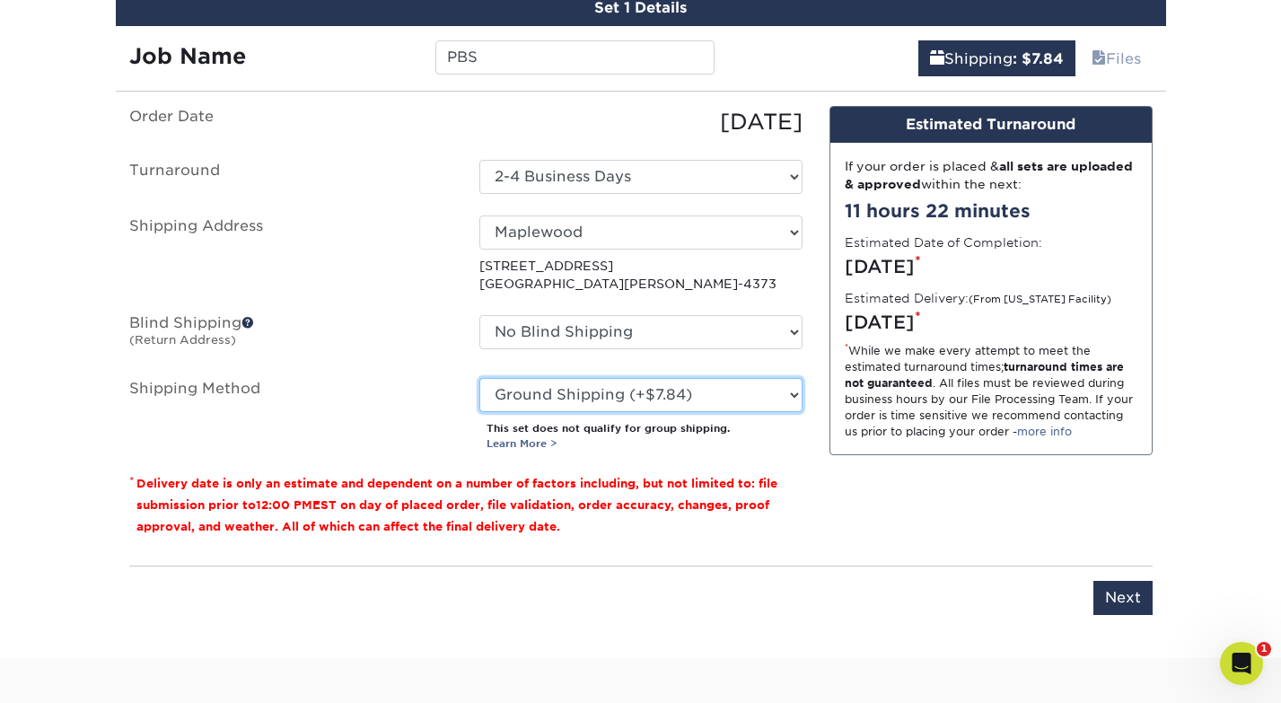
scroll to position [1098, 0]
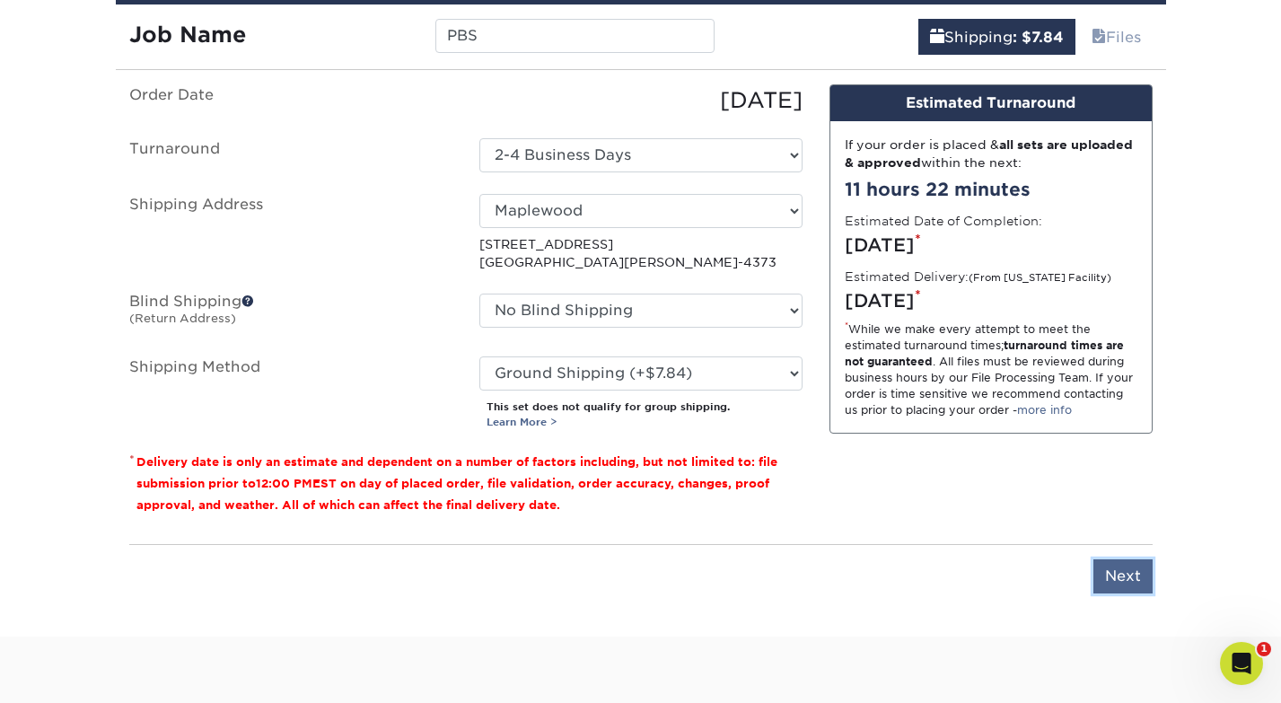
click at [1127, 563] on input "Next" at bounding box center [1123, 576] width 59 height 34
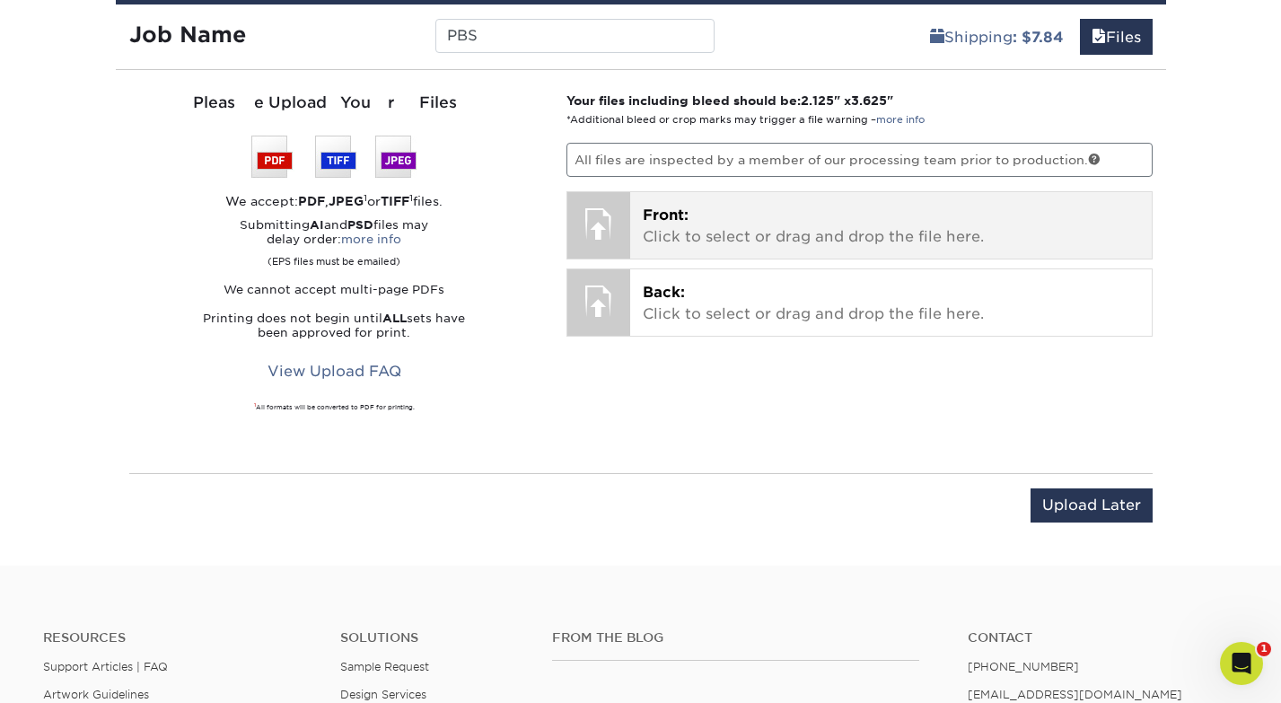
click at [841, 212] on p "Front: Click to select or drag and drop the file here." at bounding box center [891, 226] width 497 height 43
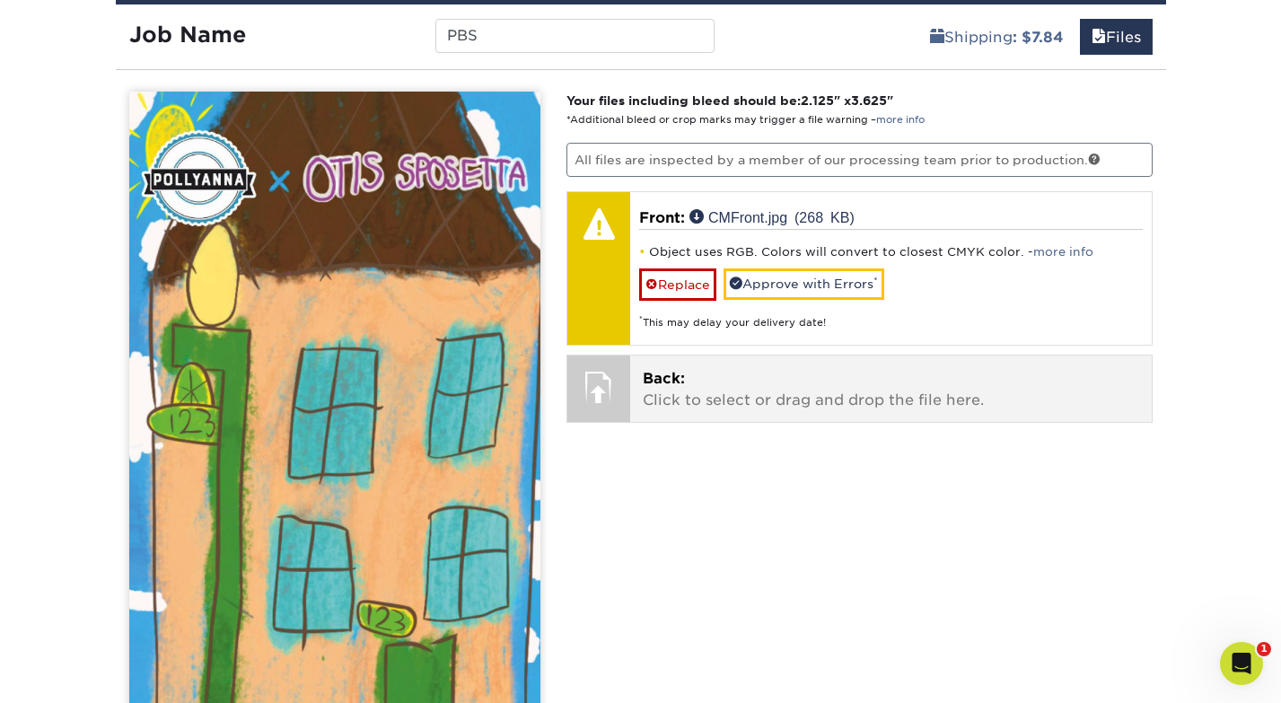
click at [796, 388] on p "Back: Click to select or drag and drop the file here." at bounding box center [891, 389] width 497 height 43
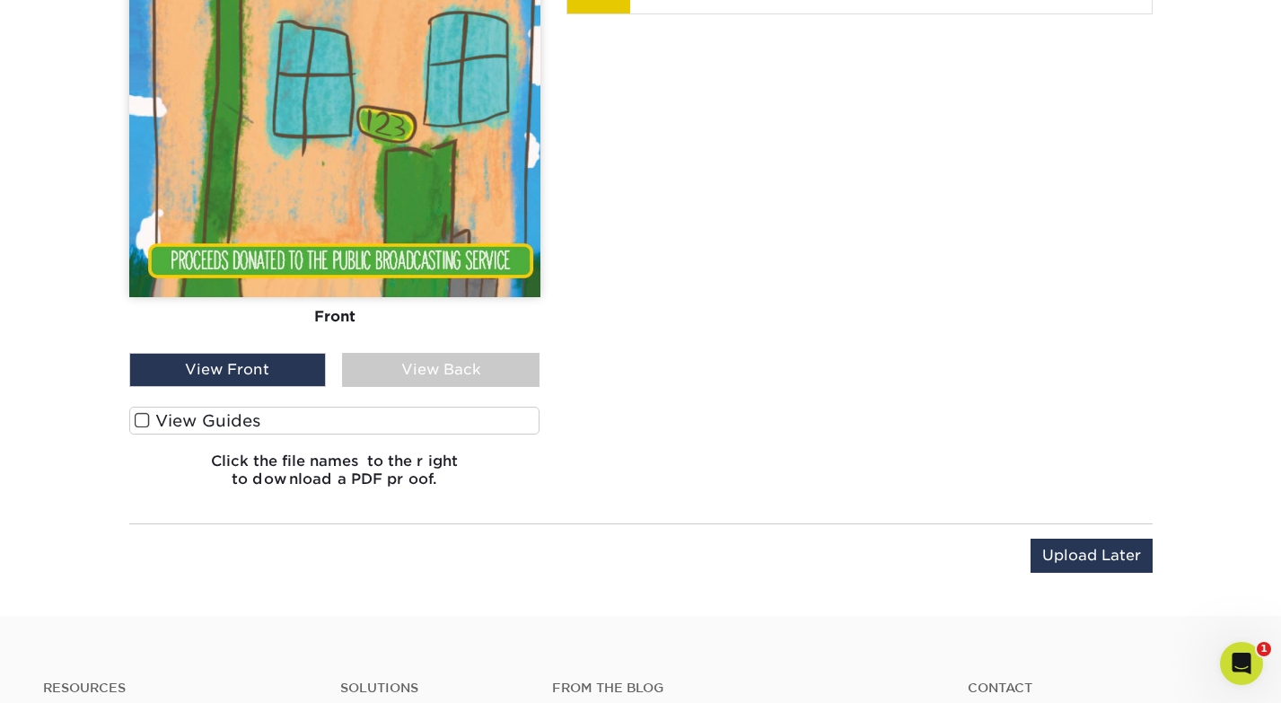
scroll to position [1663, 0]
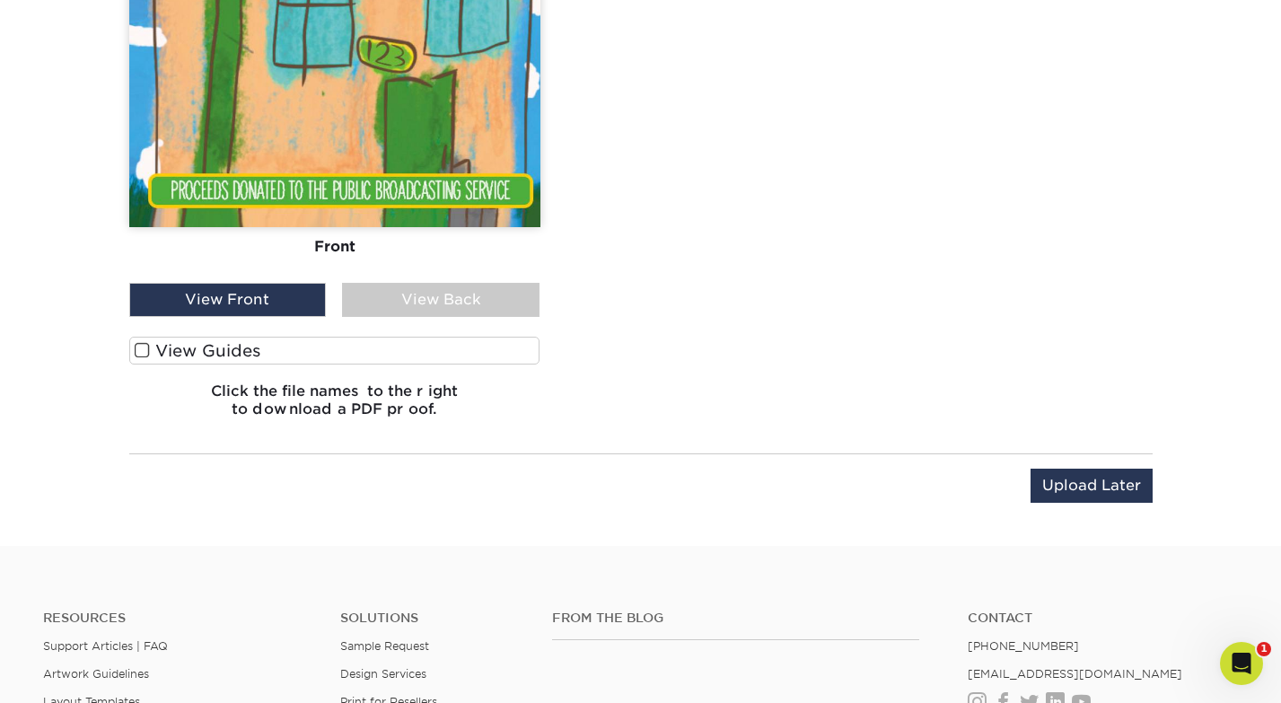
click at [457, 310] on div "View Back" at bounding box center [441, 300] width 198 height 34
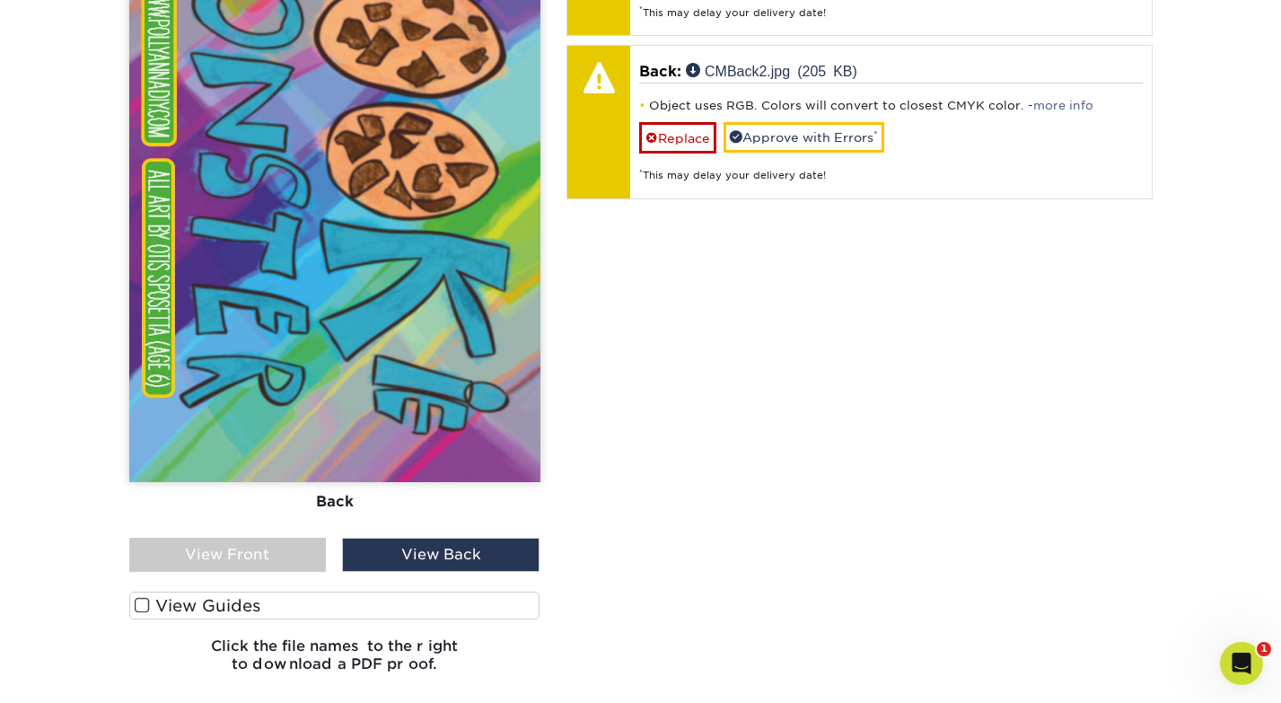
scroll to position [1419, 0]
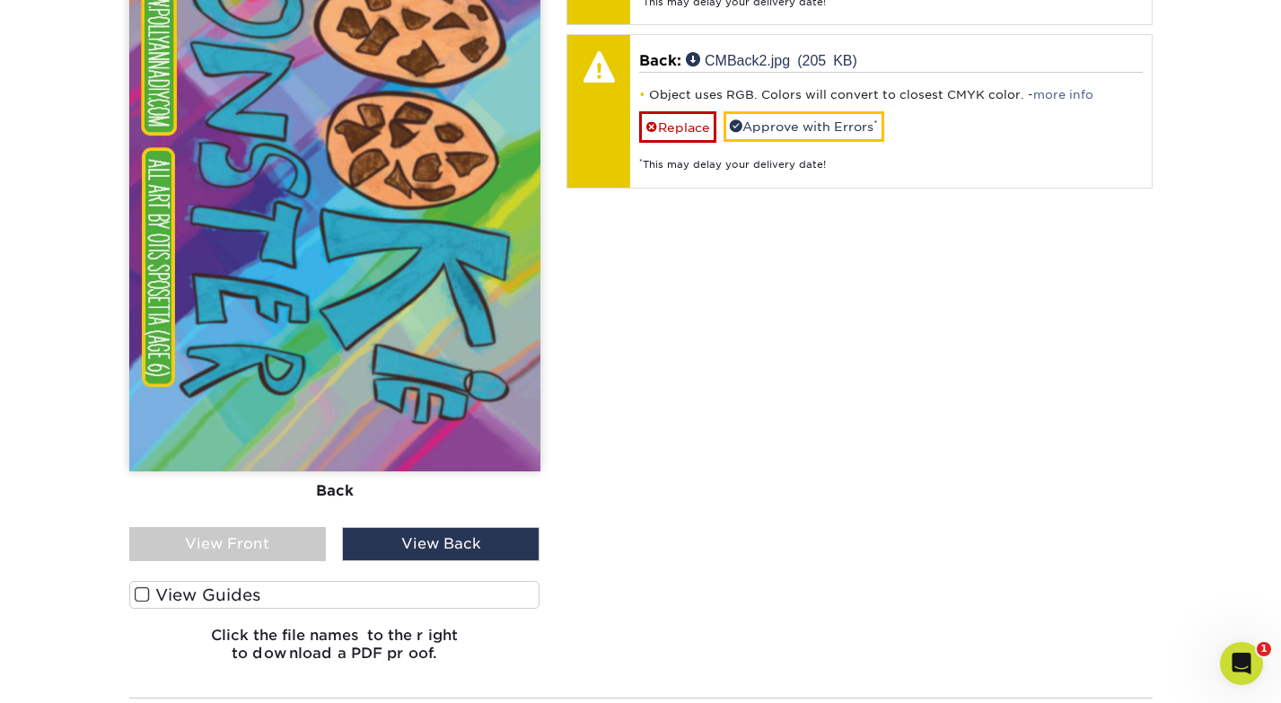
click at [267, 549] on div "View Front" at bounding box center [228, 544] width 198 height 34
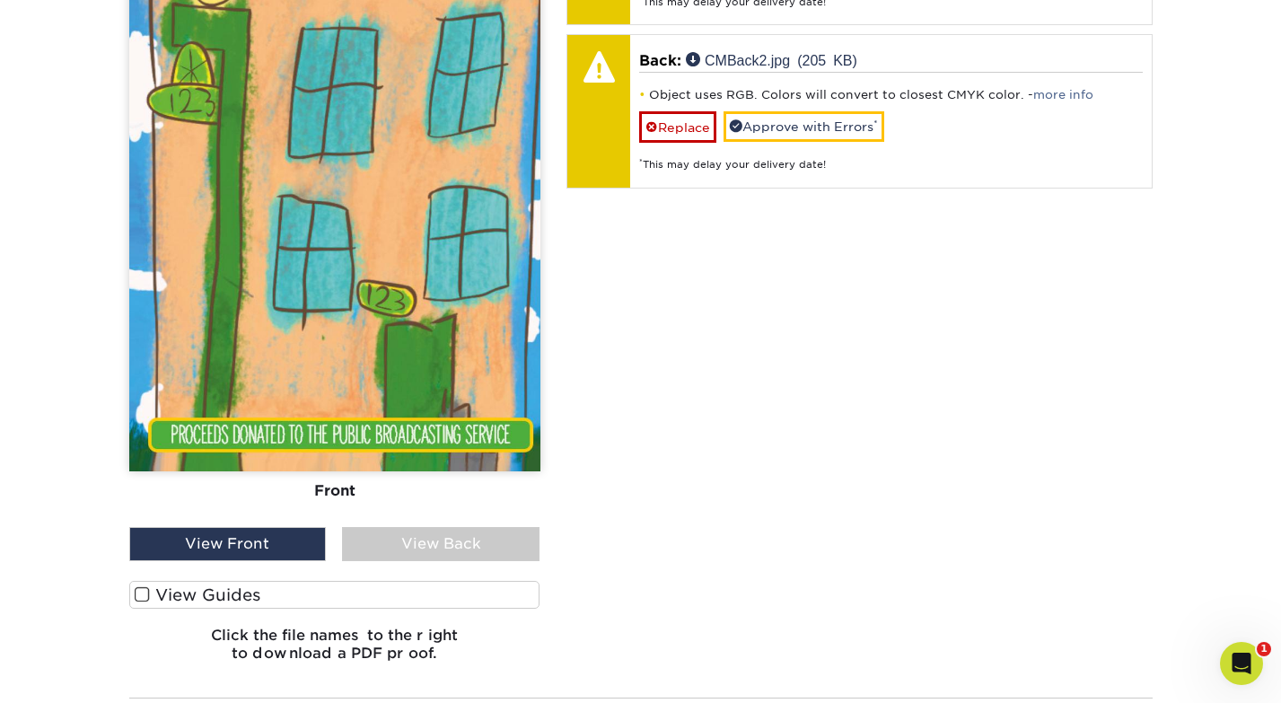
click at [374, 541] on div "View Back" at bounding box center [441, 544] width 198 height 34
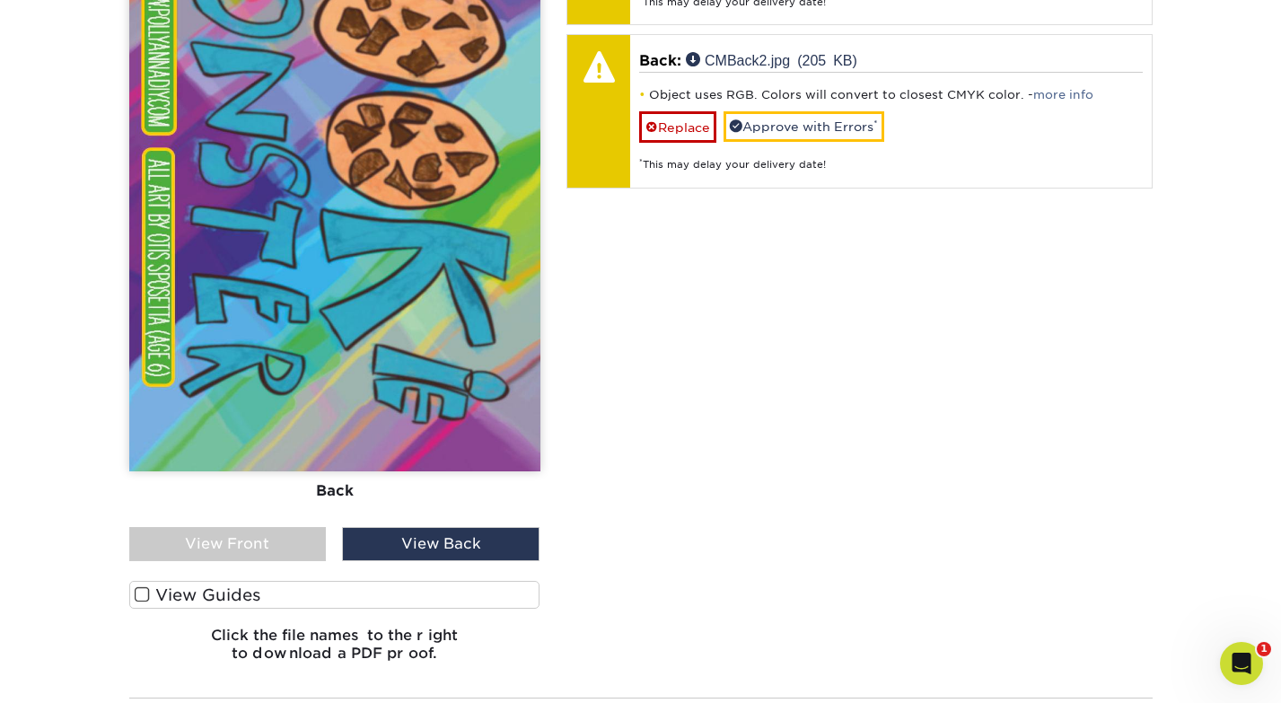
click at [235, 603] on label "View Guides" at bounding box center [334, 595] width 411 height 28
click at [0, 0] on input "View Guides" at bounding box center [0, 0] width 0 height 0
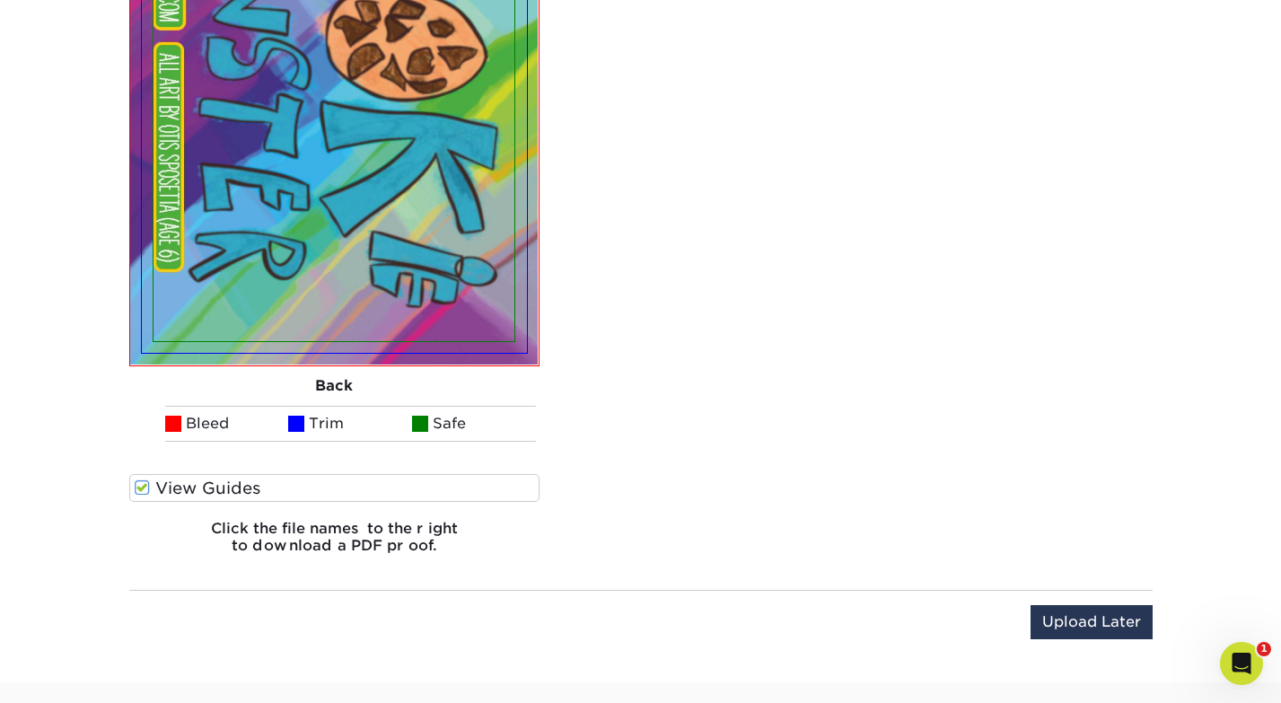
scroll to position [2265, 0]
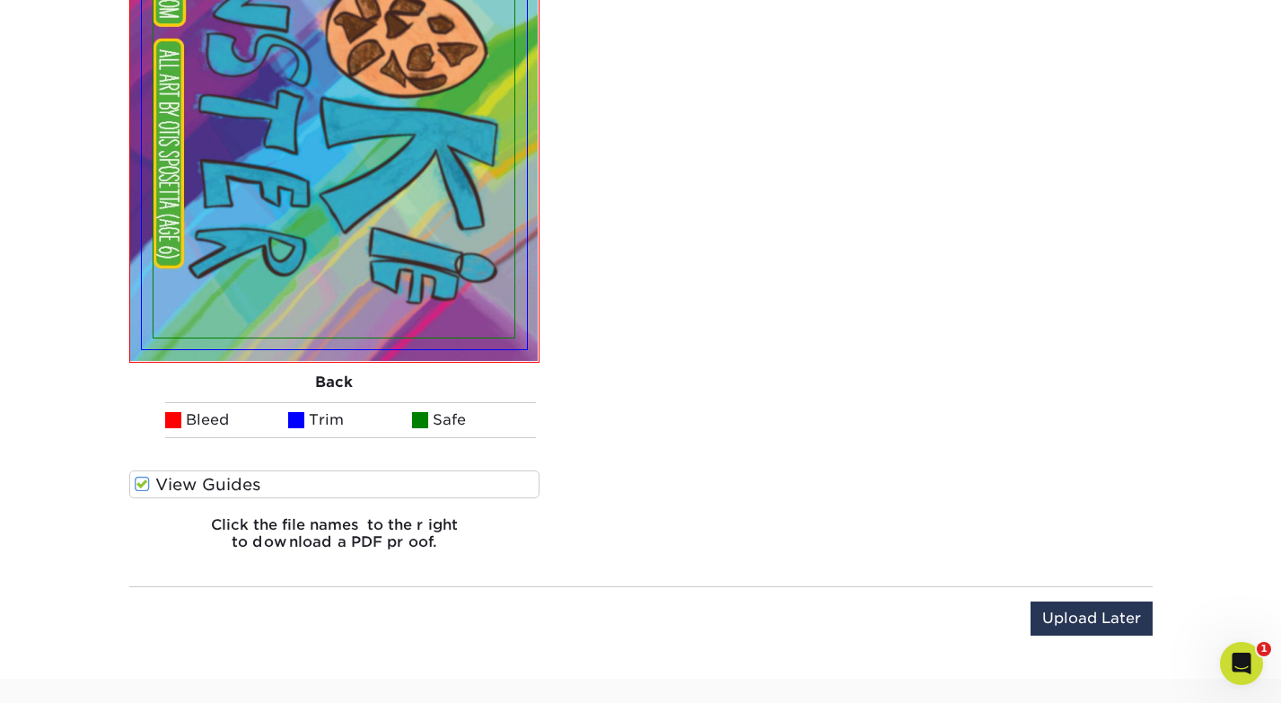
click at [186, 481] on label "View Guides" at bounding box center [334, 485] width 411 height 28
click at [0, 0] on input "View Guides" at bounding box center [0, 0] width 0 height 0
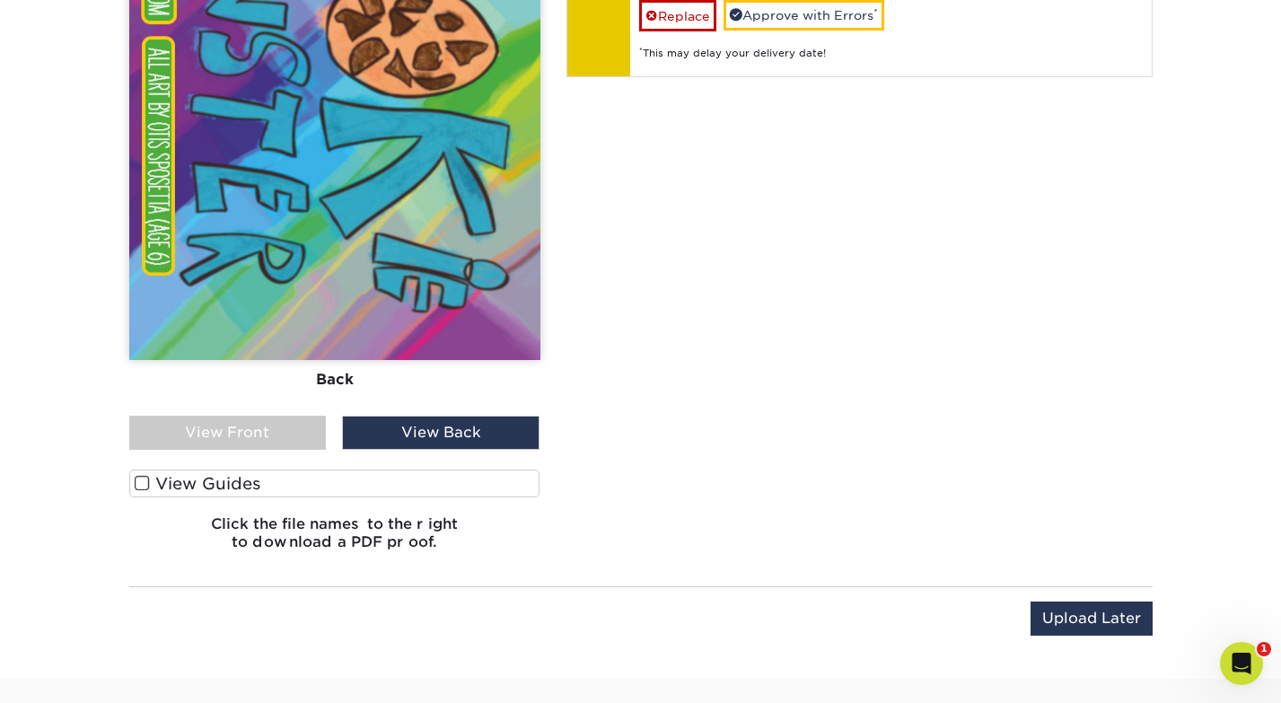
click at [220, 442] on div "View Front" at bounding box center [228, 433] width 198 height 34
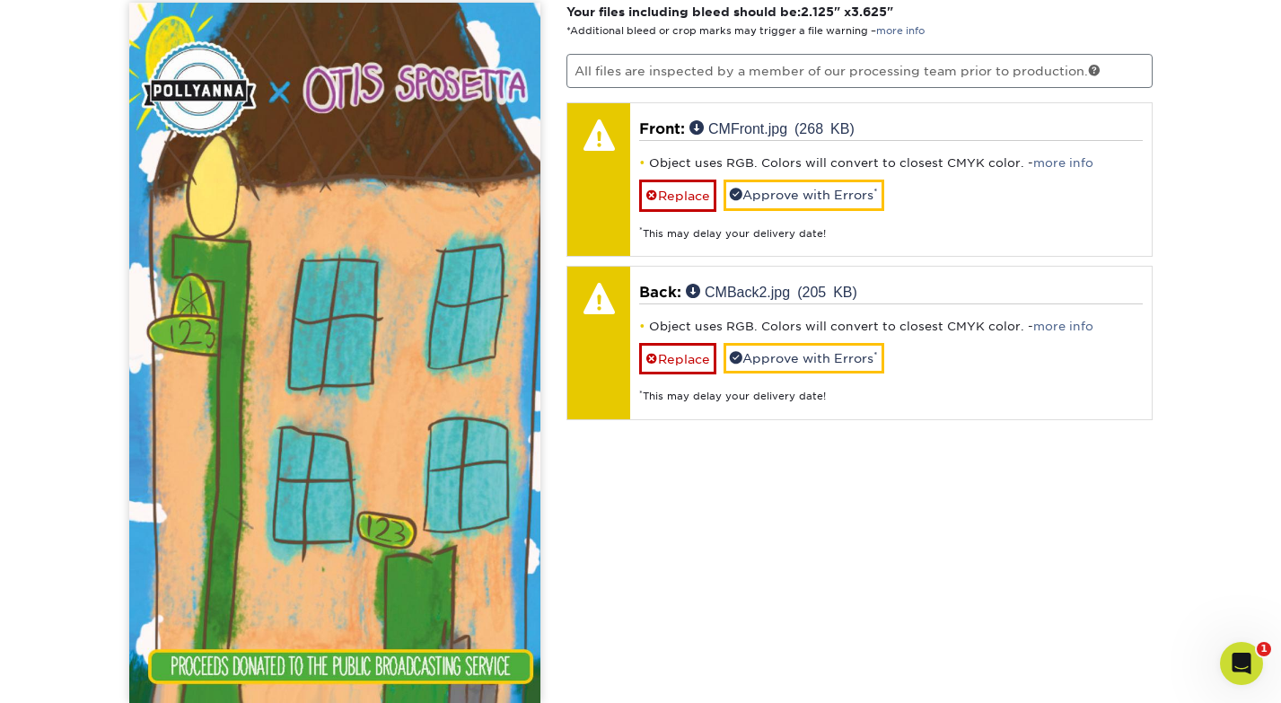
scroll to position [1183, 0]
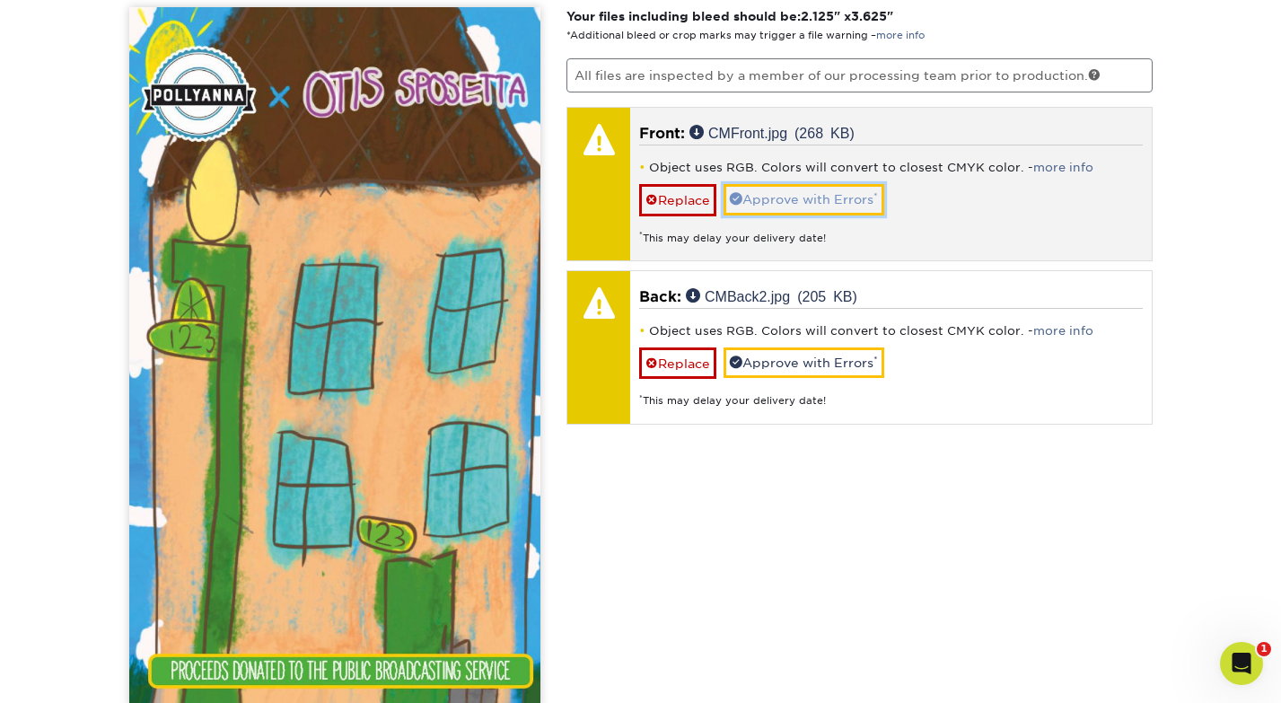
click at [838, 192] on link "Approve with Errors *" at bounding box center [804, 199] width 161 height 31
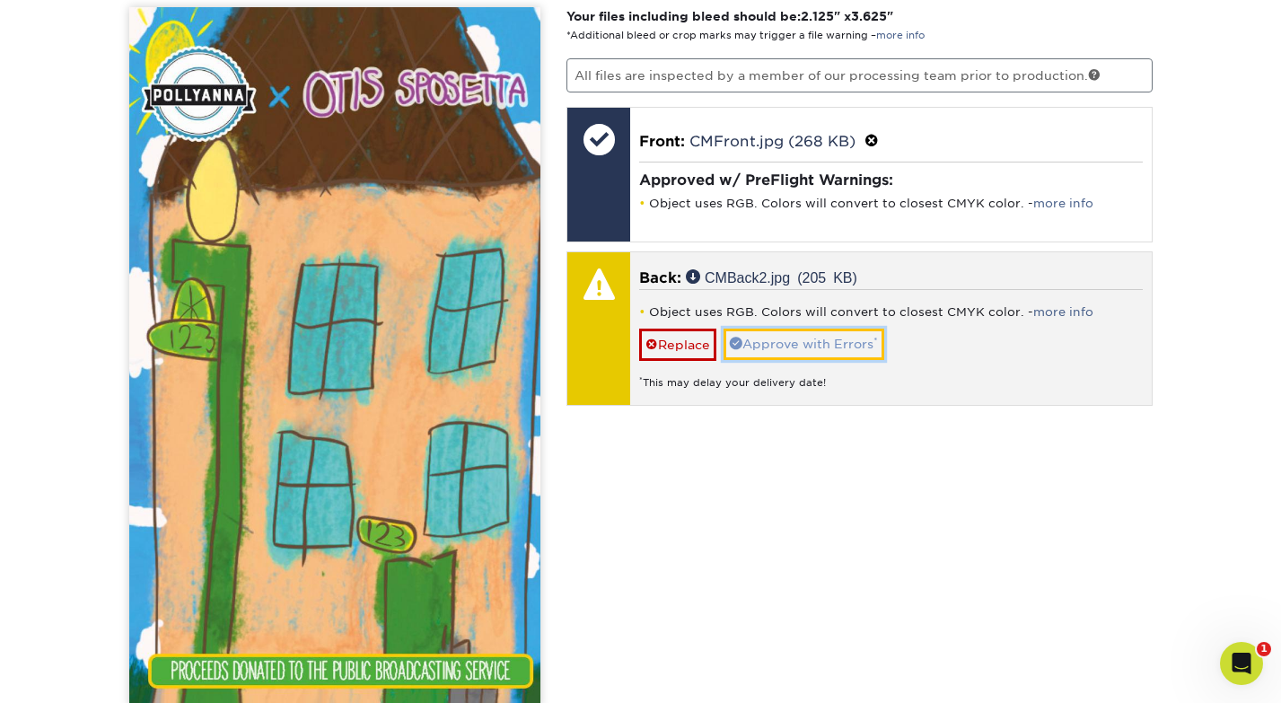
click at [831, 347] on link "Approve with Errors *" at bounding box center [804, 344] width 161 height 31
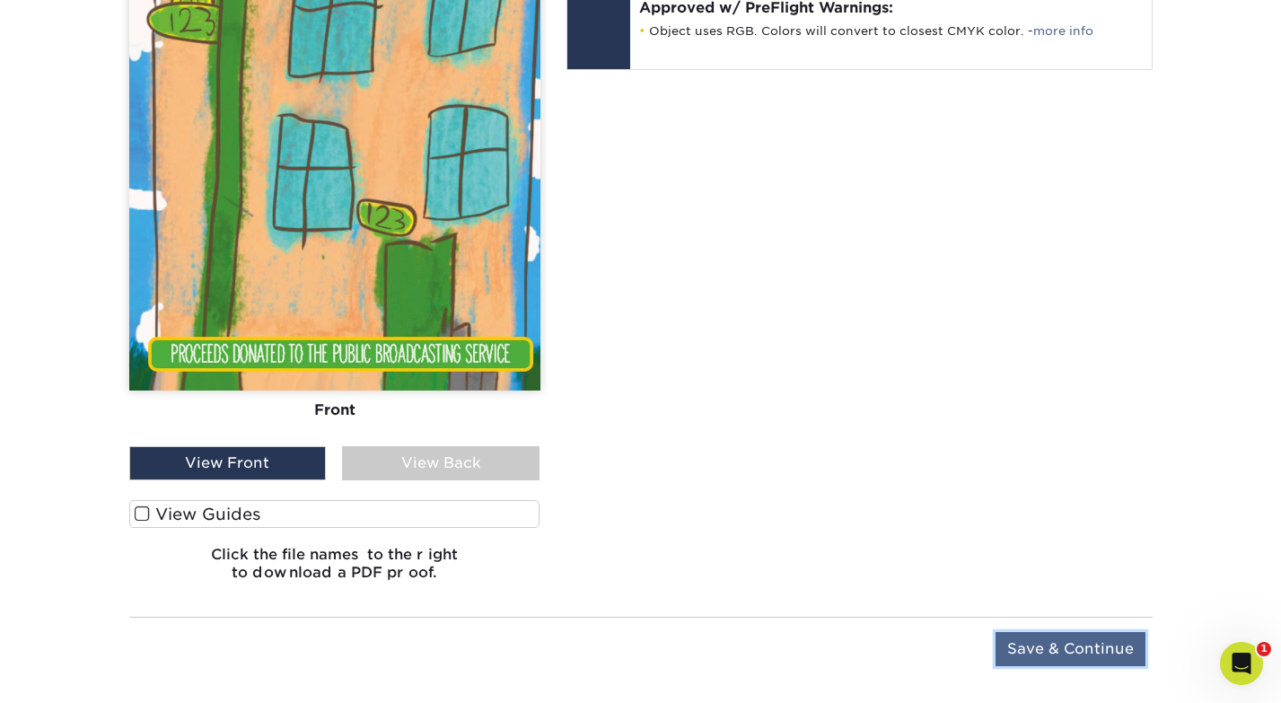
click at [1042, 649] on input "Save & Continue" at bounding box center [1071, 649] width 150 height 34
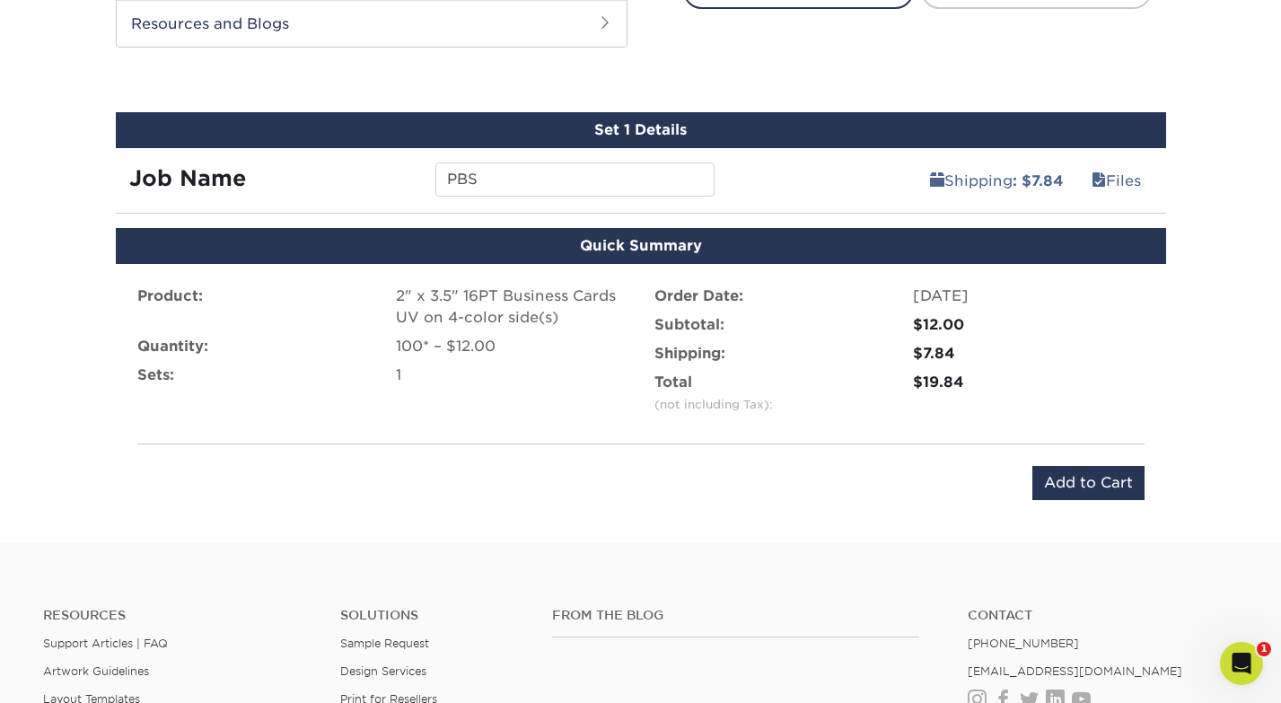
scroll to position [947, 0]
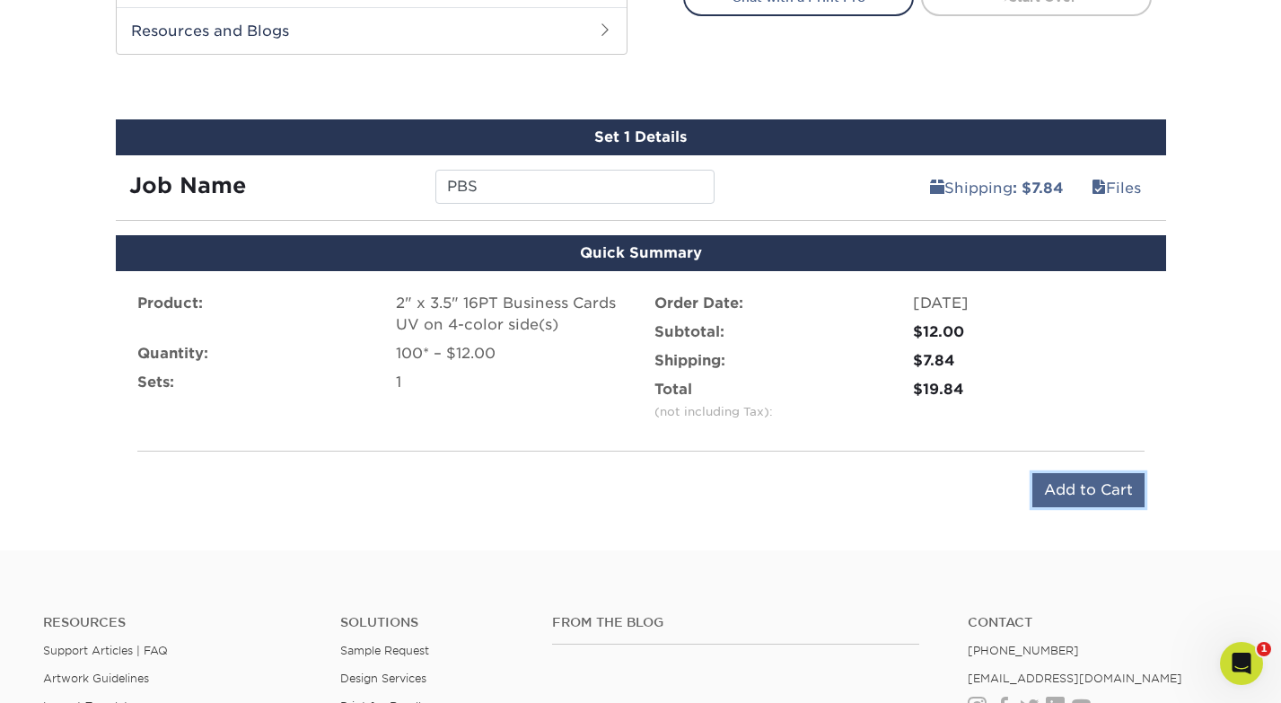
click at [1069, 474] on input "Add to Cart" at bounding box center [1089, 490] width 112 height 34
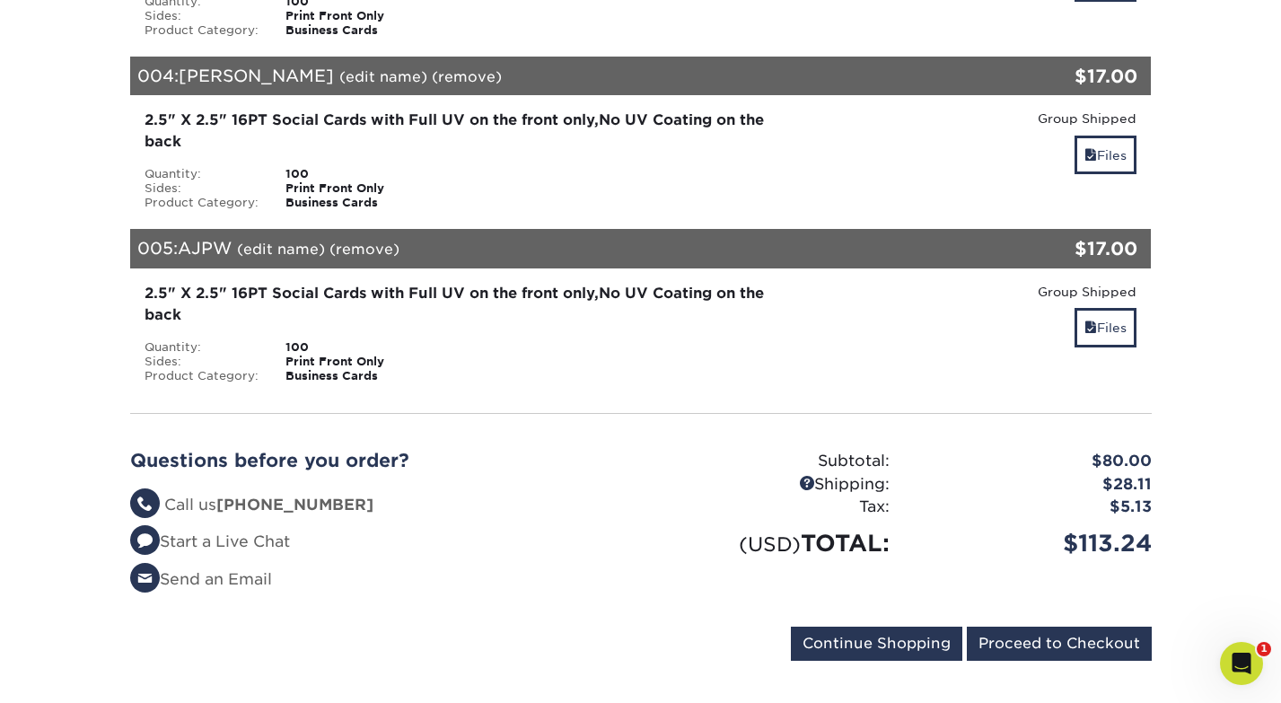
scroll to position [883, 0]
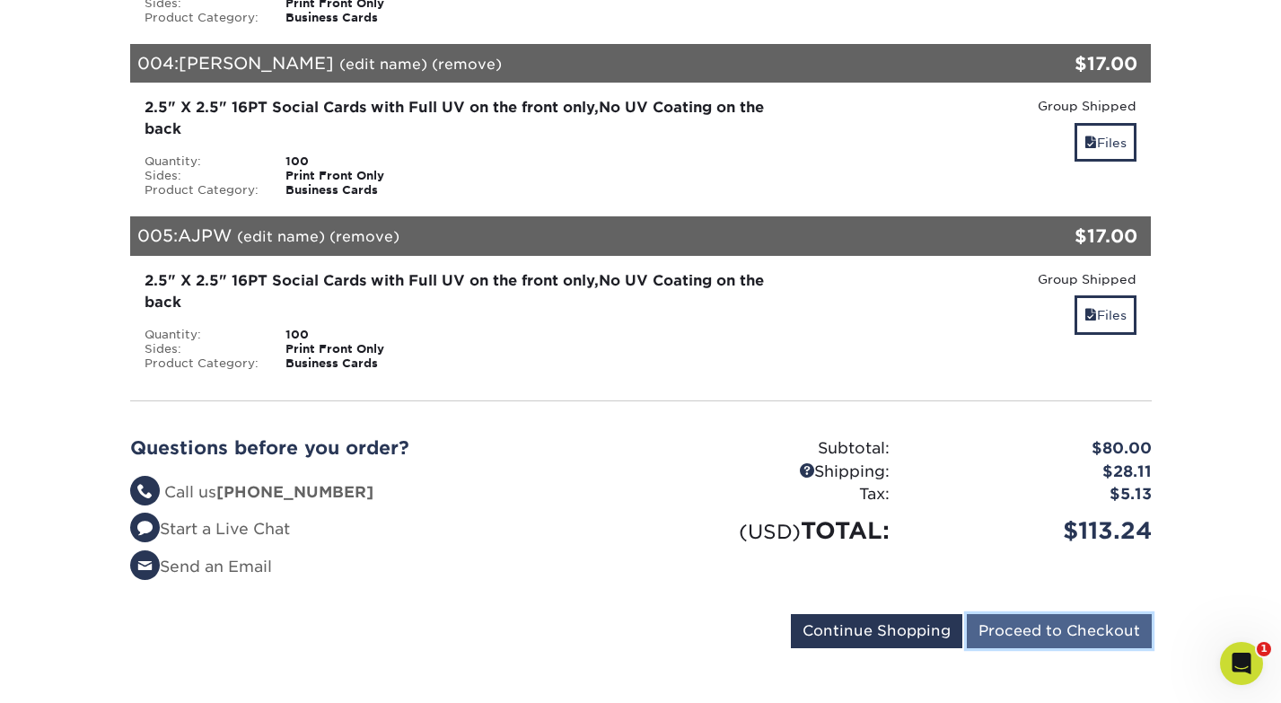
click at [1075, 614] on input "Proceed to Checkout" at bounding box center [1059, 631] width 185 height 34
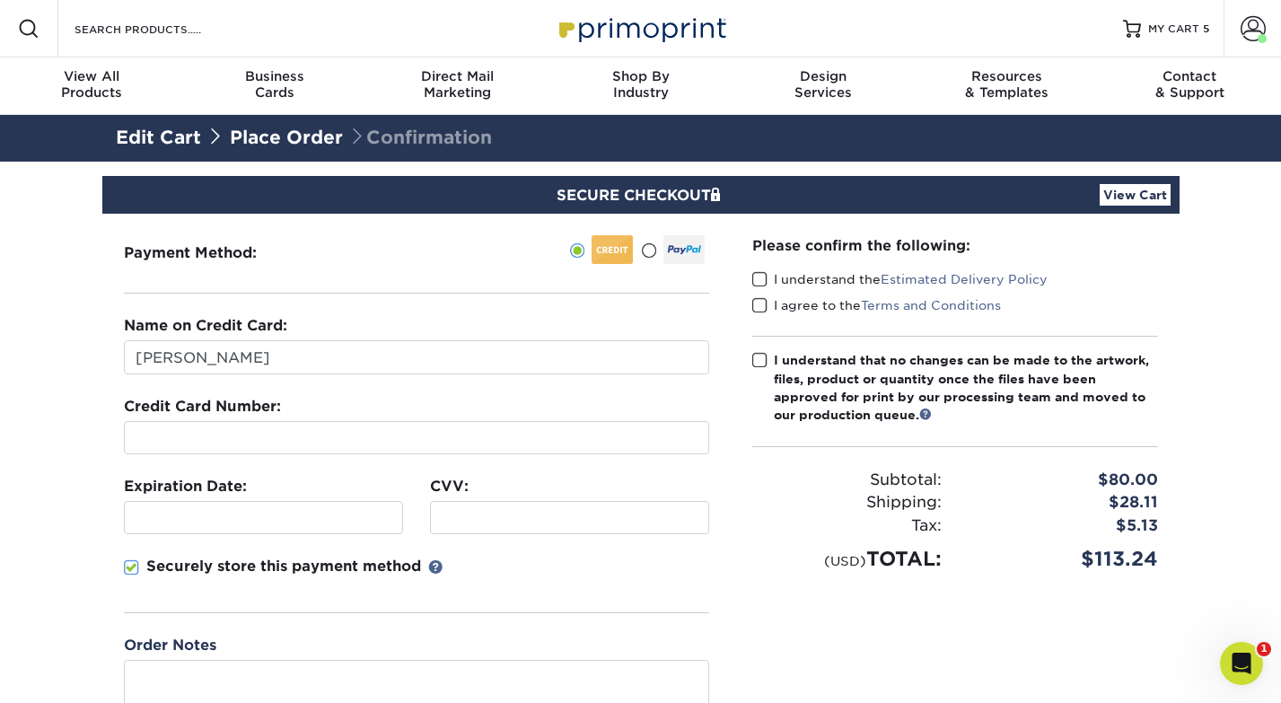
click at [647, 247] on span at bounding box center [648, 250] width 15 height 17
click at [0, 0] on input "radio" at bounding box center [0, 0] width 0 height 0
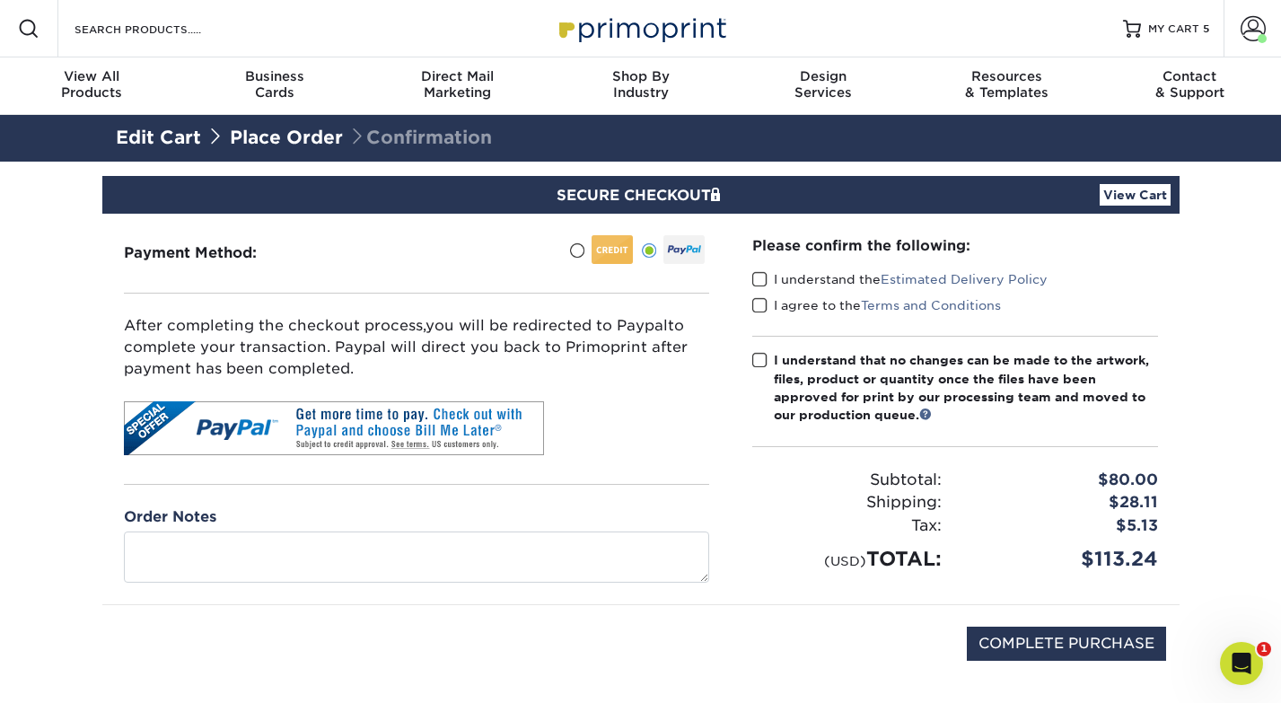
click at [760, 278] on span at bounding box center [759, 279] width 15 height 17
click at [0, 0] on input "I understand the Estimated Delivery Policy" at bounding box center [0, 0] width 0 height 0
click at [762, 310] on span at bounding box center [759, 305] width 15 height 17
click at [0, 0] on input "I agree to the Terms and Conditions" at bounding box center [0, 0] width 0 height 0
click at [755, 360] on span at bounding box center [759, 360] width 15 height 17
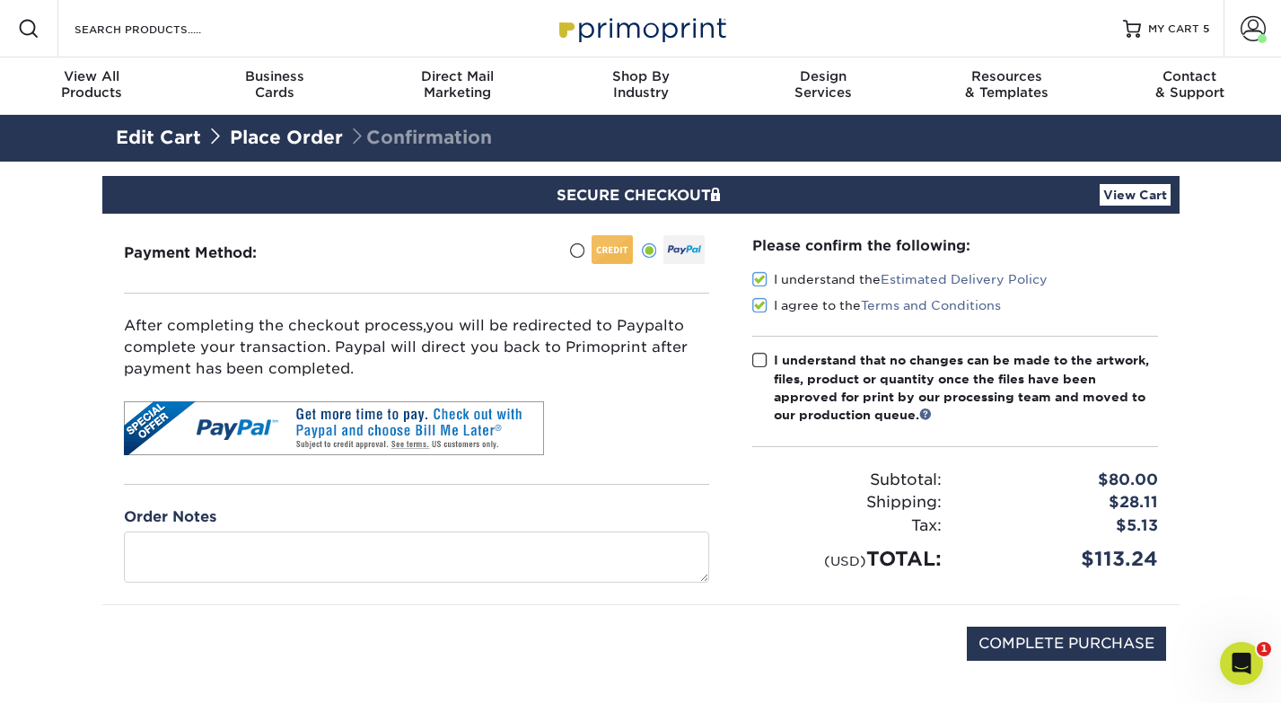
click at [0, 0] on input "I understand that no changes can be made to the artwork, files, product or quan…" at bounding box center [0, 0] width 0 height 0
click at [1043, 649] on input "COMPLETE PURCHASE" at bounding box center [1066, 644] width 199 height 34
type input "PROCESSING, PLEASE WAIT..."
